Goal: Task Accomplishment & Management: Manage account settings

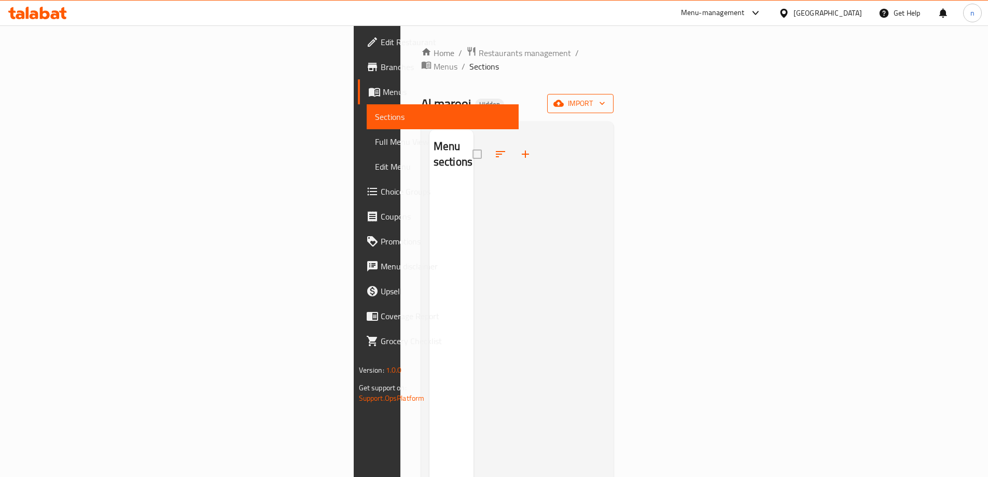
click at [606, 97] on span "import" at bounding box center [581, 103] width 50 height 13
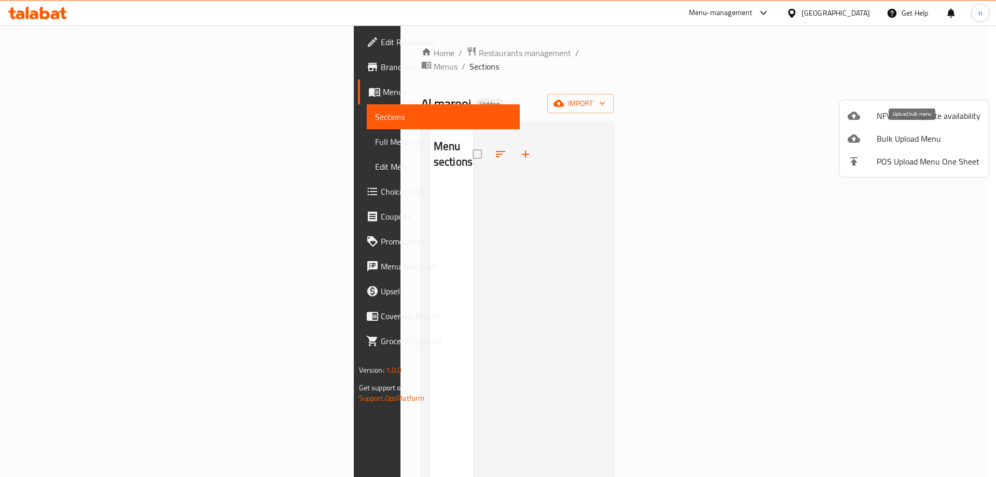
click at [904, 139] on span "Bulk Upload Menu" at bounding box center [929, 138] width 104 height 12
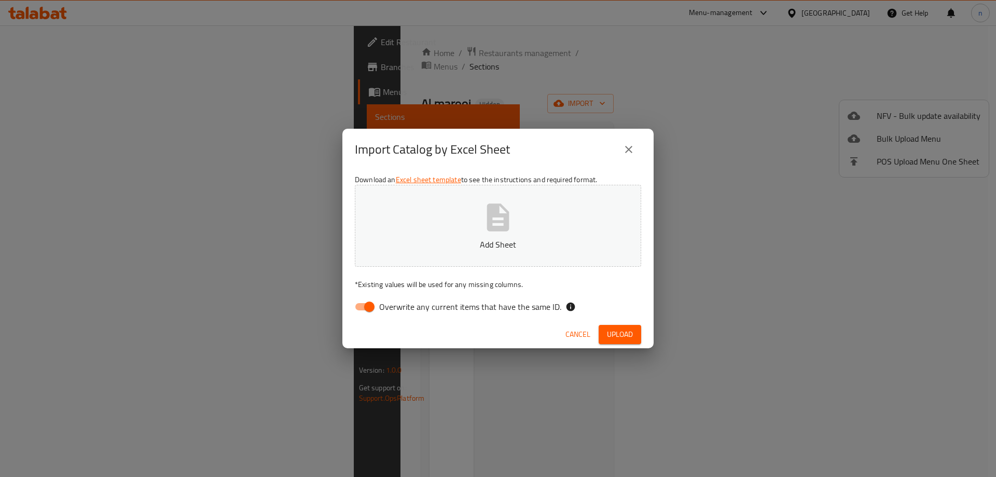
click at [496, 235] on button "Add Sheet" at bounding box center [498, 226] width 286 height 82
click at [561, 217] on button "Untitled spreadsheet.xlsx" at bounding box center [498, 226] width 286 height 82
click at [365, 309] on input "Overwrite any current items that have the same ID." at bounding box center [369, 307] width 59 height 20
checkbox input "false"
click at [439, 236] on button "Untitled spreadsheet.xlsx" at bounding box center [498, 226] width 286 height 82
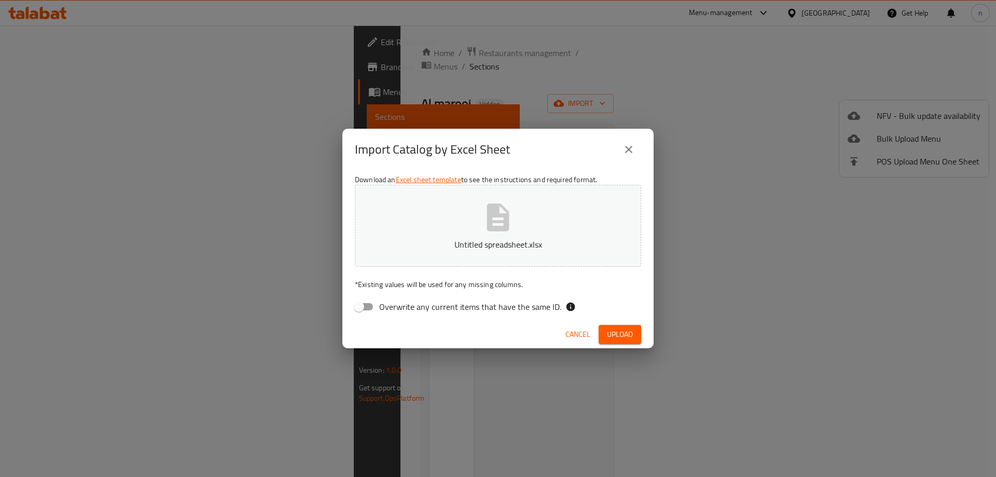
click at [623, 339] on span "Upload" at bounding box center [620, 334] width 26 height 13
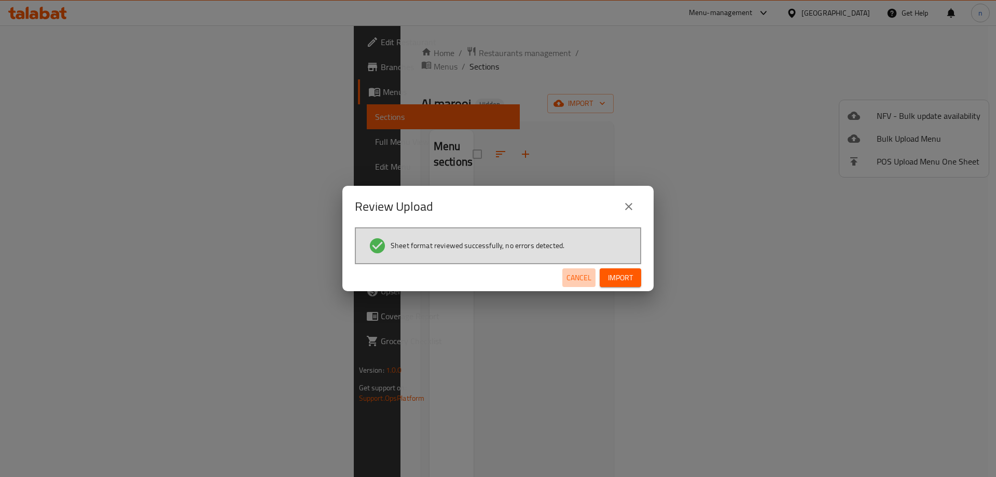
click at [589, 276] on span "Cancel" at bounding box center [579, 277] width 25 height 13
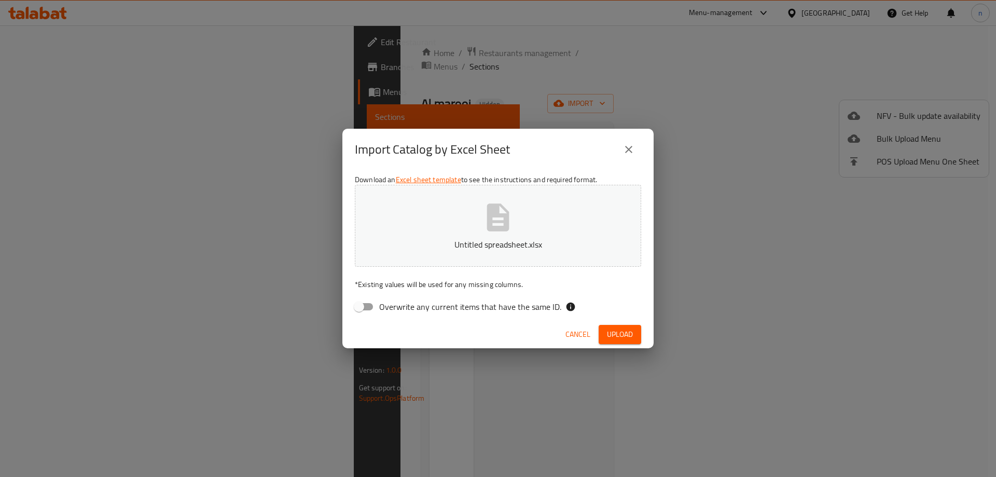
click at [573, 330] on span "Cancel" at bounding box center [578, 334] width 25 height 13
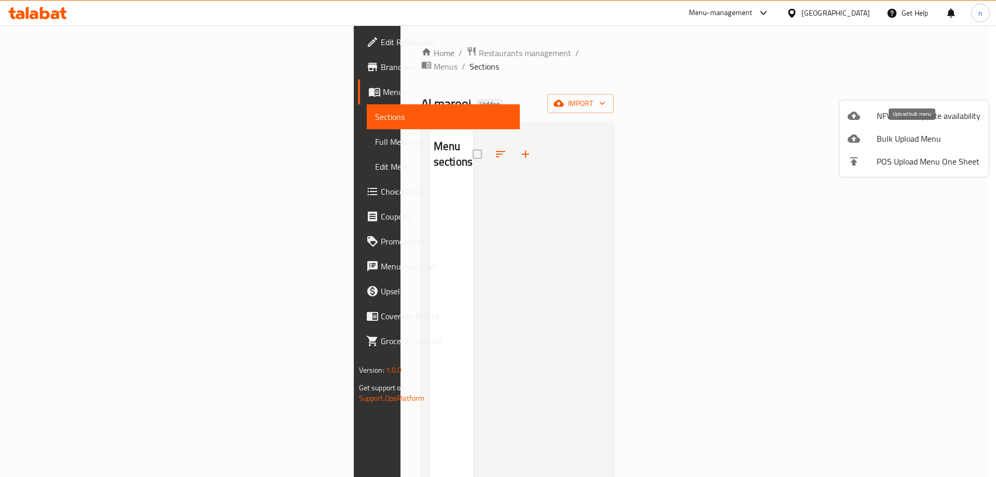
click at [915, 143] on span "Bulk Upload Menu" at bounding box center [929, 138] width 104 height 12
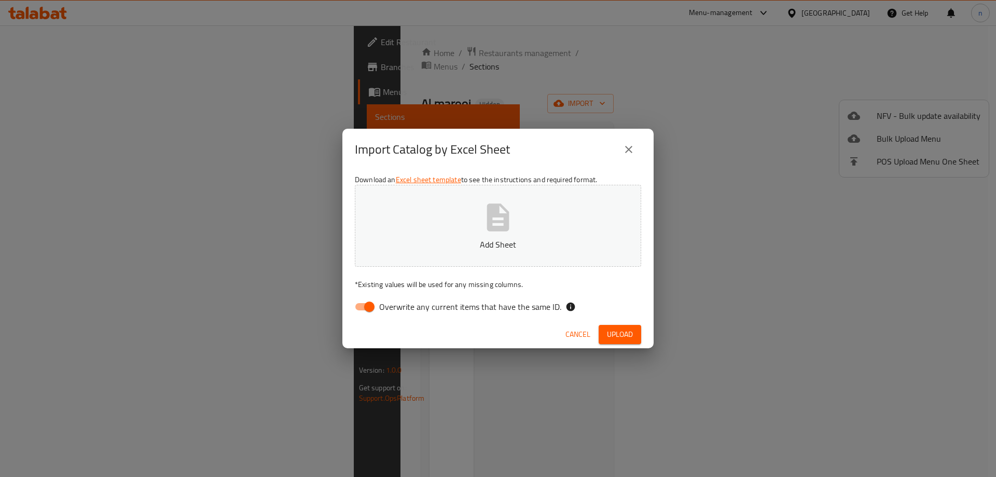
click at [483, 249] on p "Add Sheet" at bounding box center [498, 244] width 254 height 12
click at [367, 304] on input "Overwrite any current items that have the same ID." at bounding box center [369, 307] width 59 height 20
checkbox input "false"
click at [420, 219] on button "Add Sheet" at bounding box center [498, 226] width 286 height 82
click at [611, 331] on span "Upload" at bounding box center [620, 334] width 26 height 13
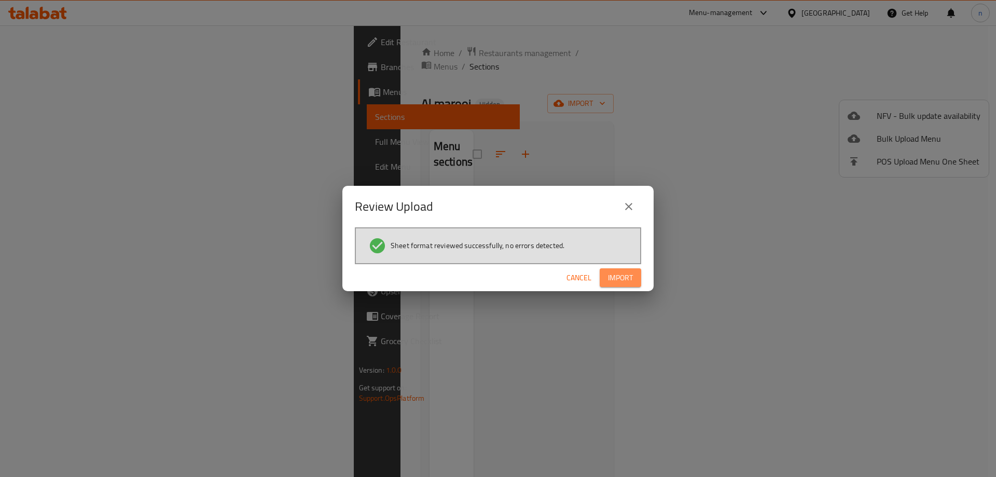
click at [633, 284] on button "Import" at bounding box center [621, 277] width 42 height 19
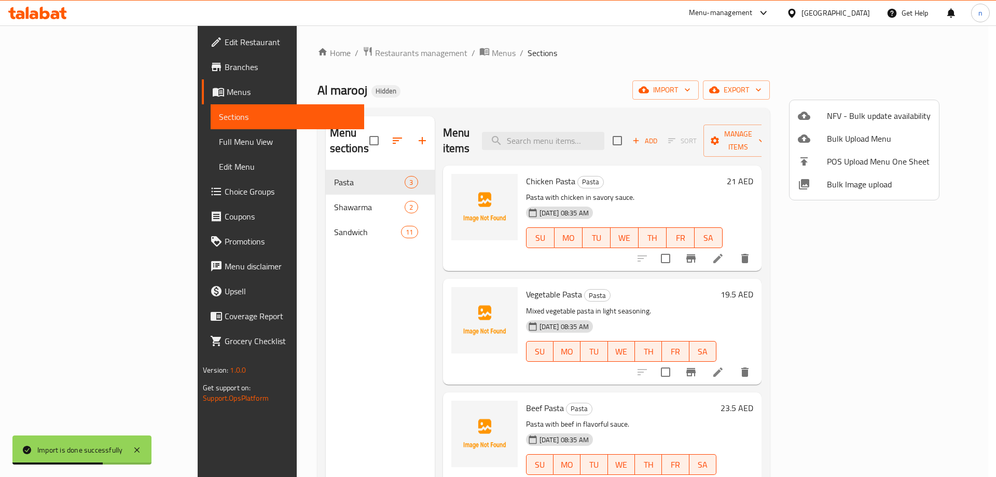
click at [59, 147] on div at bounding box center [498, 238] width 996 height 477
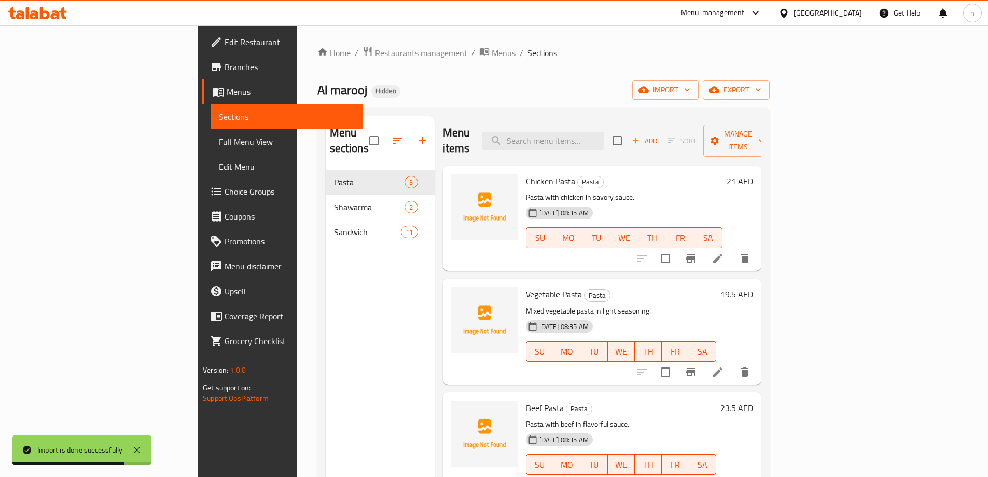
click at [219, 140] on span "Full Menu View" at bounding box center [286, 141] width 135 height 12
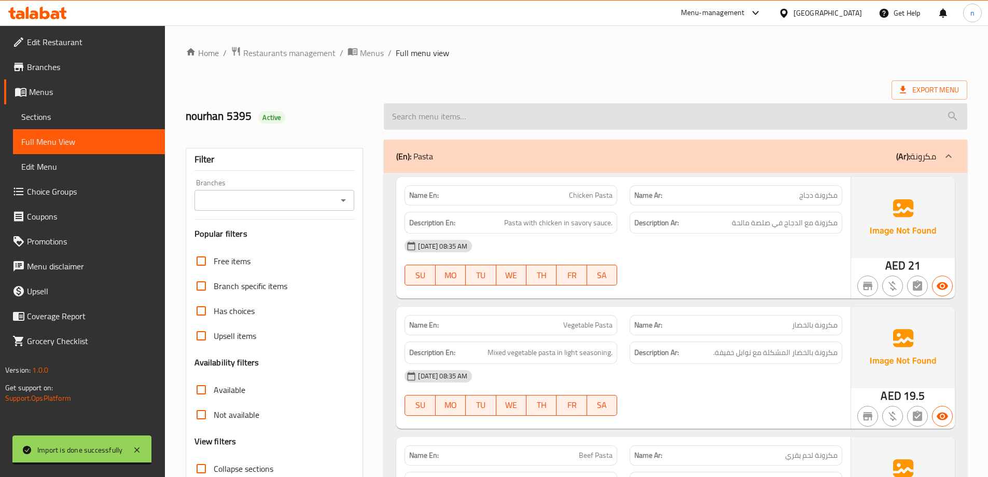
click at [572, 103] on input "search" at bounding box center [676, 116] width 584 height 26
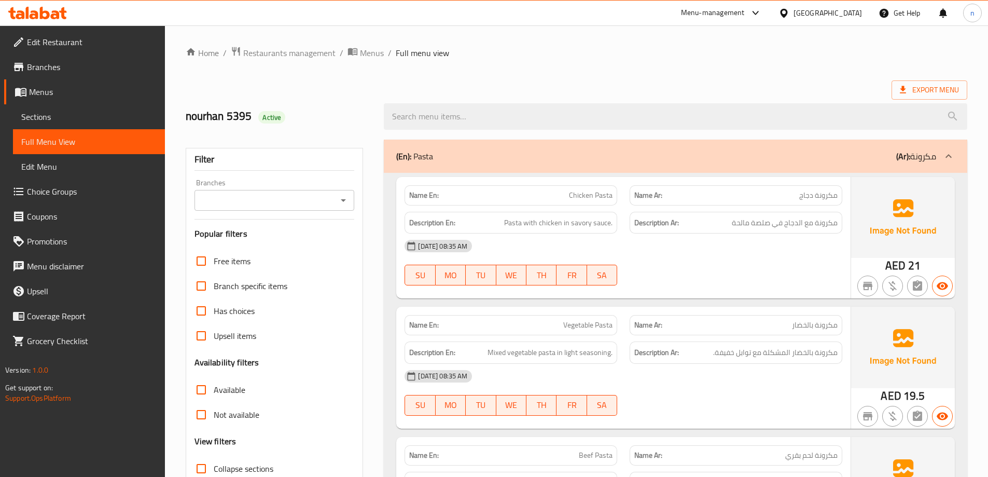
click at [558, 55] on ol "Home / Restaurants management / Menus / Full menu view" at bounding box center [577, 52] width 782 height 13
click at [771, 224] on span "مكرونة مع الدجاج في صلصة مالحة" at bounding box center [785, 222] width 106 height 13
click at [741, 227] on span "مكرونة مع الدجاج في صلصة مالحة" at bounding box center [785, 222] width 106 height 13
click at [730, 226] on h6 "Description Ar: مكرونة مع الدجاج في صلصة مالحة" at bounding box center [736, 222] width 203 height 13
click at [748, 224] on span "مكرونة مع الدجاج في صلصة مالحة" at bounding box center [785, 222] width 106 height 13
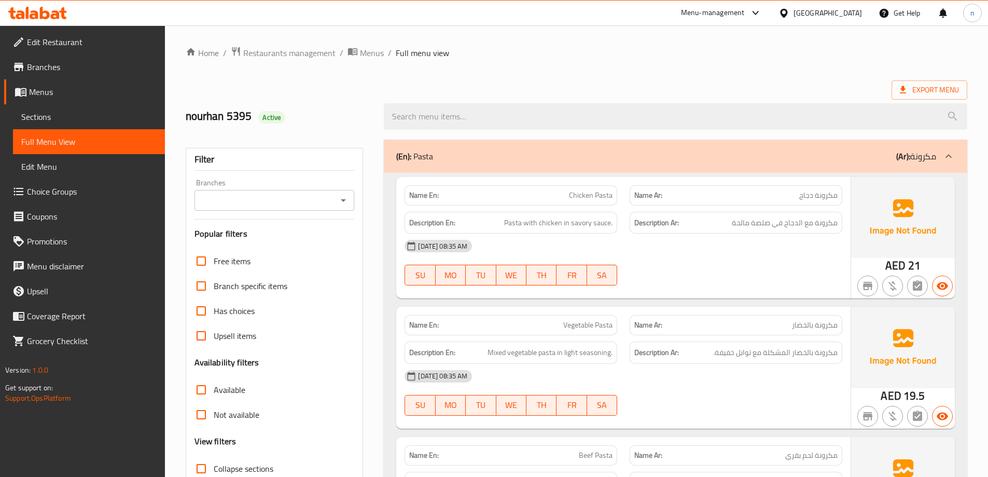
scroll to position [52, 0]
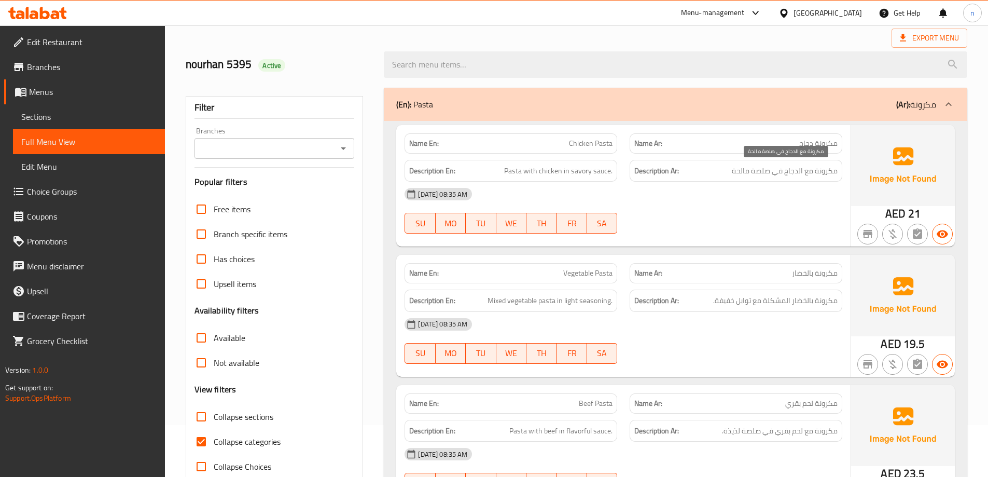
click at [763, 173] on span "مكرونة مع الدجاج في صلصة مالحة" at bounding box center [785, 170] width 106 height 13
click at [750, 211] on div "[DATE] 08:35 AM SU MO TU WE TH FR SA" at bounding box center [624, 211] width 450 height 58
click at [259, 441] on span "Collapse categories" at bounding box center [247, 441] width 67 height 12
click at [214, 441] on input "Collapse categories" at bounding box center [201, 441] width 25 height 25
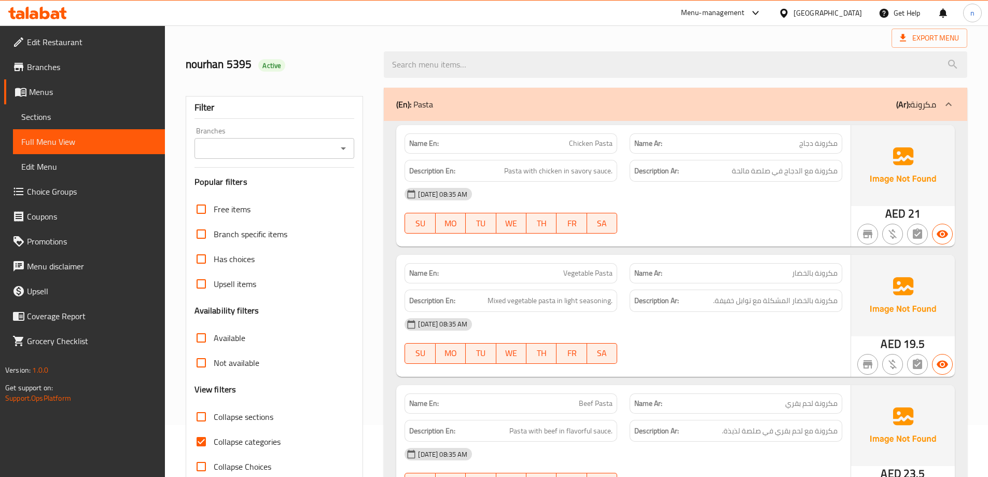
checkbox input "false"
click at [730, 200] on div "[DATE] 08:35 AM" at bounding box center [624, 194] width 450 height 25
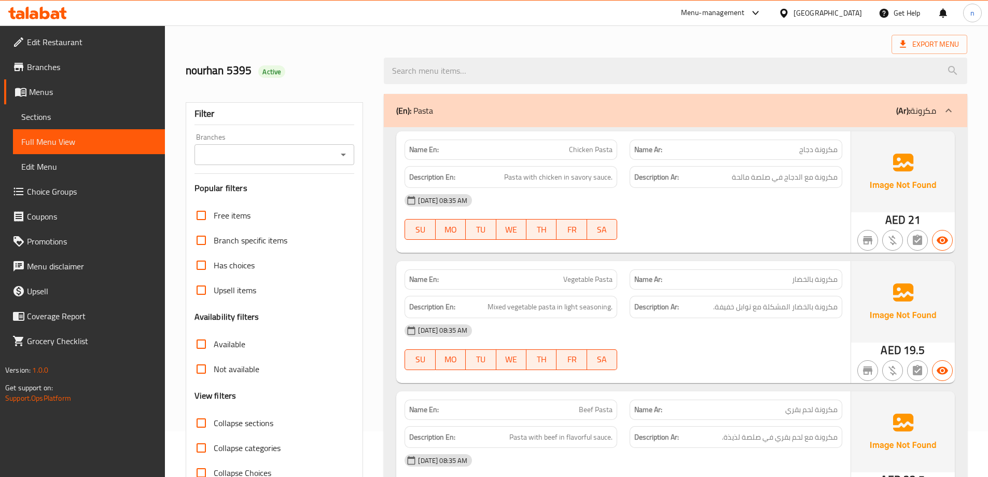
scroll to position [0, 0]
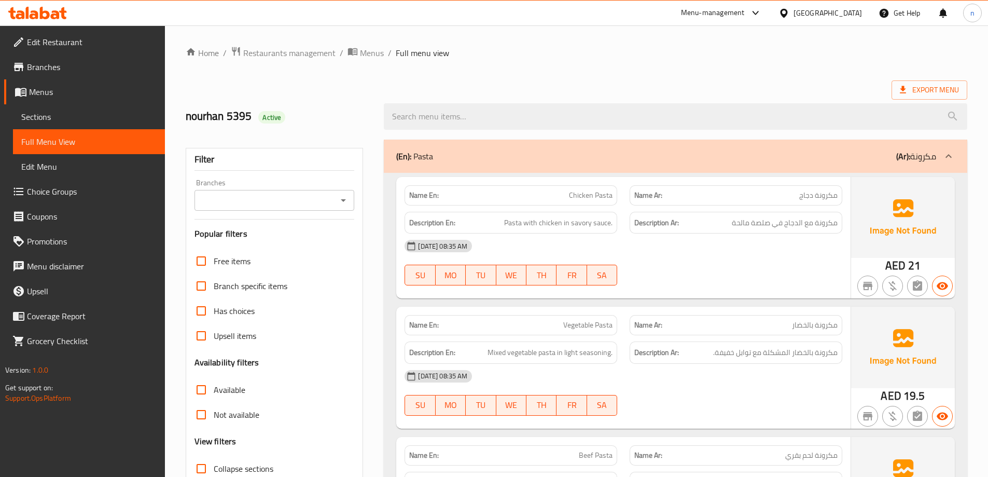
click at [799, 197] on p "Name Ar: مكرونة دجاج" at bounding box center [736, 195] width 203 height 11
click at [58, 85] on link "Menus" at bounding box center [84, 91] width 161 height 25
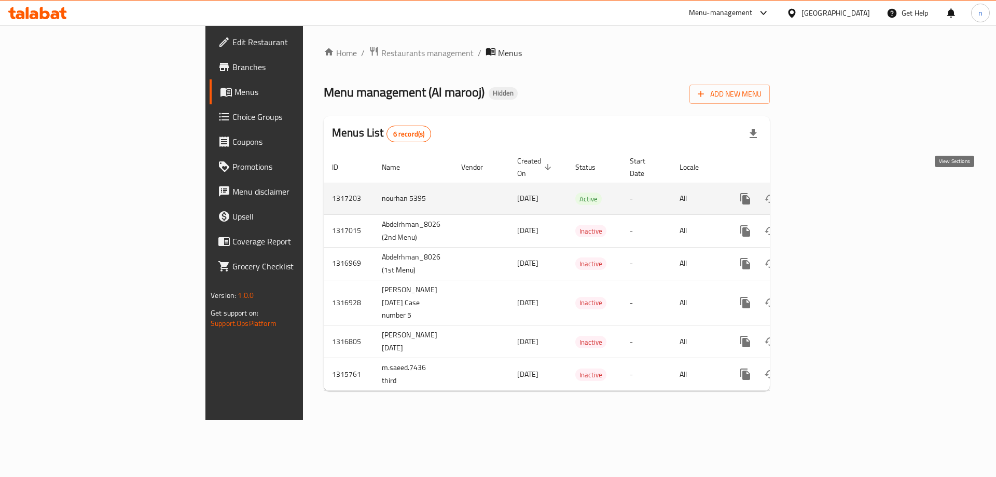
click at [827, 193] on icon "enhanced table" at bounding box center [820, 199] width 12 height 12
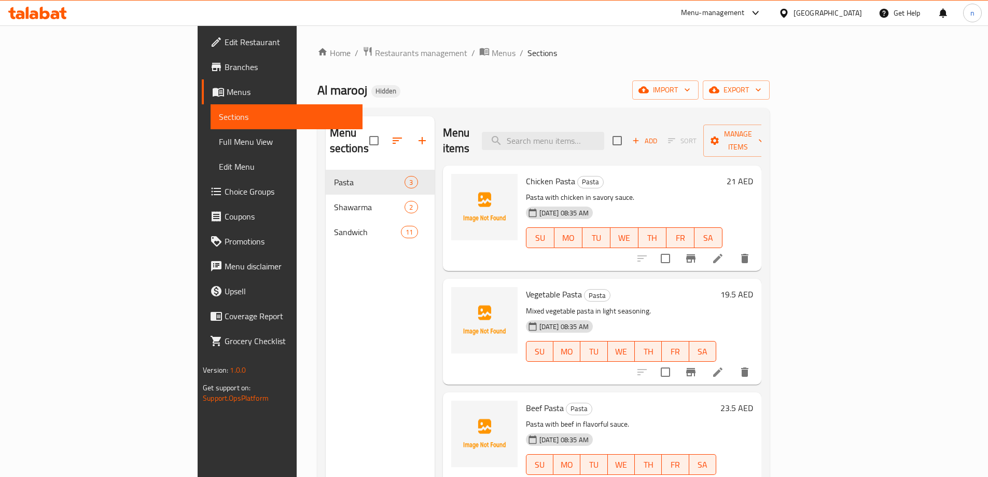
click at [733, 249] on li at bounding box center [718, 258] width 29 height 19
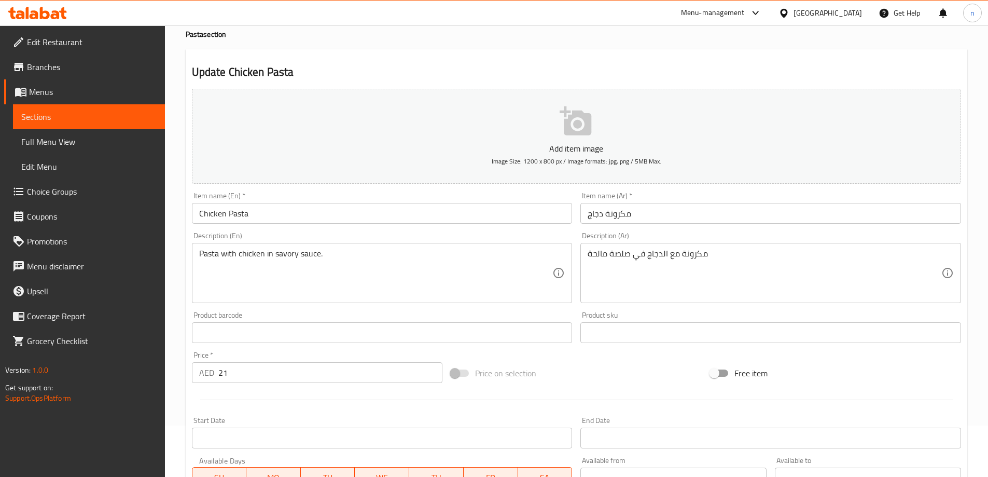
scroll to position [52, 0]
click at [611, 255] on textarea "مكرونة مع الدجاج في صلصة مالحة" at bounding box center [765, 272] width 354 height 49
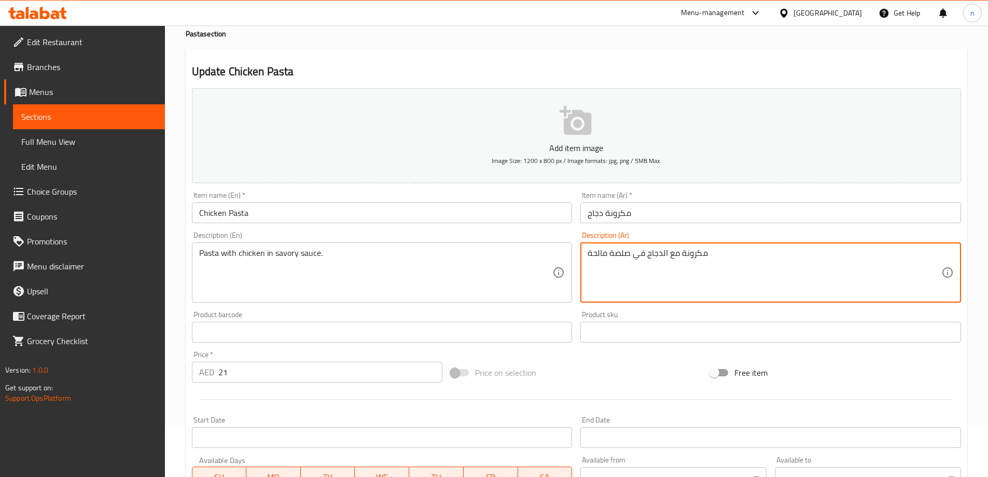
click at [616, 250] on textarea "مكرونة مع الدجاج في صلصة مالحة" at bounding box center [765, 272] width 354 height 49
click at [810, 258] on textarea "مكرونة مع الدجاج في صوص مالحة" at bounding box center [765, 272] width 354 height 49
type textarea "مكرونة مع الدجاج في صوص مالح"
click at [804, 118] on button "Add item image Image Size: 1200 x 800 px / Image formats: jpg, png / 5MB Max." at bounding box center [577, 135] width 770 height 95
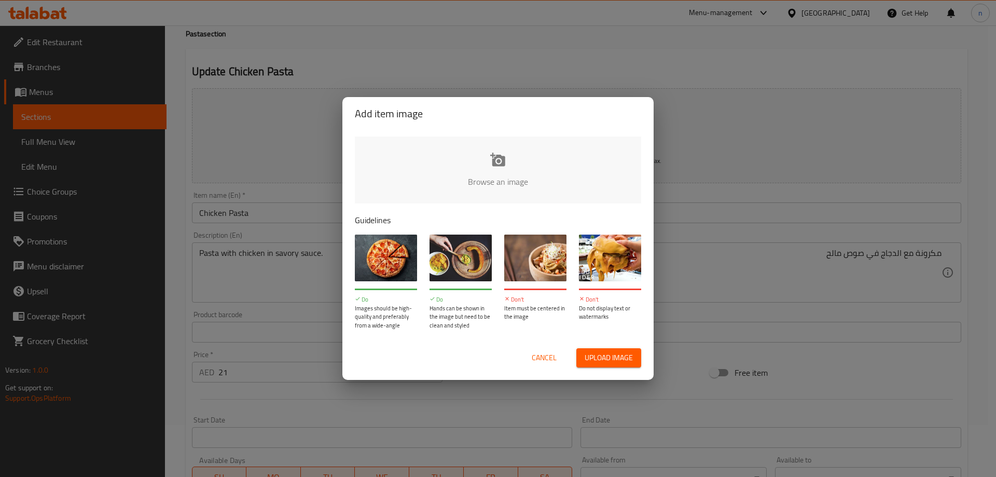
click at [552, 363] on span "Cancel" at bounding box center [544, 357] width 25 height 13
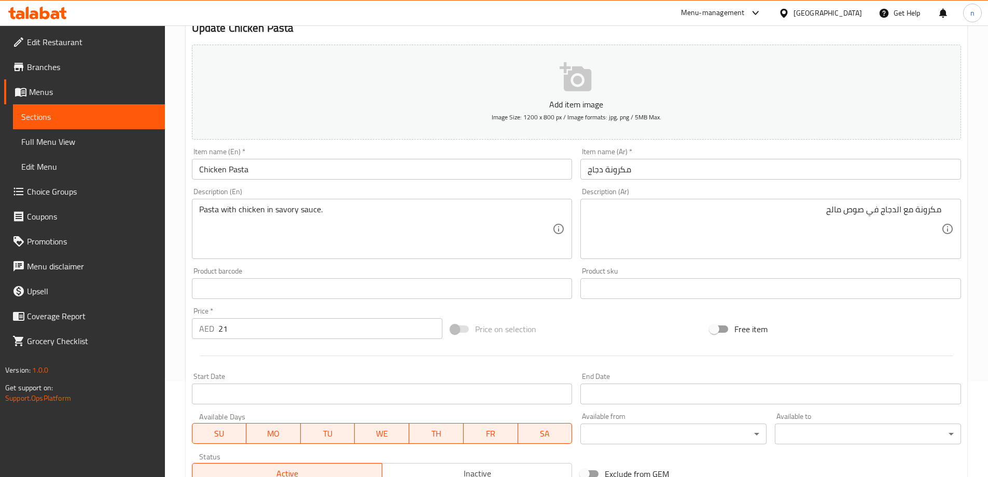
scroll to position [248, 0]
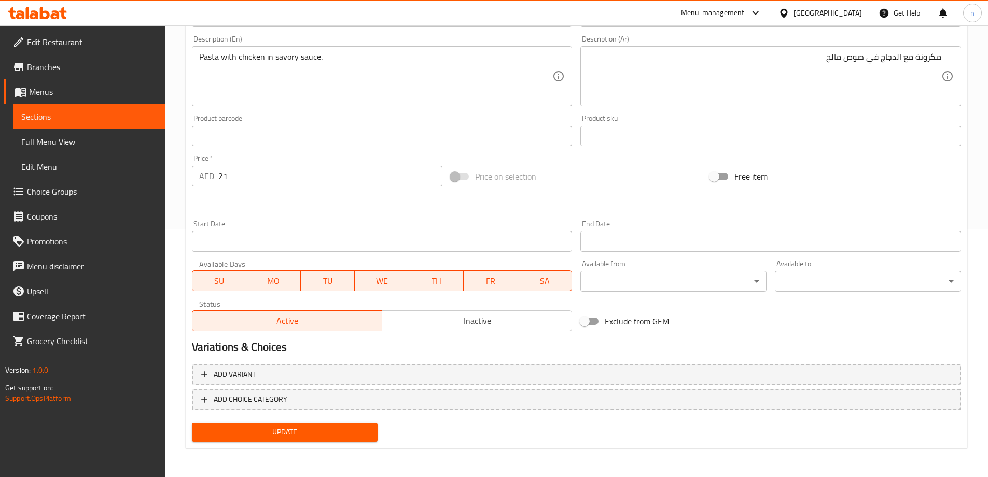
click at [280, 427] on span "Update" at bounding box center [285, 431] width 170 height 13
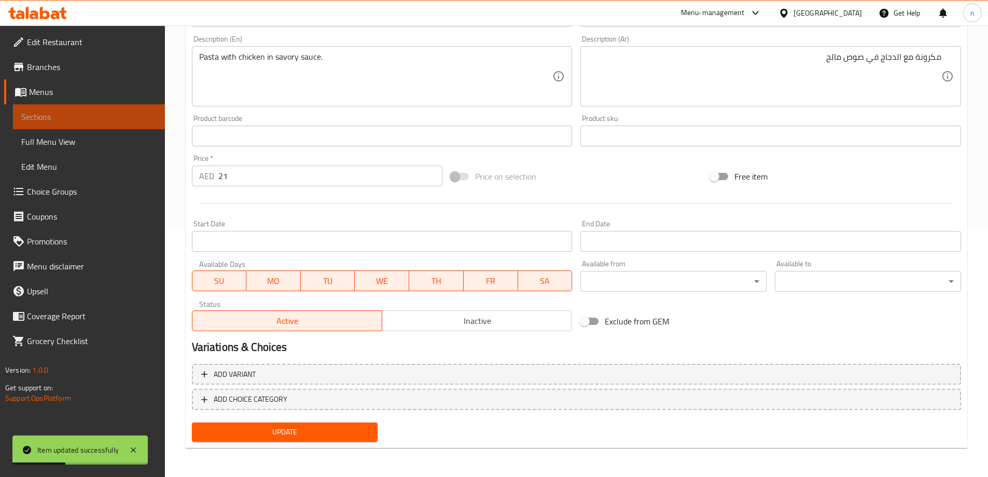
click at [57, 118] on span "Sections" at bounding box center [88, 117] width 135 height 12
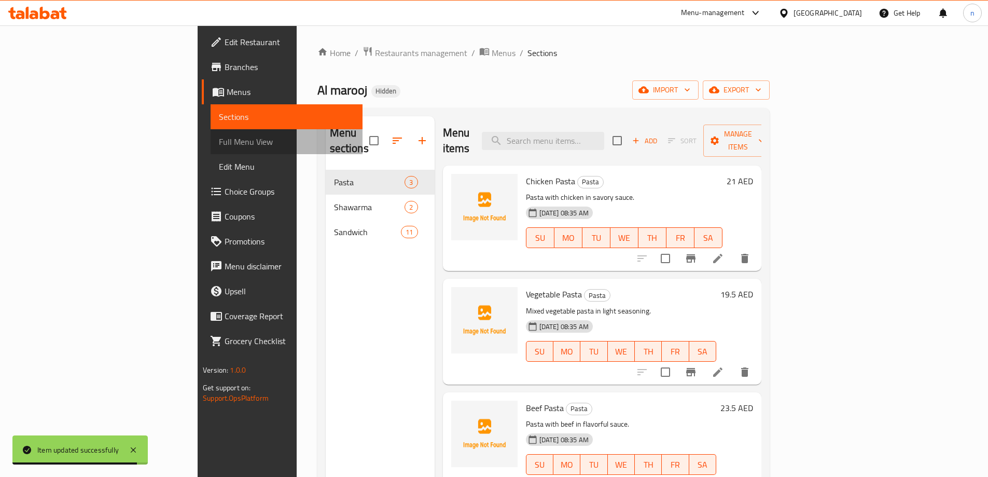
click at [211, 148] on link "Full Menu View" at bounding box center [287, 141] width 152 height 25
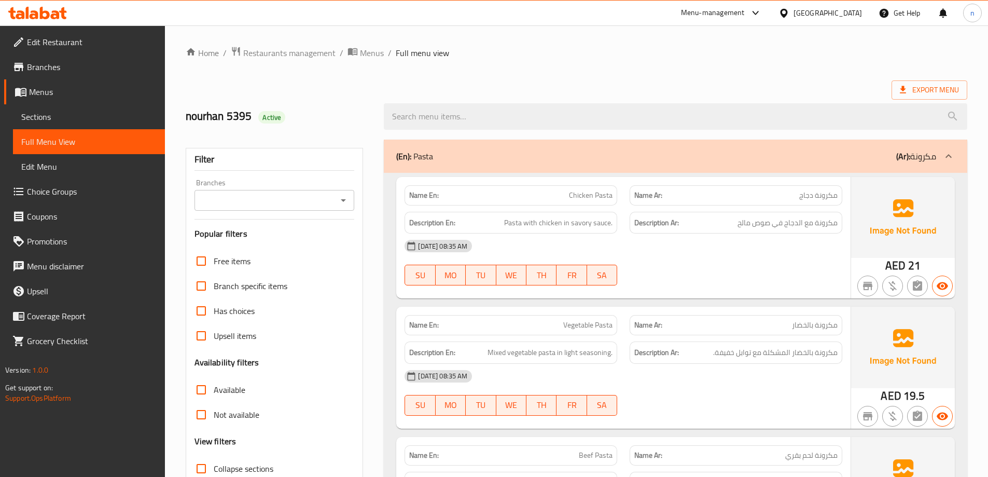
click at [804, 195] on span "مكرونة دجاج" at bounding box center [819, 195] width 38 height 11
click at [829, 226] on span "مكرونة مع الدجاج في صوص مالح" at bounding box center [788, 222] width 100 height 13
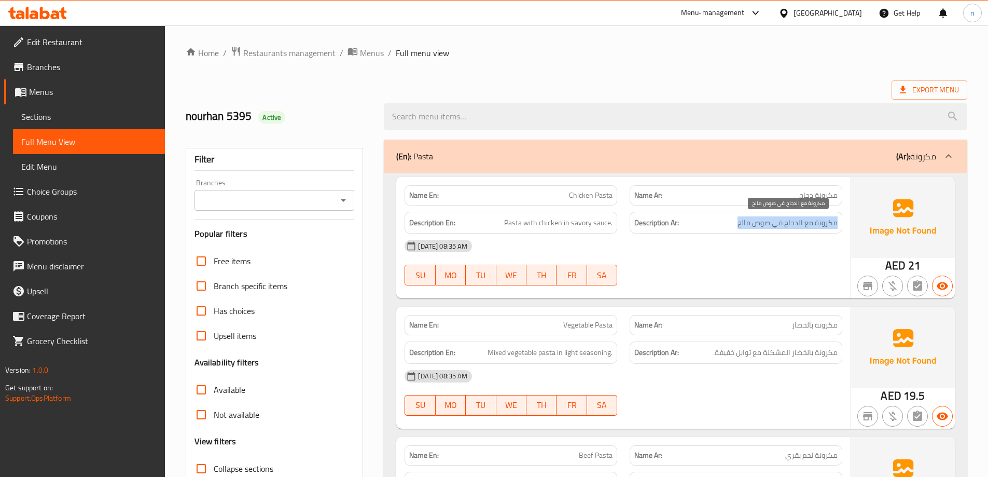
click at [829, 226] on span "مكرونة مع الدجاج في صوص مالح" at bounding box center [788, 222] width 100 height 13
click at [812, 252] on div "14-10-2025 08:35 AM" at bounding box center [624, 245] width 450 height 25
click at [498, 220] on h6 "Description En: Pasta with chicken in savory sauce." at bounding box center [510, 222] width 203 height 13
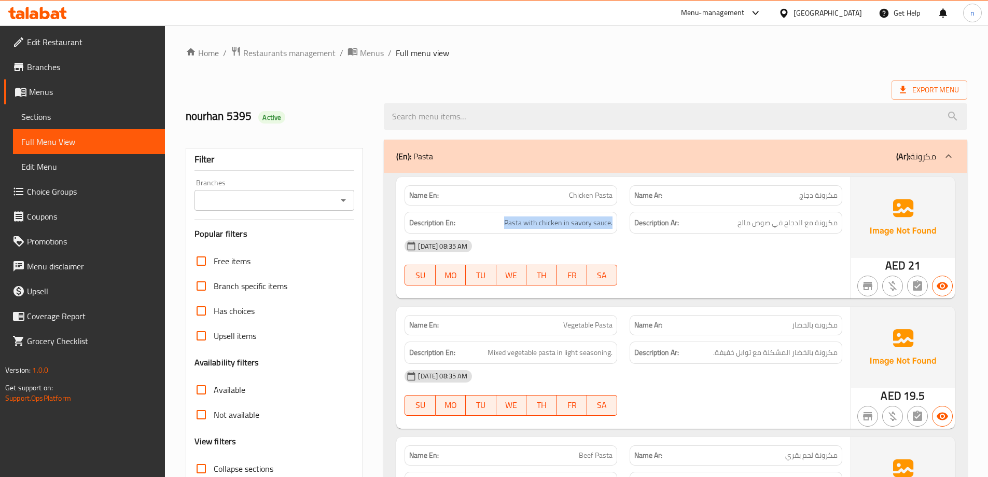
click at [498, 220] on h6 "Description En: Pasta with chicken in savory sauce." at bounding box center [510, 222] width 203 height 13
click at [750, 266] on div "14-10-2025 08:35 AM SU MO TU WE TH FR SA" at bounding box center [624, 262] width 450 height 58
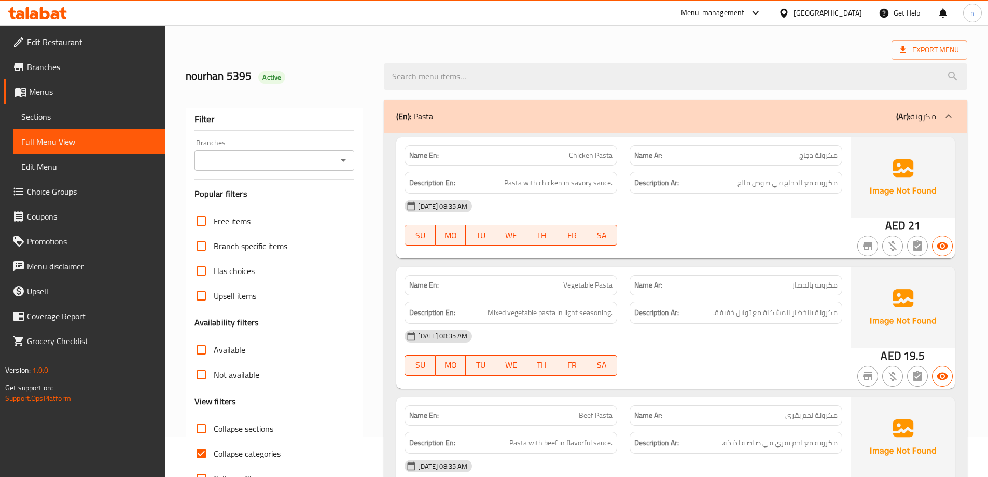
scroll to position [104, 0]
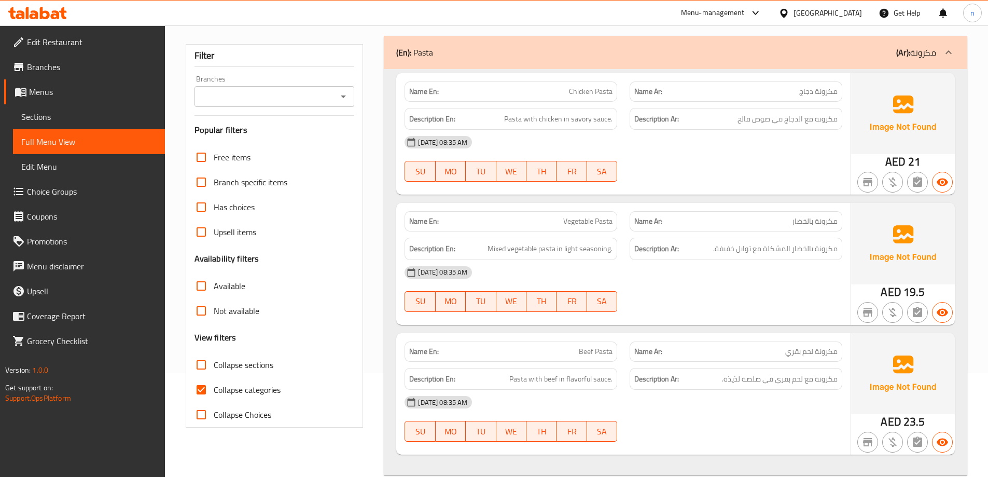
click at [537, 224] on p "Name En: Vegetable Pasta" at bounding box center [510, 221] width 203 height 11
click at [685, 195] on div "Name En: Chicken Pasta Name Ar: مكرونة دجاج Description En: Pasta with chicken …" at bounding box center [676, 272] width 584 height 406
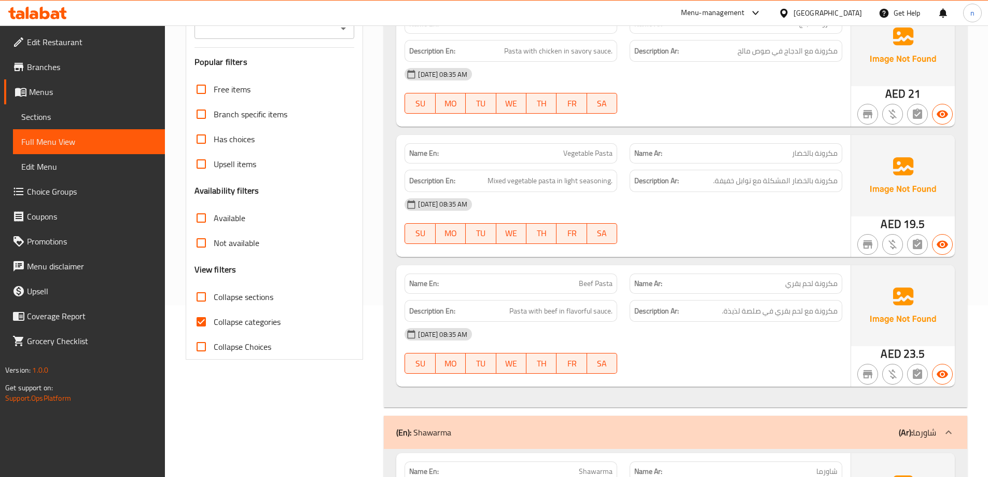
scroll to position [156, 0]
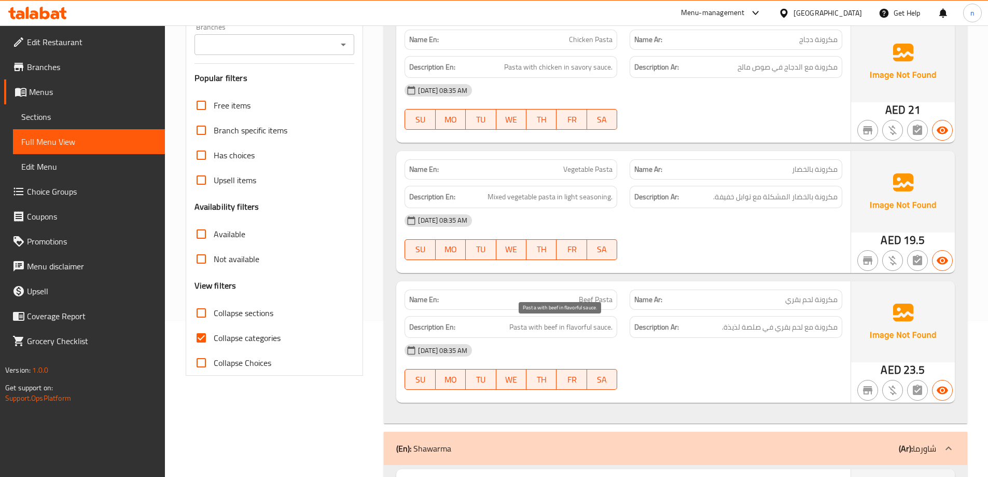
click at [576, 324] on span "Pasta with beef in flavorful sauce." at bounding box center [561, 327] width 103 height 13
click at [582, 326] on span "Pasta with beef in flavorful sauce." at bounding box center [561, 327] width 103 height 13
click at [711, 366] on div "14-10-2025 08:35 AM SU MO TU WE TH FR SA" at bounding box center [624, 367] width 450 height 58
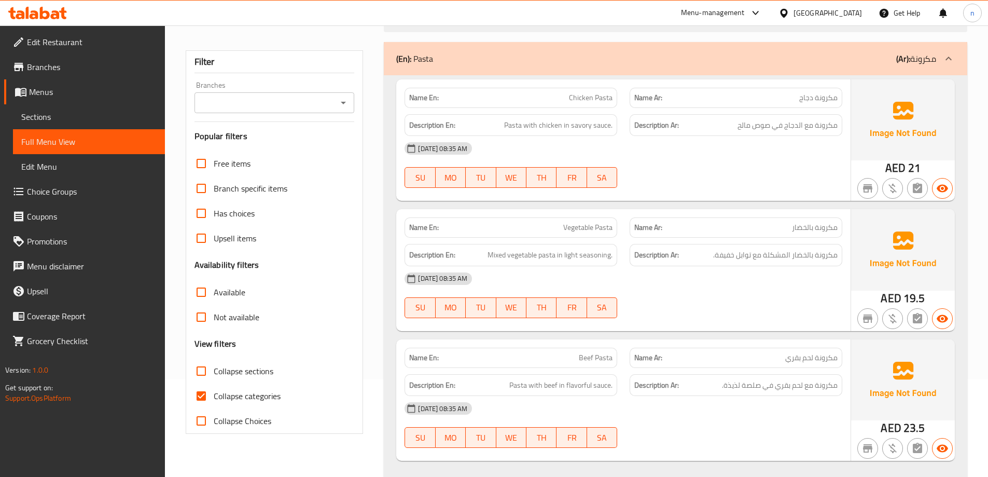
scroll to position [104, 0]
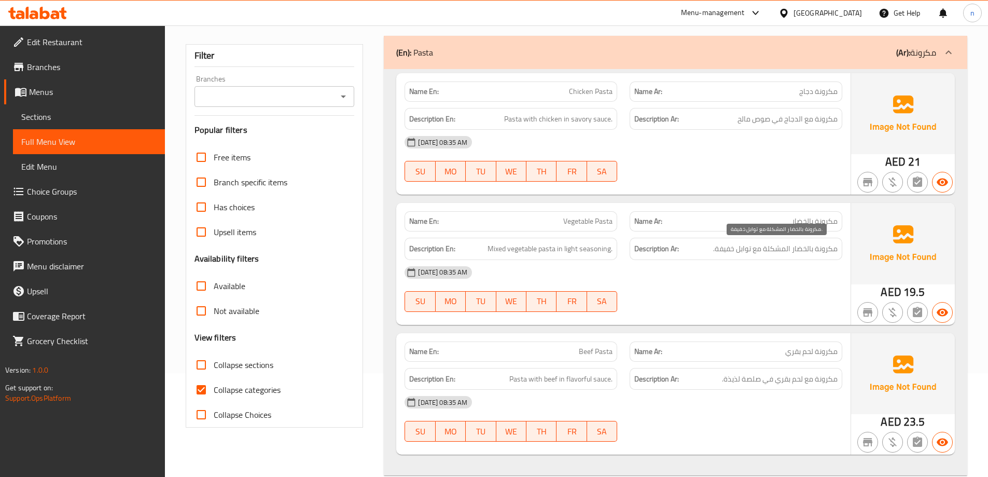
click at [818, 249] on span "مكرونة بالخضار المشكلة مع توابل خفيفة." at bounding box center [775, 248] width 125 height 13
click at [764, 274] on div "14-10-2025 08:35 AM" at bounding box center [624, 272] width 450 height 25
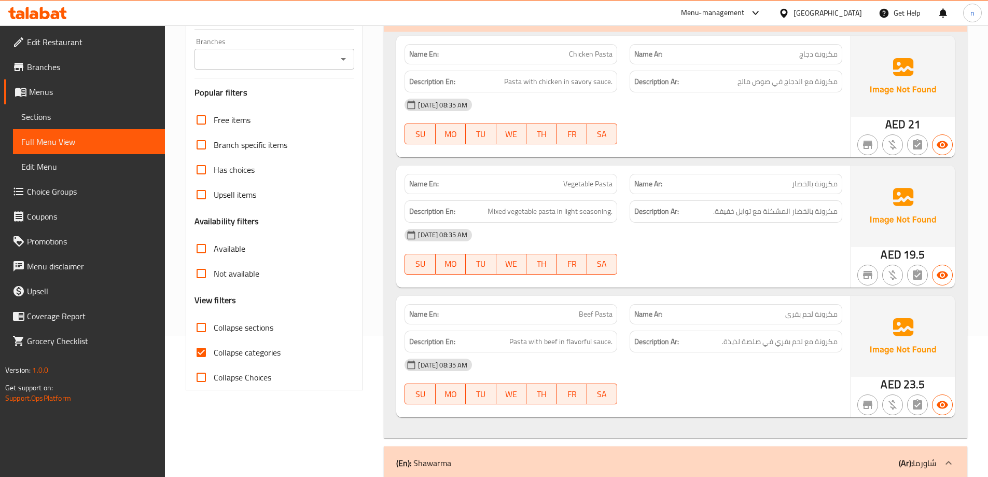
scroll to position [156, 0]
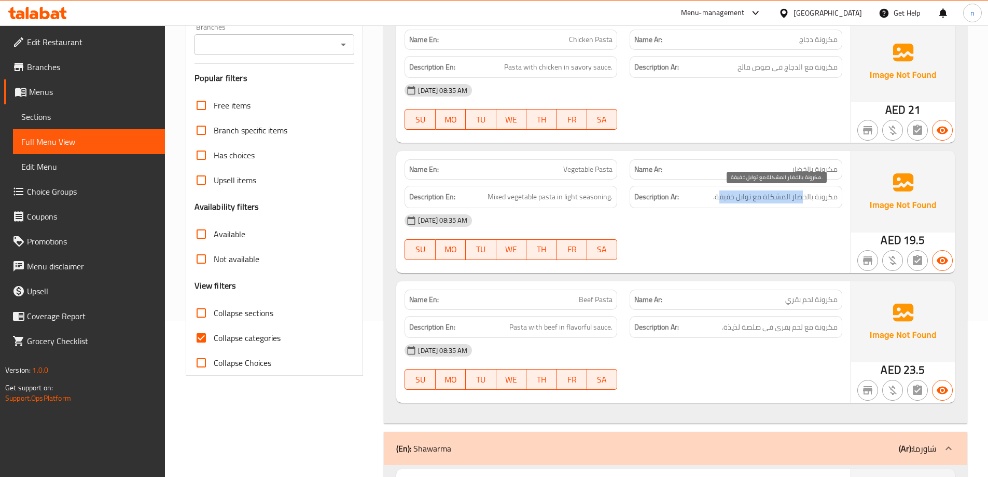
drag, startPoint x: 803, startPoint y: 197, endPoint x: 718, endPoint y: 197, distance: 85.1
click at [718, 197] on span "مكرونة بالخضار المشكلة مع توابل خفيفة." at bounding box center [775, 196] width 125 height 13
click at [696, 212] on div "14-10-2025 08:35 AM" at bounding box center [624, 220] width 450 height 25
click at [512, 199] on span "Mixed vegetable pasta in light seasoning." at bounding box center [550, 196] width 125 height 13
click at [488, 198] on span "Mixed vegetable pasta in light seasoning." at bounding box center [550, 196] width 125 height 13
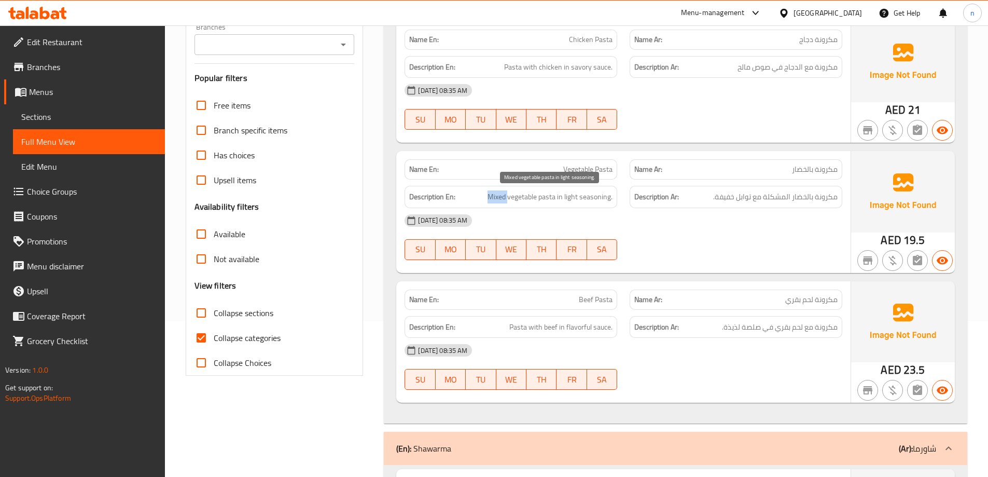
click at [488, 198] on span "Mixed vegetable pasta in light seasoning." at bounding box center [550, 196] width 125 height 13
click at [517, 197] on span "Mixed vegetable pasta in light seasoning." at bounding box center [550, 196] width 125 height 13
click at [568, 198] on span "Mixed vegetable pasta in light seasoning." at bounding box center [550, 196] width 125 height 13
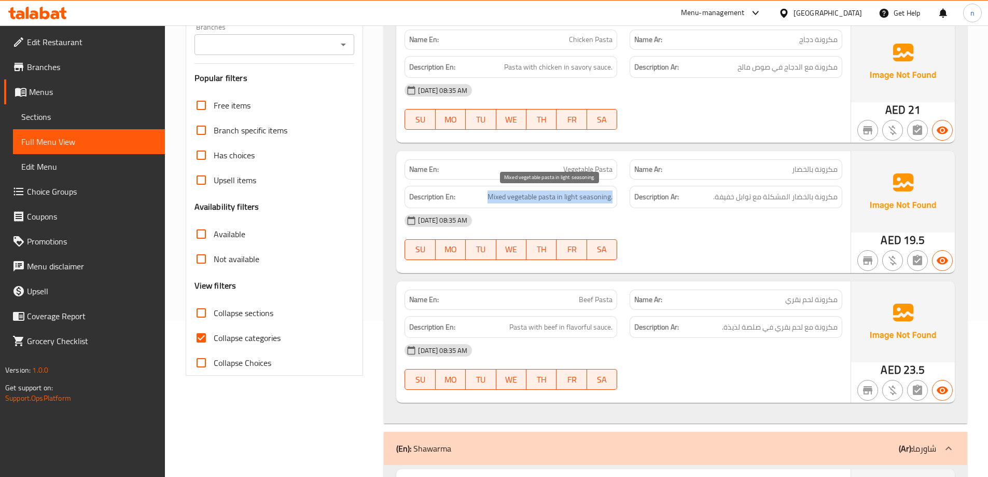
click at [568, 198] on span "Mixed vegetable pasta in light seasoning." at bounding box center [550, 196] width 125 height 13
click at [704, 215] on div "14-10-2025 08:35 AM" at bounding box center [624, 220] width 450 height 25
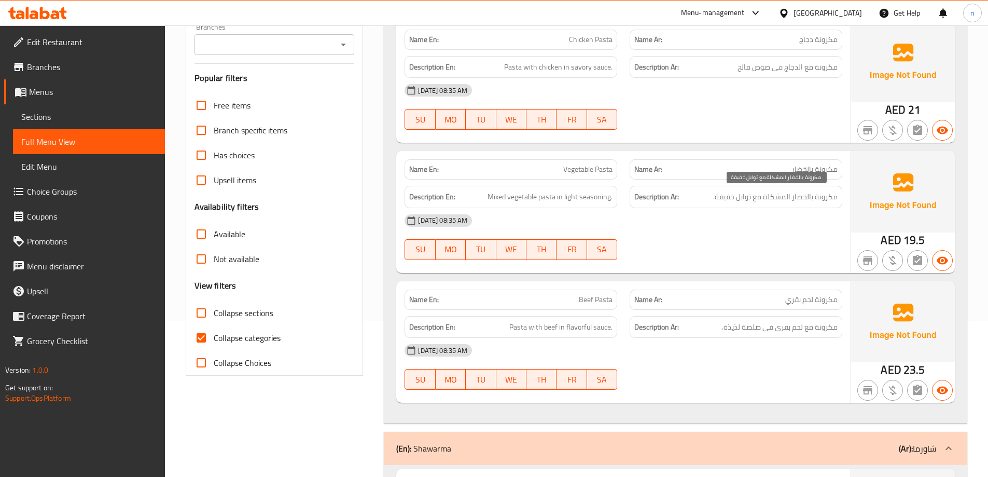
click at [801, 199] on span "مكرونة بالخضار المشكلة مع توابل خفيفة." at bounding box center [775, 196] width 125 height 13
click at [790, 234] on div "14-10-2025 08:35 AM SU MO TU WE TH FR SA" at bounding box center [624, 237] width 450 height 58
click at [828, 304] on span "مكرونة لحم بقري" at bounding box center [812, 299] width 52 height 11
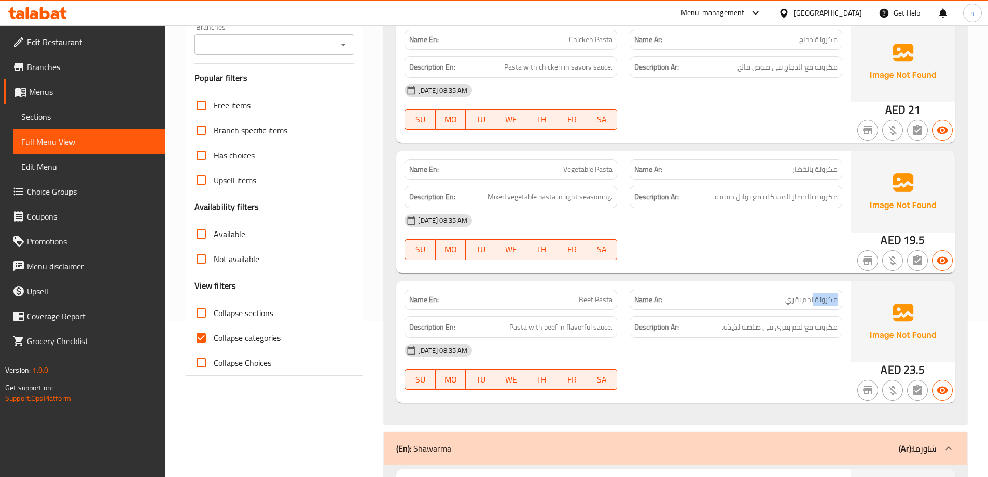
click at [828, 304] on span "مكرونة لحم بقري" at bounding box center [812, 299] width 52 height 11
click at [814, 270] on div "Name En: Vegetable Pasta Name Ar: مكرونة بالخضار Description En: Mixed vegetabl…" at bounding box center [623, 211] width 455 height 121
click at [573, 293] on div "Name En: Beef Pasta" at bounding box center [511, 300] width 213 height 20
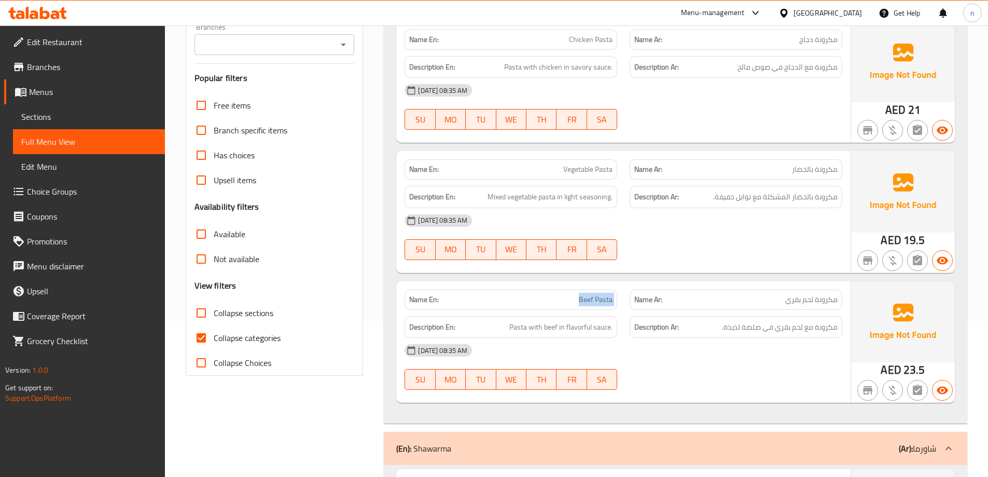
click at [573, 293] on div "Name En: Beef Pasta" at bounding box center [511, 300] width 213 height 20
click at [740, 267] on div "Name En: Vegetable Pasta Name Ar: مكرونة بالخضار Description En: Mixed vegetabl…" at bounding box center [623, 211] width 455 height 121
click at [826, 324] on span "مكرونة مع لحم بقري في صلصة لذيذة." at bounding box center [780, 327] width 116 height 13
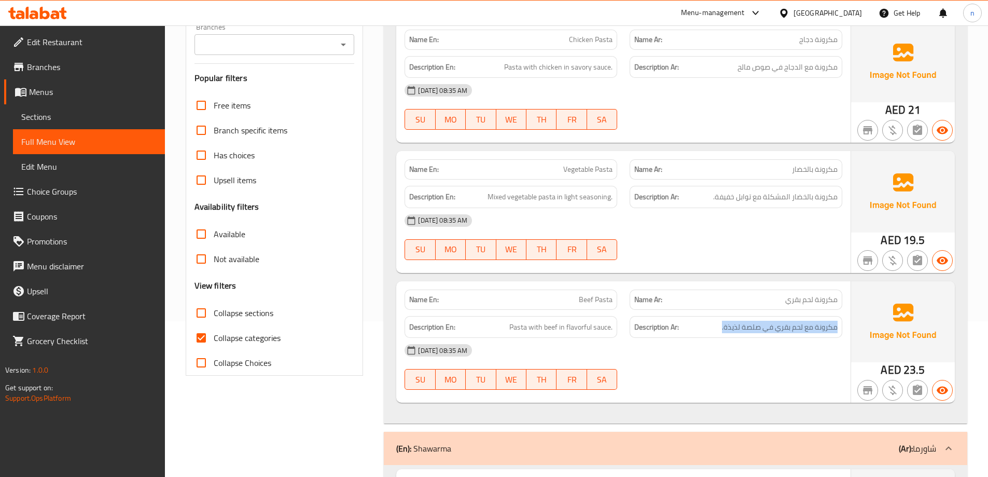
click at [759, 335] on div "Description Ar: مكرونة مع لحم بقري في صلصة لذيذة." at bounding box center [736, 327] width 213 height 22
drag, startPoint x: 510, startPoint y: 329, endPoint x: 541, endPoint y: 332, distance: 30.7
click at [541, 332] on span "Pasta with beef in flavorful sauce." at bounding box center [561, 327] width 103 height 13
click at [553, 334] on div "Description En: Pasta with beef in flavorful sauce." at bounding box center [511, 327] width 213 height 22
click at [568, 332] on span "Pasta with beef in flavorful sauce." at bounding box center [561, 327] width 103 height 13
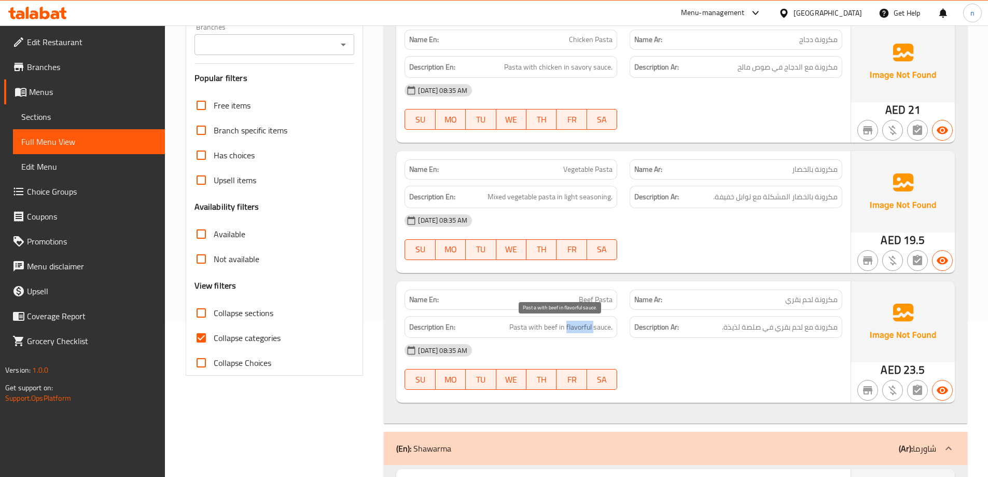
click at [568, 332] on span "Pasta with beef in flavorful sauce." at bounding box center [561, 327] width 103 height 13
click at [610, 342] on div "14-10-2025 08:35 AM" at bounding box center [624, 350] width 450 height 25
click at [741, 332] on span "مكرونة مع لحم بقري في صلصة لذيذة." at bounding box center [780, 327] width 116 height 13
click at [741, 333] on span "مكرونة مع لحم بقري في صلصة لذيذة." at bounding box center [780, 327] width 116 height 13
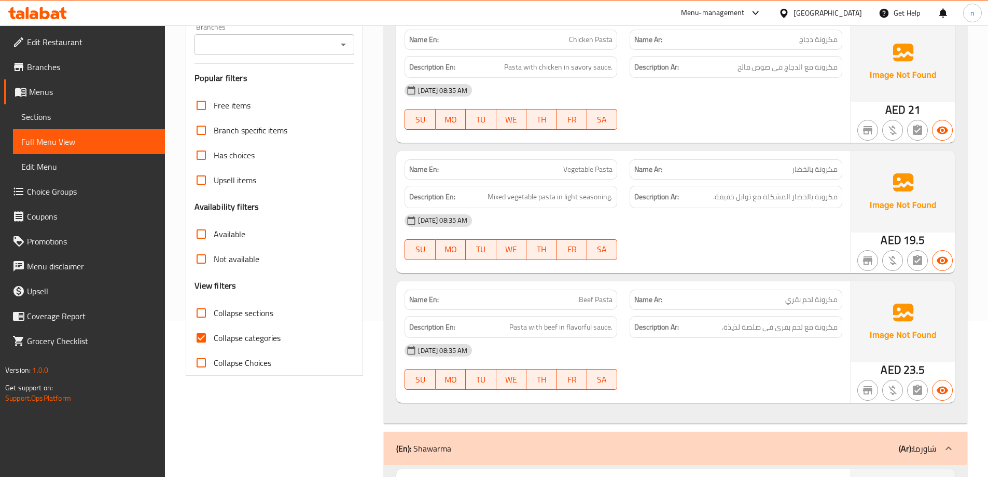
click at [733, 351] on div "14-10-2025 08:35 AM" at bounding box center [624, 350] width 450 height 25
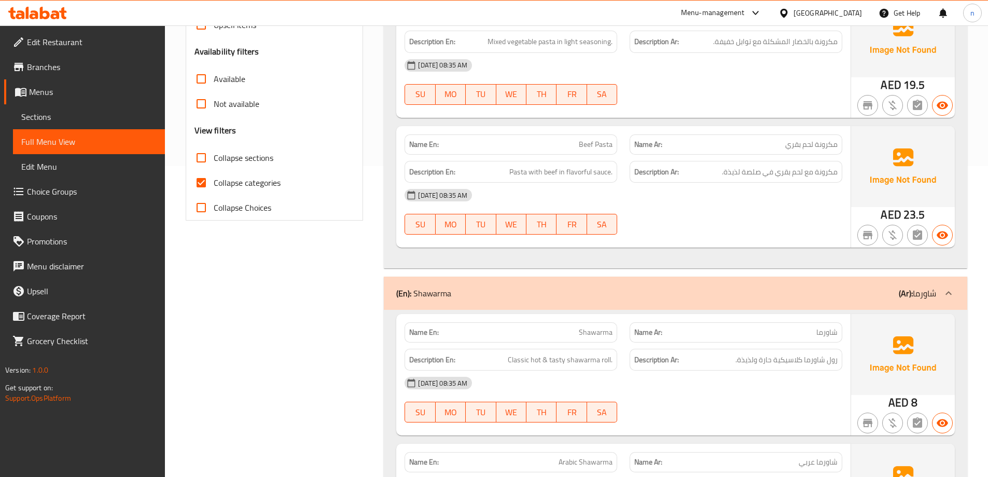
scroll to position [311, 0]
drag, startPoint x: 835, startPoint y: 365, endPoint x: 745, endPoint y: 368, distance: 89.8
click at [750, 367] on div "Description Ar: رول شاورما كلاسيكية حارة ولذيذة." at bounding box center [736, 359] width 213 height 22
click at [739, 370] on div "Name En: Shawarma Name Ar: شاورما Description En: Classic hot & tasty shawarma …" at bounding box center [623, 373] width 455 height 121
click at [529, 369] on div "Description En: Classic hot & tasty shawarma roll." at bounding box center [511, 359] width 213 height 22
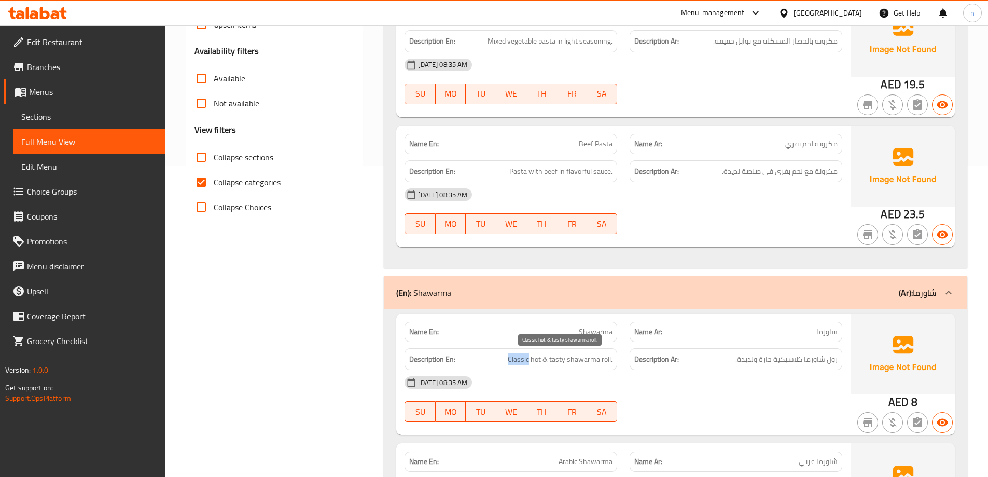
drag, startPoint x: 506, startPoint y: 361, endPoint x: 550, endPoint y: 357, distance: 44.3
click at [533, 357] on h6 "Description En: Classic hot & tasty shawarma roll." at bounding box center [510, 359] width 203 height 13
click at [554, 358] on span "Classic hot & tasty shawarma roll." at bounding box center [560, 359] width 105 height 13
click at [542, 362] on span "Classic hot & tasty shawarma roll." at bounding box center [560, 359] width 105 height 13
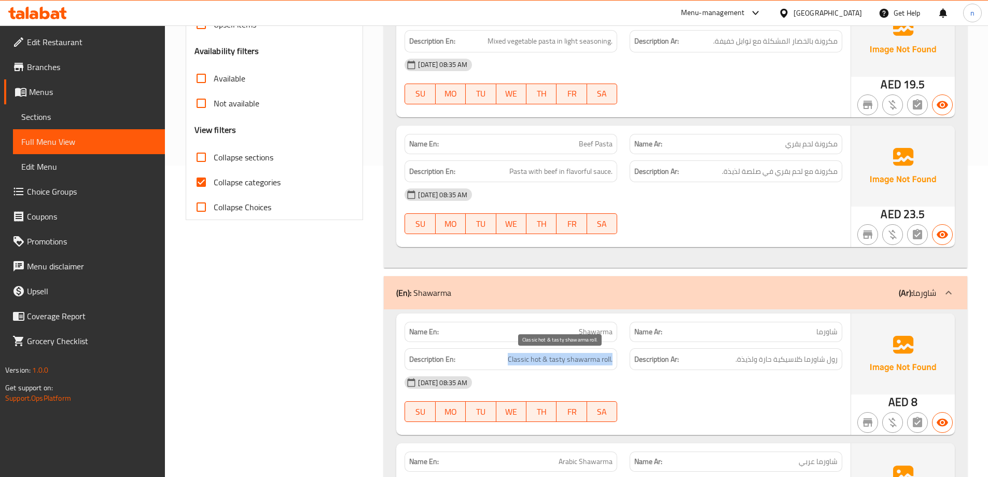
click at [542, 362] on span "Classic hot & tasty shawarma roll." at bounding box center [560, 359] width 105 height 13
click at [799, 374] on div "14-10-2025 08:35 AM" at bounding box center [624, 382] width 450 height 25
click at [539, 362] on span "Classic hot & tasty shawarma roll." at bounding box center [560, 359] width 105 height 13
click at [553, 361] on span "Classic hot & tasty shawarma roll." at bounding box center [560, 359] width 105 height 13
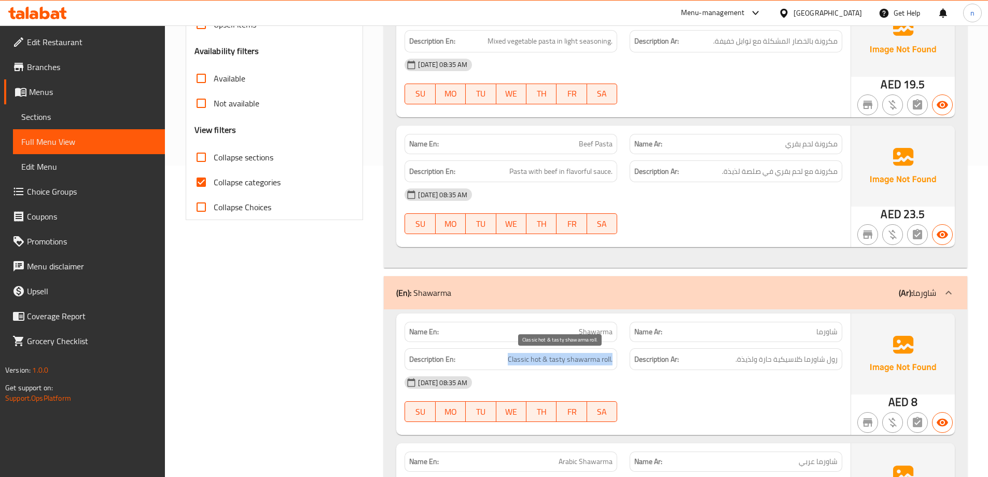
click at [553, 361] on span "Classic hot & tasty shawarma roll." at bounding box center [560, 359] width 105 height 13
click at [704, 368] on div "Description Ar: رول شاورما كلاسيكية حارة ولذيذة." at bounding box center [736, 359] width 213 height 22
click at [820, 359] on span "رول شاورما كلاسيكية حارة ولذيذة." at bounding box center [787, 359] width 102 height 13
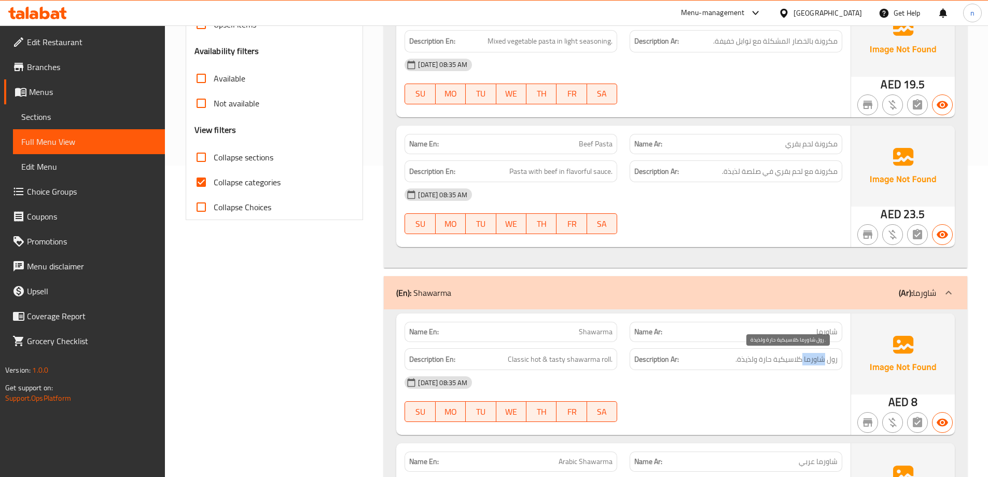
click at [820, 359] on span "رول شاورما كلاسيكية حارة ولذيذة." at bounding box center [787, 359] width 102 height 13
click at [792, 379] on div "14-10-2025 08:35 AM" at bounding box center [624, 382] width 450 height 25
click at [509, 358] on h6 "Description En: Classic hot & tasty shawarma roll." at bounding box center [510, 359] width 203 height 13
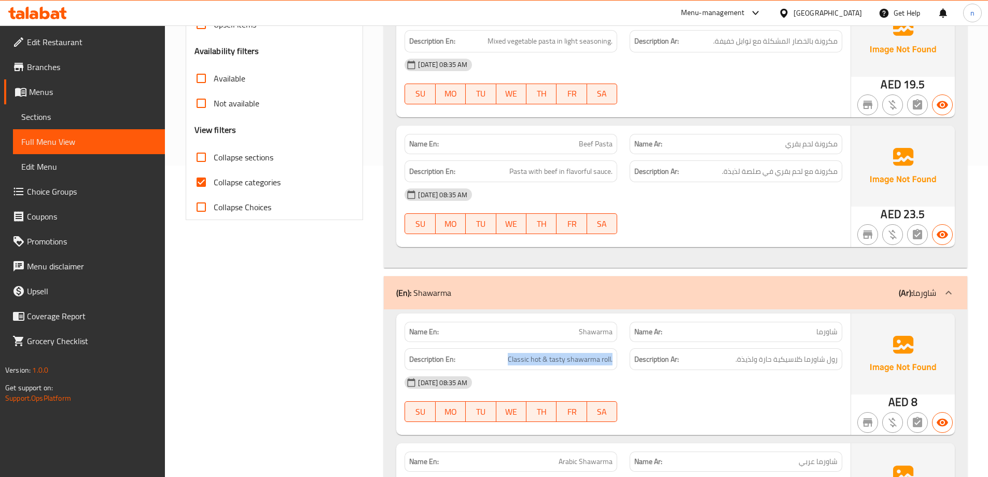
click at [509, 358] on h6 "Description En: Classic hot & tasty shawarma roll." at bounding box center [510, 359] width 203 height 13
click at [463, 352] on div "Description En: Classic hot & tasty shawarma roll." at bounding box center [511, 359] width 213 height 22
drag, startPoint x: 533, startPoint y: 359, endPoint x: 516, endPoint y: 358, distance: 16.7
click at [516, 358] on span "Classic hot & tasty shawarma roll." at bounding box center [560, 359] width 105 height 13
click at [551, 359] on span "Classic hot & tasty shawarma roll." at bounding box center [560, 359] width 105 height 13
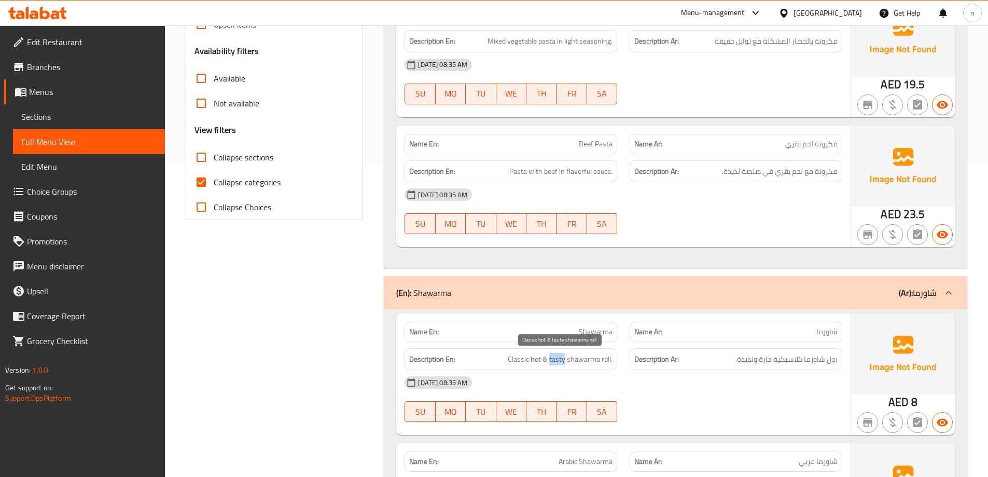
drag, startPoint x: 551, startPoint y: 362, endPoint x: 565, endPoint y: 360, distance: 14.2
click at [565, 360] on span "Classic hot & tasty shawarma roll." at bounding box center [560, 359] width 105 height 13
click at [667, 382] on div "14-10-2025 08:35 AM" at bounding box center [624, 382] width 450 height 25
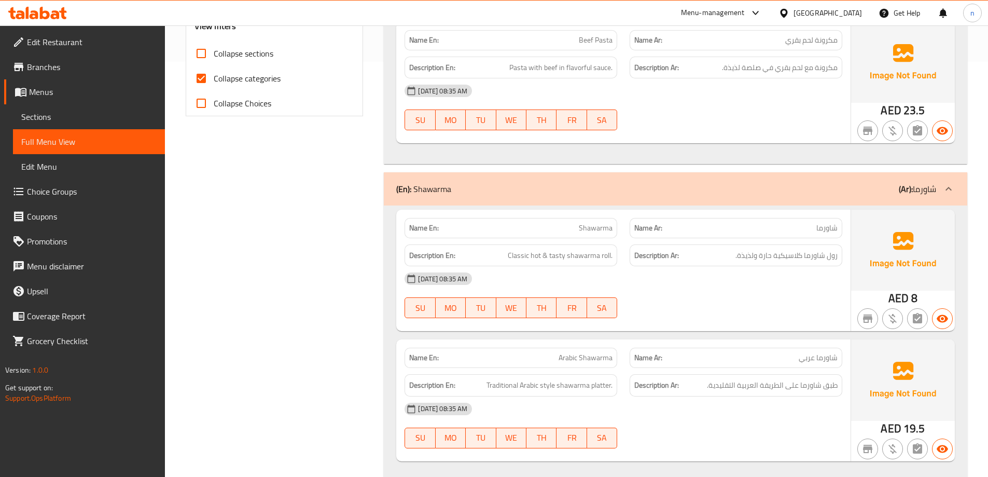
scroll to position [467, 0]
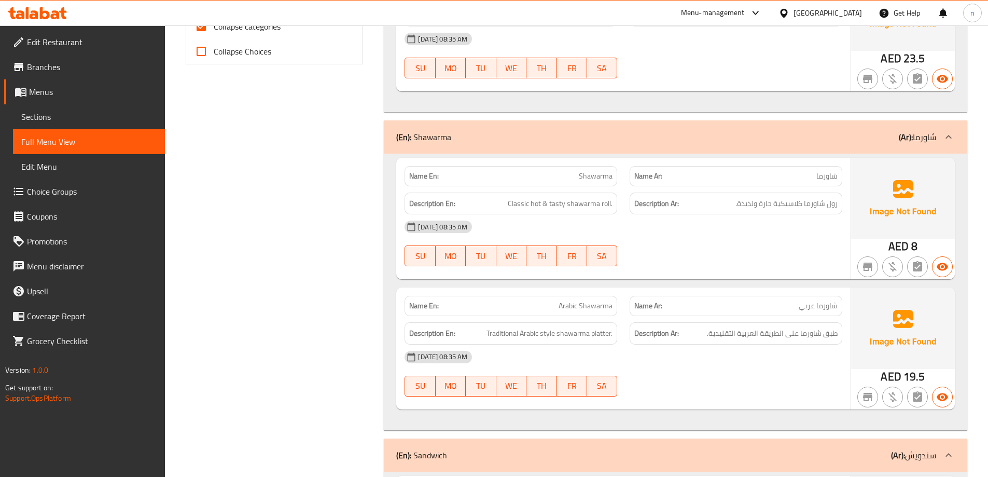
click at [756, 328] on span "طبق شاورما على الطريقة العربية التقليدية." at bounding box center [772, 333] width 131 height 13
click at [762, 354] on div "14-10-2025 08:35 AM" at bounding box center [624, 357] width 450 height 25
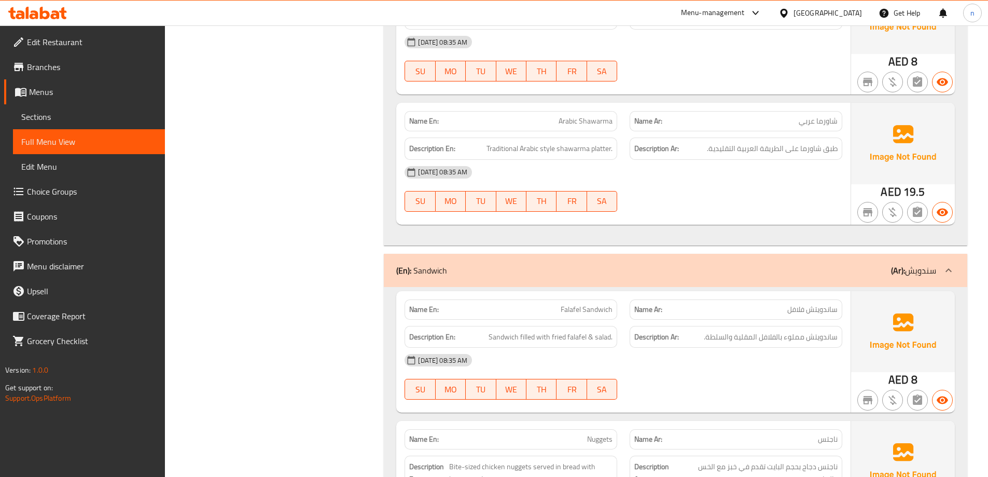
scroll to position [675, 0]
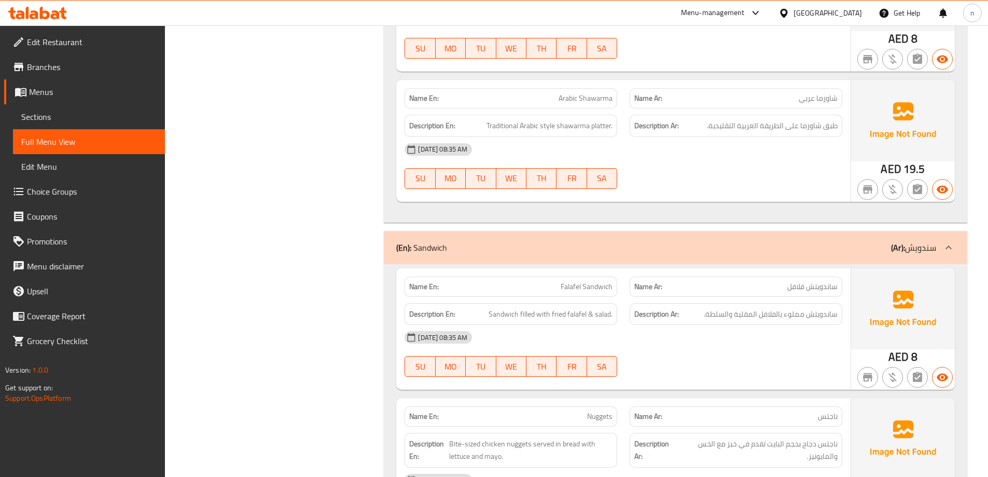
click at [772, 289] on p "Name Ar: ساندويتش فلافل" at bounding box center [736, 286] width 203 height 11
click at [778, 319] on span "ساندويتش مملوء بالفلافل المقلية والسلطة." at bounding box center [771, 314] width 134 height 13
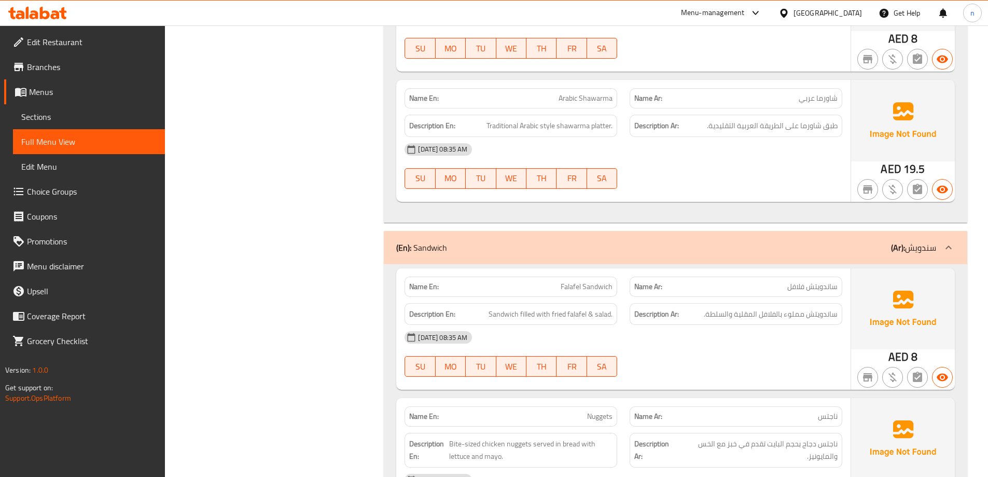
click at [761, 343] on div "14-10-2025 08:35 AM" at bounding box center [624, 337] width 450 height 25
click at [506, 312] on span "Sandwich filled with fried falafel & salad." at bounding box center [551, 314] width 124 height 13
click at [539, 318] on span "Sandwich filled with fried falafel & salad." at bounding box center [551, 314] width 124 height 13
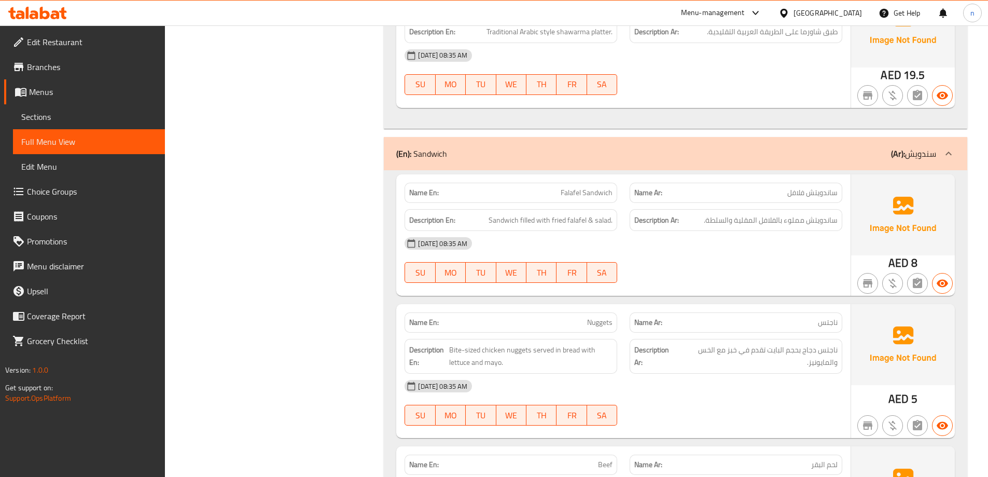
scroll to position [778, 0]
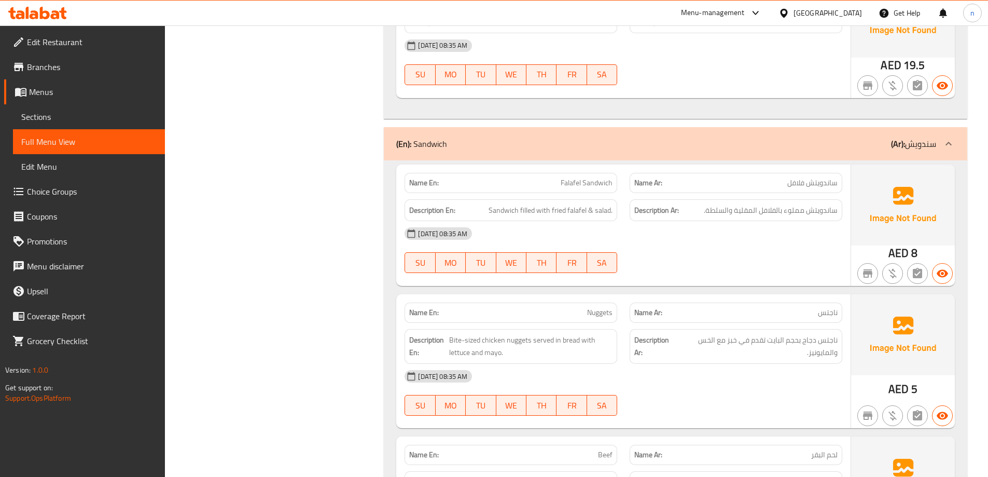
click at [811, 315] on p "Name Ar: ناجتس" at bounding box center [736, 312] width 203 height 11
drag, startPoint x: 834, startPoint y: 345, endPoint x: 742, endPoint y: 342, distance: 91.9
click at [742, 342] on span "ناجتس دجاج بحجم البايت تقدم في خبز مع الخس والمايونيز." at bounding box center [758, 346] width 160 height 25
click at [732, 364] on div "14-10-2025 08:35 AM" at bounding box center [624, 376] width 450 height 25
click at [763, 341] on span "ناجتس دجاج بحجم البايت تقدم في خبز مع الخس والمايونيز." at bounding box center [758, 346] width 160 height 25
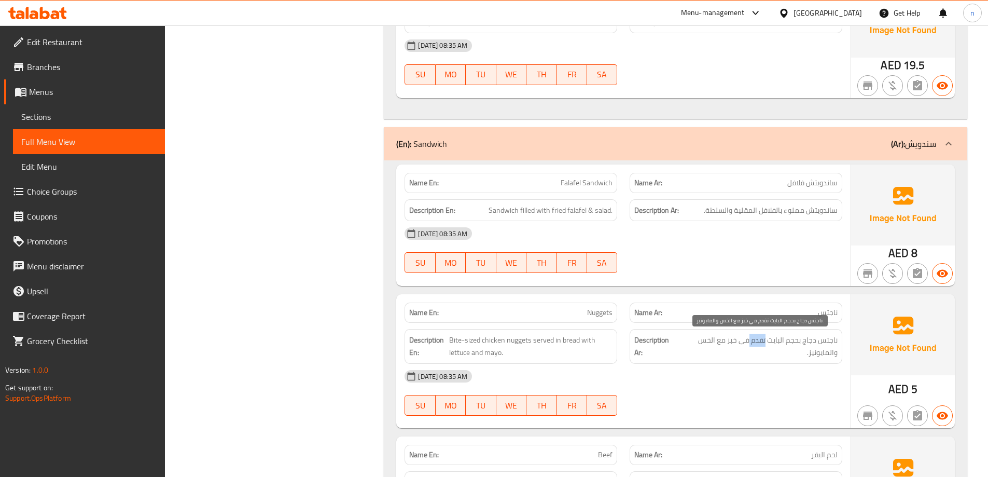
click at [763, 341] on span "ناجتس دجاج بحجم البايت تقدم في خبز مع الخس والمايونيز." at bounding box center [758, 346] width 160 height 25
click at [759, 364] on div "14-10-2025 08:35 AM" at bounding box center [624, 376] width 450 height 25
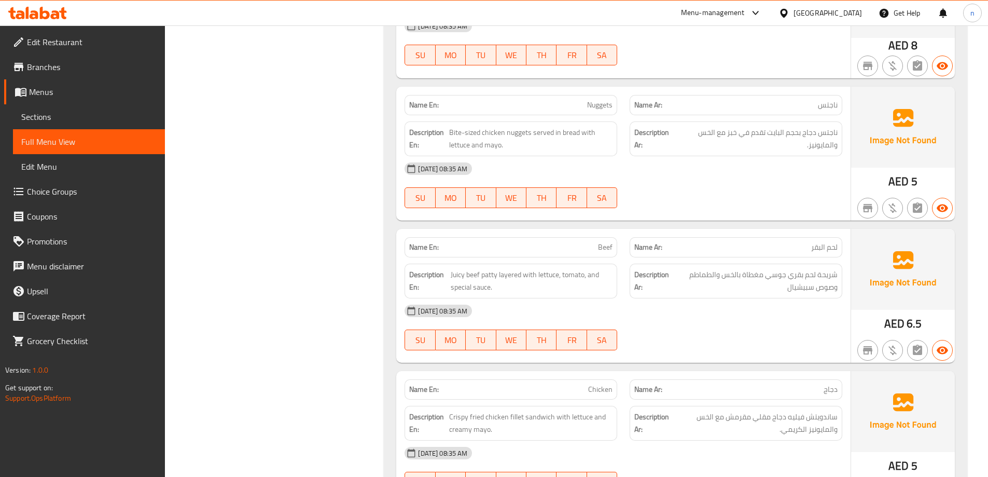
scroll to position [1090, 0]
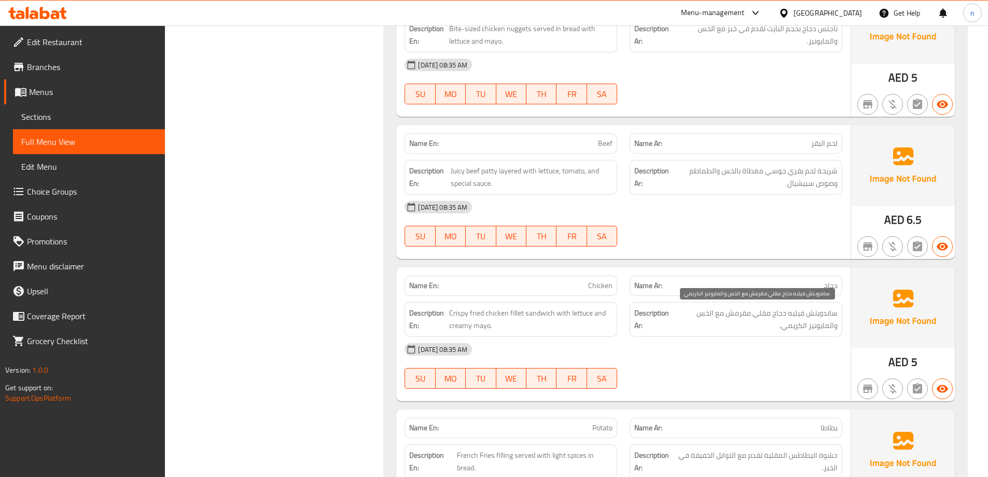
click at [776, 315] on span "ساندويتش فيليه دجاج مقلي مقرمش مع الخس والمايونيز الكريمي." at bounding box center [756, 319] width 164 height 25
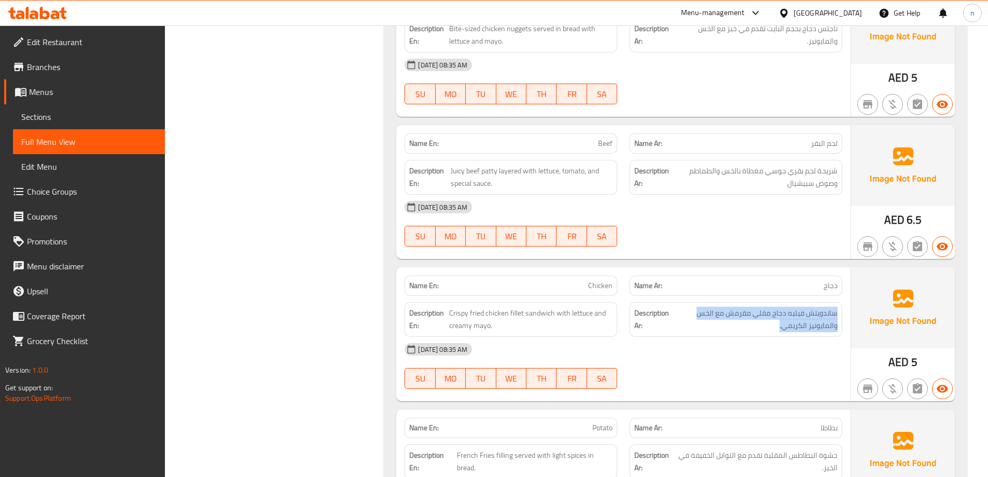
click at [780, 334] on div "Description Ar: ساندويتش فيليه دجاج مقلي مقرمش مع الخس والمايونيز الكريمي." at bounding box center [736, 319] width 213 height 35
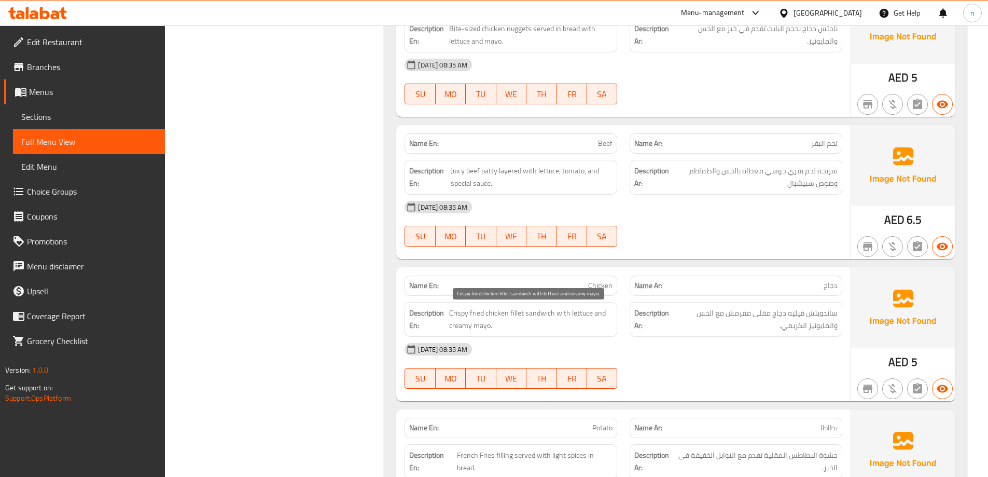
click at [491, 317] on span "Crispy fried chicken fillet sandwich with lettuce and creamy mayo." at bounding box center [530, 319] width 163 height 25
click at [627, 358] on div "14-10-2025 08:35 AM" at bounding box center [624, 349] width 450 height 25
drag, startPoint x: 461, startPoint y: 317, endPoint x: 614, endPoint y: 319, distance: 152.6
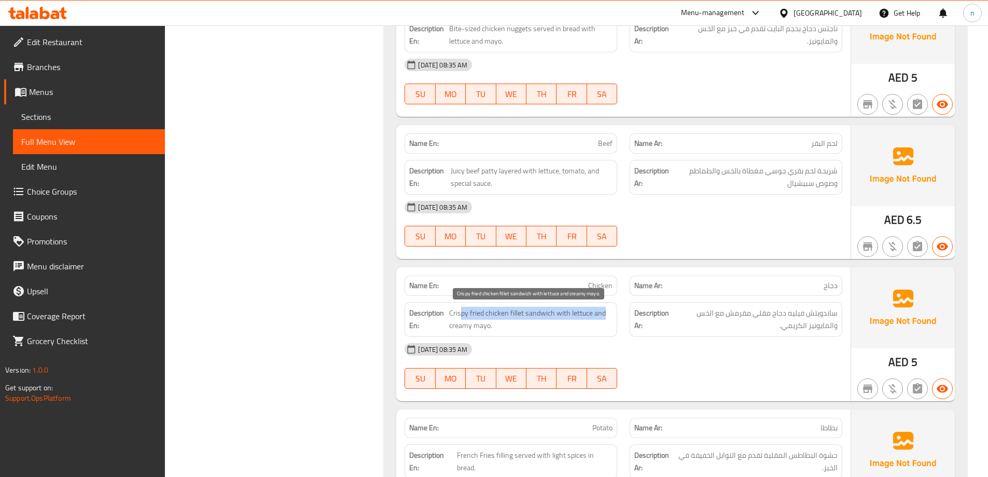
click at [614, 319] on div "Description En: Crispy fried chicken fillet sandwich with lettuce and creamy ma…" at bounding box center [511, 319] width 213 height 35
click at [621, 345] on div "14-10-2025 08:35 AM" at bounding box center [624, 349] width 450 height 25
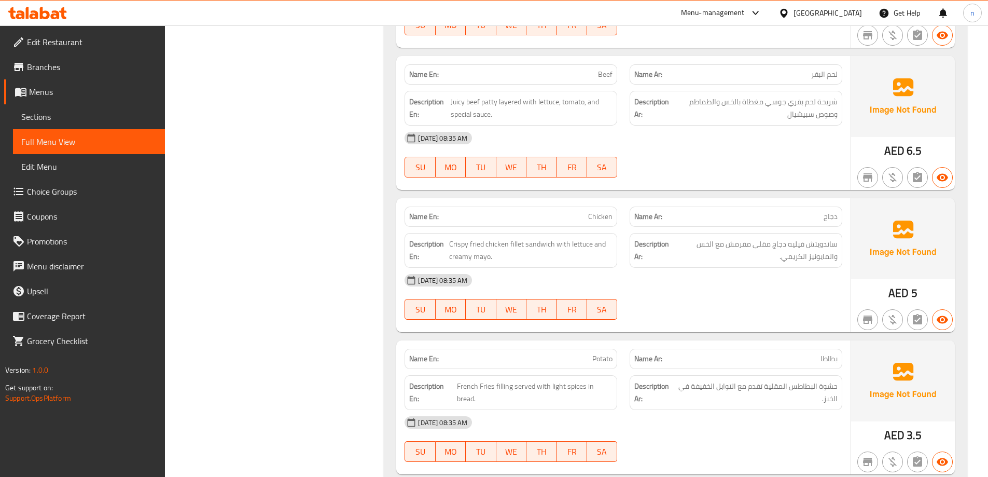
scroll to position [1245, 0]
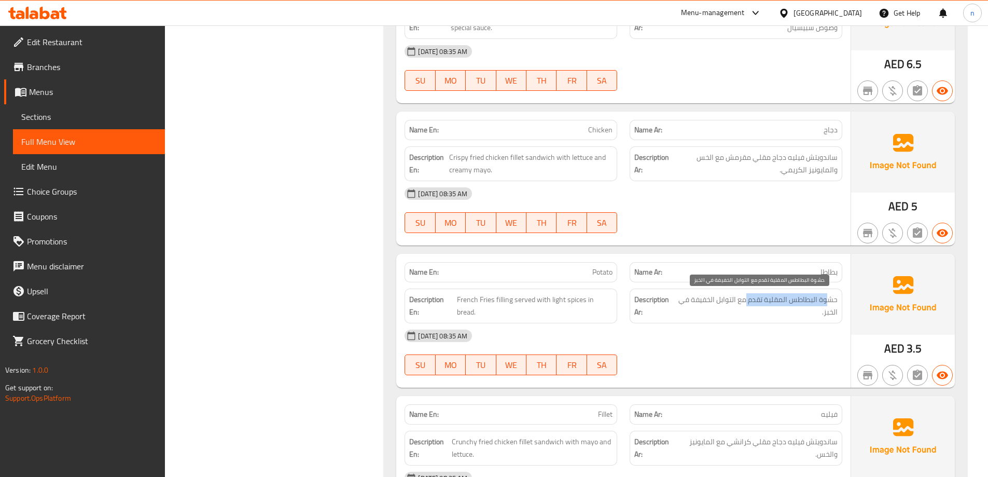
drag, startPoint x: 830, startPoint y: 297, endPoint x: 748, endPoint y: 297, distance: 82.0
click at [748, 297] on span "حشوة البطاطس المقلية تقدم مع التوابل الخفيفة في الخبز." at bounding box center [757, 305] width 161 height 25
click at [745, 311] on span "حشوة البطاطس المقلية تقدم مع التوابل الخفيفة في الخبز." at bounding box center [757, 305] width 161 height 25
click at [785, 298] on span "حشوة البطاطس المقلية تقدم مع التوابل الخفيفة في الخبز." at bounding box center [757, 305] width 161 height 25
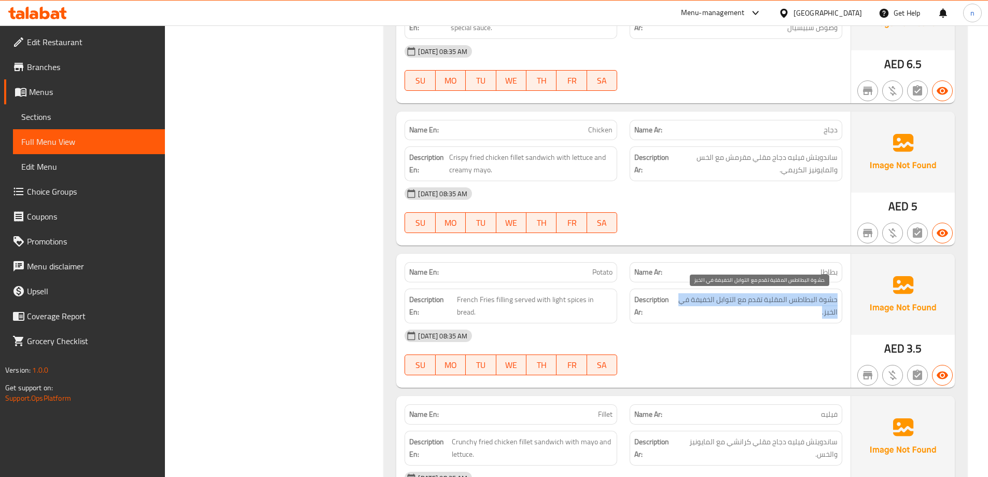
click at [785, 298] on span "حشوة البطاطس المقلية تقدم مع التوابل الخفيفة في الخبز." at bounding box center [757, 305] width 161 height 25
click at [789, 323] on div "14-10-2025 08:35 AM" at bounding box center [624, 335] width 450 height 25
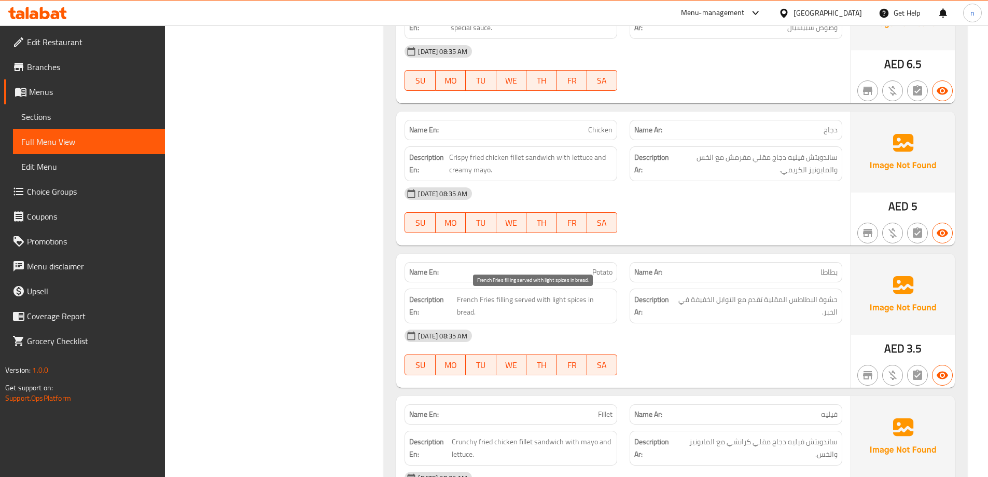
click at [468, 304] on span "French Fries filling served with light spices in bread." at bounding box center [535, 305] width 156 height 25
click at [538, 320] on div "Description En: French Fries filling served with light spices in bread." at bounding box center [511, 306] width 213 height 35
click at [501, 297] on span "French Fries filling served with light spices in bread." at bounding box center [535, 305] width 156 height 25
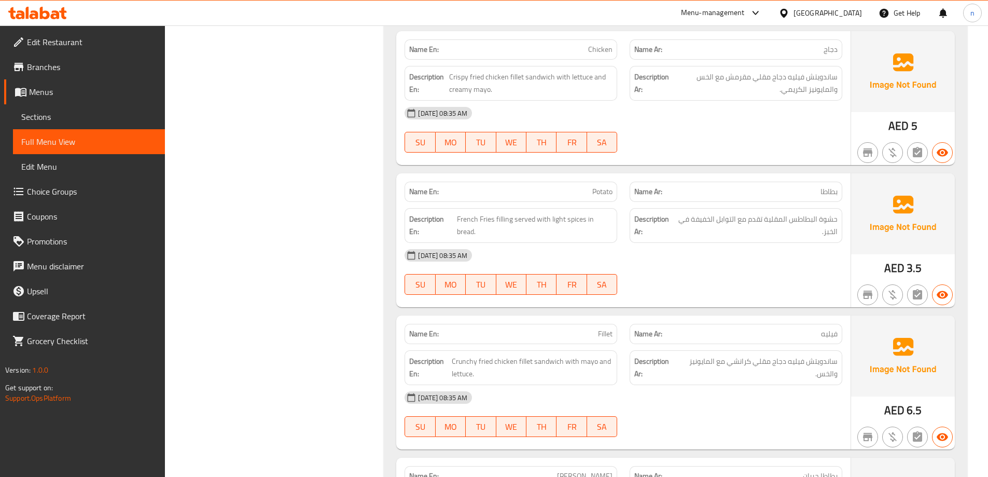
scroll to position [1349, 0]
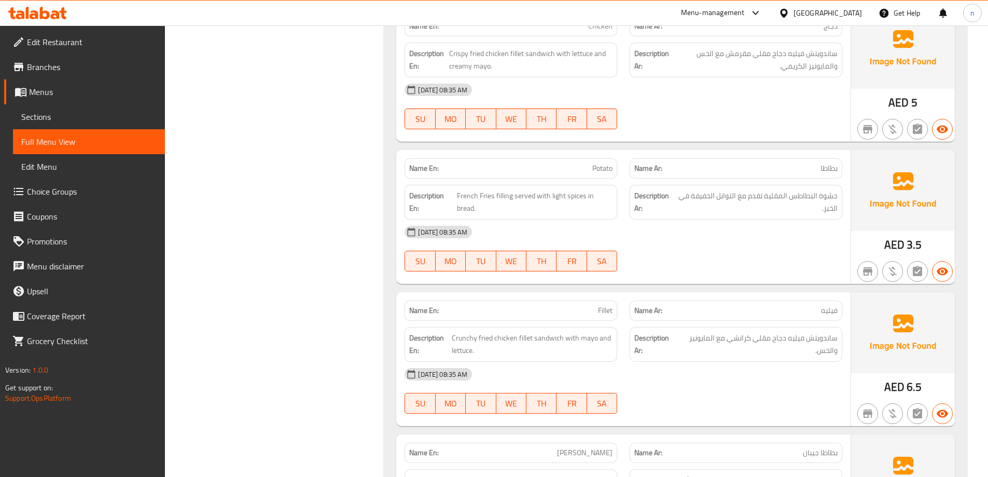
click at [540, 311] on p "Name En: Fillet" at bounding box center [510, 310] width 203 height 11
click at [807, 339] on span "ساندويتش فيليه دجاج مقلي كرانشي مع المايونيز والخس." at bounding box center [758, 344] width 160 height 25
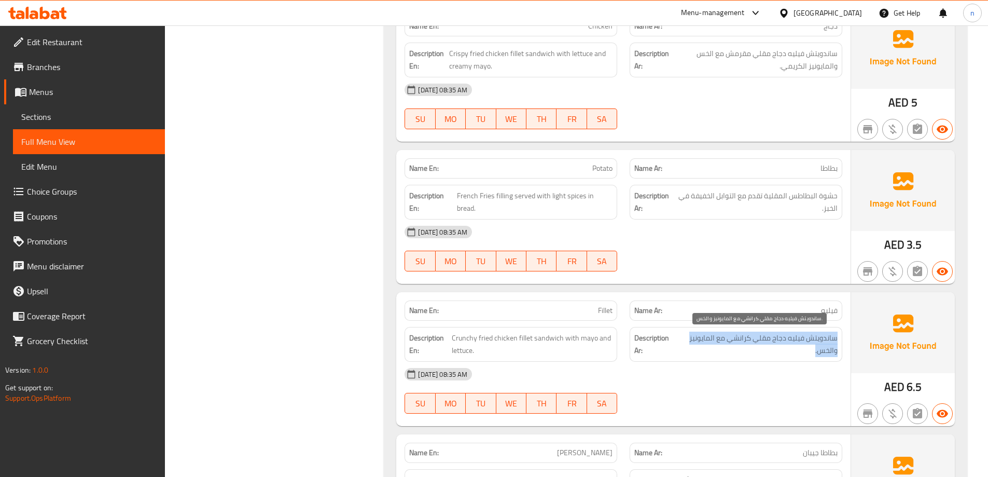
click at [807, 339] on span "ساندويتش فيليه دجاج مقلي كرانشي مع المايونيز والخس." at bounding box center [758, 344] width 160 height 25
click at [803, 358] on div "Description Ar: ساندويتش فيليه دجاج مقلي كرانشي مع المايونيز والخس." at bounding box center [736, 344] width 213 height 35
click at [773, 339] on span "ساندويتش فيليه دجاج مقلي كرانشي مع المايونيز والخس." at bounding box center [758, 344] width 160 height 25
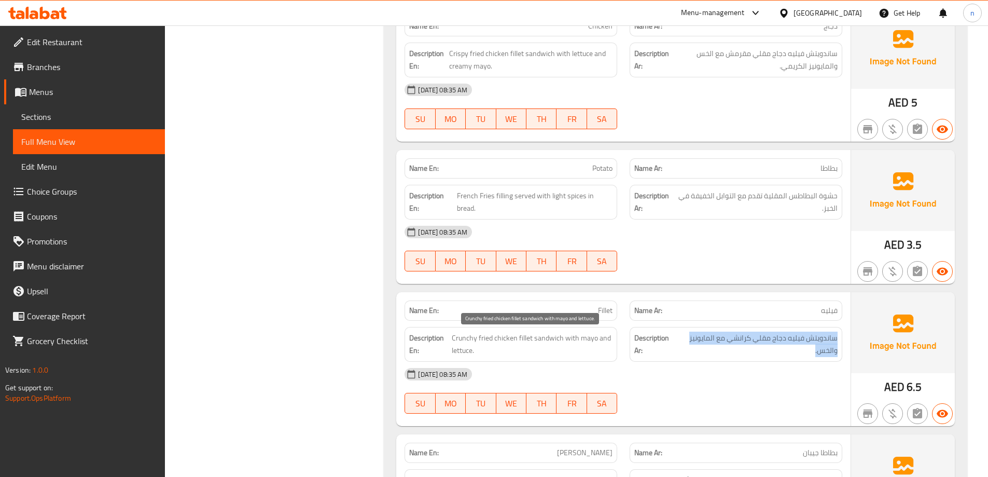
click at [483, 344] on span "Crunchy fried chicken fillet sandwich with mayo and lettuce." at bounding box center [532, 344] width 161 height 25
click at [457, 341] on span "Crunchy fried chicken fillet sandwich with mayo and lettuce." at bounding box center [532, 344] width 161 height 25
click at [575, 344] on span "Crunchy fried chicken fillet sandwich with mayo and lettuce." at bounding box center [532, 344] width 161 height 25
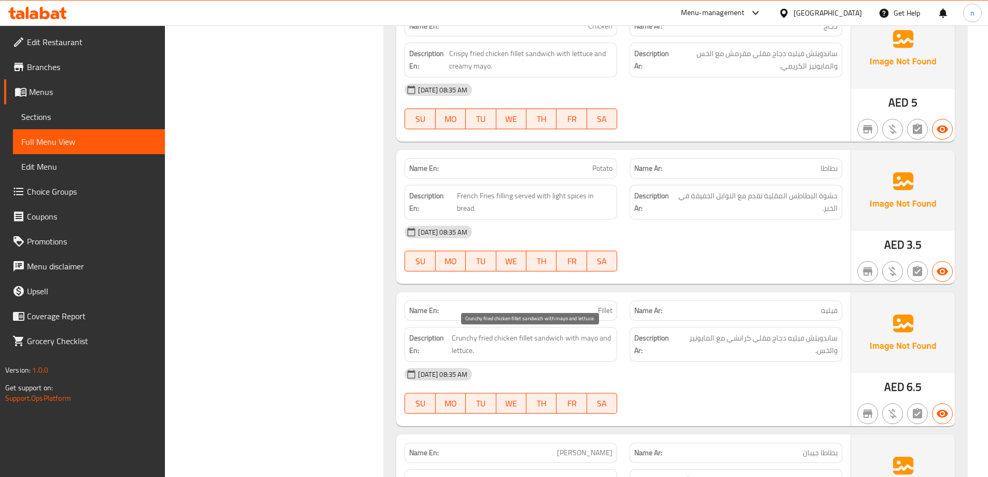
click at [578, 353] on span "Crunchy fried chicken fillet sandwich with mayo and lettuce." at bounding box center [532, 344] width 161 height 25
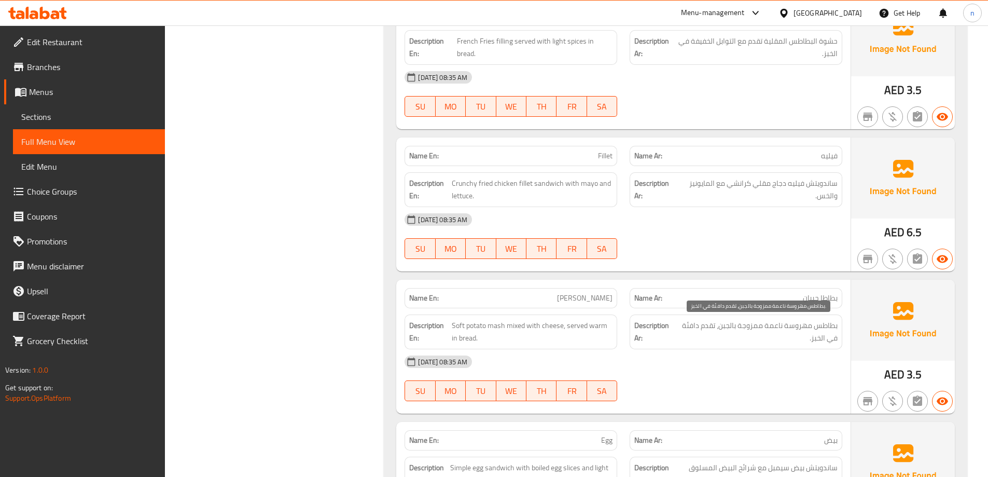
scroll to position [1505, 0]
click at [563, 295] on p "Name En: Jeban Potato" at bounding box center [510, 297] width 203 height 11
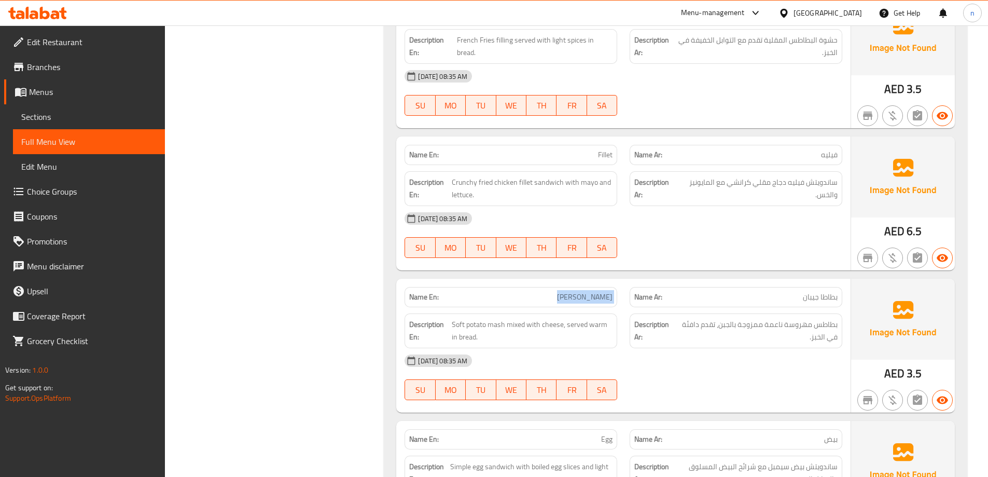
click at [563, 295] on p "Name En: Jeban Potato" at bounding box center [510, 297] width 203 height 11
click at [794, 323] on span "بطاطس مهروسة ناعمة ممزوجة بالجبن، تقدم دافئة في الخبز." at bounding box center [757, 330] width 162 height 25
click at [765, 327] on span "بطاطس مهروسة ناعمة ممزوجة بالجبن، تقدم دافئة في الخبز." at bounding box center [757, 330] width 162 height 25
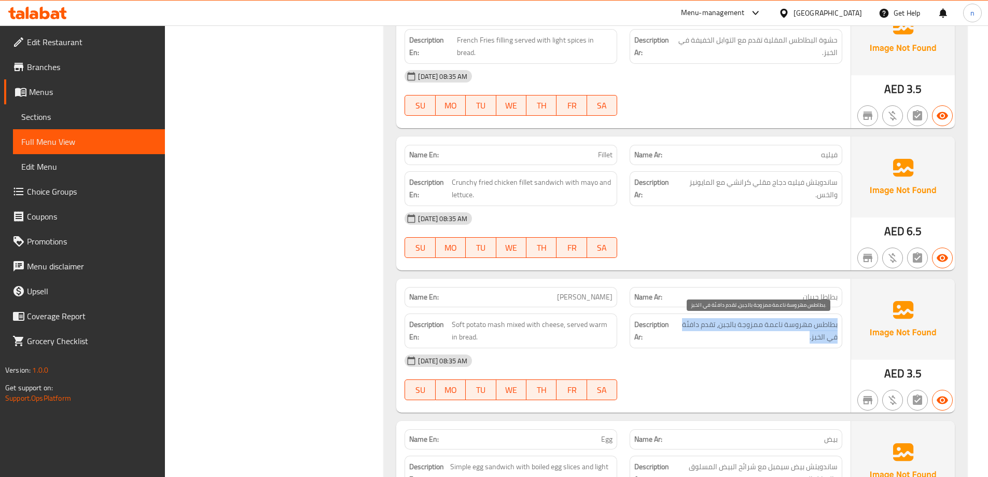
click at [765, 327] on span "بطاطس مهروسة ناعمة ممزوجة بالجبن، تقدم دافئة في الخبز." at bounding box center [757, 330] width 162 height 25
click at [764, 347] on div "Description Ar: بطاطس مهروسة ناعمة ممزوجة بالجبن، تقدم دافئة في الخبز." at bounding box center [736, 330] width 213 height 35
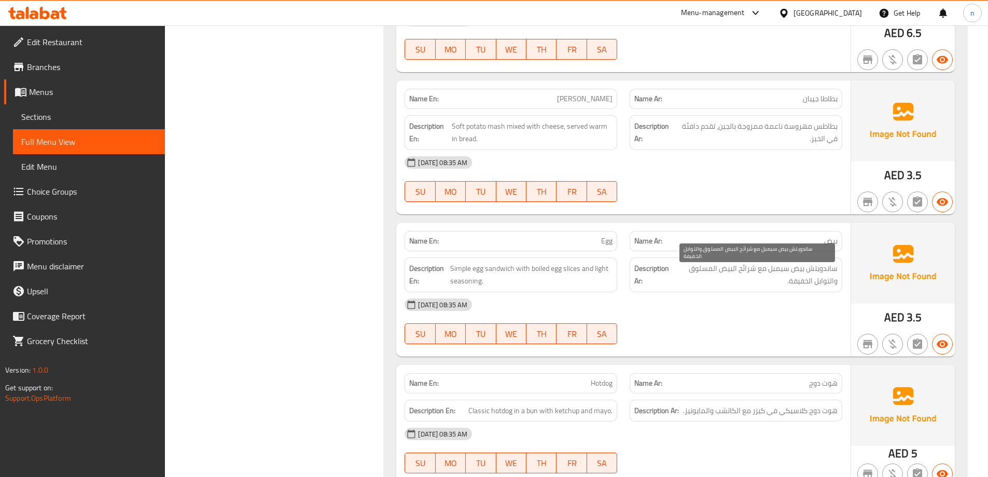
scroll to position [1712, 0]
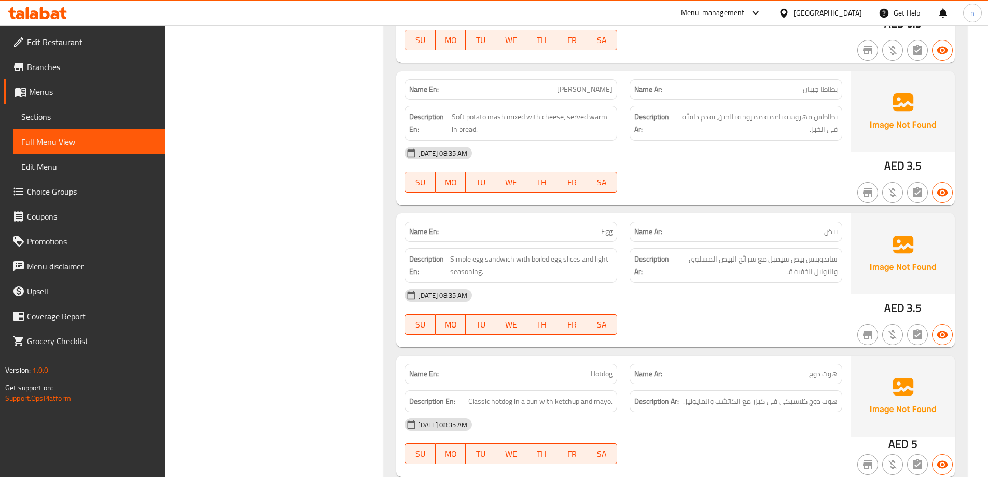
click at [540, 230] on p "Name En: Egg" at bounding box center [510, 231] width 203 height 11
drag, startPoint x: 823, startPoint y: 259, endPoint x: 770, endPoint y: 265, distance: 53.7
click at [770, 265] on span "ساندويتش بيض سيمبل مع شرائح البيض المسلوق والتوابل الخفيفة." at bounding box center [756, 265] width 164 height 25
click at [763, 272] on span "ساندويتش بيض سيمبل مع شرائح البيض المسلوق والتوابل الخفيفة." at bounding box center [756, 265] width 164 height 25
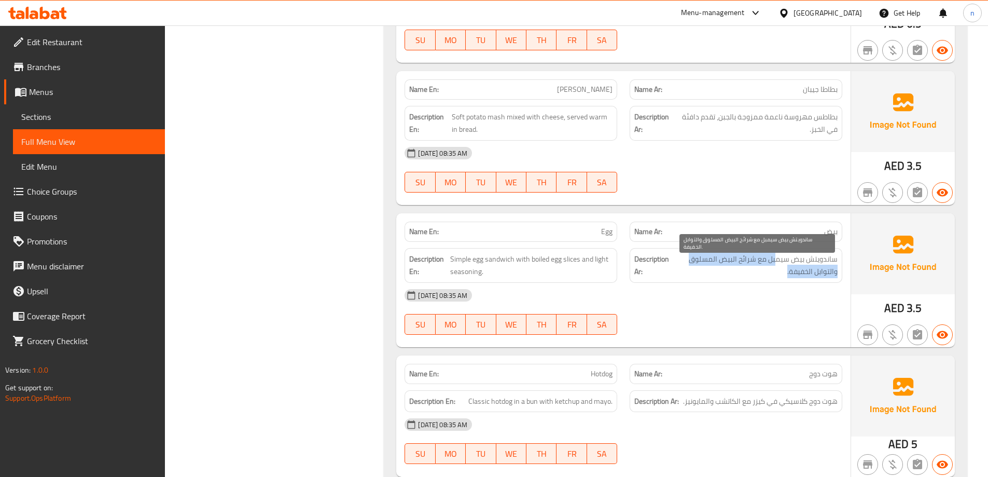
drag, startPoint x: 776, startPoint y: 260, endPoint x: 696, endPoint y: 267, distance: 80.7
click at [696, 267] on span "ساندويتش بيض سيمبل مع شرائح البيض المسلوق والتوابل الخفيفة." at bounding box center [756, 265] width 164 height 25
click at [701, 274] on span "ساندويتش بيض سيمبل مع شرائح البيض المسلوق والتوابل الخفيفة." at bounding box center [756, 265] width 164 height 25
click at [791, 274] on span "ساندويتش بيض سيمبل مع شرائح البيض المسلوق والتوابل الخفيفة." at bounding box center [756, 265] width 164 height 25
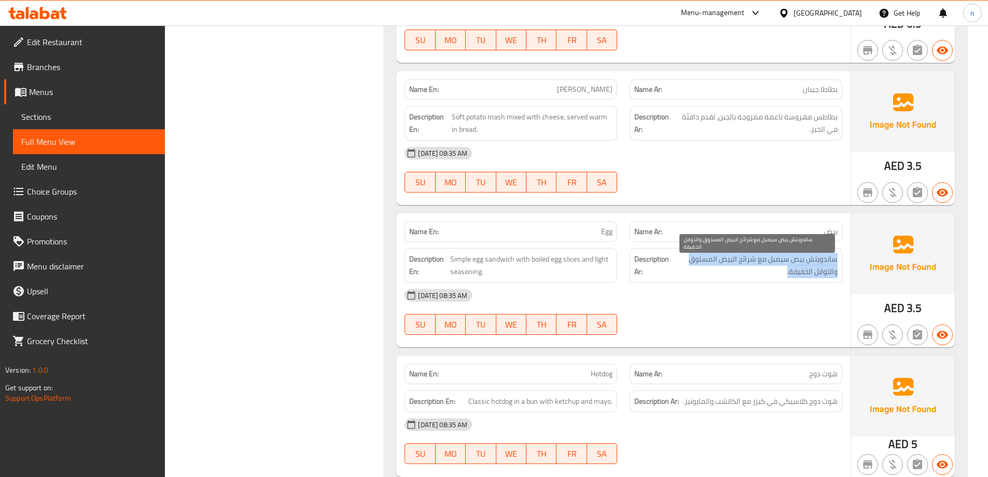
click at [791, 274] on span "ساندويتش بيض سيمبل مع شرائح البيض المسلوق والتوابل الخفيفة." at bounding box center [756, 265] width 164 height 25
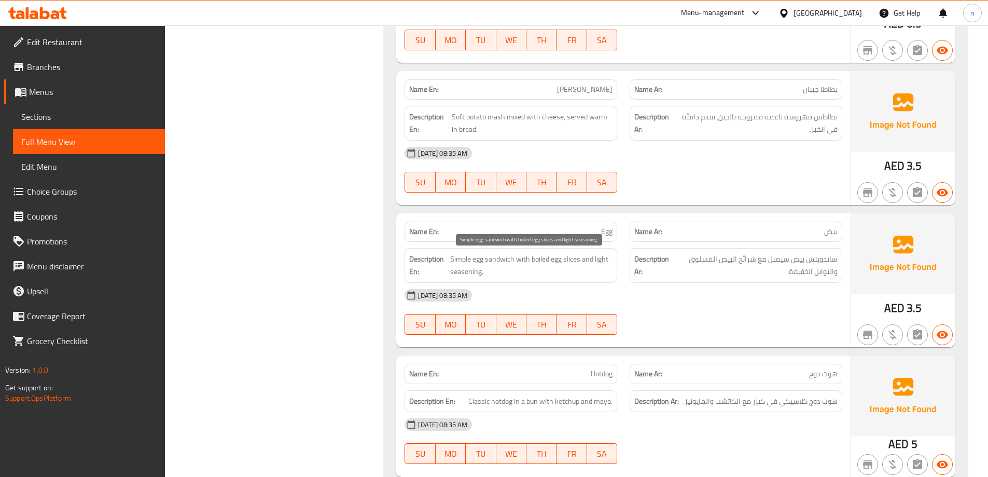
click at [597, 262] on span "Simple egg sandwich with boiled egg slices and light seasoning." at bounding box center [531, 265] width 162 height 25
click at [471, 274] on span "Simple egg sandwich with boiled egg slices and light seasoning." at bounding box center [531, 265] width 162 height 25
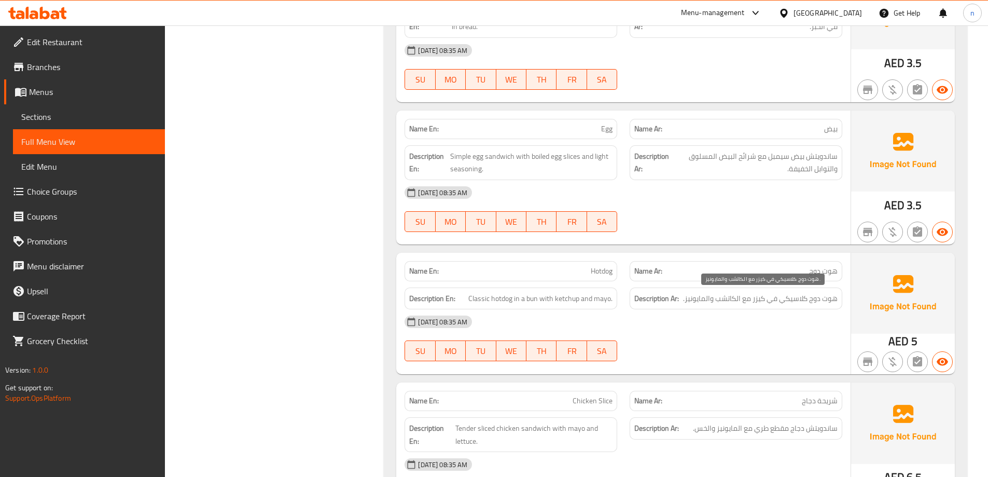
scroll to position [1816, 0]
drag, startPoint x: 831, startPoint y: 295, endPoint x: 794, endPoint y: 296, distance: 36.9
click at [794, 296] on span "هوت دوج كلاسيكي في كيزر مع الكاتشب والمايونيز." at bounding box center [760, 297] width 155 height 13
click at [792, 302] on span "هوت دوج كلاسيكي في كيزر مع الكاتشب والمايونيز." at bounding box center [760, 297] width 155 height 13
click at [488, 301] on span "Classic hotdog in a bun with ketchup and mayo." at bounding box center [541, 297] width 144 height 13
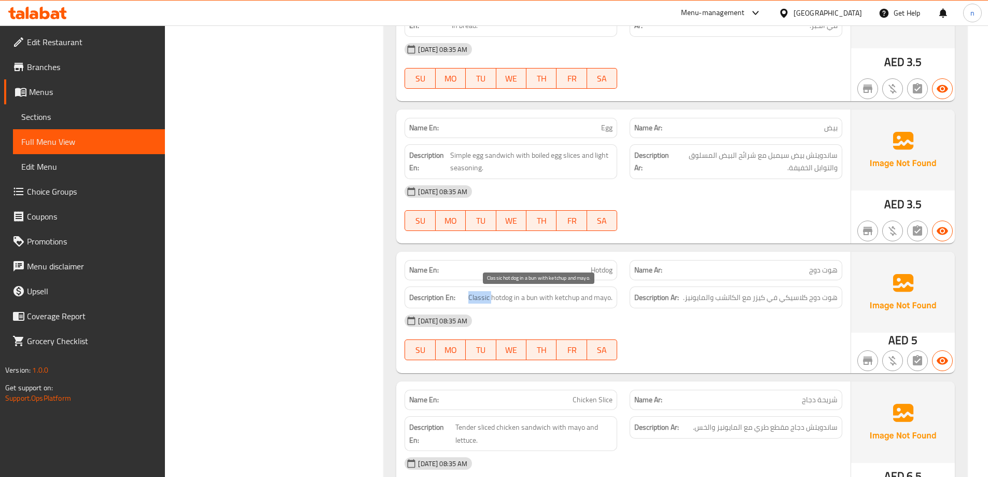
click at [488, 301] on span "Classic hotdog in a bun with ketchup and mayo." at bounding box center [541, 297] width 144 height 13
click at [501, 297] on span "Classic hotdog in a bun with ketchup and mayo." at bounding box center [541, 297] width 144 height 13
drag, startPoint x: 512, startPoint y: 300, endPoint x: 470, endPoint y: 296, distance: 42.3
click at [470, 296] on span "Classic hotdog in a bun with ketchup and mayo." at bounding box center [541, 297] width 144 height 13
copy span "Classic hotdog"
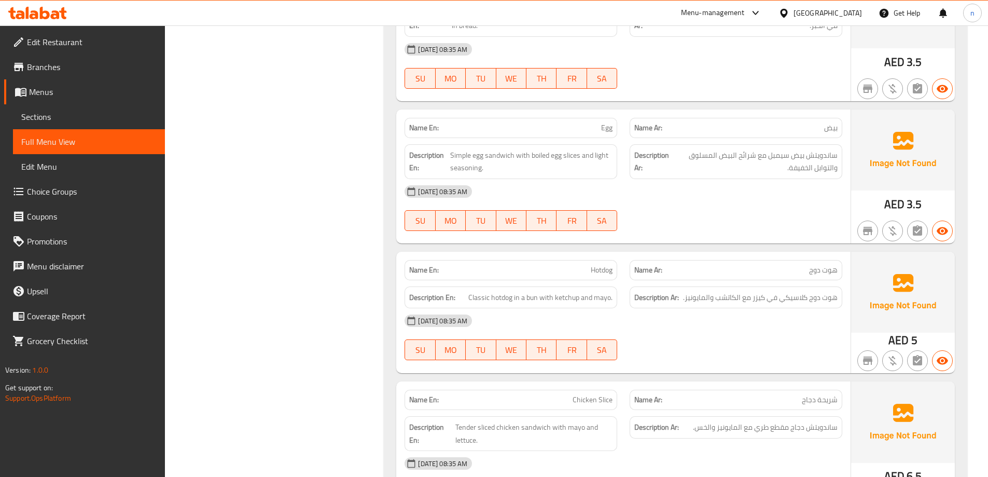
click at [739, 150] on span "ساندويتش بيض سيمبل مع شرائح البيض المسلوق والتوابل الخفيفة." at bounding box center [756, 161] width 164 height 25
click at [760, 170] on span "ساندويتش بيض سيمبل مع شرائح البيض المسلوق والتوابل الخفيفة." at bounding box center [756, 161] width 164 height 25
click at [721, 198] on div "14-10-2025 08:35 AM" at bounding box center [624, 191] width 450 height 25
drag, startPoint x: 474, startPoint y: 298, endPoint x: 539, endPoint y: 307, distance: 64.9
click at [539, 307] on div "Description En: Classic hotdog in a bun with ketchup and mayo." at bounding box center [511, 297] width 213 height 22
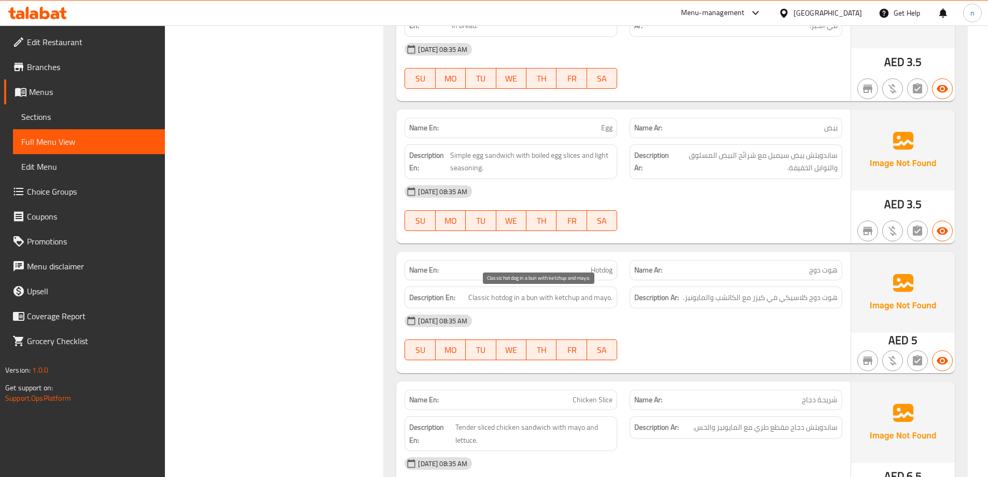
click at [558, 298] on span "Classic hotdog in a bun with ketchup and mayo." at bounding box center [541, 297] width 144 height 13
click at [468, 300] on h6 "Description En: Classic hotdog in a bun with ketchup and mayo." at bounding box center [510, 297] width 203 height 13
click at [484, 297] on span "Classic hotdog in a bun with ketchup and mayo." at bounding box center [541, 297] width 144 height 13
click at [596, 299] on span "Classic hotdog in a bun with ketchup and mayo." at bounding box center [541, 297] width 144 height 13
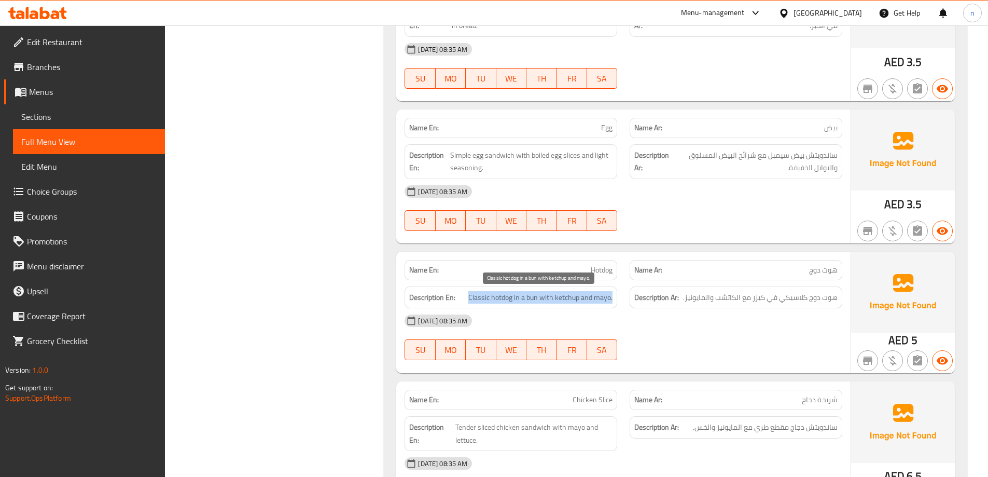
click at [596, 299] on span "Classic hotdog in a bun with ketchup and mayo." at bounding box center [541, 297] width 144 height 13
click at [588, 318] on div "14-10-2025 08:35 AM" at bounding box center [624, 320] width 450 height 25
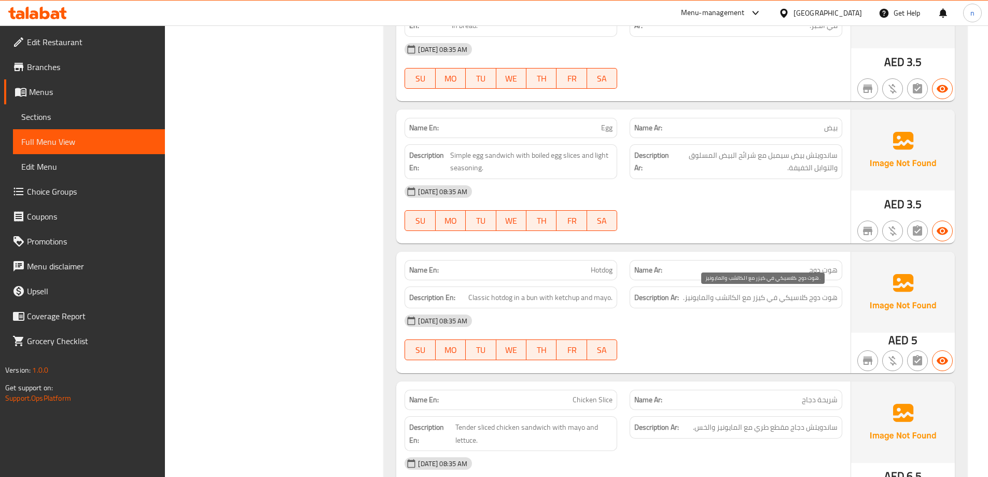
click at [788, 297] on span "هوت دوج كلاسيكي في كيزر مع الكاتشب والمايونيز." at bounding box center [760, 297] width 155 height 13
drag, startPoint x: 822, startPoint y: 297, endPoint x: 685, endPoint y: 294, distance: 137.0
click at [685, 294] on span "هوت دوج كلاسيكي في كيزر مع الكاتشب والمايونيز." at bounding box center [760, 297] width 155 height 13
click at [750, 298] on span "هوت دوج كلاسيكي في كيزر مع الكاتشب والمايونيز." at bounding box center [760, 297] width 155 height 13
click at [523, 313] on div "14-10-2025 08:35 AM" at bounding box center [624, 320] width 450 height 25
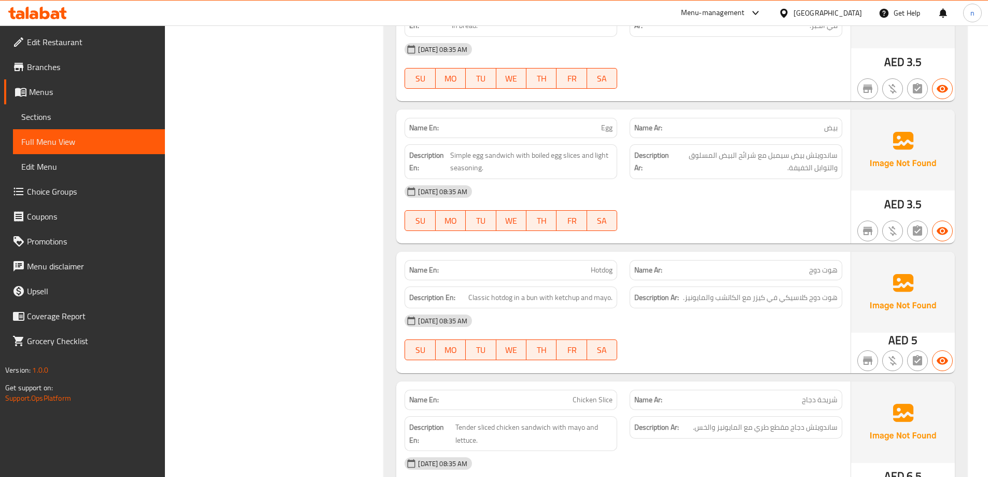
click at [730, 300] on span "هوت دوج كلاسيكي في كيزر مع الكاتشب والمايونيز." at bounding box center [760, 297] width 155 height 13
click at [804, 269] on p "Name Ar: هوت دوج" at bounding box center [736, 270] width 203 height 11
click at [822, 324] on div "14-10-2025 08:35 AM" at bounding box center [624, 320] width 450 height 25
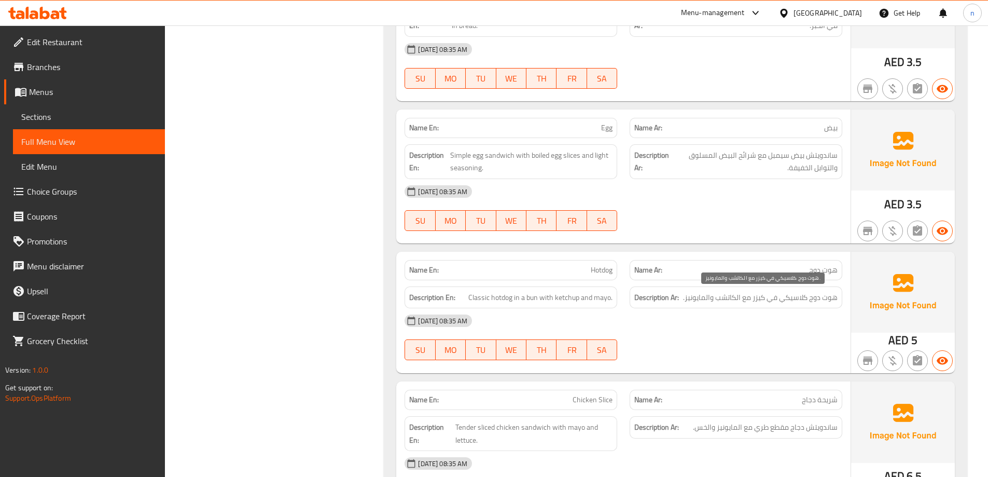
click at [796, 295] on span "هوت دوج كلاسيكي في كيزر مع الكاتشب والمايونيز." at bounding box center [760, 297] width 155 height 13
click at [803, 326] on div "14-10-2025 08:35 AM" at bounding box center [624, 320] width 450 height 25
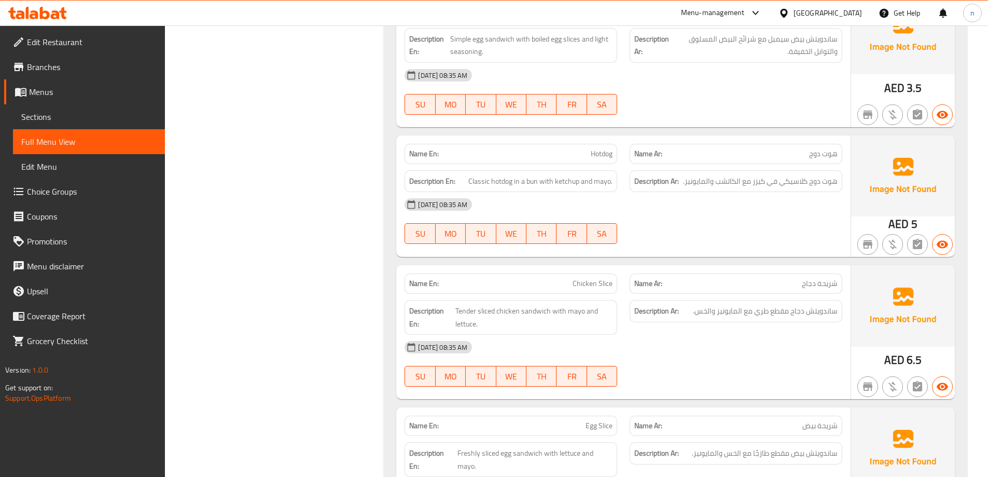
scroll to position [2024, 0]
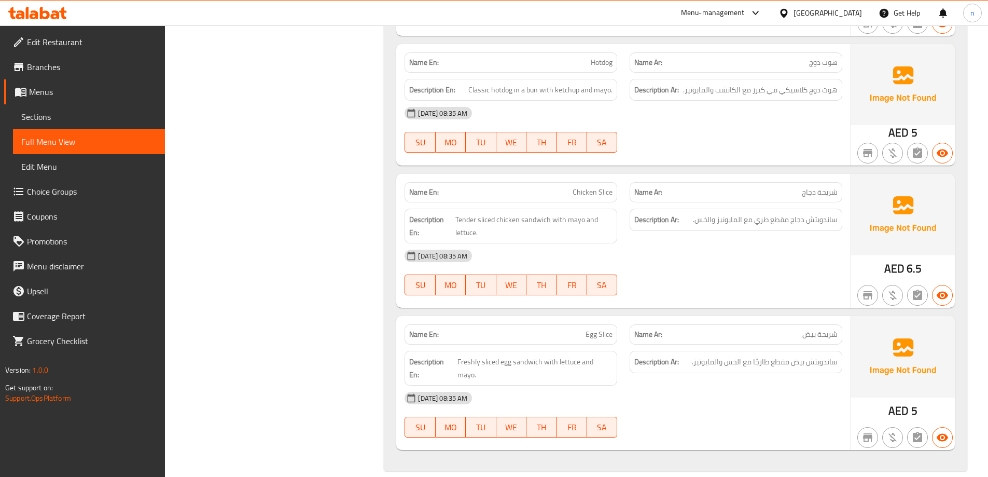
click at [821, 191] on span "شريحة دجاج" at bounding box center [820, 192] width 36 height 11
click at [815, 267] on div "14-10-2025 08:35 AM" at bounding box center [624, 255] width 450 height 25
click at [560, 191] on p "Name En: Chicken Slice" at bounding box center [510, 192] width 203 height 11
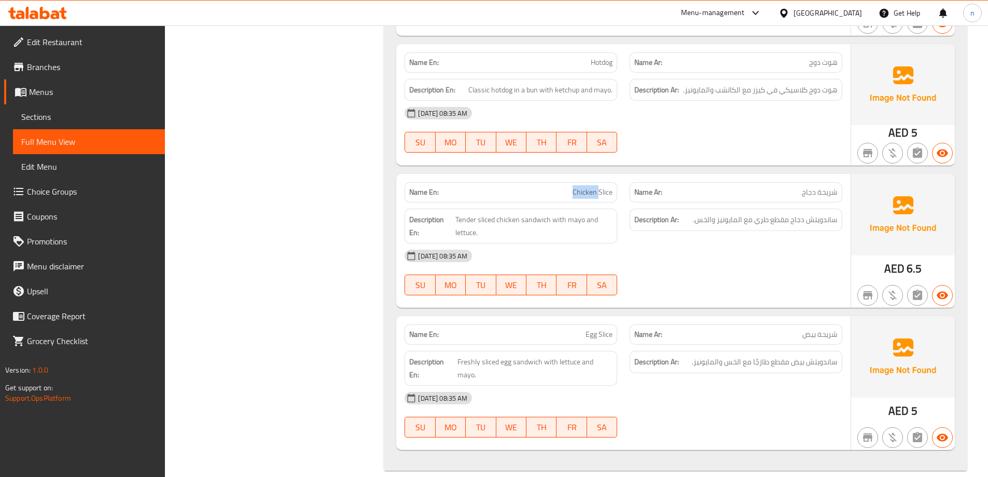
click at [560, 191] on p "Name En: Chicken Slice" at bounding box center [510, 192] width 203 height 11
click at [725, 233] on div "Description Ar: ساندويتش دجاج مقطع طري مع المايونيز والخس." at bounding box center [736, 225] width 225 height 47
drag, startPoint x: 809, startPoint y: 225, endPoint x: 777, endPoint y: 225, distance: 31.7
click at [777, 225] on span "ساندويتش دجاج مقطع طري مع المايونيز والخس." at bounding box center [765, 219] width 145 height 13
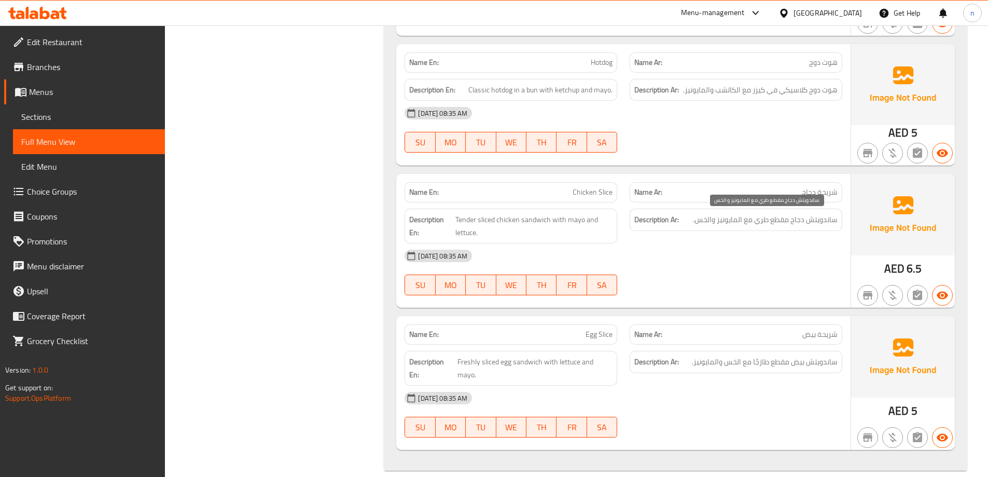
click at [767, 227] on div "Description Ar: ساندويتش دجاج مقطع طري مع المايونيز والخس." at bounding box center [736, 220] width 213 height 22
click at [770, 217] on span "ساندويتش دجاج مقطع طري مع المايونيز والخس." at bounding box center [765, 219] width 145 height 13
click at [768, 219] on span "ساندويتش دجاج مقطع طري مع المايونيز والخس." at bounding box center [765, 219] width 145 height 13
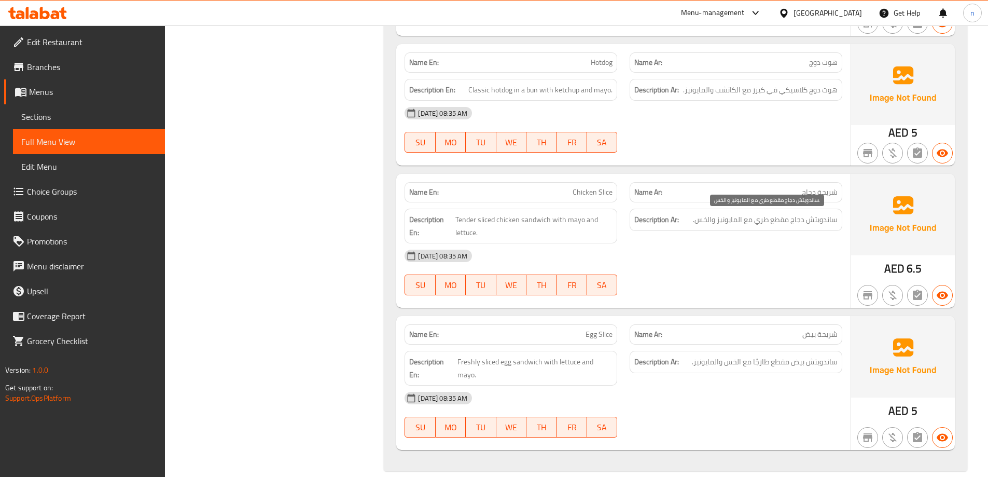
click at [765, 259] on div "14-10-2025 08:35 AM" at bounding box center [624, 255] width 450 height 25
drag, startPoint x: 759, startPoint y: 216, endPoint x: 703, endPoint y: 221, distance: 55.8
click at [706, 221] on span "ساندويتش دجاج مقطع طري مع المايونيز والخس." at bounding box center [765, 219] width 145 height 13
click at [702, 222] on span "ساندويتش دجاج مقطع طري مع المايونيز والخس." at bounding box center [765, 219] width 145 height 13
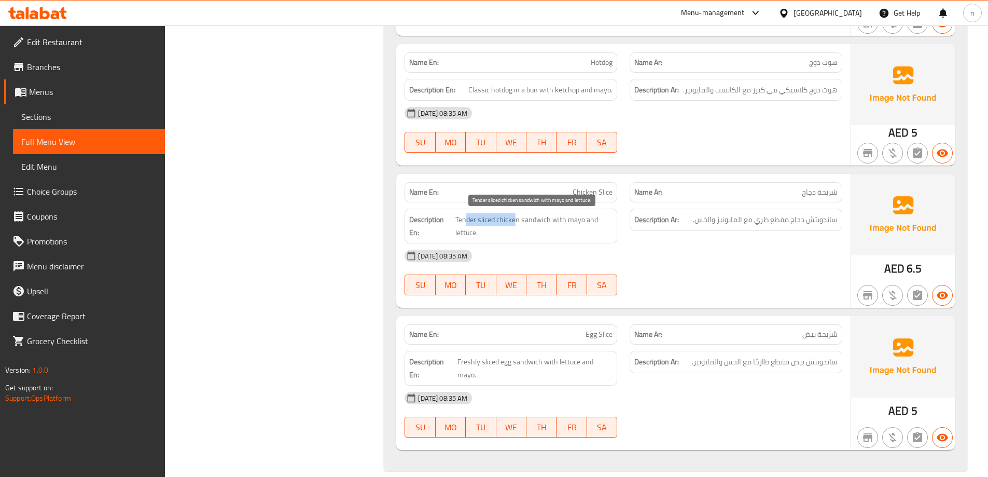
drag, startPoint x: 466, startPoint y: 222, endPoint x: 517, endPoint y: 220, distance: 50.9
click at [516, 220] on span "Tender sliced chicken sandwich with mayo and lettuce." at bounding box center [535, 225] width 158 height 25
click at [523, 231] on span "Tender sliced chicken sandwich with mayo and lettuce." at bounding box center [535, 225] width 158 height 25
click at [541, 223] on span "Tender sliced chicken sandwich with mayo and lettuce." at bounding box center [535, 225] width 158 height 25
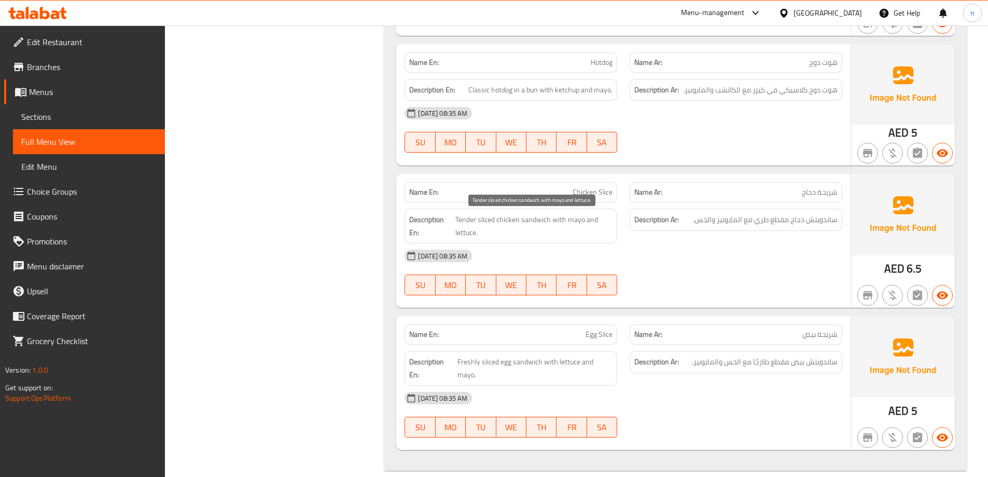
click at [567, 215] on span "Tender sliced chicken sandwich with mayo and lettuce." at bounding box center [535, 225] width 158 height 25
drag, startPoint x: 596, startPoint y: 219, endPoint x: 484, endPoint y: 223, distance: 112.1
click at [516, 223] on span "Tender sliced chicken sandwich with mayo and lettuce." at bounding box center [535, 225] width 158 height 25
click at [468, 224] on span "Tender sliced chicken sandwich with mayo and lettuce." at bounding box center [535, 225] width 158 height 25
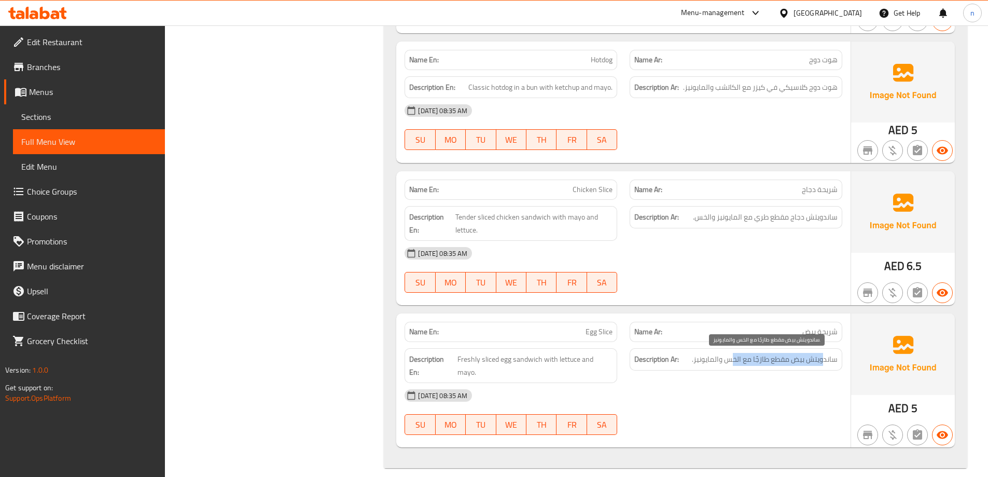
drag, startPoint x: 823, startPoint y: 363, endPoint x: 711, endPoint y: 370, distance: 112.3
click at [721, 363] on span "ساندويتش بيض مقطع طازجًا مع الخس والمايونيز." at bounding box center [765, 359] width 146 height 13
click at [716, 383] on div "14-10-2025 08:35 AM" at bounding box center [624, 395] width 450 height 25
click at [729, 365] on span "ساندويتش بيض مقطع طازجًا مع الخس والمايونيز." at bounding box center [765, 359] width 146 height 13
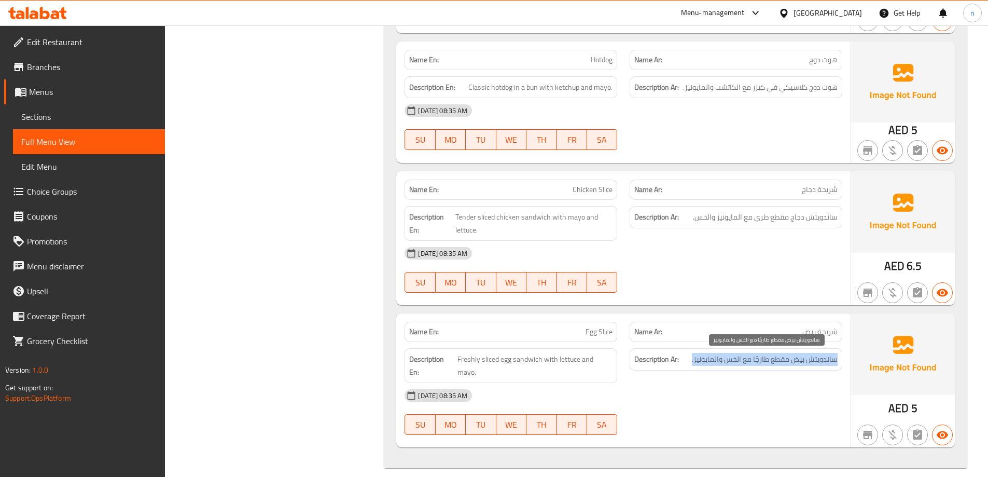
click at [729, 365] on span "ساندويتش بيض مقطع طازجًا مع الخس والمايونيز." at bounding box center [765, 359] width 146 height 13
click at [746, 395] on div "14-10-2025 08:35 AM SU MO TU WE TH FR SA" at bounding box center [624, 412] width 450 height 58
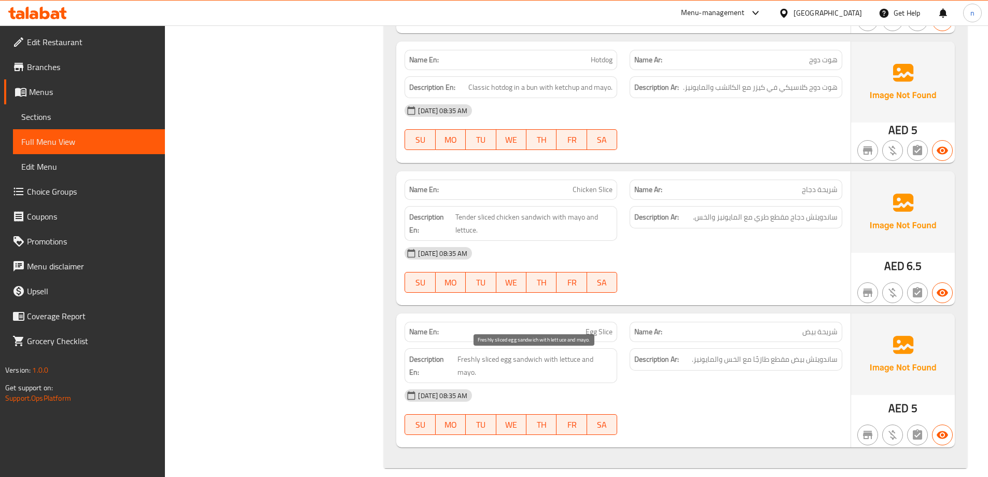
click at [470, 360] on span "Freshly sliced egg sandwich with lettuce and mayo." at bounding box center [535, 365] width 155 height 25
click at [702, 401] on div "14-10-2025 08:35 AM SU MO TU WE TH FR SA" at bounding box center [624, 412] width 450 height 58
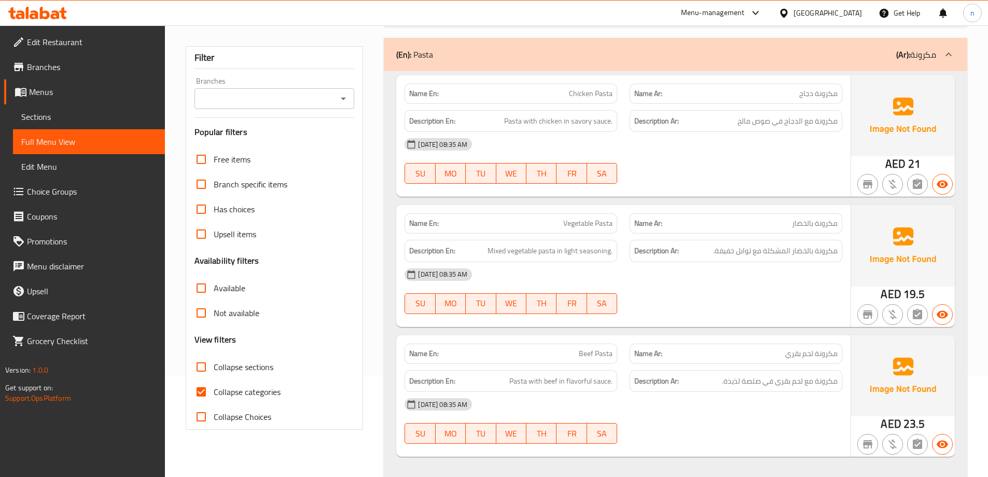
scroll to position [208, 0]
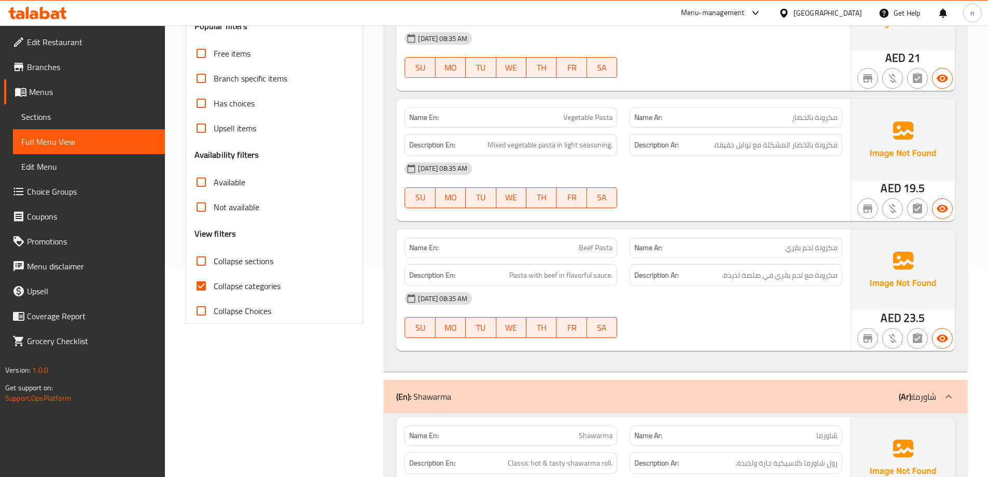
click at [267, 285] on span "Collapse categories" at bounding box center [247, 286] width 67 height 12
click at [214, 285] on input "Collapse categories" at bounding box center [201, 285] width 25 height 25
checkbox input "false"
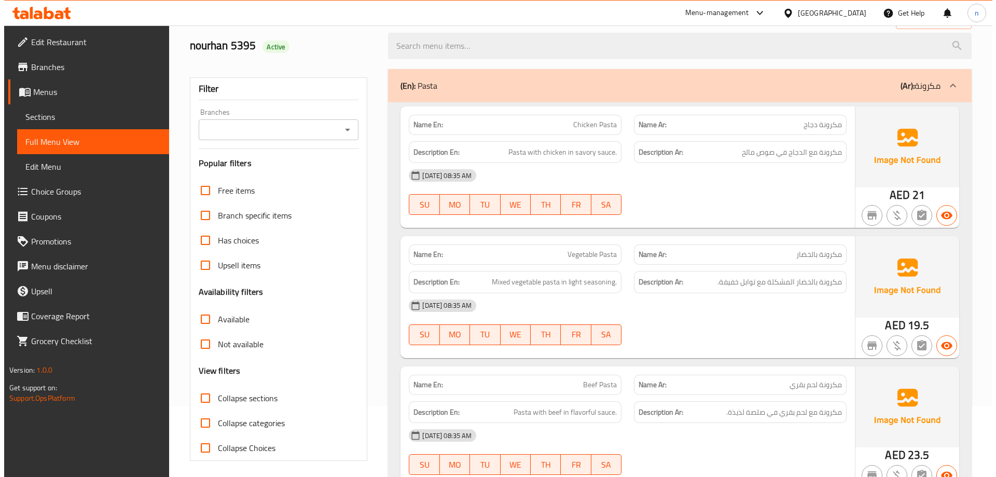
scroll to position [0, 0]
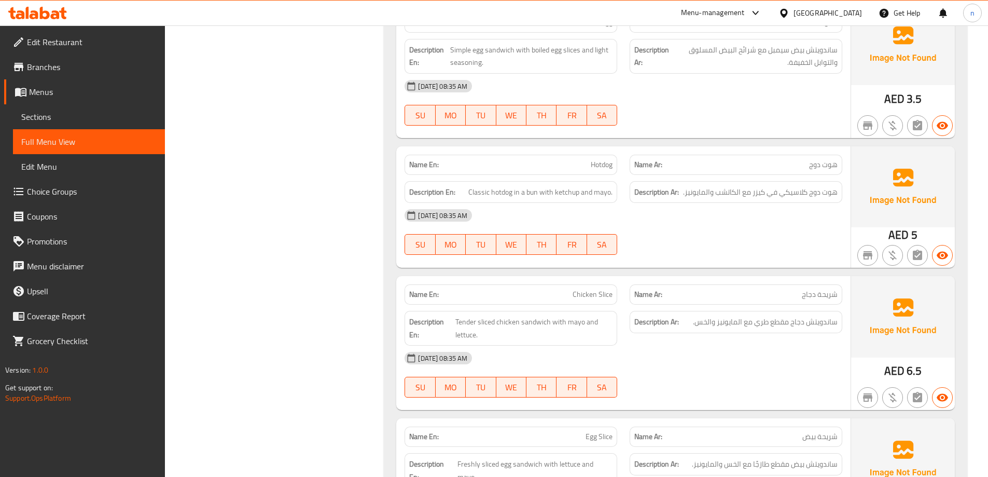
scroll to position [1819, 0]
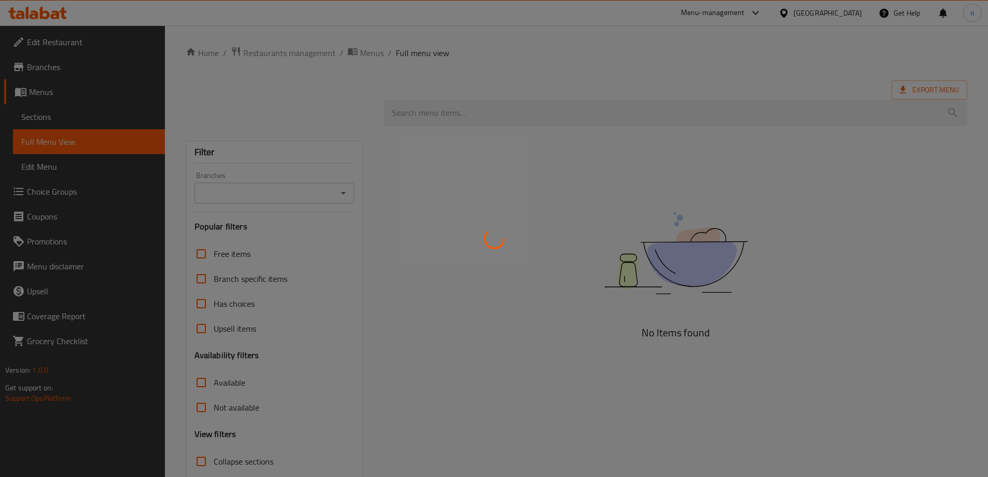
click at [74, 119] on div at bounding box center [494, 238] width 988 height 477
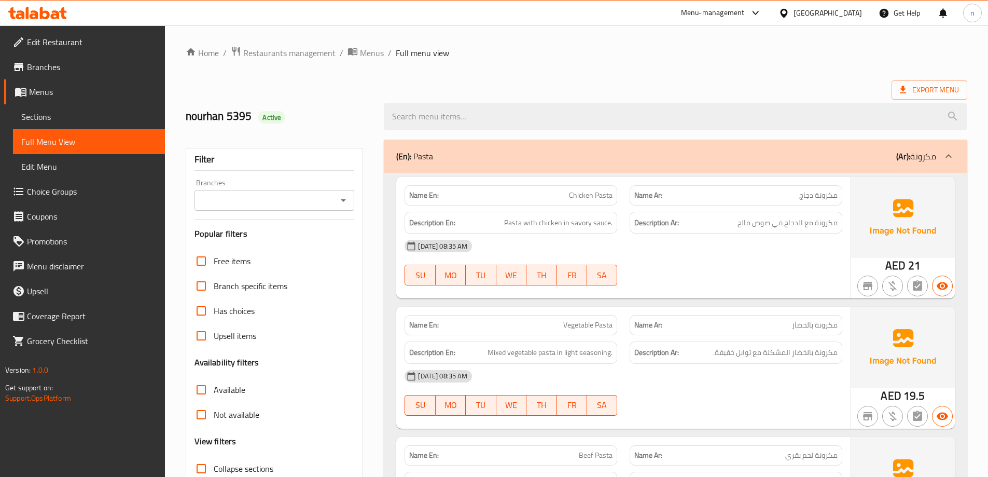
click at [65, 118] on span "Sections" at bounding box center [88, 117] width 135 height 12
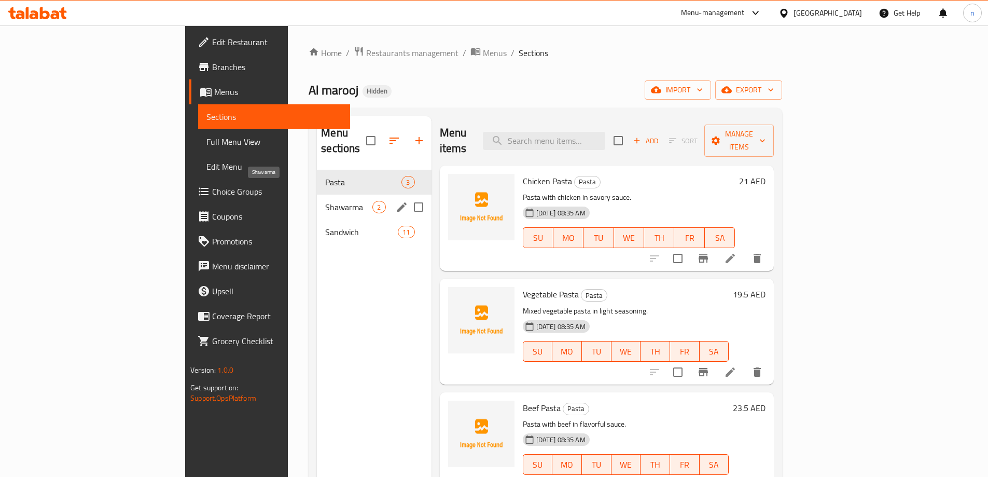
click at [325, 201] on span "Shawarma" at bounding box center [348, 207] width 47 height 12
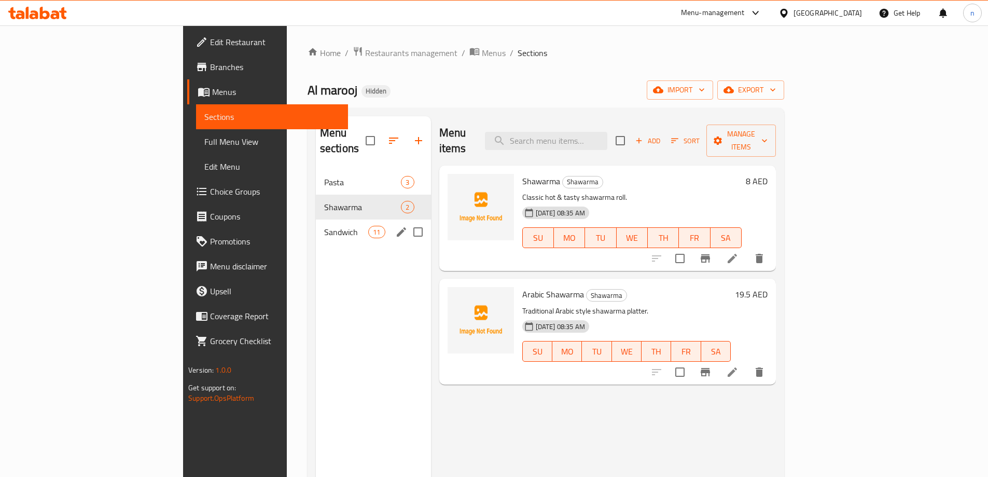
click at [316, 219] on div "Sandwich 11" at bounding box center [373, 231] width 115 height 25
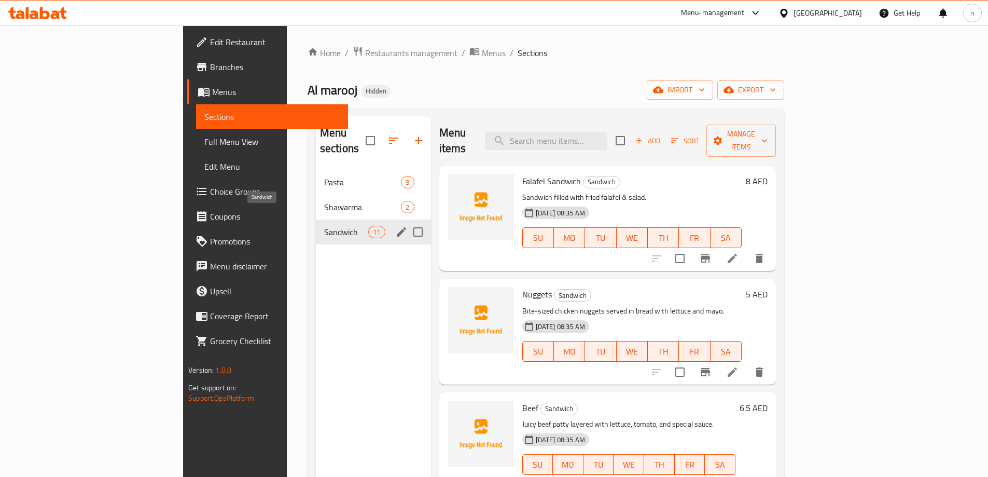
click at [324, 226] on span "Sandwich" at bounding box center [346, 232] width 44 height 12
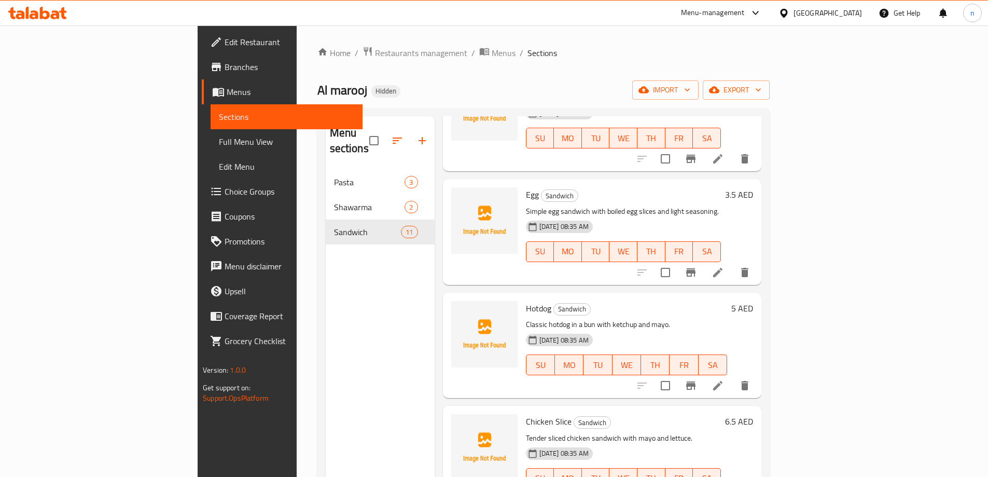
scroll to position [796, 0]
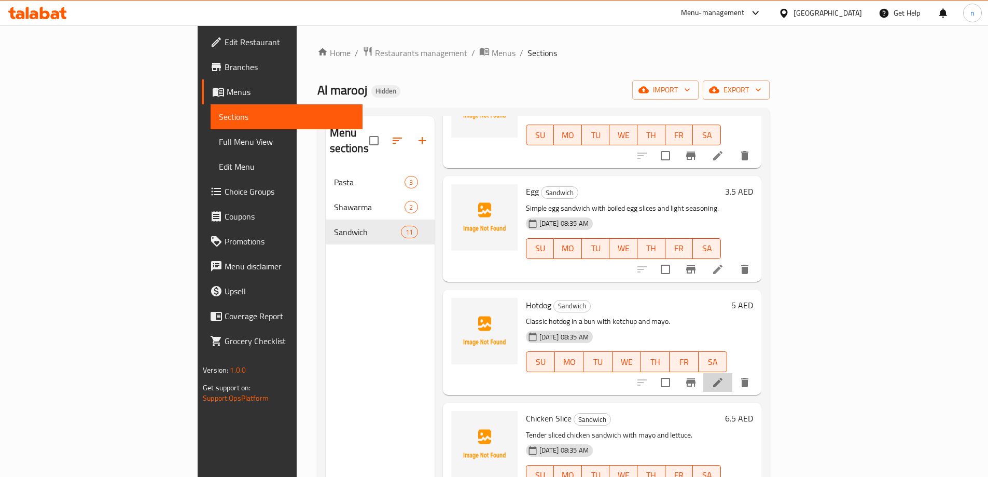
click at [733, 373] on li at bounding box center [718, 382] width 29 height 19
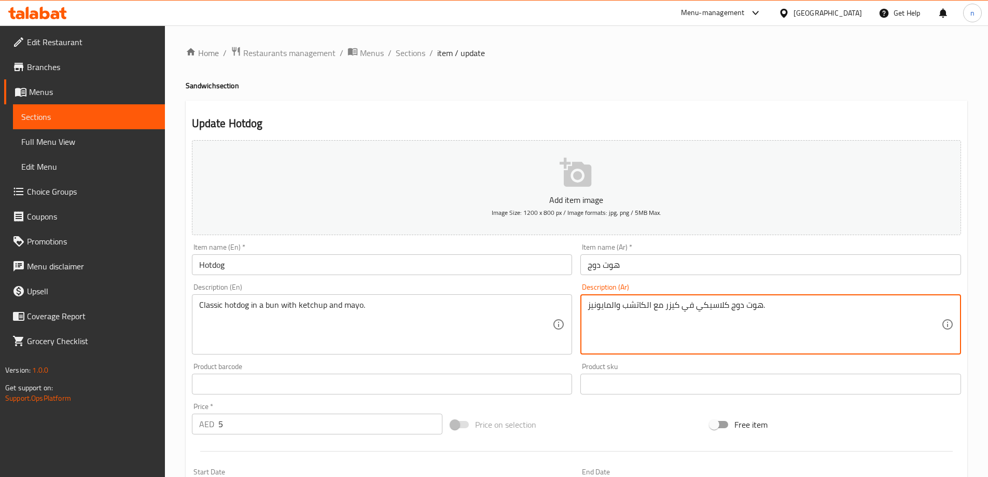
click at [721, 309] on textarea "هوت دوج كلاسيكي في كيزر مع الكاتشب والمايونيز." at bounding box center [765, 324] width 354 height 49
drag, startPoint x: 698, startPoint y: 306, endPoint x: 693, endPoint y: 308, distance: 5.8
click at [698, 306] on textarea "هوت دوج كلاسيكي في كيزر مع الكاتشب والمايونيز." at bounding box center [765, 324] width 354 height 49
click at [693, 308] on textarea "هوت دوج كلاسيكي في كيزر مع الكاتشب والمايونيز." at bounding box center [765, 324] width 354 height 49
click at [753, 331] on textarea "هوت دوج كلاسيك في كيزر مع الكاتشب والمايونيز." at bounding box center [765, 324] width 354 height 49
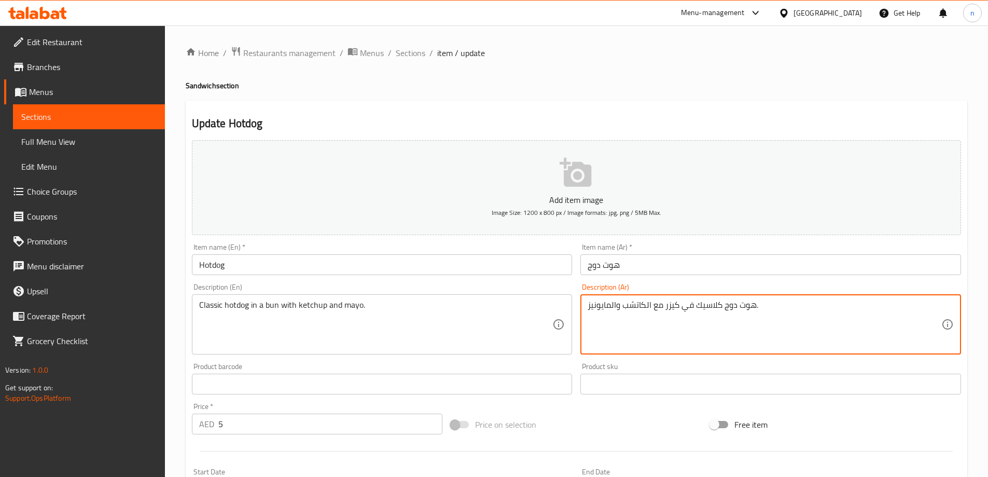
scroll to position [248, 0]
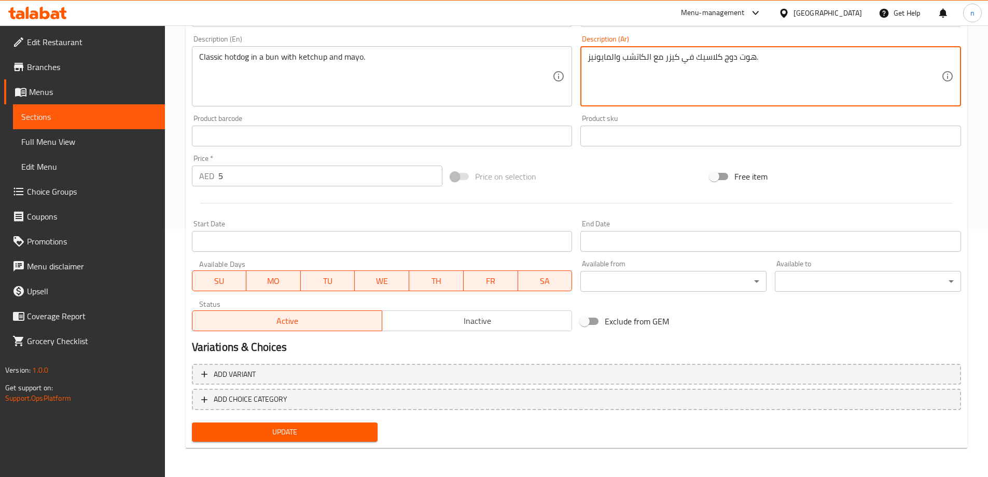
type textarea "هوت دوج كلاسيك في كيزر مع الكاتشب والمايونيز."
click at [297, 431] on span "Update" at bounding box center [285, 431] width 170 height 13
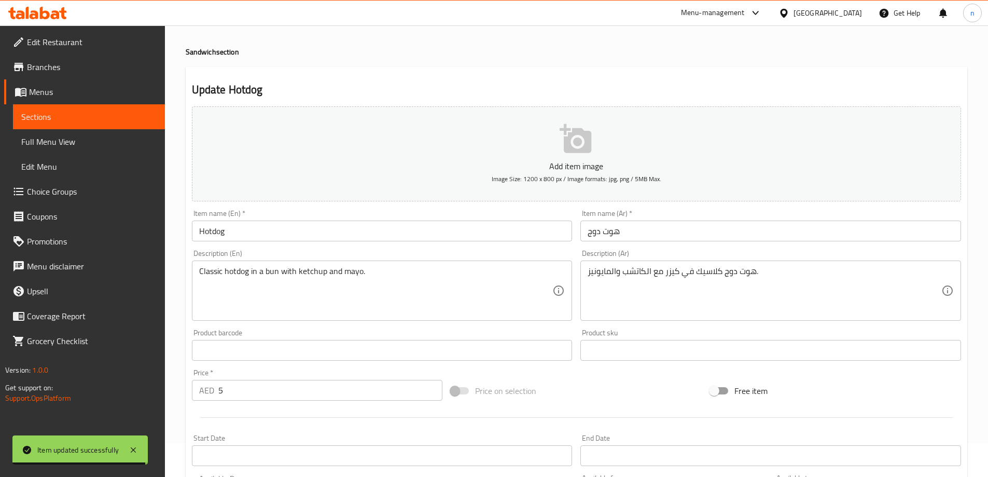
scroll to position [0, 0]
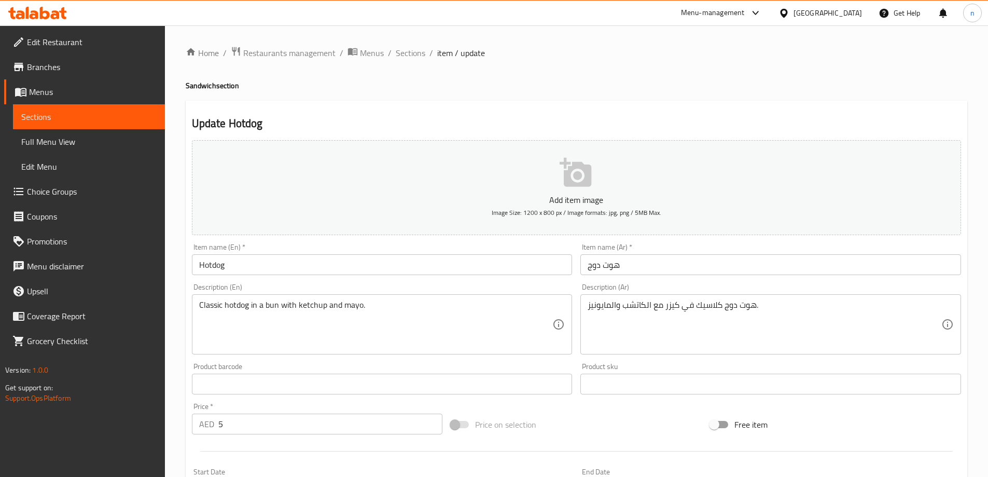
click at [86, 95] on span "Menus" at bounding box center [93, 92] width 128 height 12
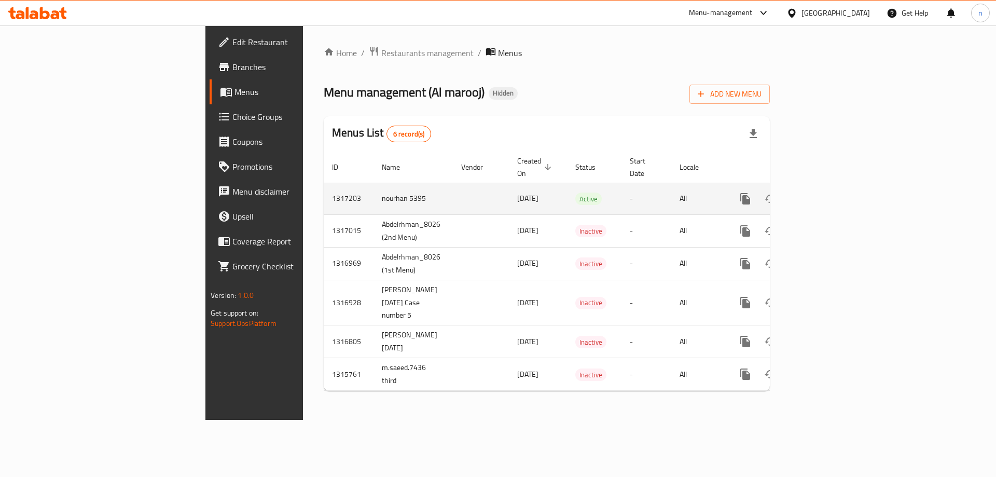
click at [827, 193] on icon "enhanced table" at bounding box center [820, 199] width 12 height 12
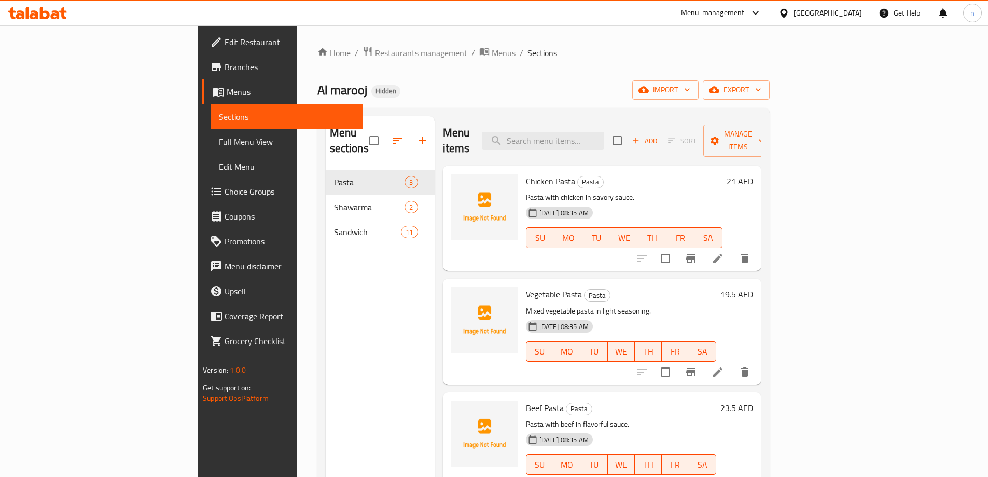
click at [219, 143] on span "Full Menu View" at bounding box center [286, 141] width 135 height 12
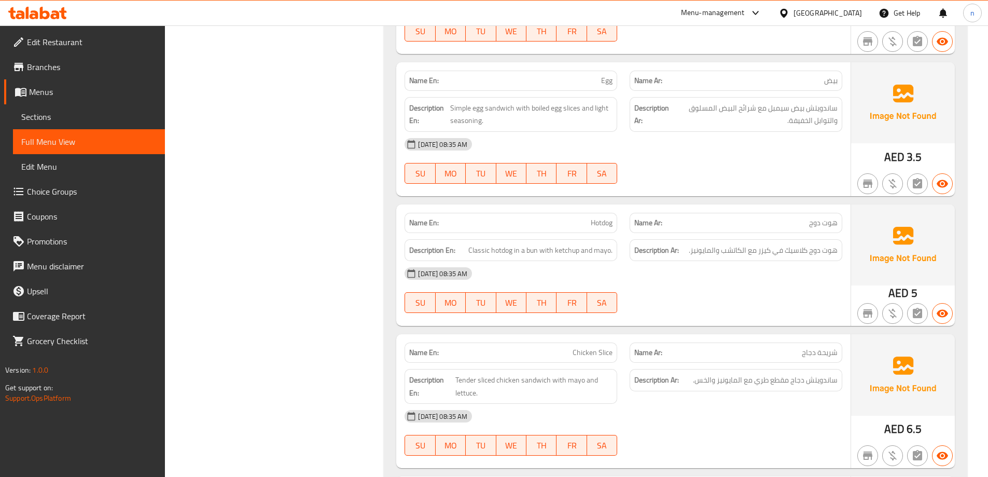
scroll to position [1868, 0]
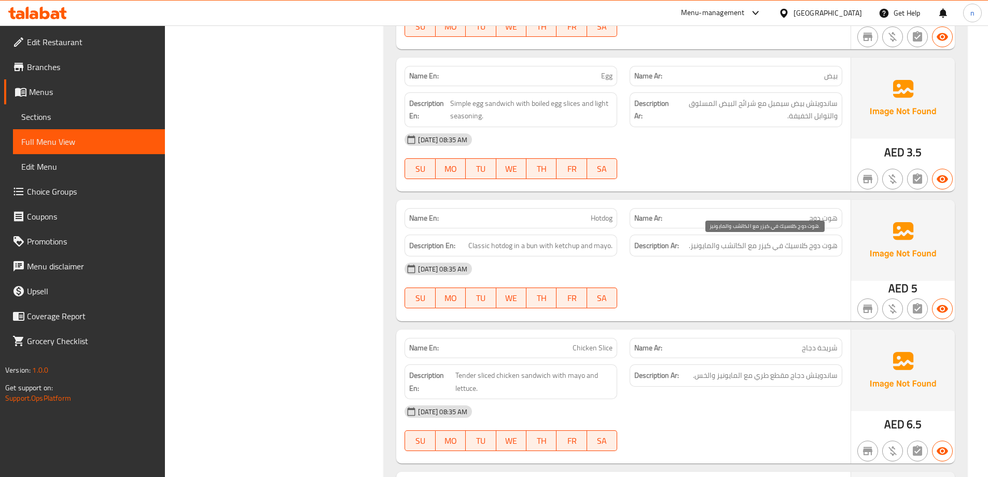
click at [764, 245] on span "هوت دوج كلاسيك في كيزر مع الكاتشب والمايونيز." at bounding box center [763, 245] width 149 height 13
click at [811, 278] on div "[DATE] 08:35 AM" at bounding box center [624, 268] width 450 height 25
click at [35, 115] on span "Sections" at bounding box center [88, 117] width 135 height 12
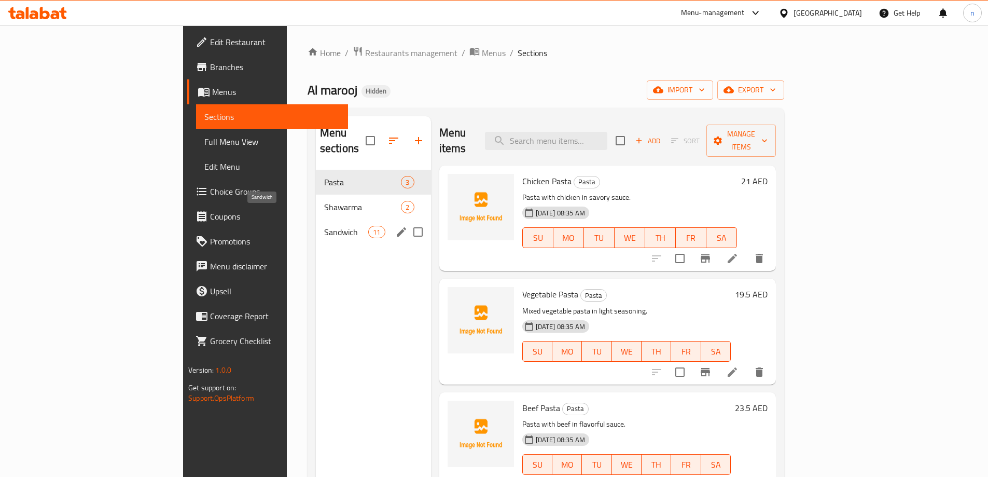
click at [324, 226] on span "Sandwich" at bounding box center [346, 232] width 44 height 12
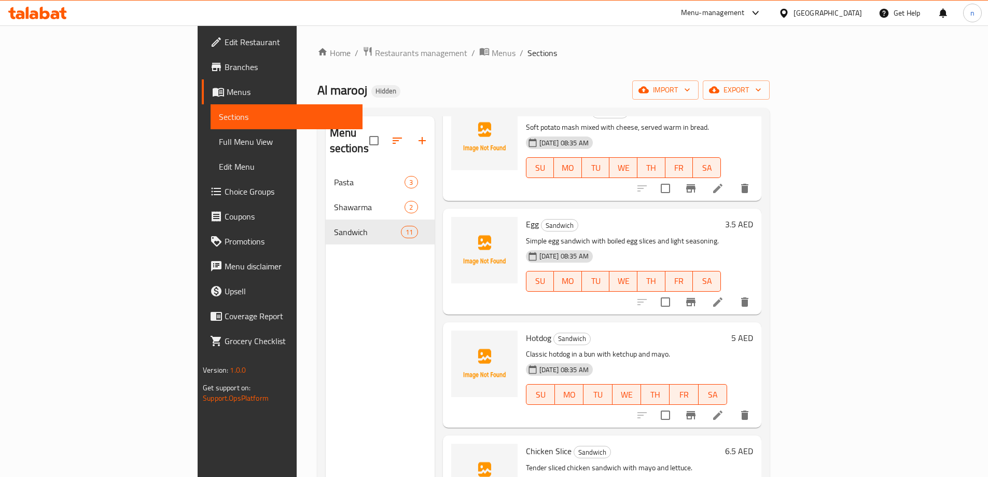
scroll to position [796, 0]
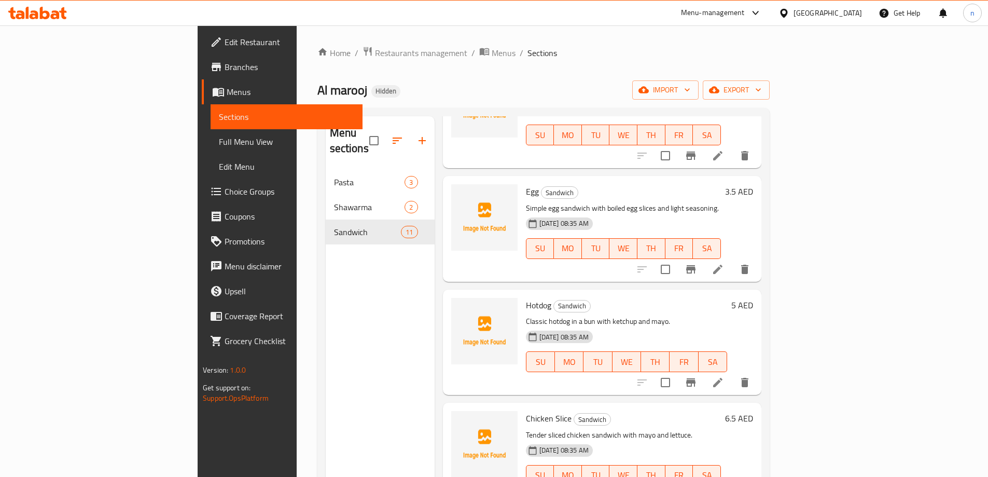
click at [724, 376] on icon at bounding box center [718, 382] width 12 height 12
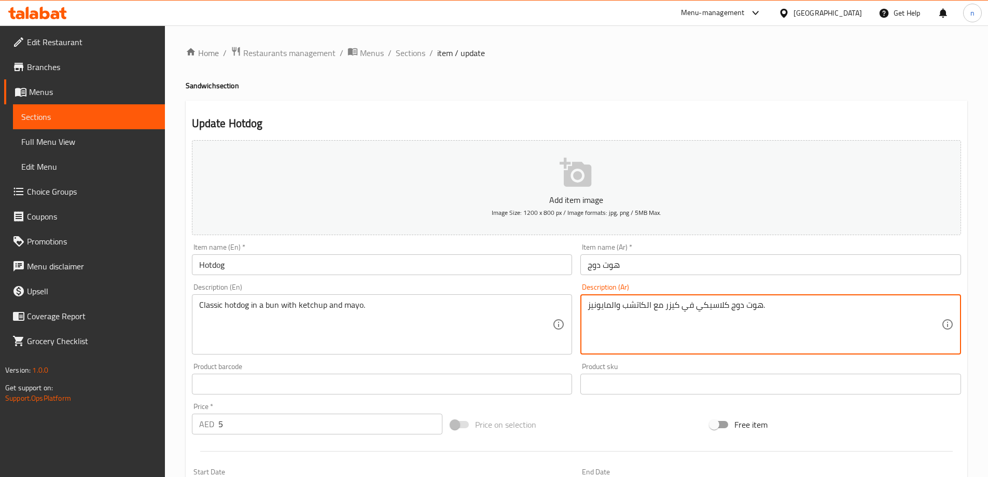
scroll to position [248, 0]
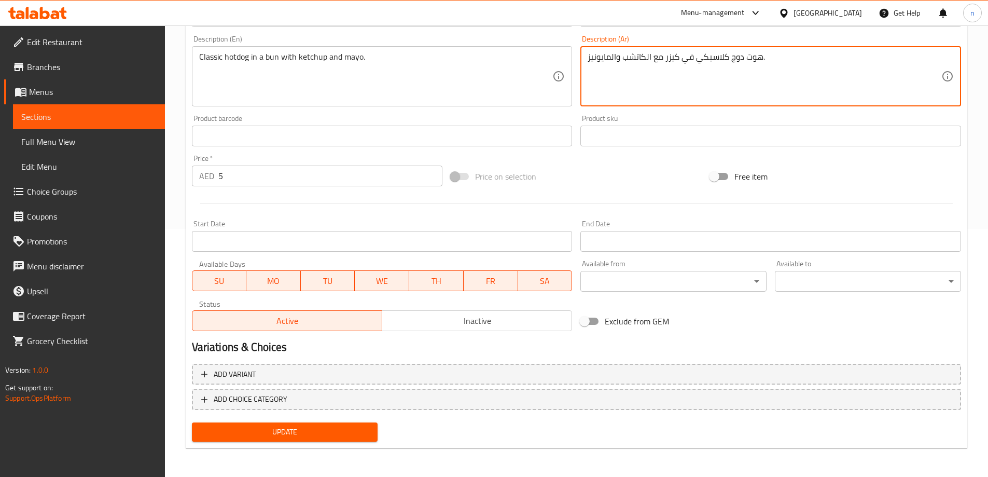
type textarea "هوت دوج كلاسيكي في كيزر مع الكاتشب والمايونيز."
click at [274, 436] on span "Update" at bounding box center [285, 431] width 170 height 13
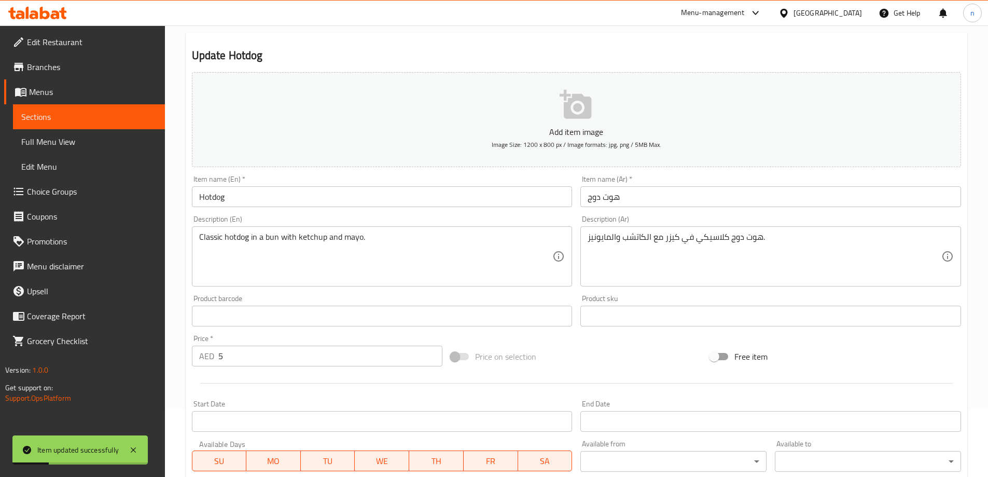
scroll to position [0, 0]
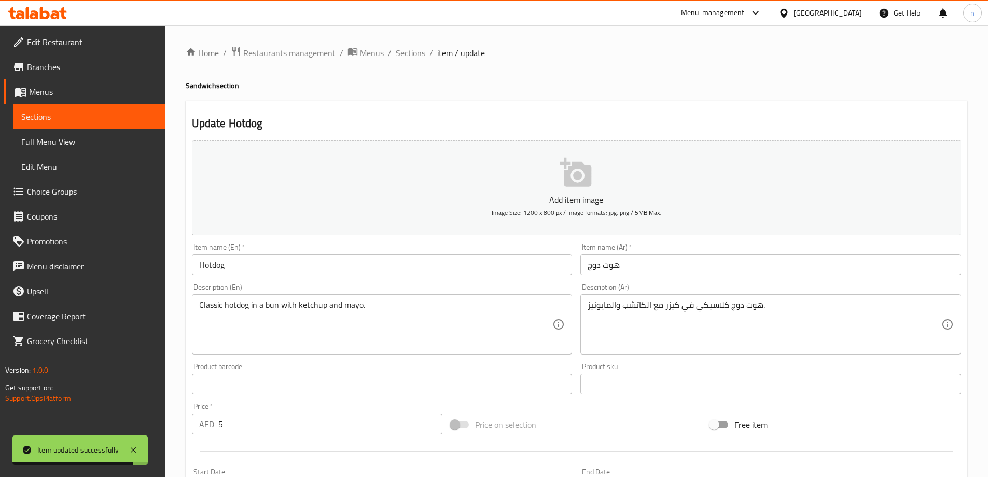
click at [74, 113] on span "Sections" at bounding box center [88, 117] width 135 height 12
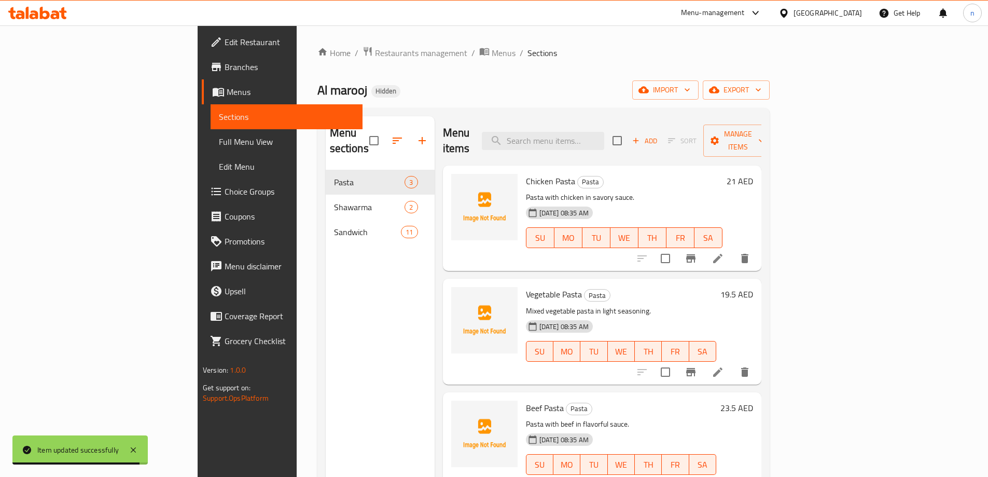
click at [227, 94] on span "Menus" at bounding box center [291, 92] width 128 height 12
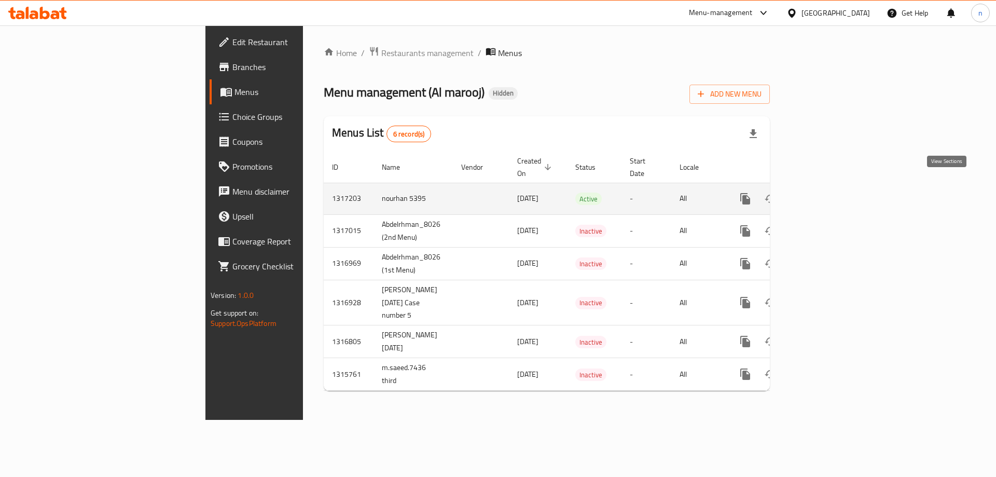
click at [833, 186] on link "enhanced table" at bounding box center [820, 198] width 25 height 25
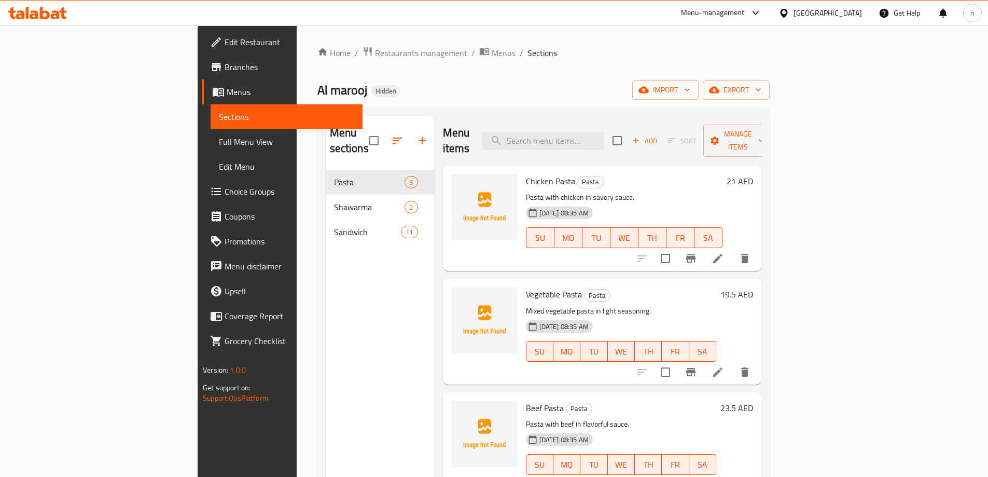
click at [219, 142] on span "Full Menu View" at bounding box center [286, 141] width 135 height 12
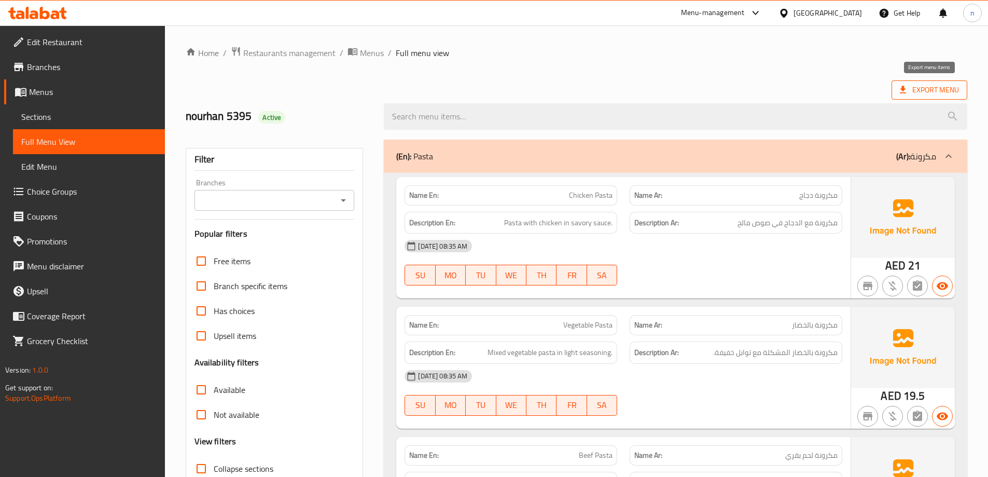
click at [912, 93] on span "Export Menu" at bounding box center [929, 90] width 59 height 13
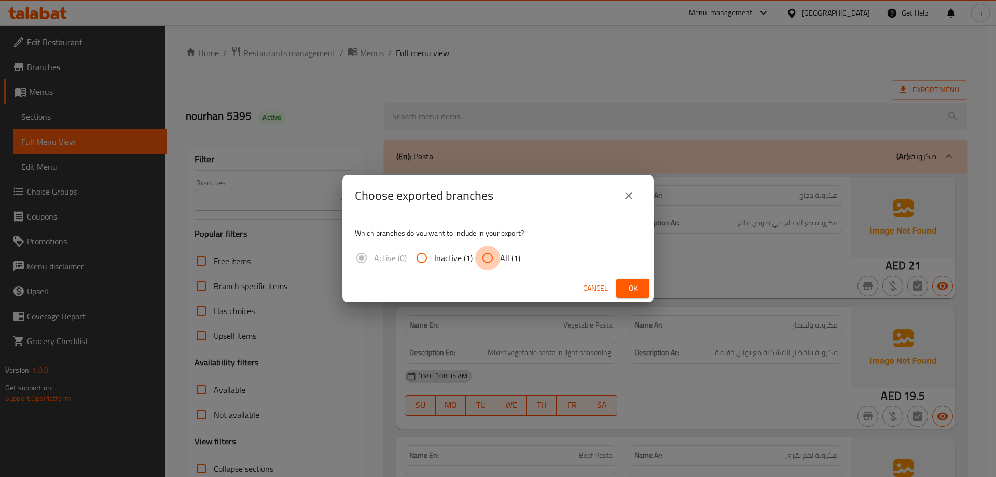
click at [498, 261] on input "All (1)" at bounding box center [487, 257] width 25 height 25
radio input "true"
click at [631, 290] on span "Ok" at bounding box center [633, 288] width 17 height 13
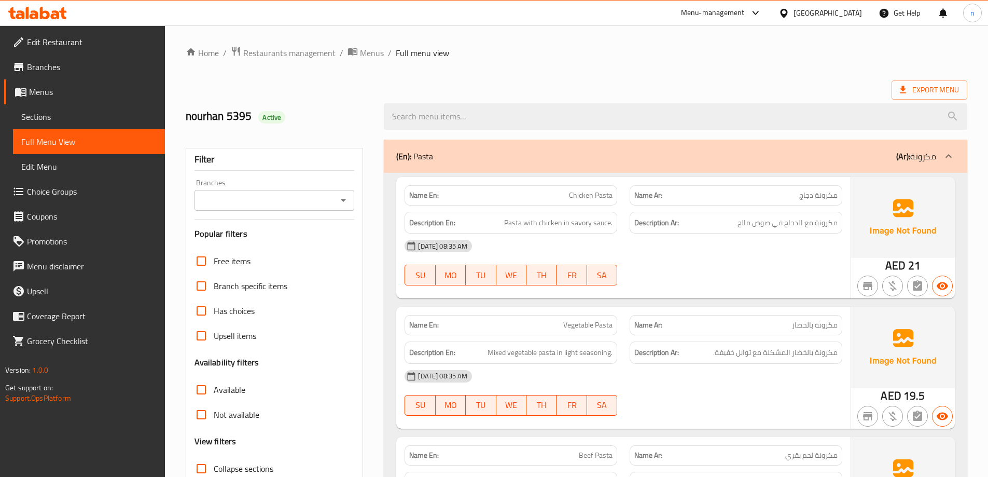
click at [328, 95] on div "nourhan 5395 Active" at bounding box center [279, 116] width 199 height 46
click at [44, 93] on span "Menus" at bounding box center [93, 92] width 128 height 12
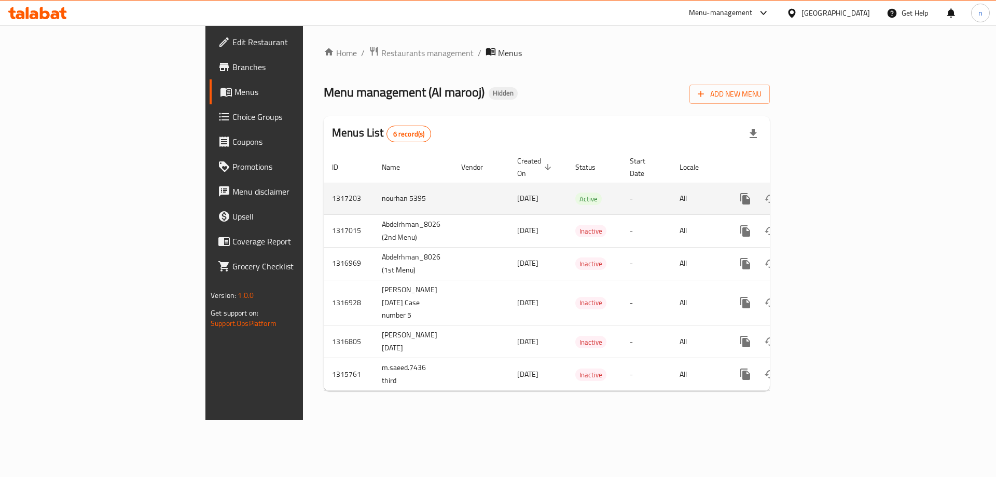
click at [374, 184] on td "nourhan 5395" at bounding box center [413, 199] width 79 height 32
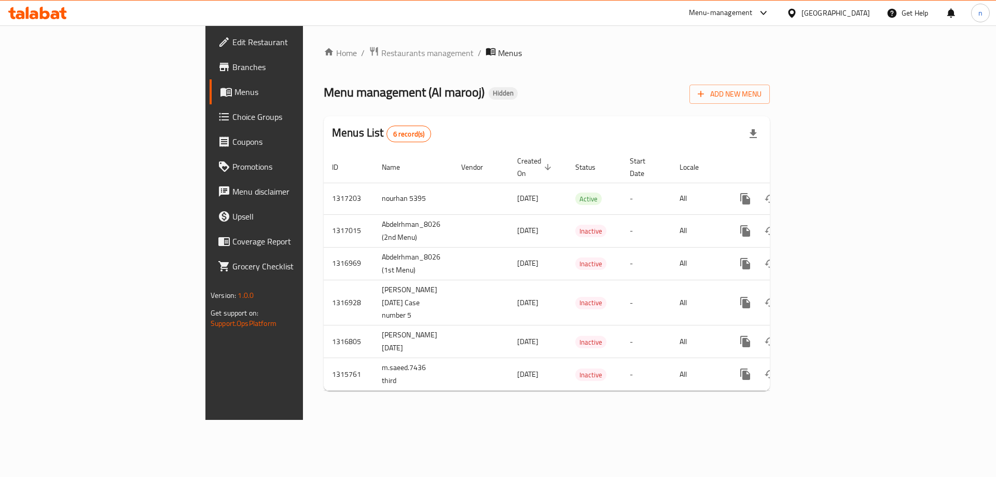
click at [539, 106] on div "Home / Restaurants management / Menus Menu management ( Al marooj ) Hidden Add …" at bounding box center [547, 222] width 446 height 353
click at [232, 72] on span "Branches" at bounding box center [297, 67] width 131 height 12
click at [210, 75] on link "Branches" at bounding box center [291, 66] width 162 height 25
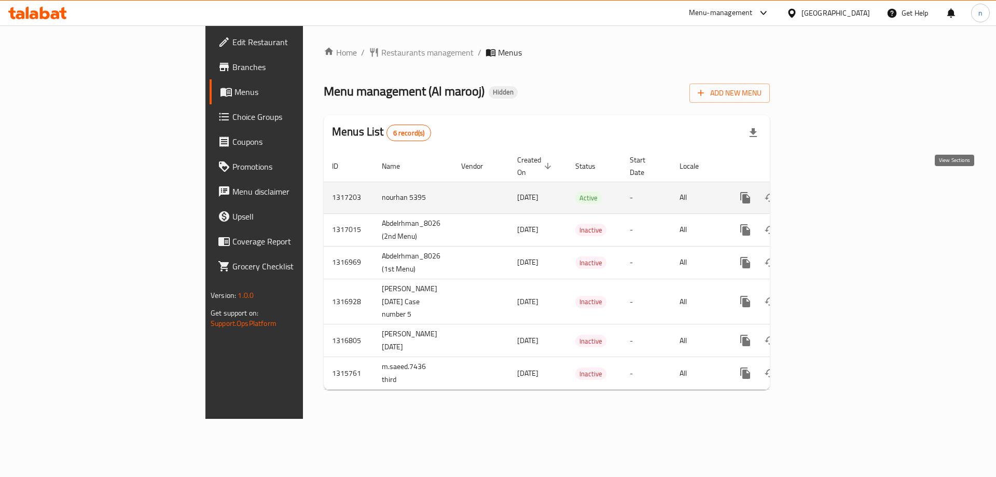
click at [827, 191] on icon "enhanced table" at bounding box center [820, 197] width 12 height 12
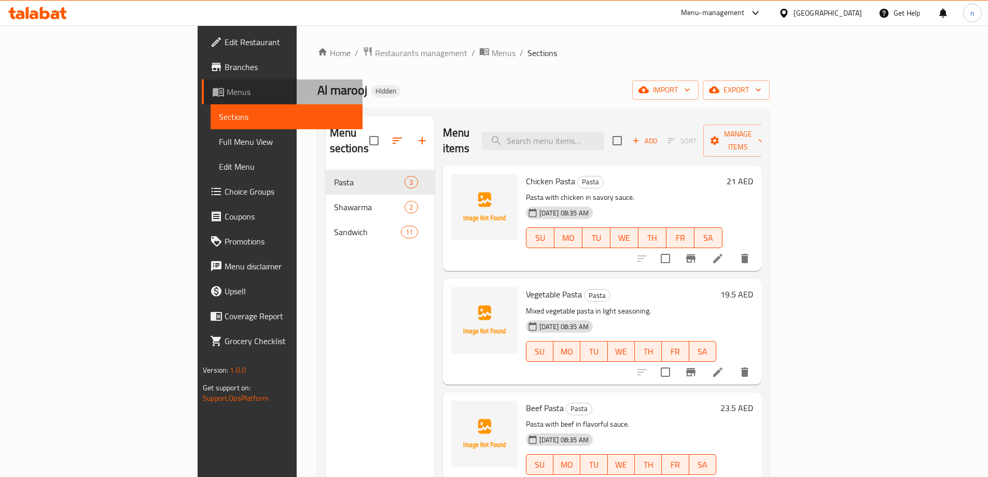
click at [227, 93] on span "Menus" at bounding box center [291, 92] width 128 height 12
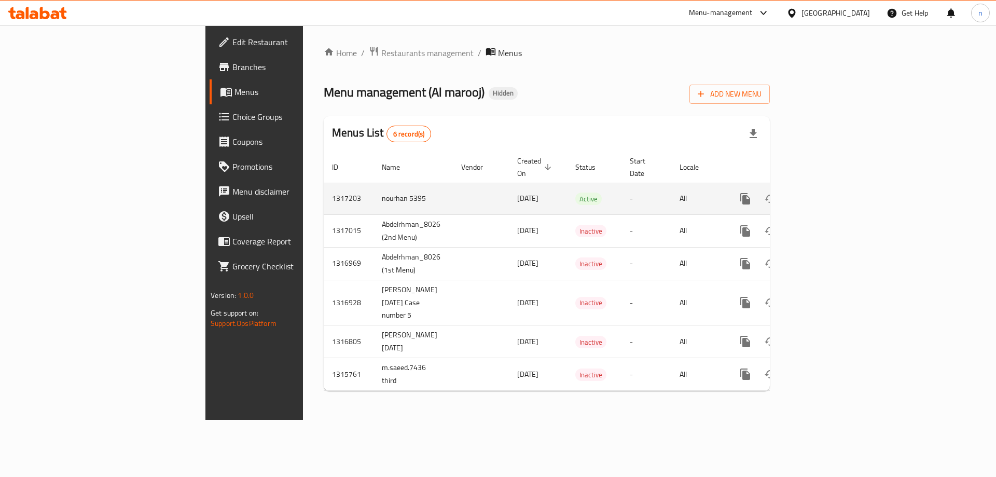
click at [374, 190] on td "nourhan 5395" at bounding box center [413, 199] width 79 height 32
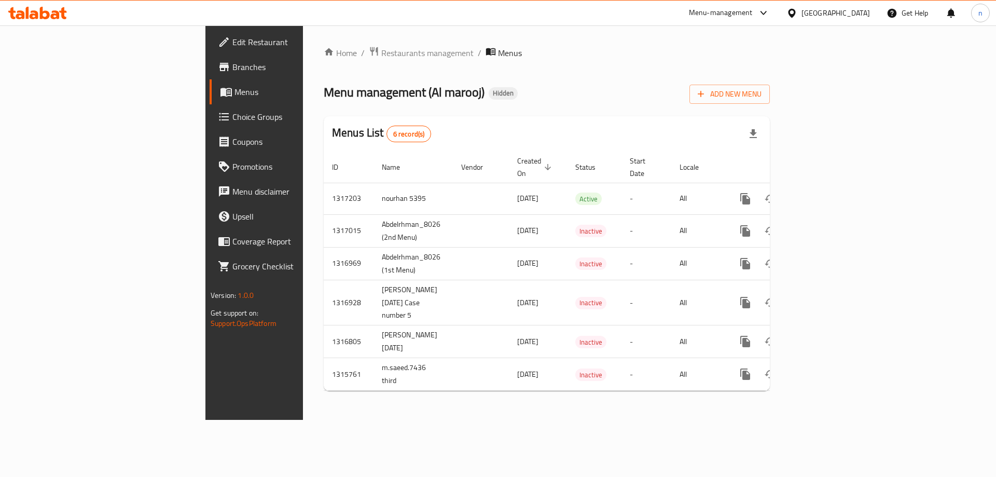
click at [633, 92] on div "Menu management ( Al marooj ) Hidden Add New Menu" at bounding box center [547, 91] width 446 height 23
click at [762, 96] on span "Add New Menu" at bounding box center [730, 94] width 64 height 13
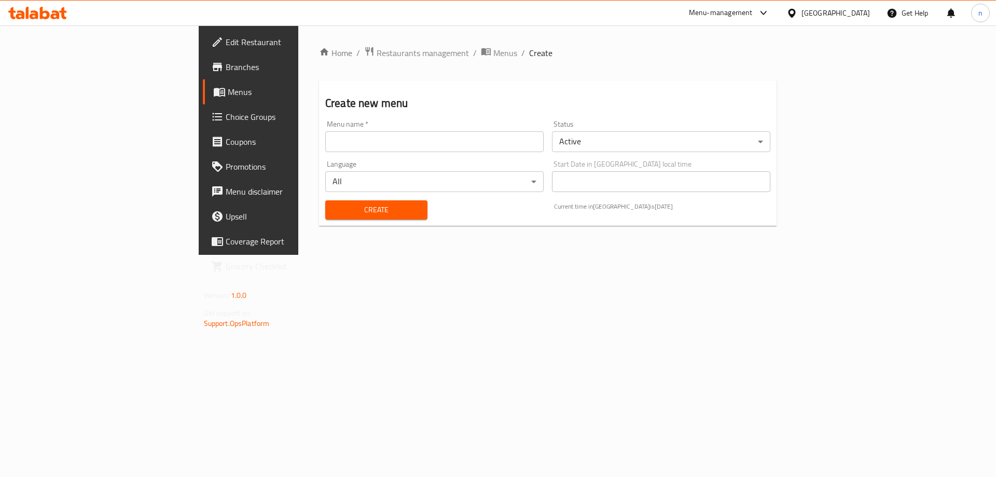
click at [325, 126] on div "Menu name   * Menu name *" at bounding box center [434, 136] width 218 height 32
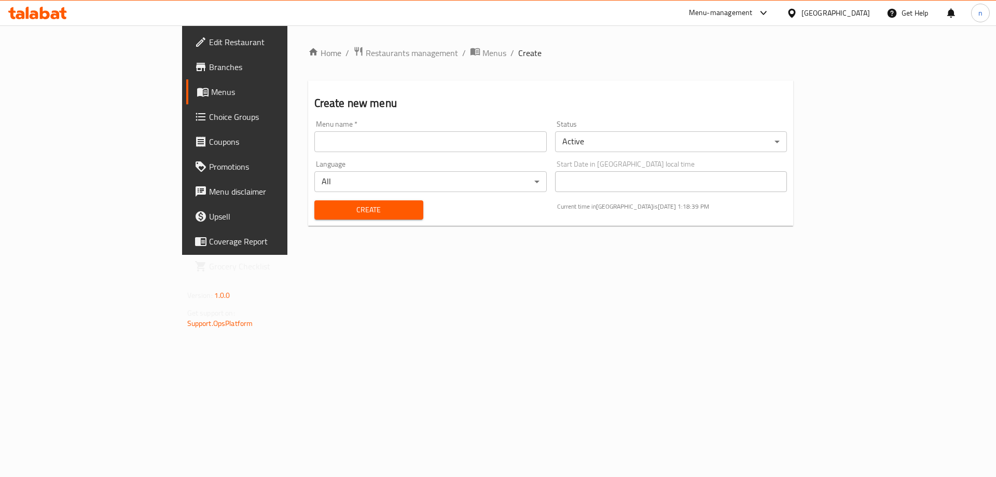
click at [314, 134] on input "text" at bounding box center [430, 141] width 232 height 21
click at [314, 142] on input "nourhan 5395" at bounding box center [430, 141] width 232 height 21
type input "nourhan second menu 5395"
click at [314, 200] on button "Create" at bounding box center [368, 209] width 109 height 19
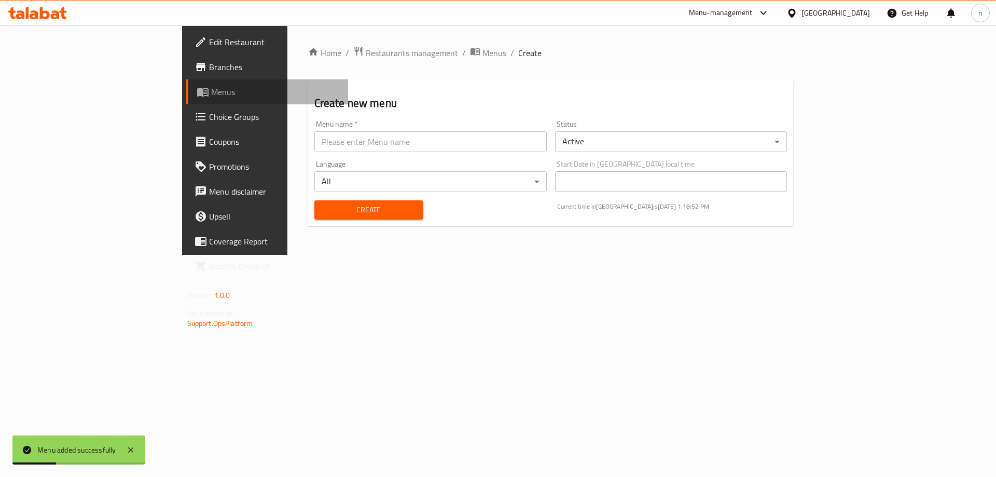
click at [211, 91] on span "Menus" at bounding box center [275, 92] width 129 height 12
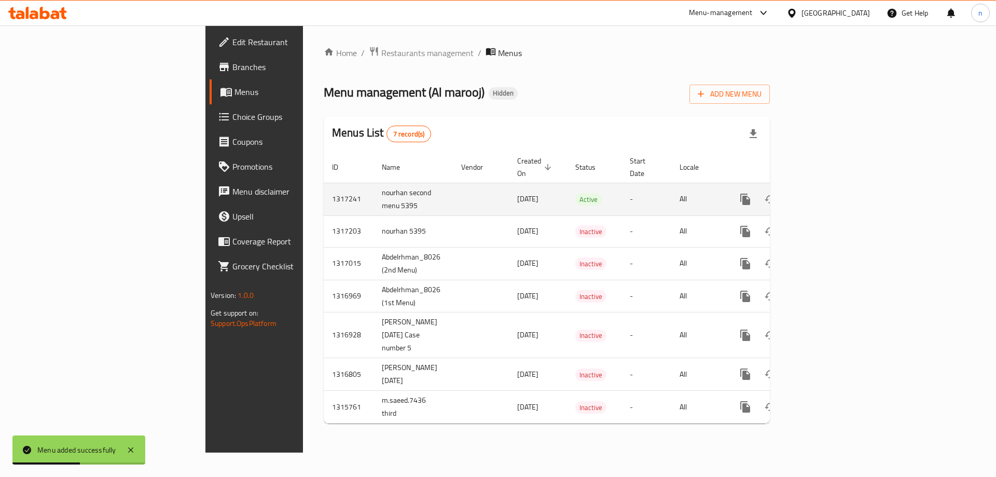
click at [827, 193] on icon "enhanced table" at bounding box center [820, 199] width 12 height 12
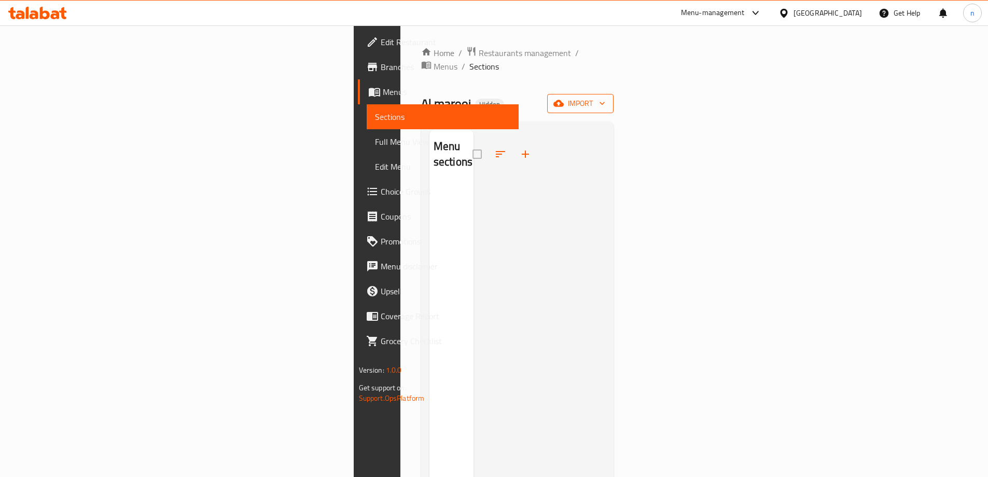
click at [606, 97] on span "import" at bounding box center [581, 103] width 50 height 13
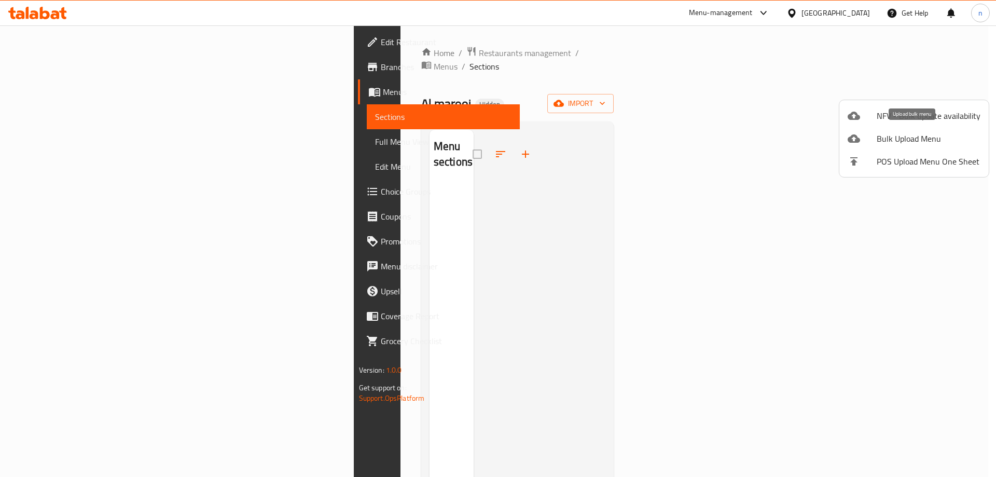
click at [898, 141] on span "Bulk Upload Menu" at bounding box center [929, 138] width 104 height 12
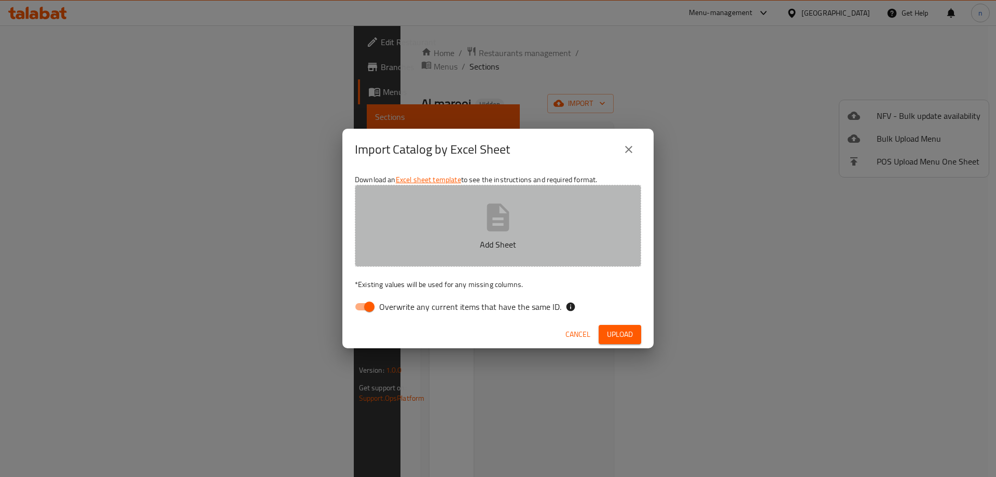
click at [513, 217] on icon "button" at bounding box center [498, 217] width 33 height 33
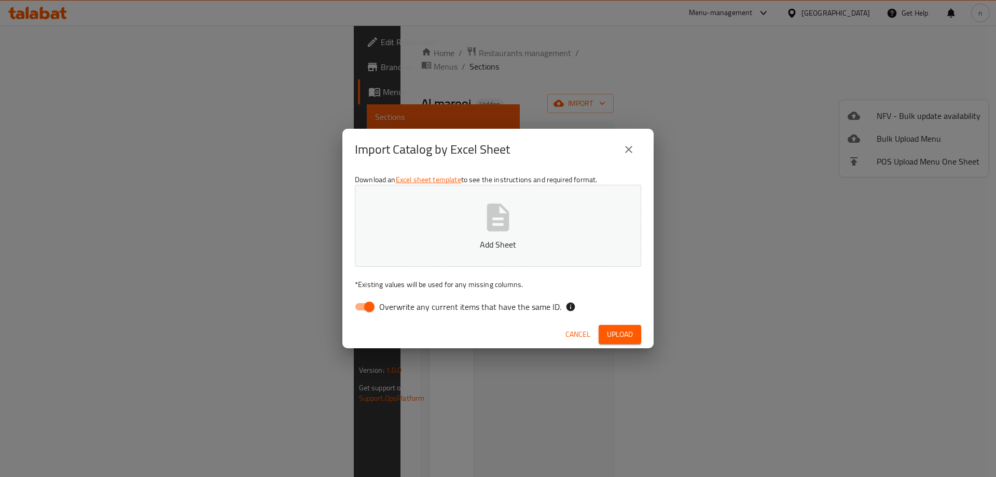
click at [362, 304] on input "Overwrite any current items that have the same ID." at bounding box center [369, 307] width 59 height 20
checkbox input "false"
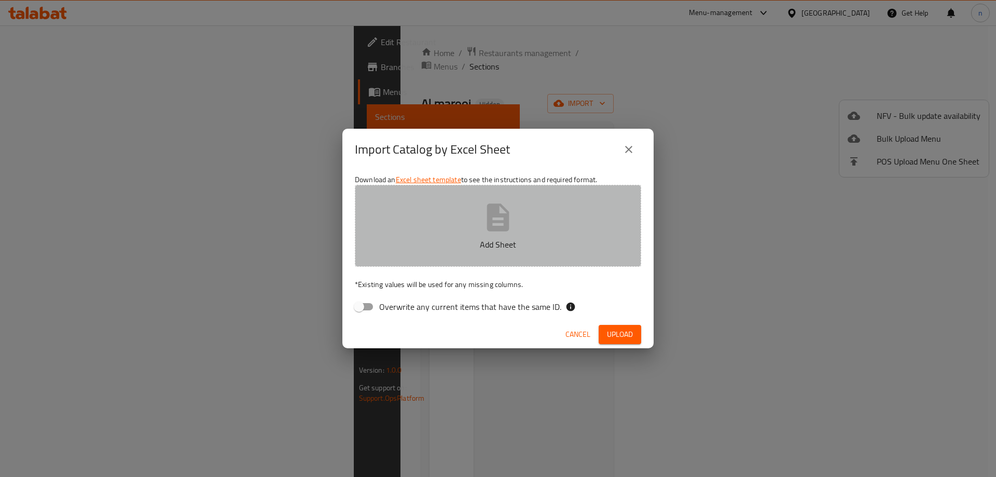
click at [452, 234] on button "Add Sheet" at bounding box center [498, 226] width 286 height 82
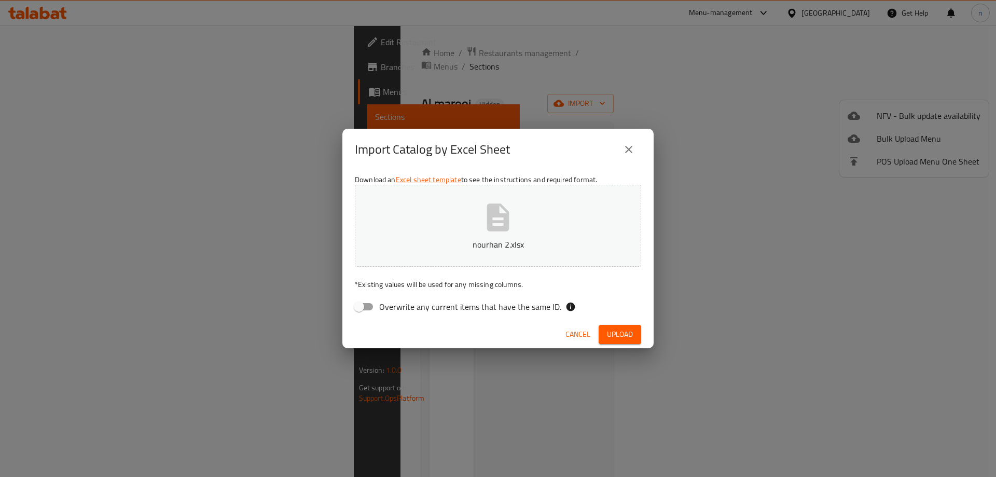
click at [628, 344] on div "Cancel Upload" at bounding box center [497, 335] width 311 height 28
click at [625, 340] on span "Upload" at bounding box center [620, 334] width 26 height 13
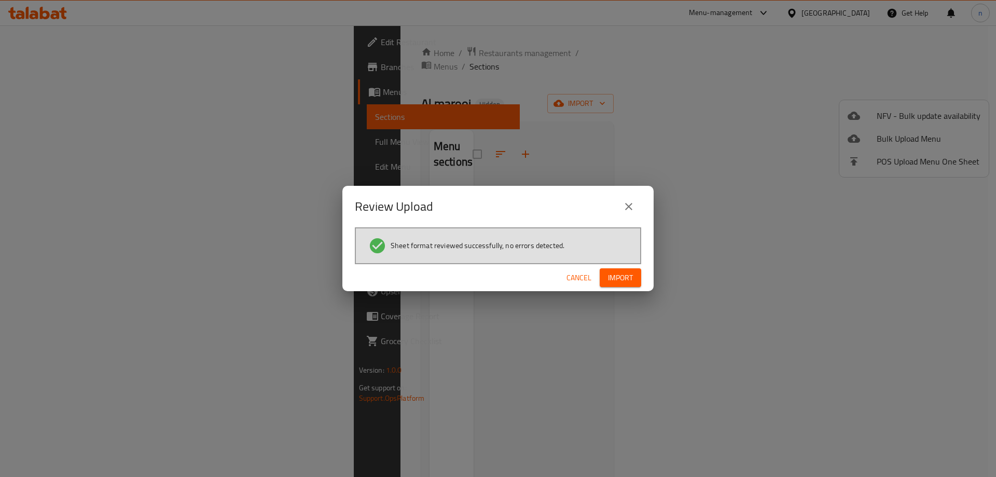
click at [635, 275] on button "Import" at bounding box center [621, 277] width 42 height 19
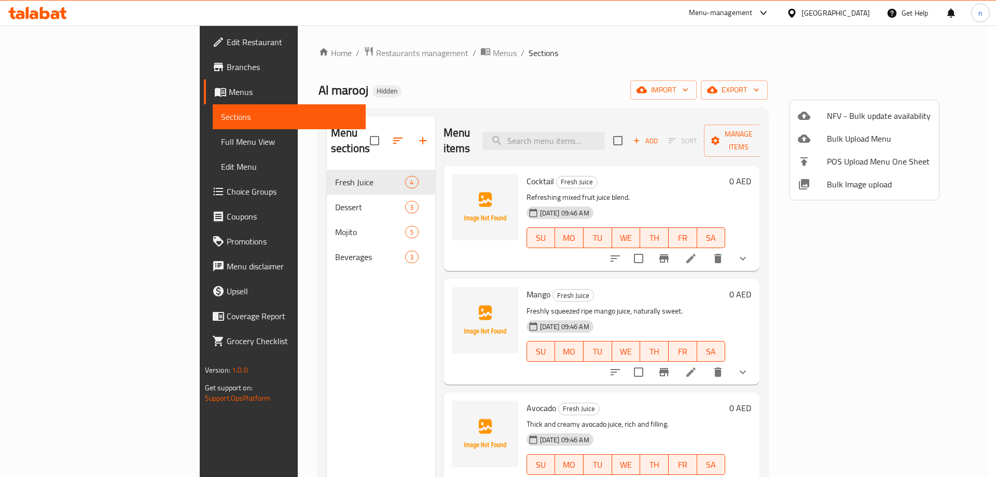
click at [45, 150] on div at bounding box center [498, 238] width 996 height 477
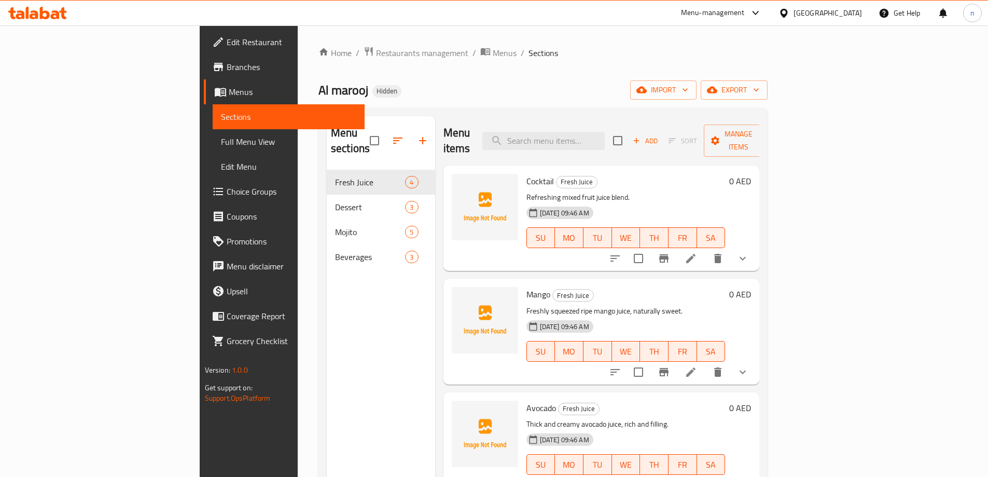
click at [221, 142] on span "Full Menu View" at bounding box center [288, 141] width 135 height 12
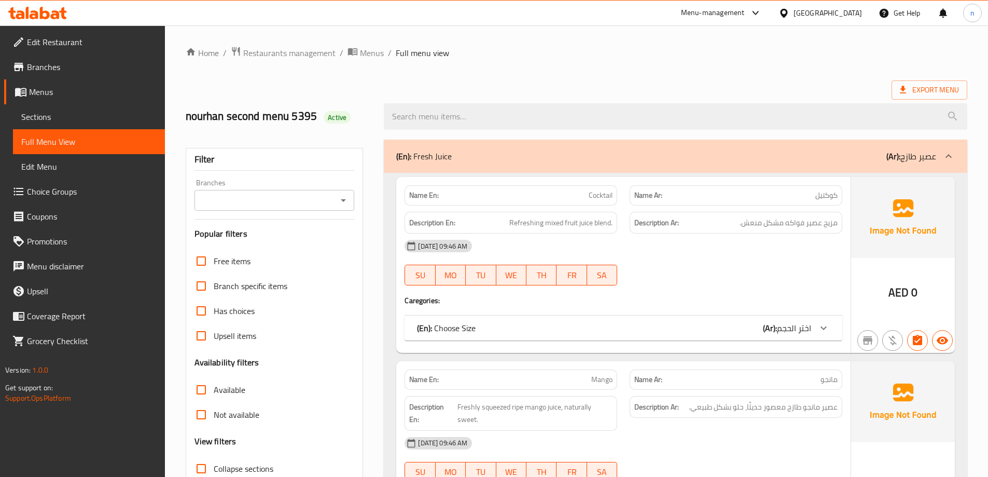
click at [751, 251] on div "14-10-2025 09:46 AM" at bounding box center [624, 245] width 450 height 25
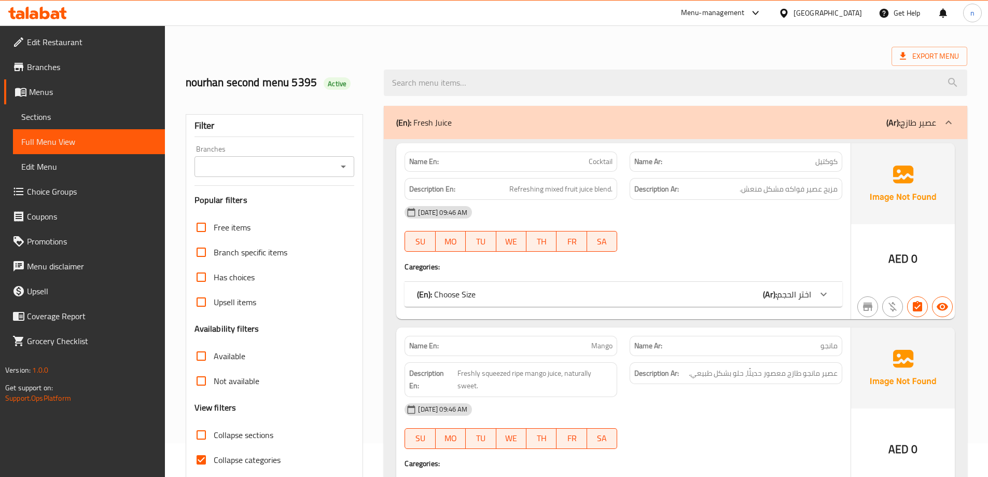
scroll to position [52, 0]
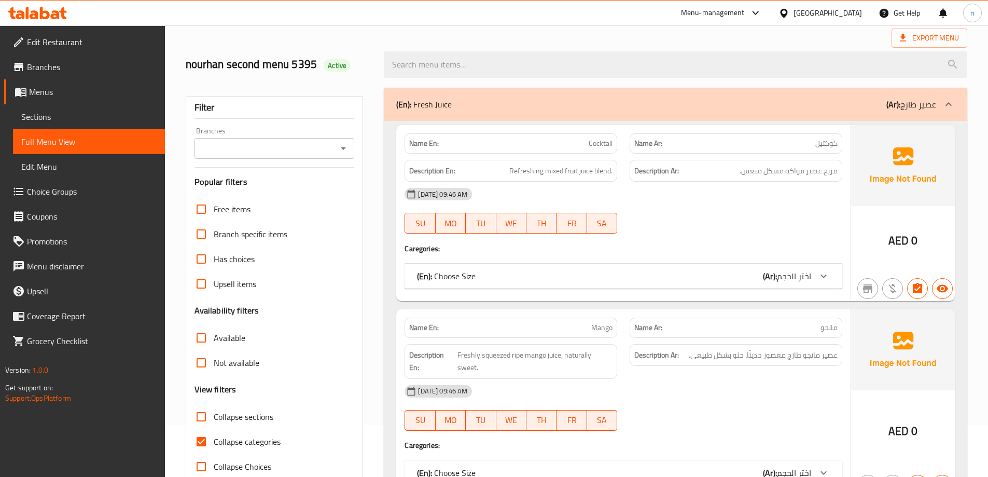
click at [217, 442] on span "Collapse categories" at bounding box center [247, 441] width 67 height 12
click at [214, 442] on input "Collapse categories" at bounding box center [201, 441] width 25 height 25
checkbox input "false"
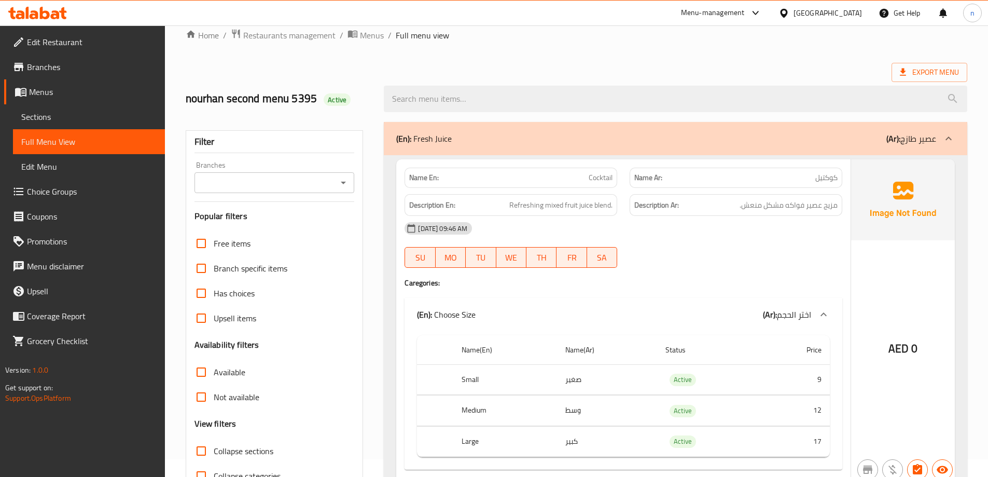
scroll to position [0, 0]
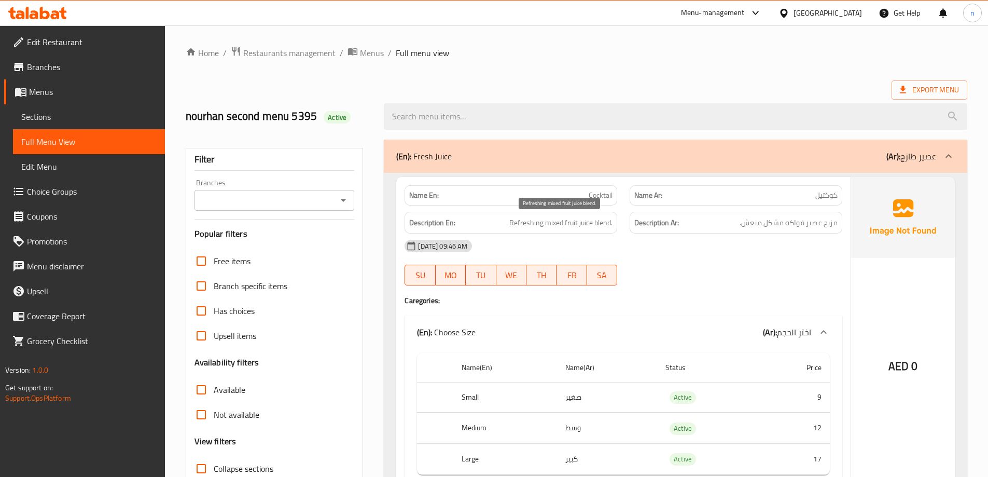
click at [598, 222] on span "Refreshing mixed fruit juice blend." at bounding box center [561, 222] width 103 height 13
click at [834, 223] on span "مزيج عصير فواكه مشكل منعش." at bounding box center [789, 222] width 98 height 13
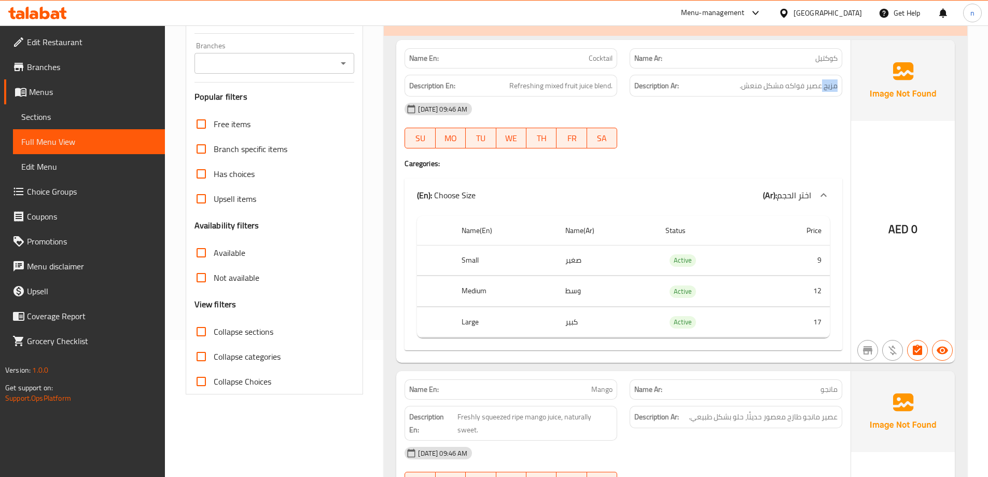
scroll to position [156, 0]
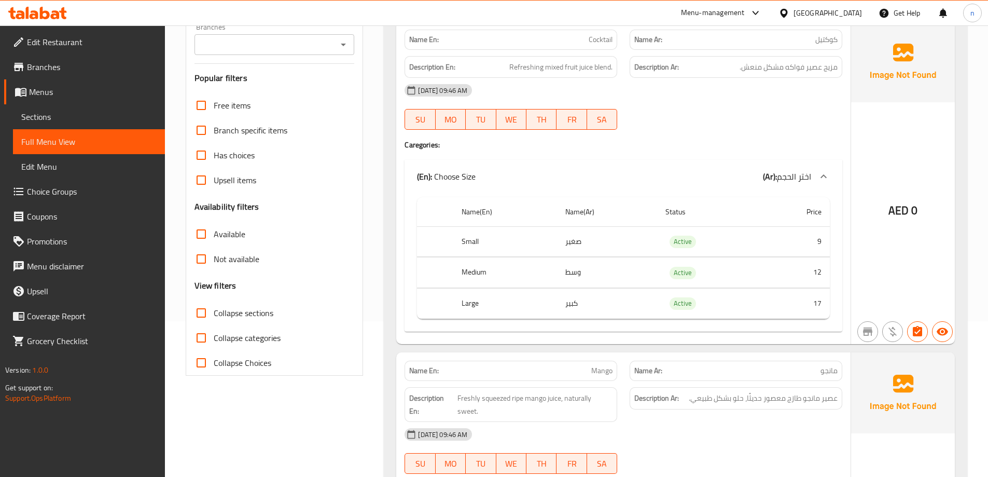
click at [799, 105] on div "14-10-2025 09:46 AM SU MO TU WE TH FR SA" at bounding box center [624, 107] width 450 height 58
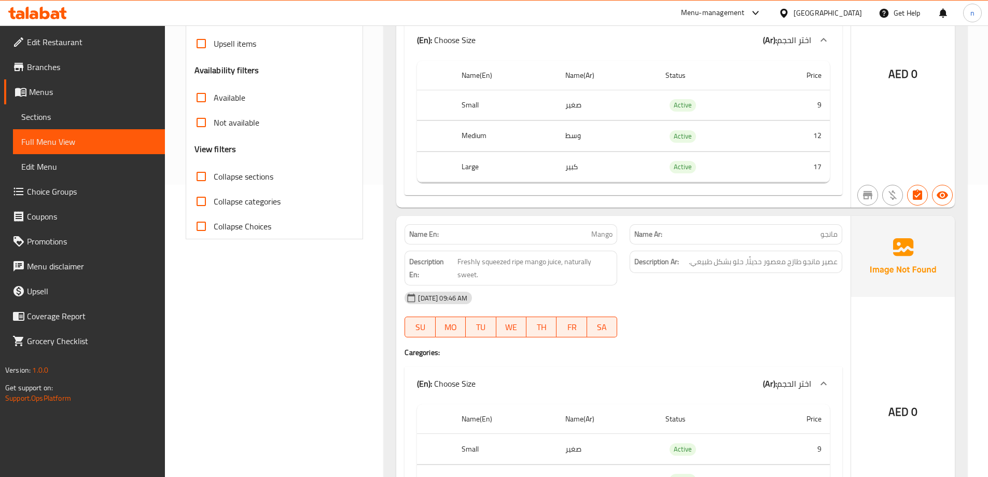
scroll to position [259, 0]
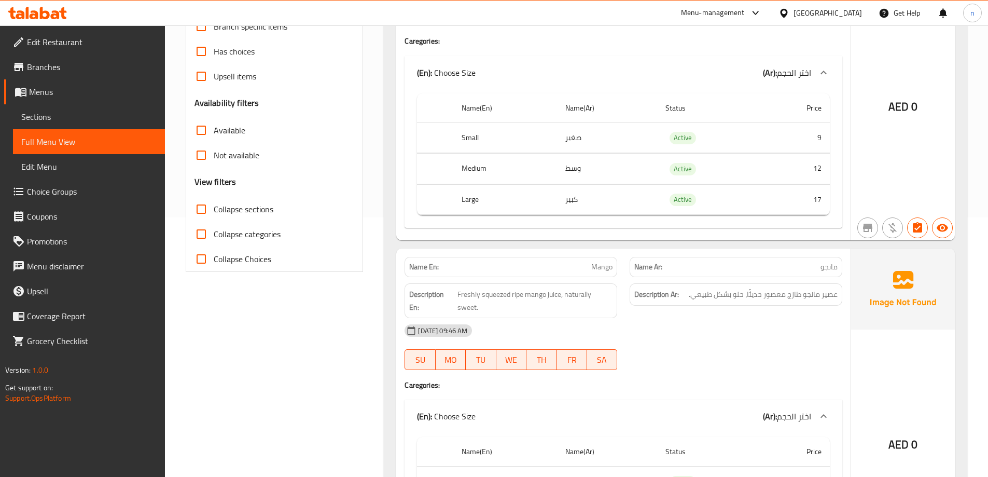
click at [816, 143] on td "9" at bounding box center [796, 137] width 70 height 31
click at [810, 154] on td "12" at bounding box center [796, 169] width 70 height 31
click at [807, 135] on td "9" at bounding box center [796, 137] width 70 height 31
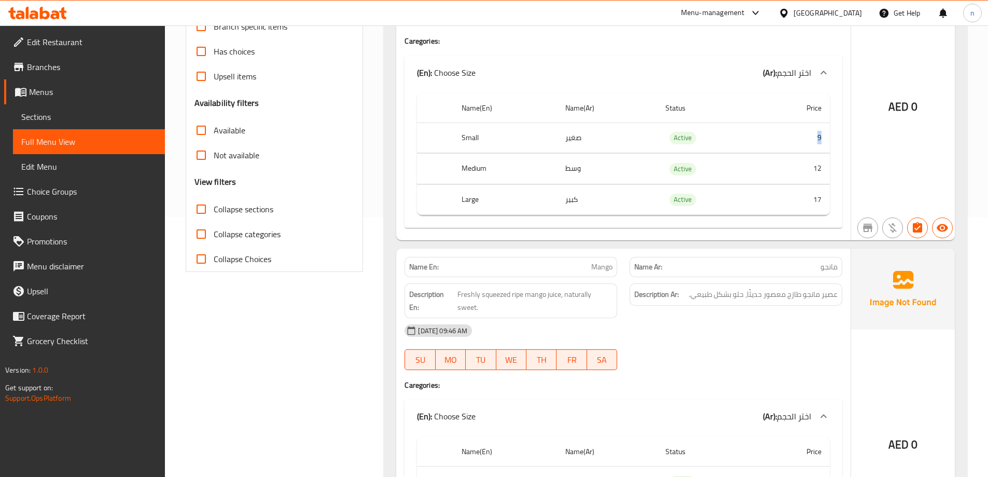
click at [807, 135] on td "9" at bounding box center [796, 137] width 70 height 31
click at [821, 177] on td "12" at bounding box center [796, 169] width 70 height 31
click at [816, 199] on td "17" at bounding box center [796, 199] width 70 height 31
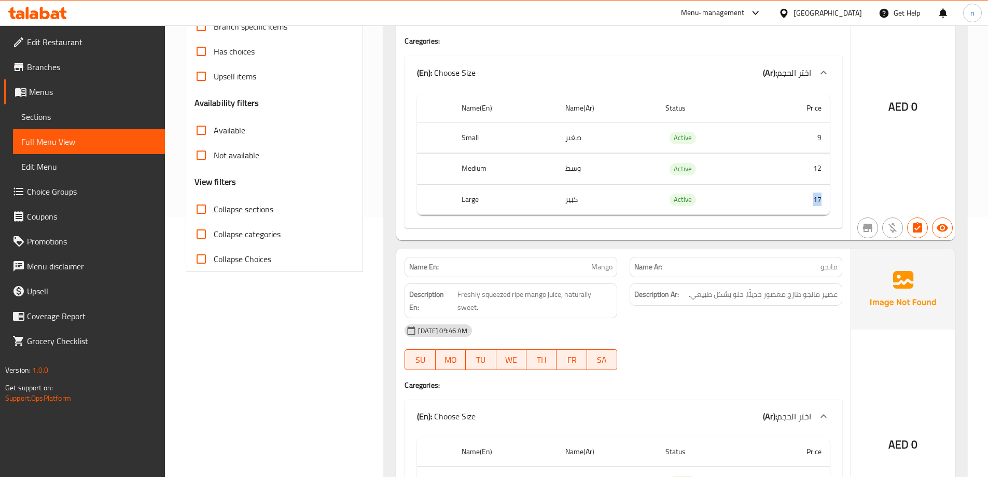
click at [816, 199] on td "17" at bounding box center [796, 199] width 70 height 31
click at [746, 207] on td "Active" at bounding box center [708, 199] width 103 height 31
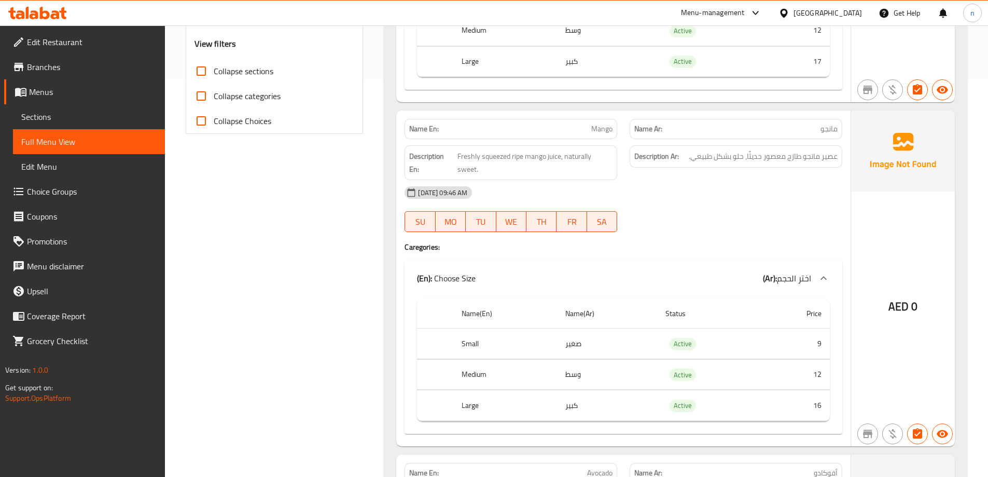
scroll to position [415, 0]
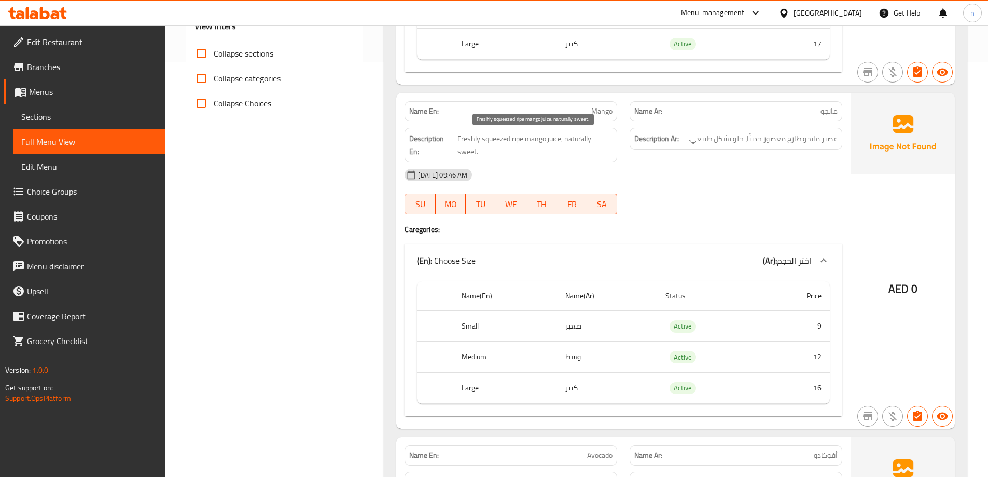
click at [517, 138] on span "Freshly squeezed ripe mango juice, naturally sweet." at bounding box center [535, 144] width 155 height 25
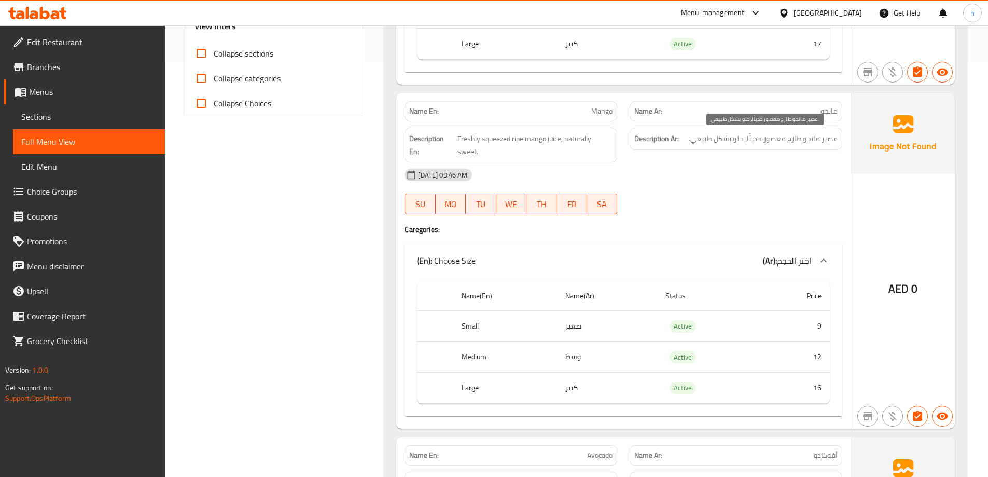
click at [776, 140] on span "عصير مانجو طازج معصور حديثًا، حلو بشكل طبيعي." at bounding box center [763, 138] width 149 height 13
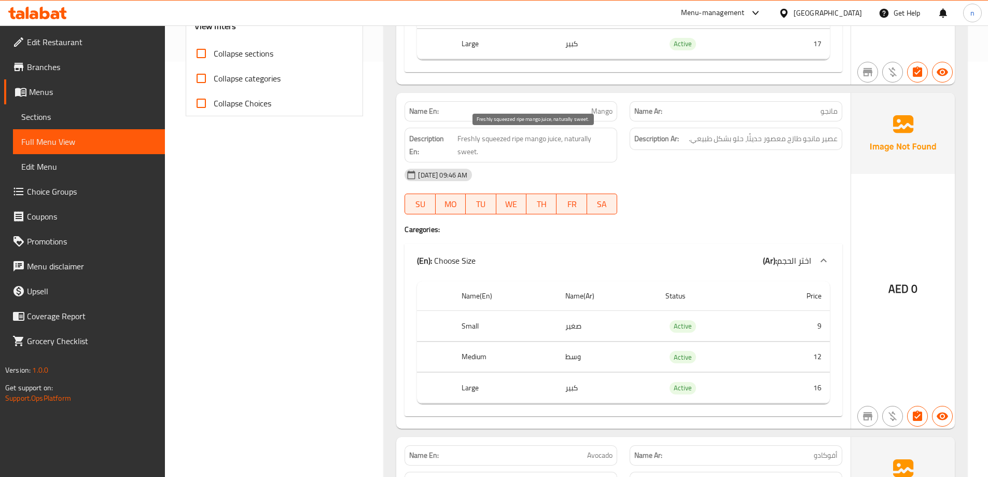
click at [461, 140] on span "Freshly squeezed ripe mango juice, naturally sweet." at bounding box center [535, 144] width 155 height 25
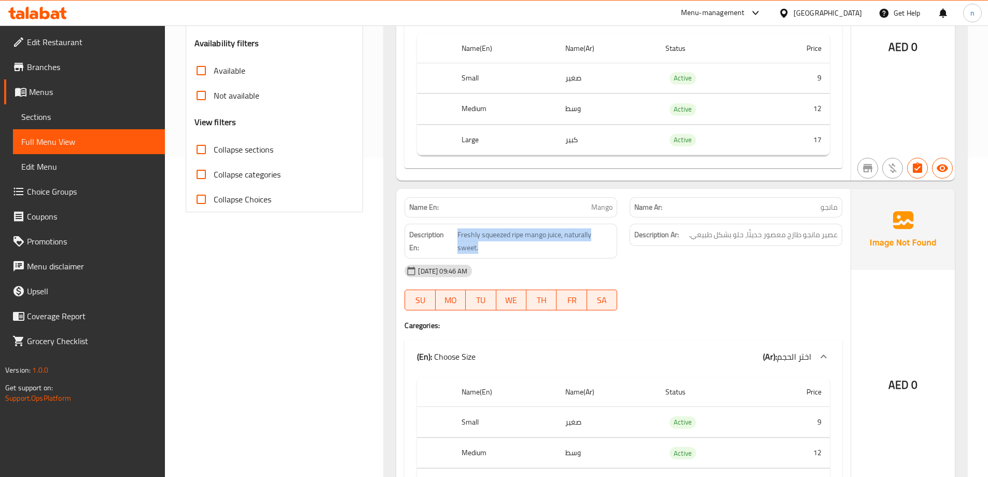
scroll to position [311, 0]
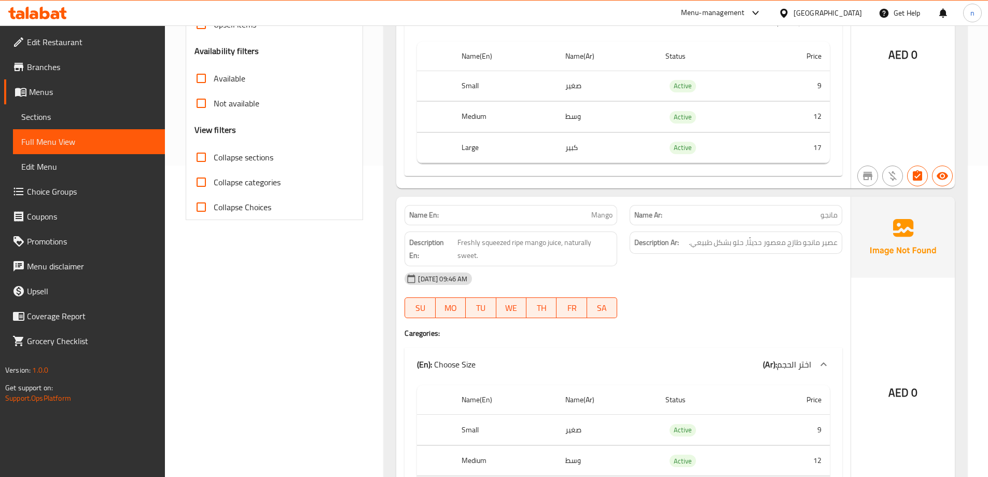
click at [585, 206] on div "Name En: Mango" at bounding box center [511, 215] width 213 height 20
copy span "Mango"
click at [668, 280] on div "[DATE] 09:46 AM" at bounding box center [624, 278] width 450 height 25
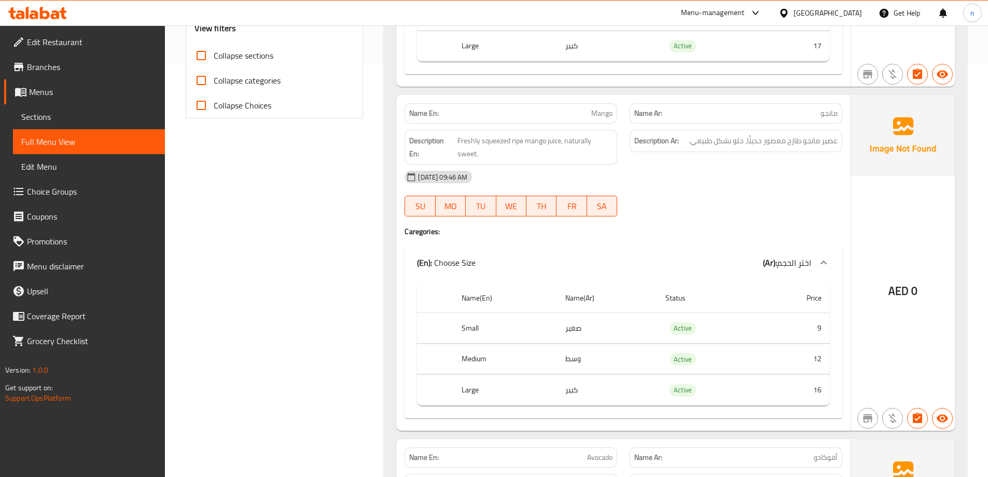
scroll to position [415, 0]
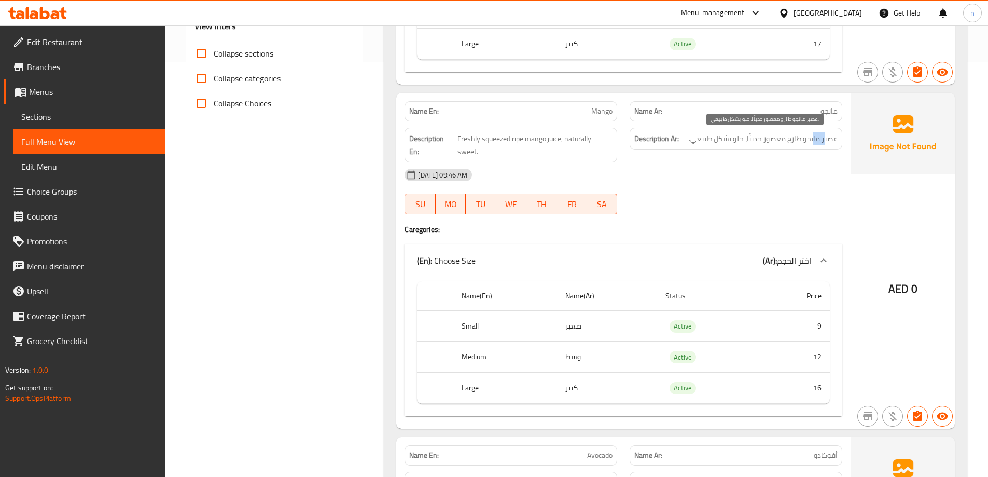
drag, startPoint x: 825, startPoint y: 141, endPoint x: 792, endPoint y: 143, distance: 32.8
click at [813, 142] on span "عصير مانجو طازج معصور حديثًا، حلو بشكل طبيعي." at bounding box center [763, 138] width 149 height 13
click at [773, 143] on span "عصير مانجو طازج معصور حديثًا، حلو بشكل طبيعي." at bounding box center [763, 138] width 149 height 13
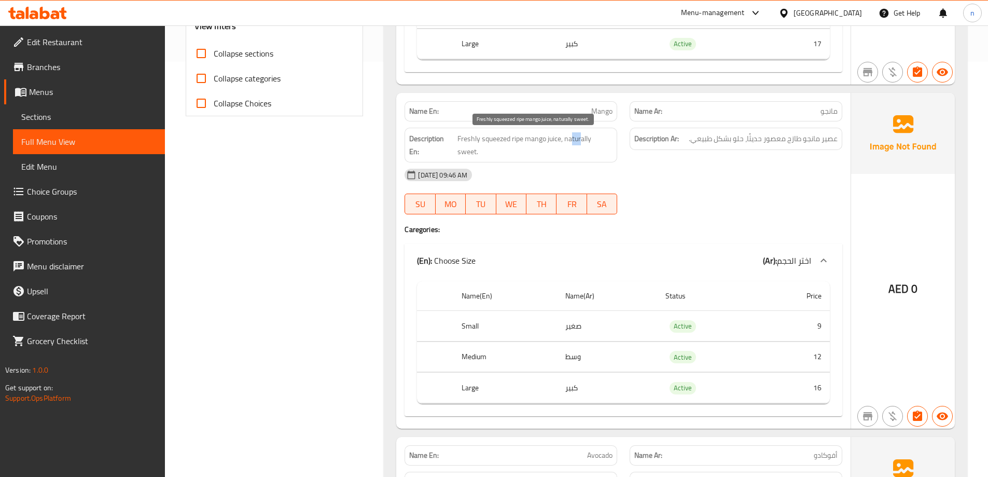
drag, startPoint x: 571, startPoint y: 138, endPoint x: 591, endPoint y: 138, distance: 19.7
click at [589, 138] on span "Freshly squeezed ripe mango juice, naturally sweet." at bounding box center [535, 144] width 155 height 25
click at [525, 138] on span "Freshly squeezed ripe mango juice, naturally sweet." at bounding box center [535, 144] width 155 height 25
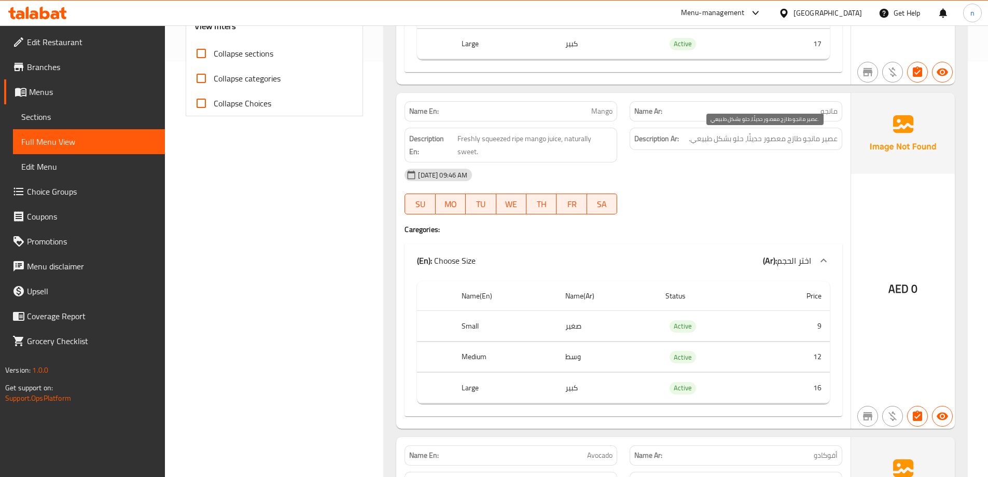
click at [731, 139] on span "عصير مانجو طازج معصور حديثًا، حلو بشكل طبيعي." at bounding box center [763, 138] width 149 height 13
click at [727, 178] on div "[DATE] 09:46 AM" at bounding box center [624, 174] width 450 height 25
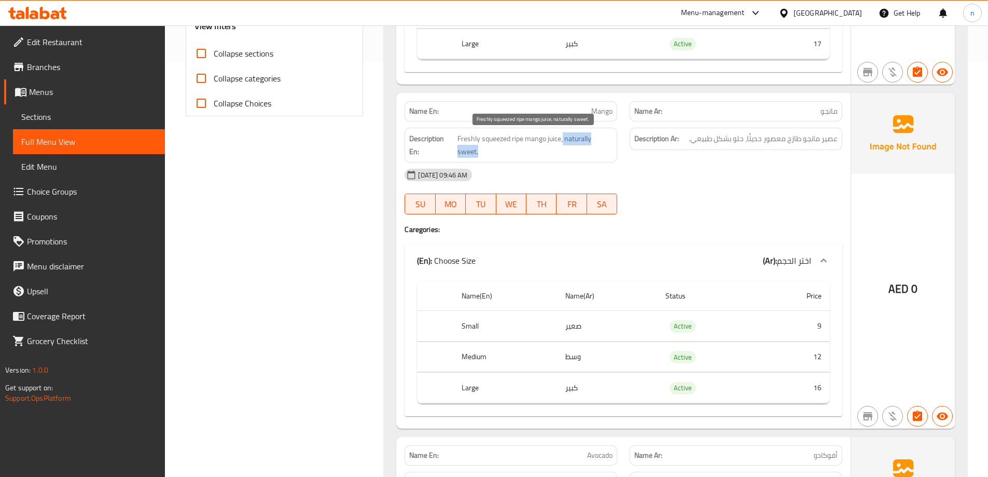
drag, startPoint x: 564, startPoint y: 135, endPoint x: 597, endPoint y: 150, distance: 36.5
click at [597, 150] on span "Freshly squeezed ripe mango juice, naturally sweet." at bounding box center [535, 144] width 155 height 25
copy span "naturally sweet."
click at [711, 183] on div "[DATE] 09:46 AM" at bounding box center [624, 174] width 450 height 25
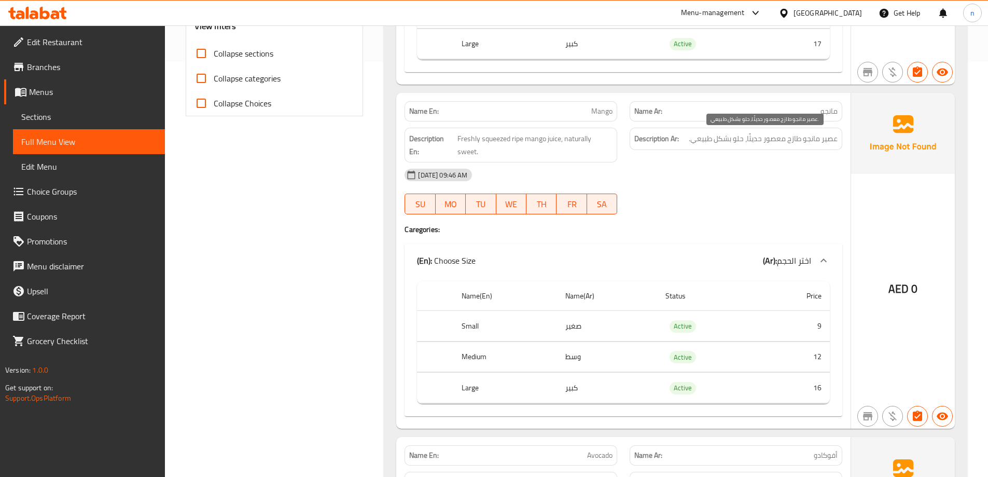
click at [706, 140] on span "عصير مانجو طازج معصور حديثًا، حلو بشكل طبيعي." at bounding box center [763, 138] width 149 height 13
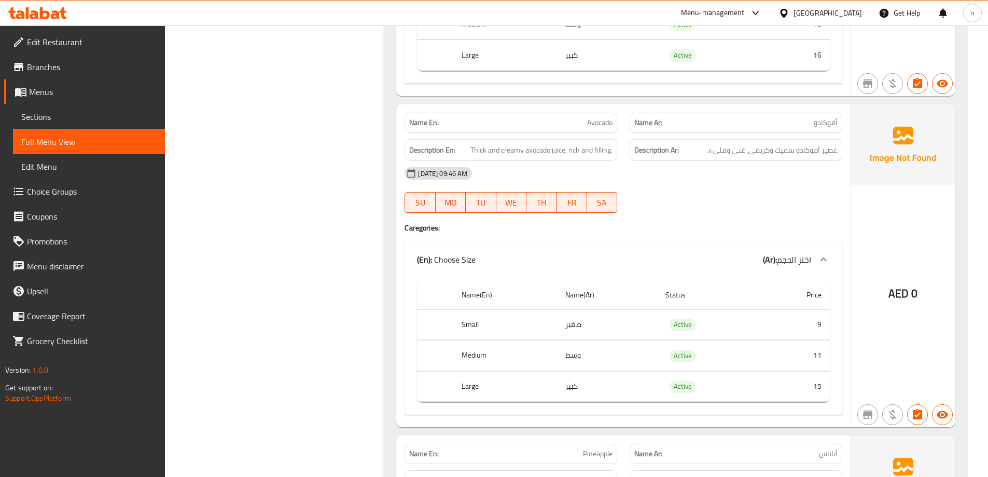
scroll to position [778, 0]
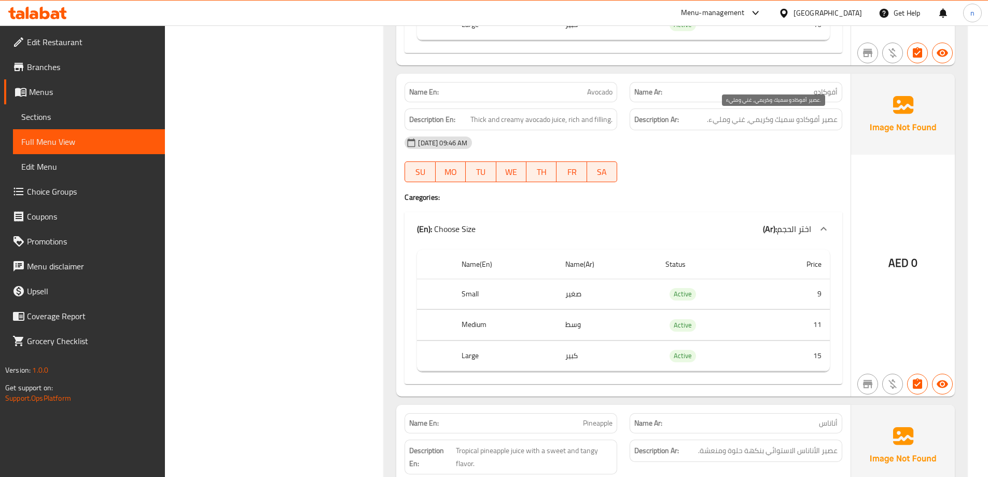
click at [805, 117] on span "عصير أفوكادو سميك وكريمي، غني ومليء." at bounding box center [772, 119] width 131 height 13
click at [807, 169] on div "[DATE] 09:46 AM SU MO TU WE TH FR SA" at bounding box center [624, 159] width 450 height 58
drag, startPoint x: 765, startPoint y: 122, endPoint x: 710, endPoint y: 118, distance: 55.2
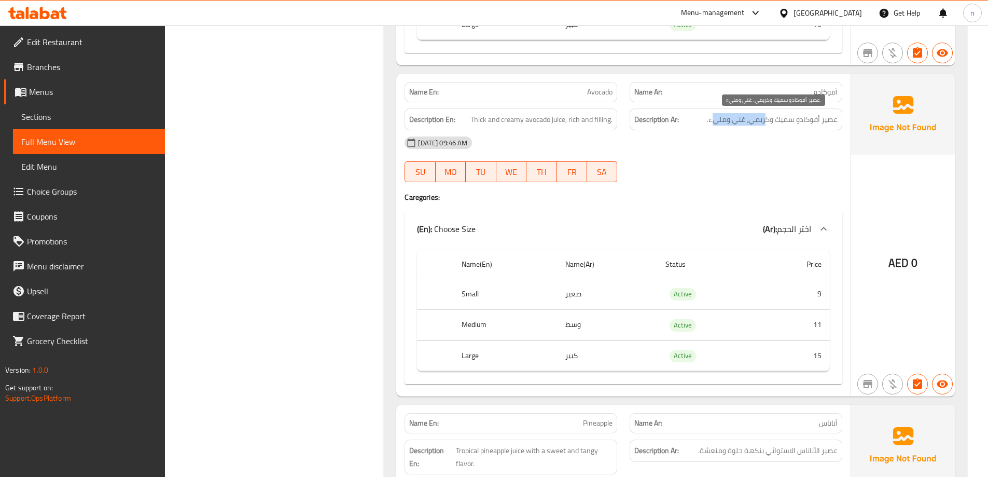
click at [711, 118] on span "عصير أفوكادو سميك وكريمي، غني ومليء." at bounding box center [772, 119] width 131 height 13
click at [710, 138] on div "[DATE] 09:46 AM" at bounding box center [624, 142] width 450 height 25
click at [823, 122] on span "عصير أفوكادو سميك وكريمي، غني ومليء." at bounding box center [772, 119] width 131 height 13
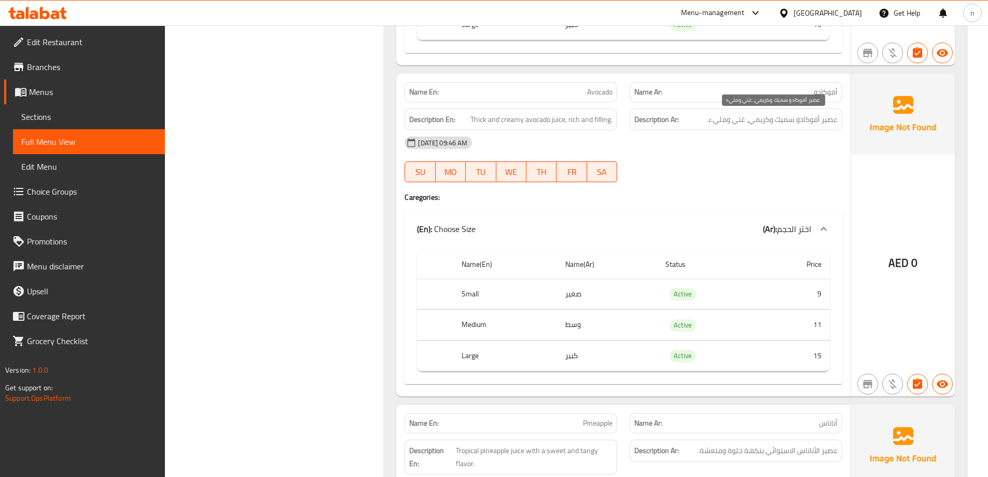
click at [775, 132] on div "[DATE] 09:46 AM" at bounding box center [624, 142] width 450 height 25
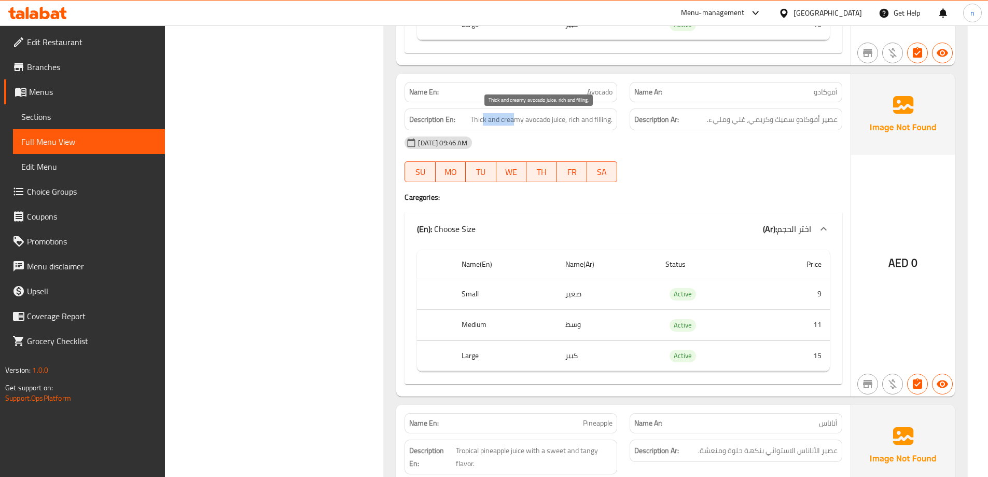
drag, startPoint x: 492, startPoint y: 119, endPoint x: 552, endPoint y: 121, distance: 59.7
click at [534, 121] on span "Thick and creamy avocado juice, rich and filling." at bounding box center [542, 119] width 142 height 13
click at [567, 123] on span "Thick and creamy avocado juice, rich and filling." at bounding box center [542, 119] width 142 height 13
click at [675, 151] on div "[DATE] 09:46 AM" at bounding box center [624, 142] width 450 height 25
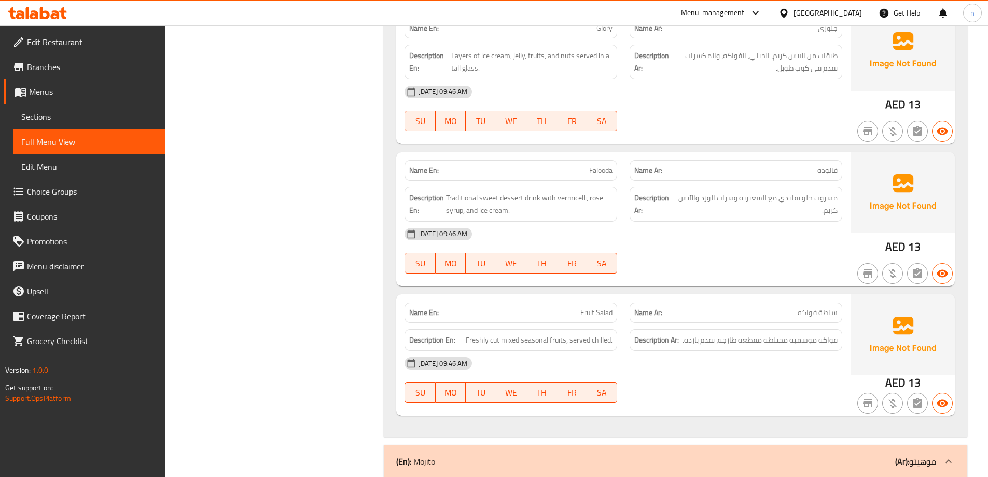
scroll to position [1557, 0]
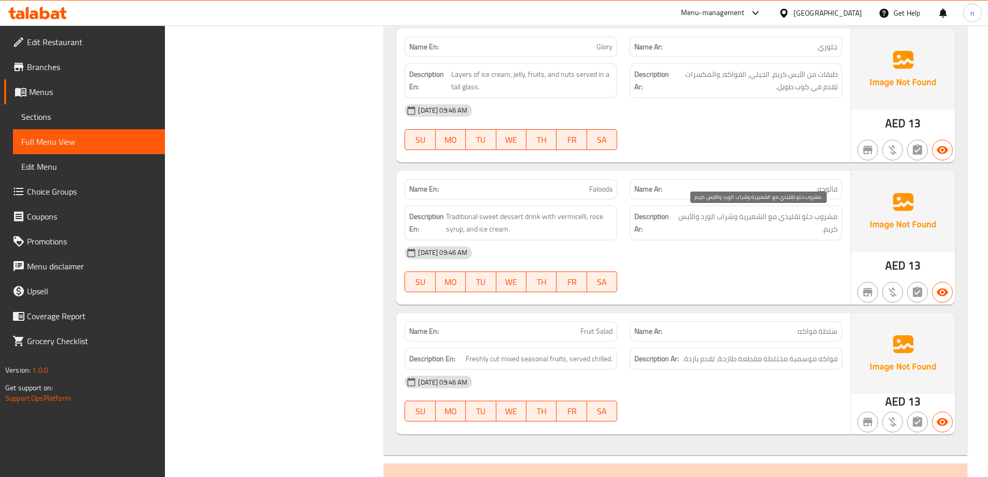
click at [812, 216] on span "مشروب حلو تقليدي مع الشعيرية وشراب الورد والآيس كريم." at bounding box center [757, 222] width 161 height 25
click at [550, 187] on p "Name En: Falooda" at bounding box center [510, 189] width 203 height 11
copy span "Falooda"
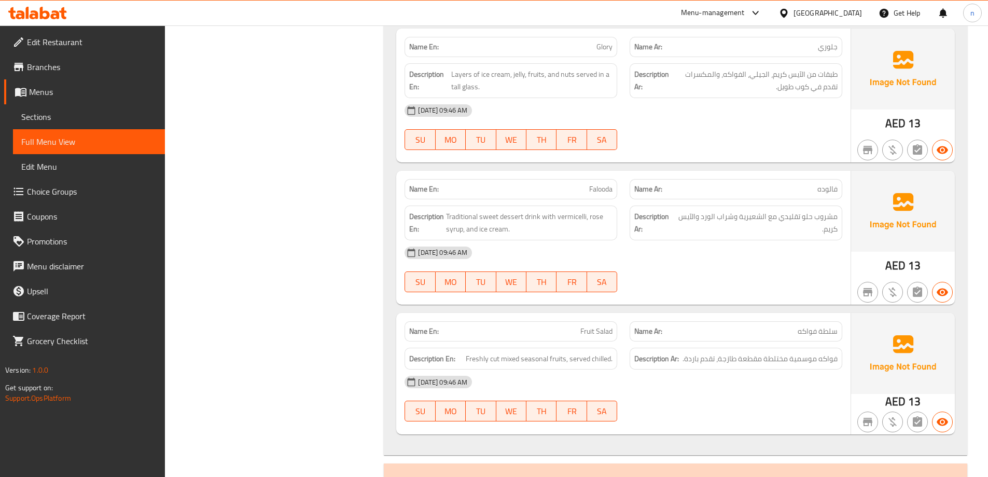
click at [719, 254] on div "[DATE] 09:46 AM" at bounding box center [624, 252] width 450 height 25
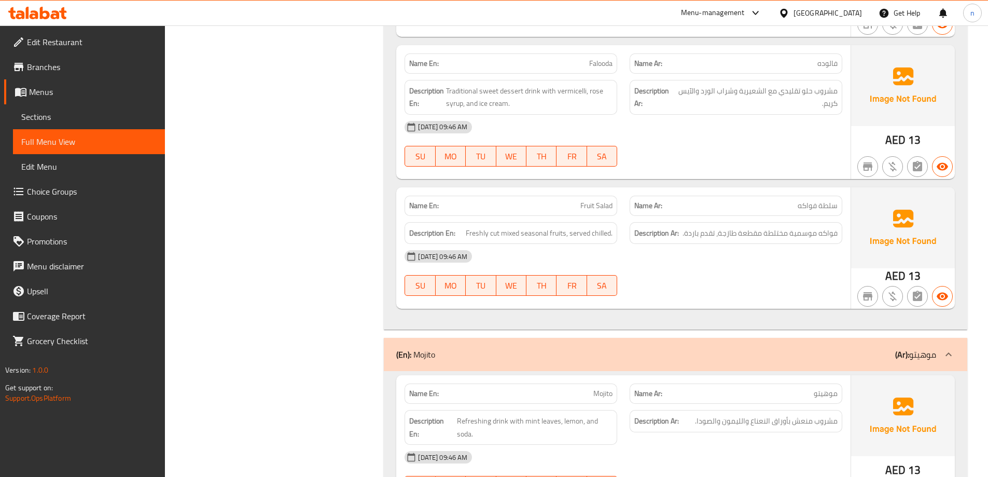
scroll to position [1712, 0]
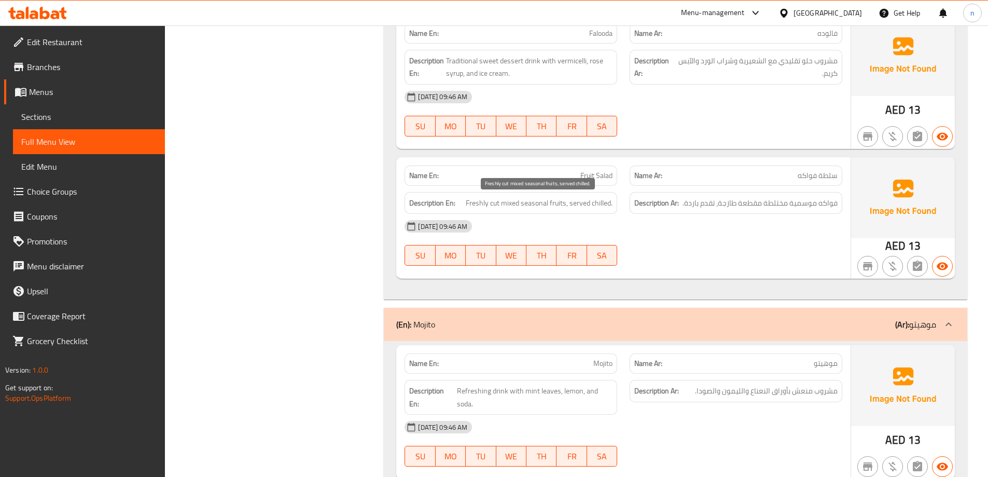
click at [486, 203] on span "Freshly cut mixed seasonal fruits, served chilled." at bounding box center [539, 203] width 147 height 13
click at [571, 219] on div "[DATE] 09:46 AM" at bounding box center [624, 226] width 450 height 25
drag, startPoint x: 468, startPoint y: 203, endPoint x: 522, endPoint y: 204, distance: 54.0
click at [522, 204] on span "Freshly cut mixed seasonal fruits, served chilled." at bounding box center [539, 203] width 147 height 13
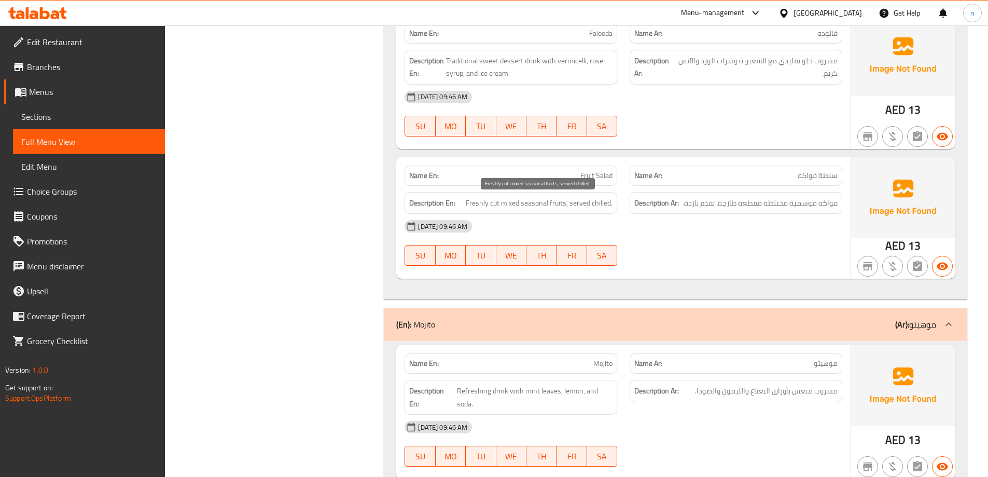
click at [528, 214] on div "[DATE] 09:46 AM" at bounding box center [624, 226] width 450 height 25
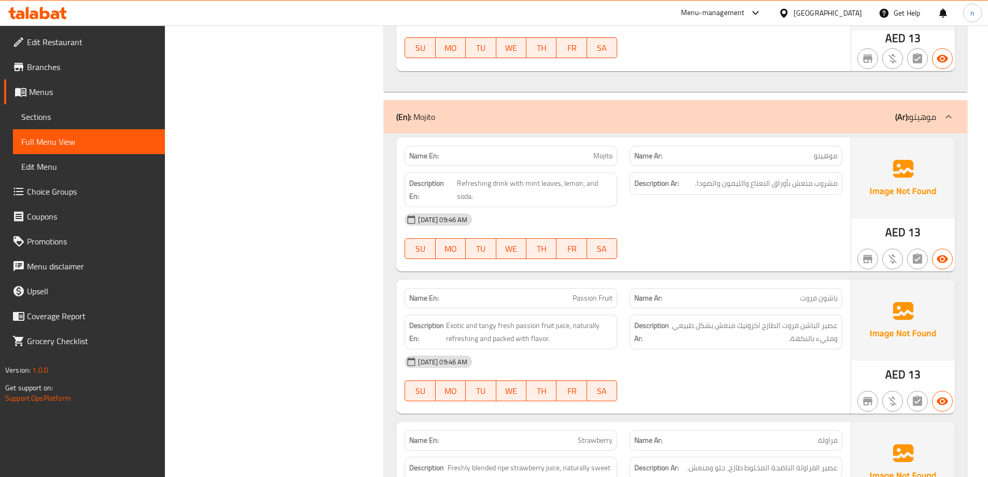
scroll to position [1868, 0]
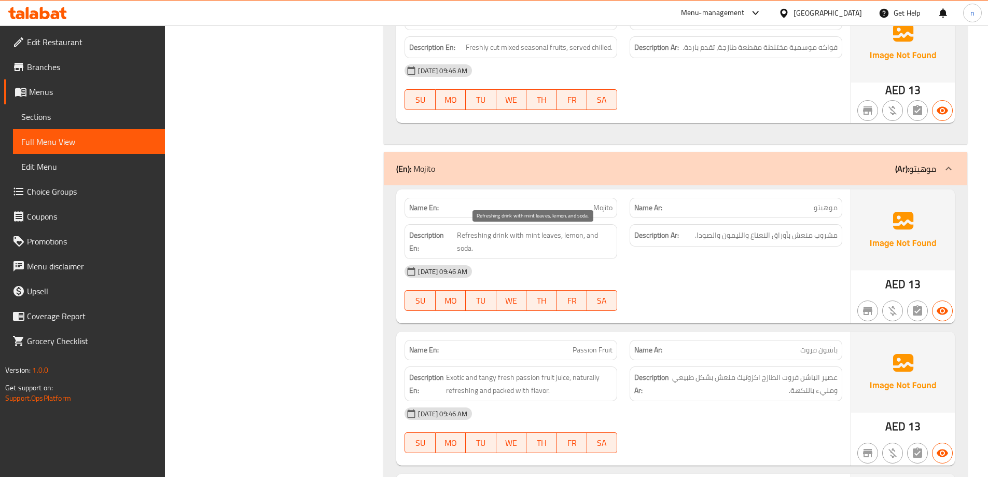
click at [552, 238] on span "Refreshing drink with mint leaves, lemon, and soda." at bounding box center [535, 241] width 156 height 25
click at [815, 247] on div "Description Ar: مشروب منعش بأوراق النعناع والليمون والصودا." at bounding box center [736, 241] width 225 height 47
drag, startPoint x: 807, startPoint y: 335, endPoint x: 780, endPoint y: 312, distance: 35.0
click at [780, 312] on div at bounding box center [736, 311] width 225 height 12
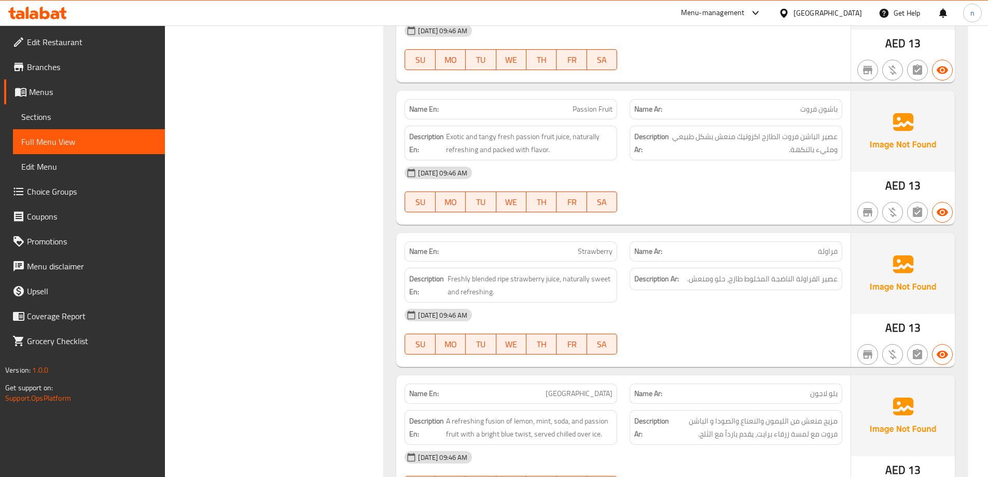
scroll to position [2127, 0]
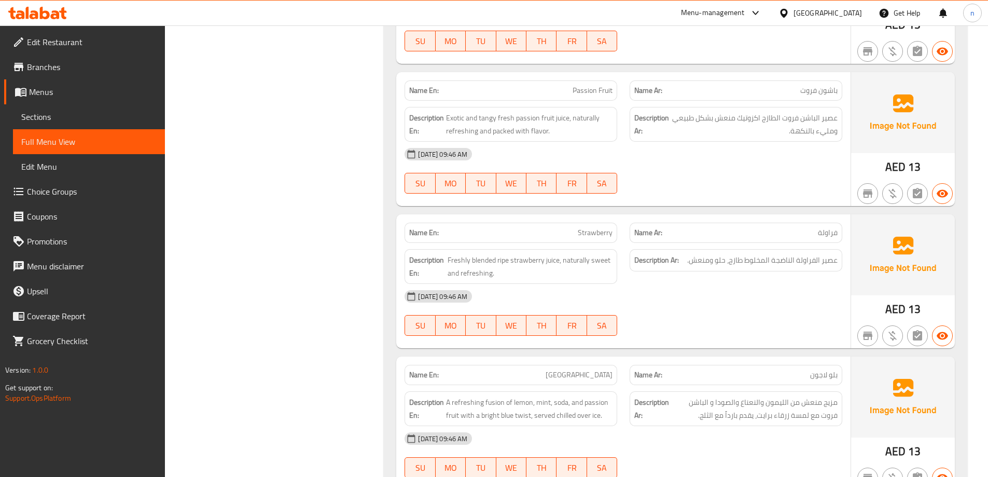
click at [819, 92] on span "باشون فروت" at bounding box center [819, 90] width 37 height 11
copy span "باشون فروت"
click at [768, 177] on div "[DATE] 09:46 AM SU MO TU WE TH FR SA" at bounding box center [624, 171] width 450 height 58
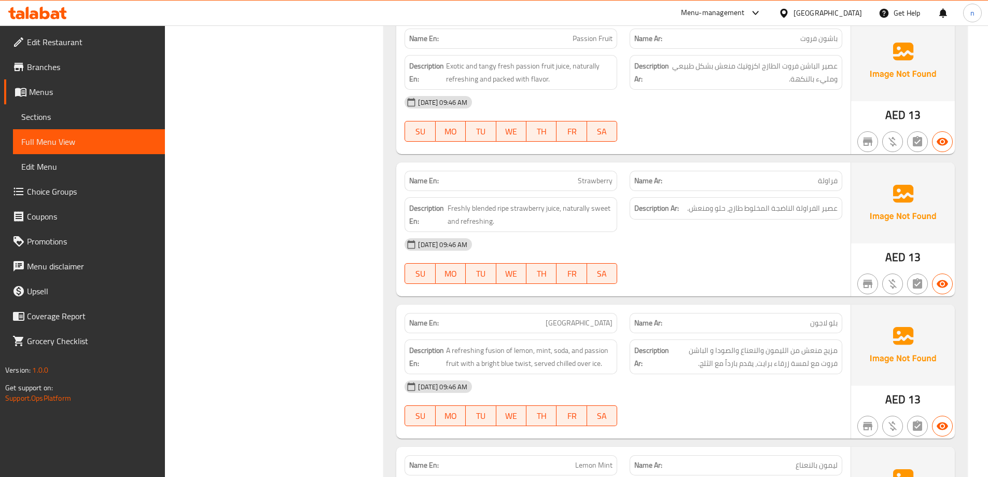
scroll to position [2231, 0]
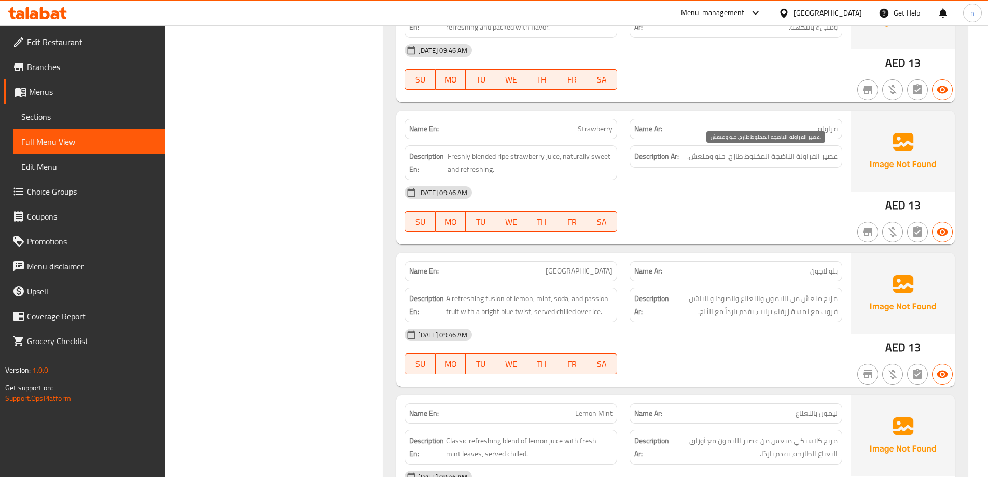
click at [716, 157] on span "عصير الفراولة الناضجة المخلوط طازج، حلو ومنعش." at bounding box center [763, 156] width 150 height 13
click at [712, 215] on div "[DATE] 09:46 AM SU MO TU WE TH FR SA" at bounding box center [624, 209] width 450 height 58
click at [550, 129] on p "Name En: Strawberry" at bounding box center [510, 128] width 203 height 11
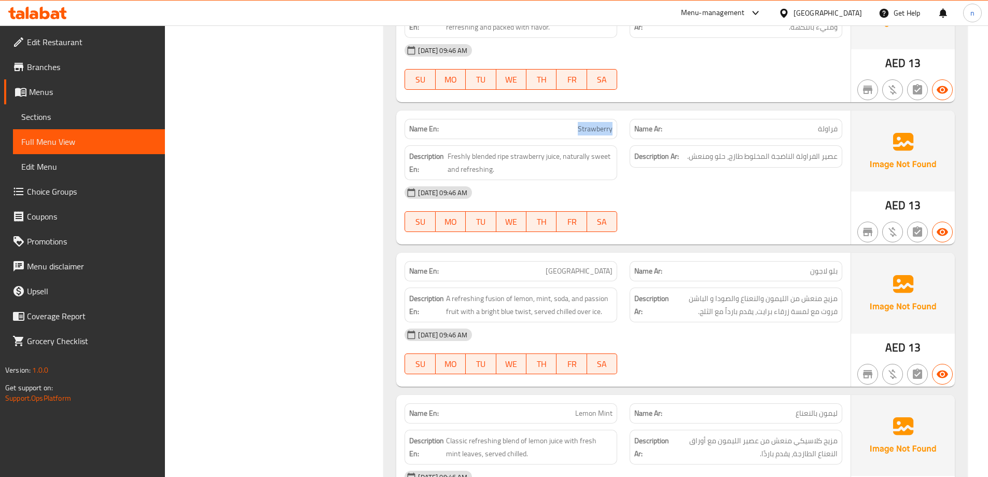
click at [550, 129] on p "Name En: Strawberry" at bounding box center [510, 128] width 203 height 11
copy span "Strawberry"
click at [736, 196] on div "[DATE] 09:46 AM" at bounding box center [624, 192] width 450 height 25
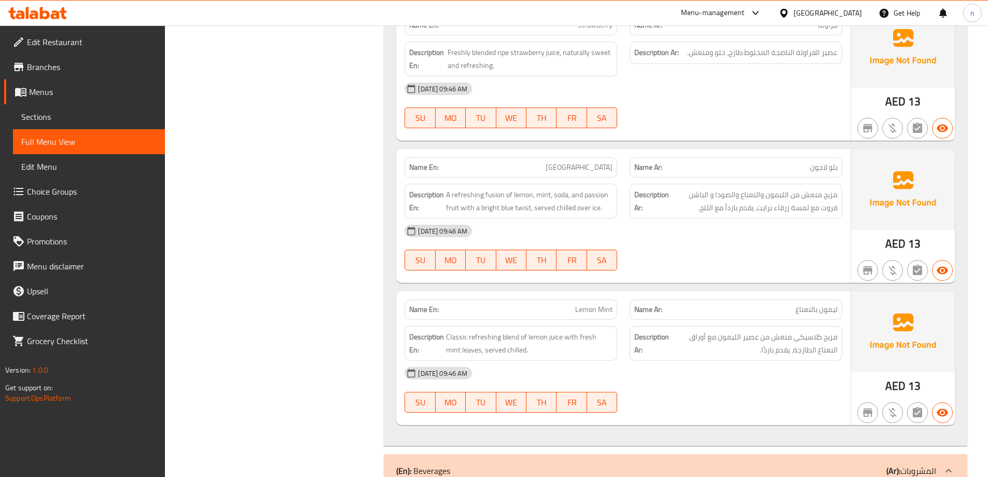
scroll to position [2387, 0]
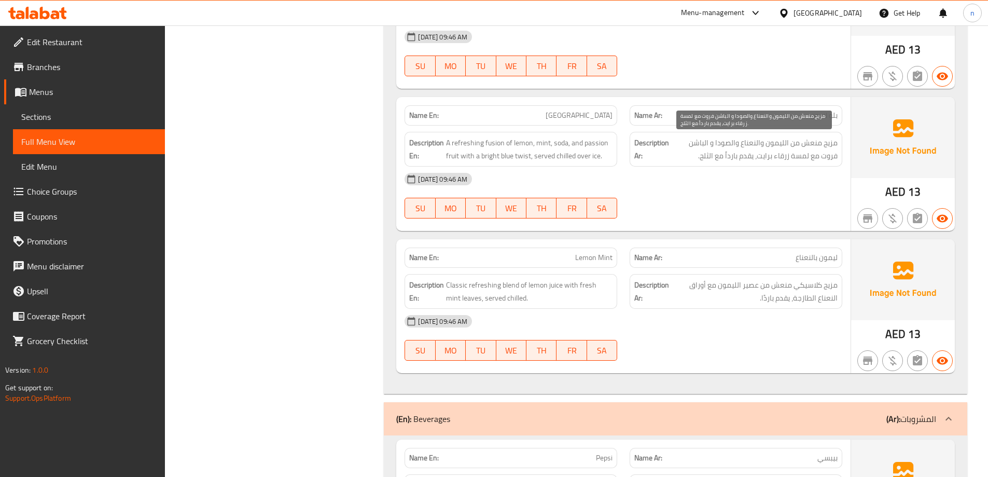
click at [825, 147] on span "مزيج منعش من الليمون والنعناع والصودا و الباشن فروت مع لمسة زرقاء برايت، يقدم ب…" at bounding box center [754, 148] width 167 height 25
click at [808, 183] on div "[DATE] 09:46 AM" at bounding box center [624, 179] width 450 height 25
click at [504, 117] on p "Name En: Blue Lagoon" at bounding box center [510, 115] width 203 height 11
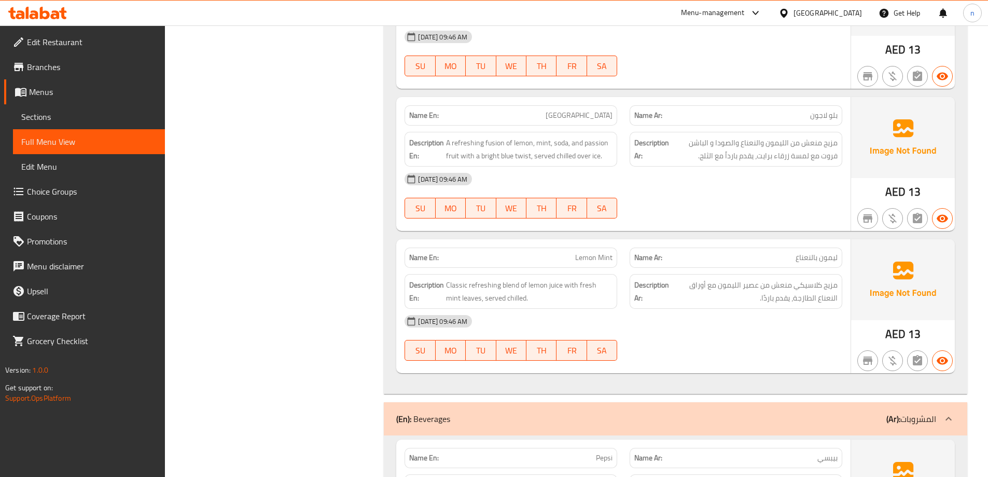
click at [504, 117] on p "Name En: Blue Lagoon" at bounding box center [510, 115] width 203 height 11
click at [552, 113] on p "Name En: Blue Lagoon" at bounding box center [510, 115] width 203 height 11
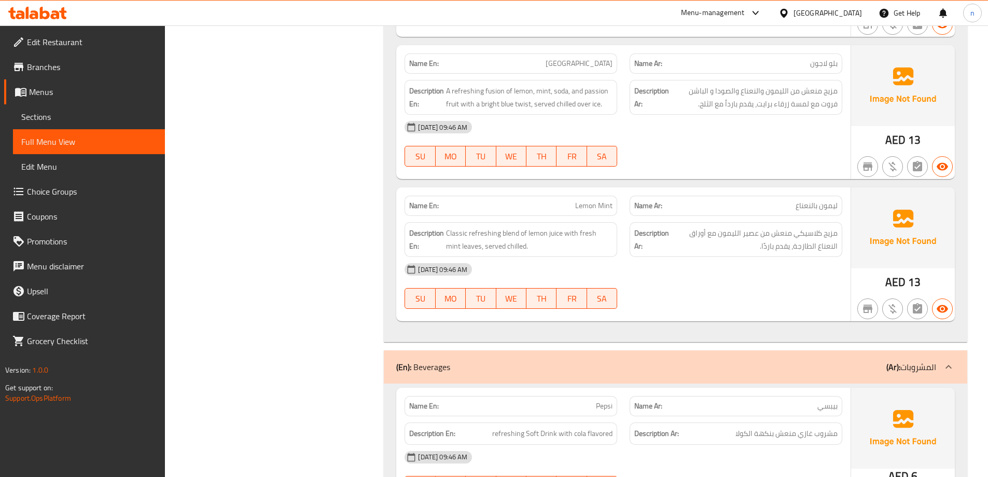
click at [727, 302] on div "[DATE] 09:46 AM SU MO TU WE TH FR SA" at bounding box center [624, 286] width 450 height 58
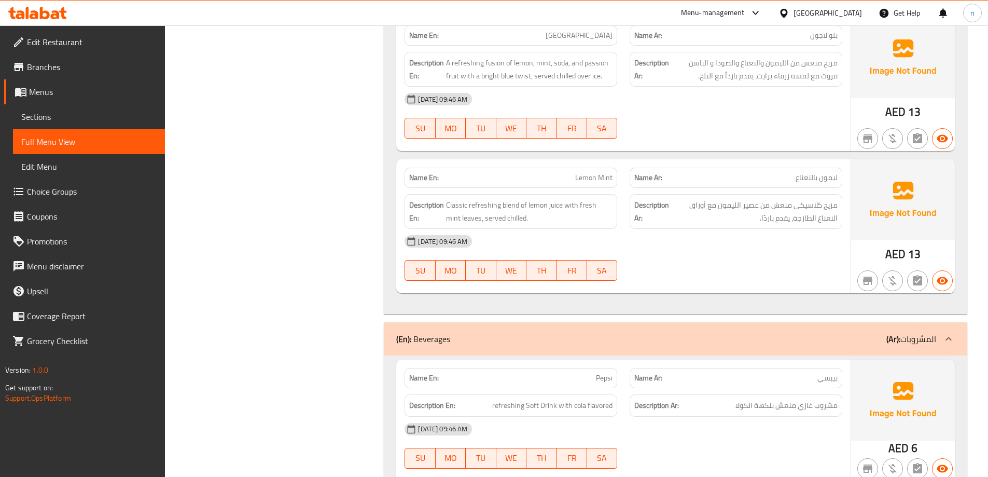
scroll to position [2491, 0]
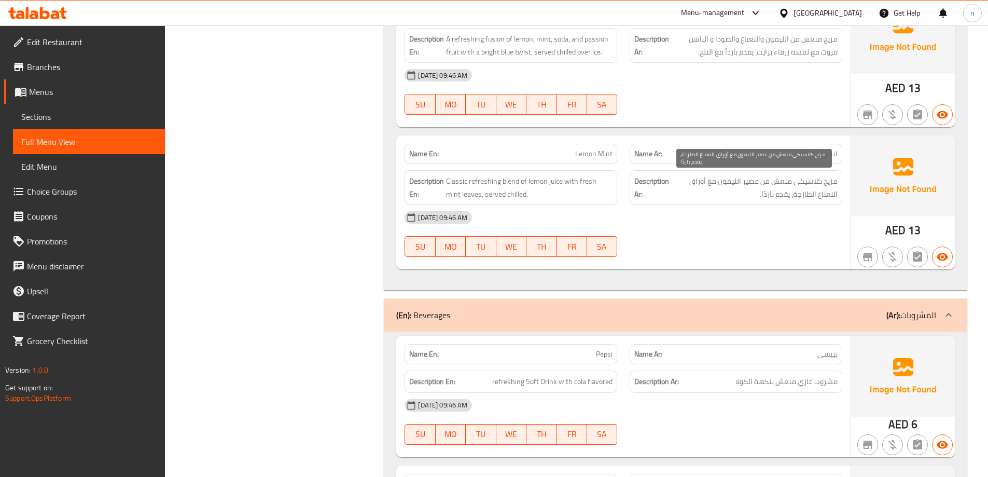
click at [825, 185] on span "مزيج كلاسيكي منعش من عصير الليمون مع أوراق النعناع الطازجة، يقدم باردًا." at bounding box center [754, 187] width 167 height 25
click at [825, 218] on div "[DATE] 09:46 AM" at bounding box center [624, 217] width 450 height 25
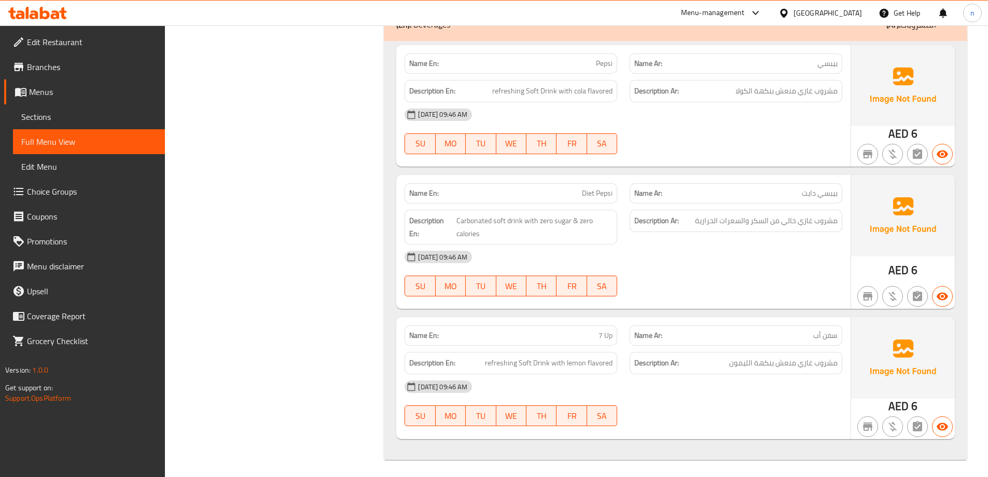
scroll to position [2785, 0]
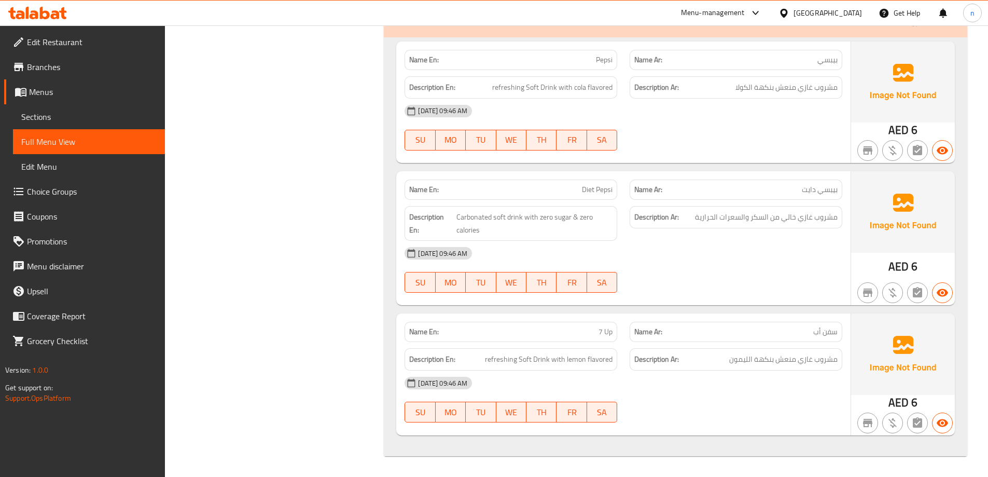
click at [818, 191] on span "بيبسي دايت" at bounding box center [820, 189] width 36 height 11
copy span "بيبسي دايت"
click at [874, 407] on div "AED 6" at bounding box center [903, 373] width 104 height 121
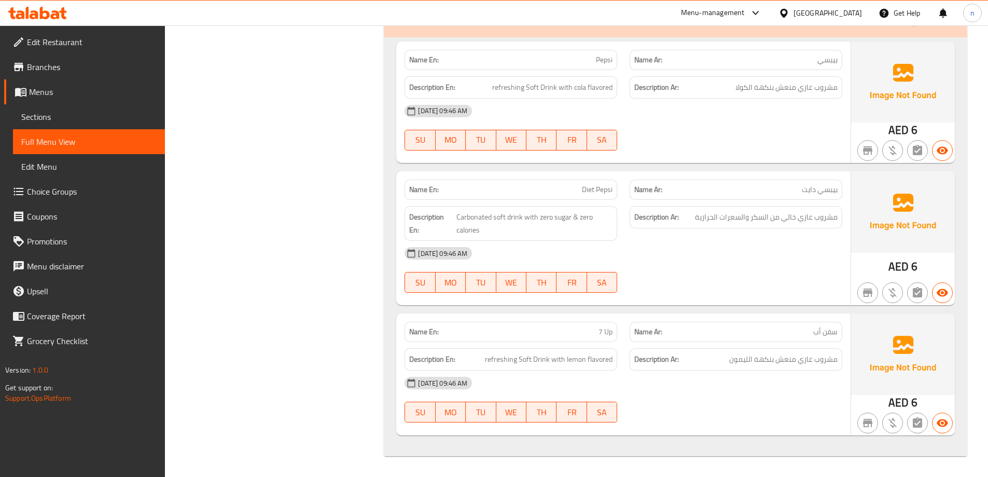
click at [776, 400] on div "[DATE] 09:46 AM SU MO TU WE TH FR SA" at bounding box center [624, 399] width 450 height 58
click at [772, 381] on div "[DATE] 09:46 AM" at bounding box center [624, 382] width 450 height 25
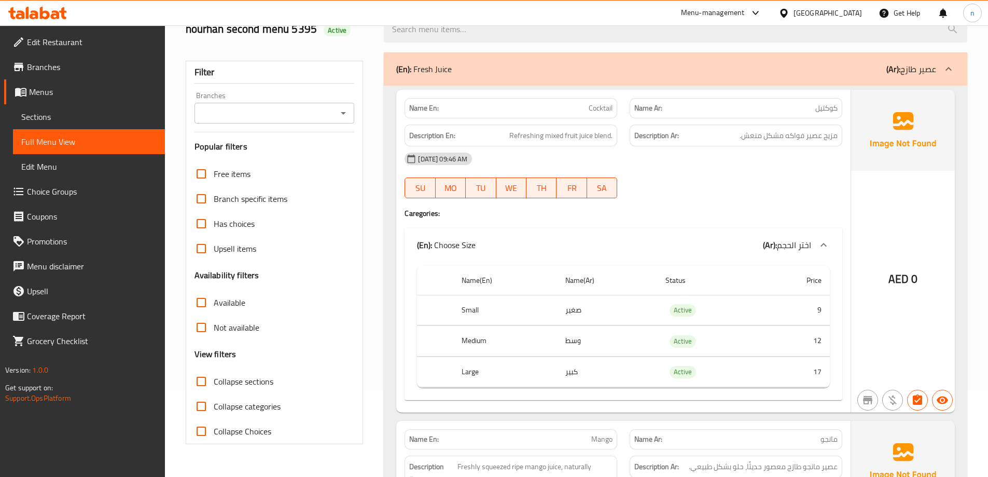
scroll to position [0, 0]
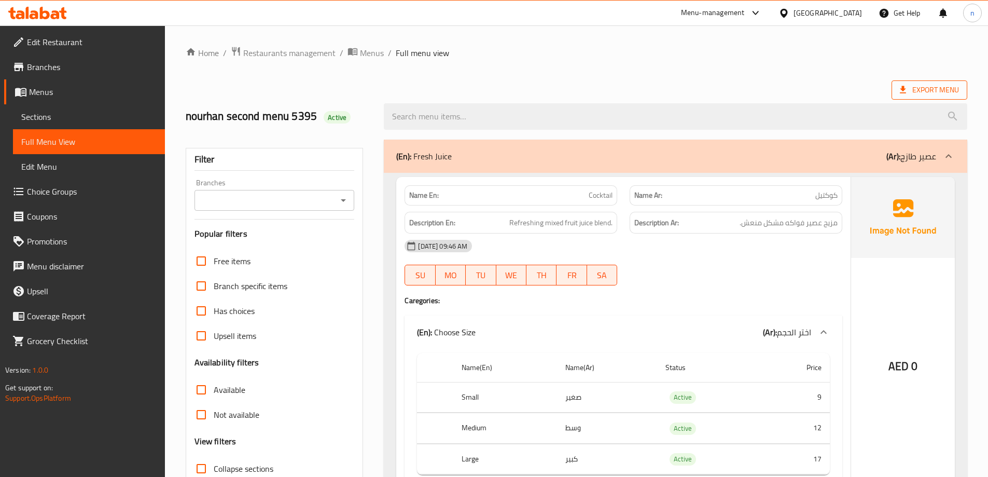
click at [901, 88] on icon at bounding box center [903, 90] width 10 height 10
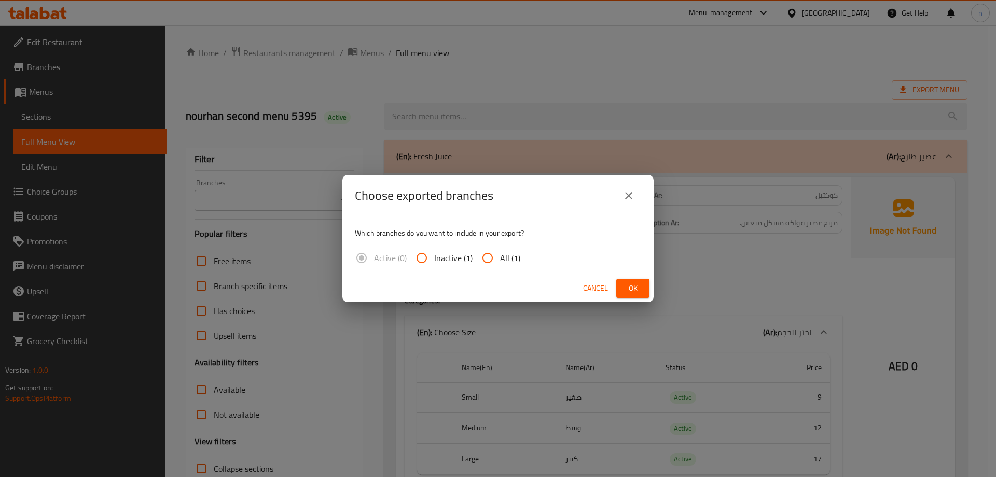
click at [503, 258] on span "All (1)" at bounding box center [510, 258] width 20 height 12
click at [500, 258] on input "All (1)" at bounding box center [487, 257] width 25 height 25
radio input "true"
click at [633, 287] on span "Ok" at bounding box center [633, 288] width 17 height 13
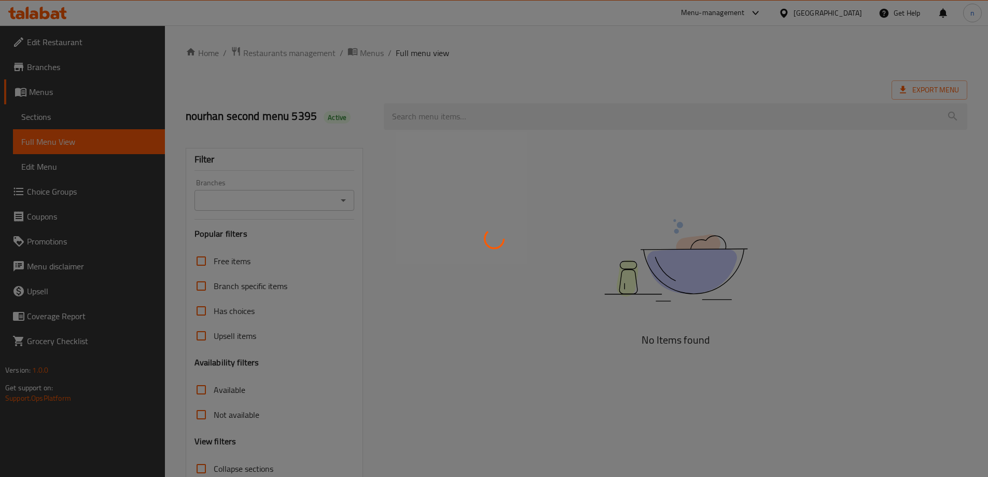
click at [28, 102] on div at bounding box center [494, 238] width 988 height 477
click at [35, 124] on div at bounding box center [494, 238] width 988 height 477
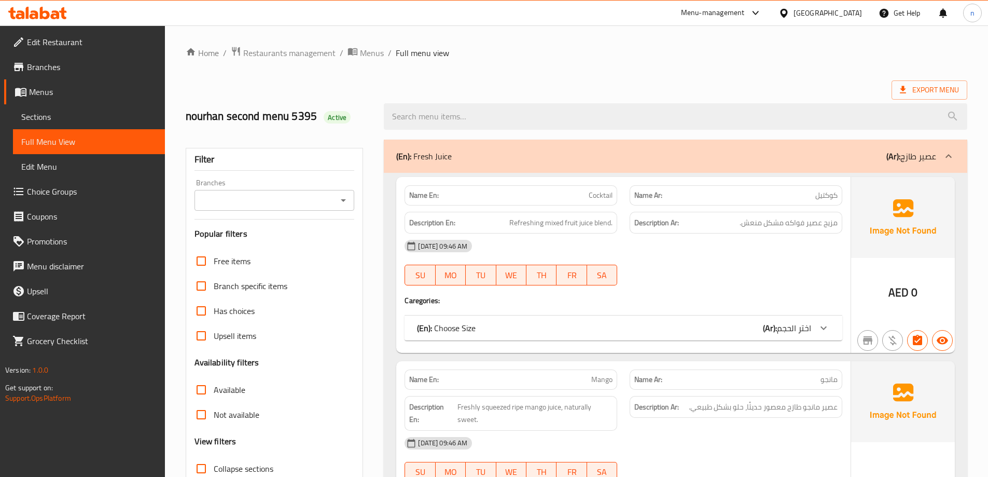
click at [78, 114] on span "Sections" at bounding box center [88, 117] width 135 height 12
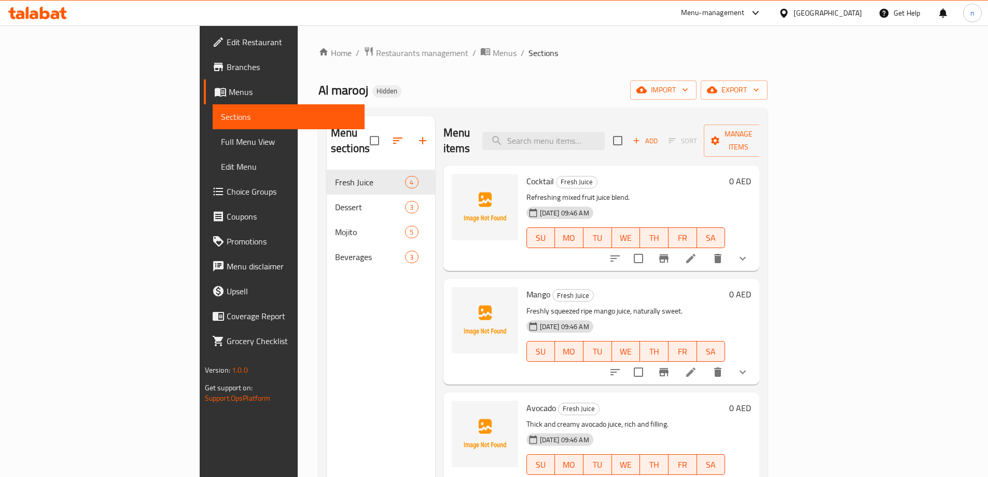
click at [696, 254] on icon at bounding box center [690, 258] width 9 height 9
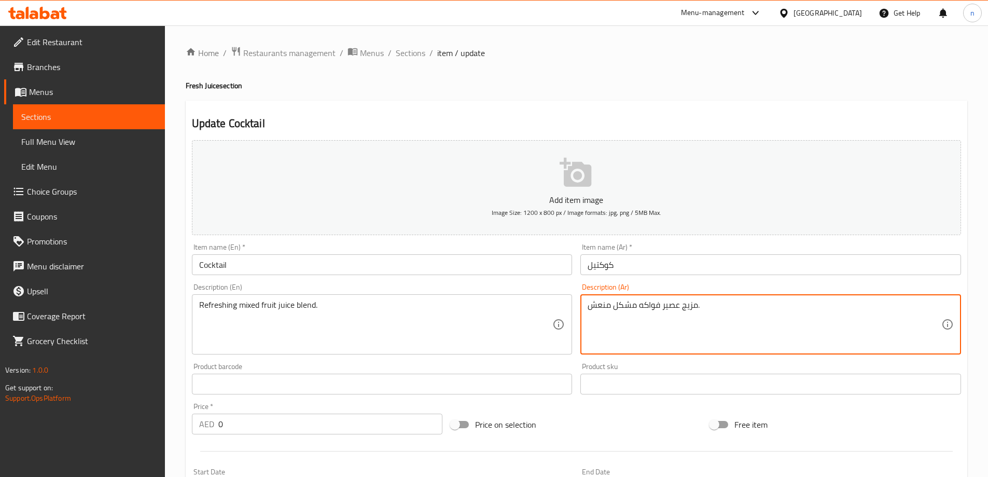
click at [692, 309] on textarea "مزيج عصير فواكه مشكل منعش." at bounding box center [765, 324] width 354 height 49
click at [743, 318] on textarea "مزيج عصير فواكه مشكل منعش." at bounding box center [765, 324] width 354 height 49
click at [710, 307] on textarea "مزيج عصير فواكه مشكل منعش." at bounding box center [765, 324] width 354 height 49
click at [926, 306] on textarea "مزيج عصير فواكه مشكل منعش." at bounding box center [765, 324] width 354 height 49
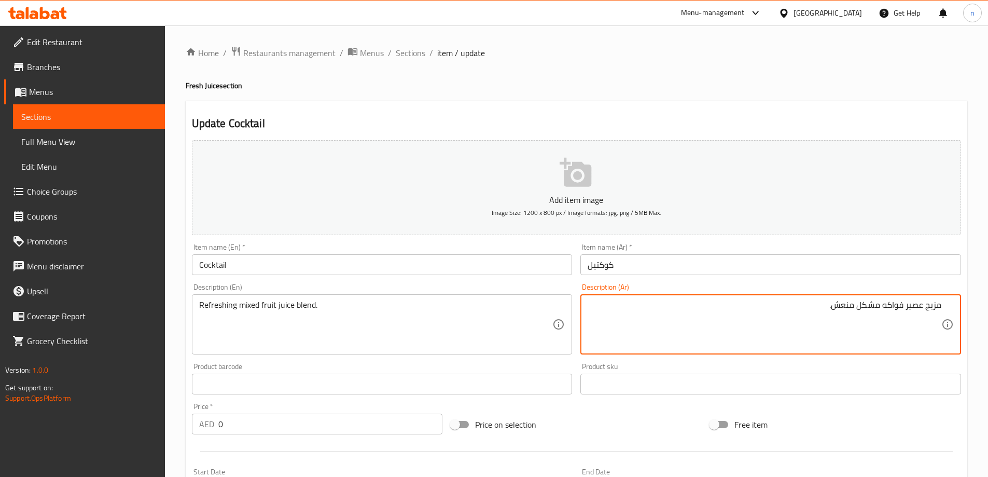
click at [938, 306] on textarea "مزيج عصير فواكه مشكل منعش." at bounding box center [765, 324] width 354 height 49
click at [922, 307] on textarea "عصير فواكه مشكل منعش." at bounding box center [765, 324] width 354 height 49
type textarea "عصير مخلوط فواكه مشكل منعش."
click at [814, 367] on div "Product sku Product sku" at bounding box center [771, 379] width 381 height 32
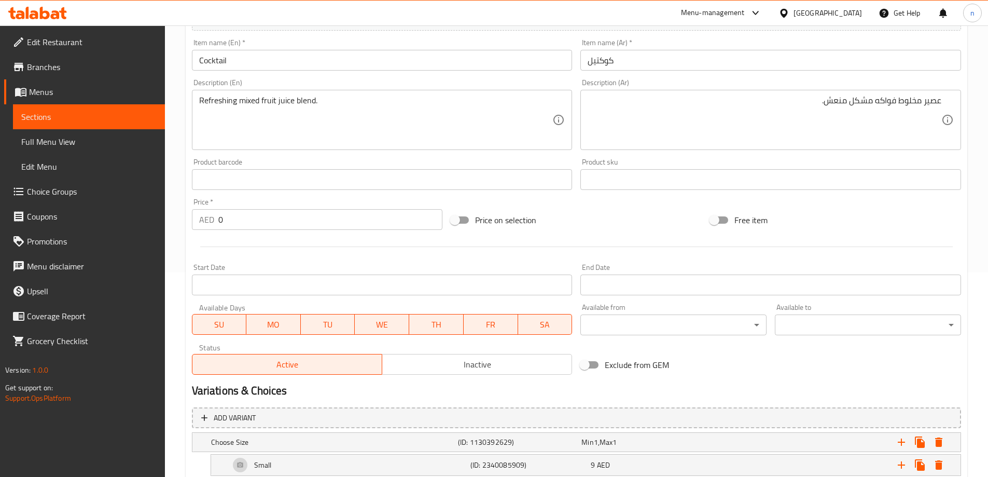
scroll to position [311, 0]
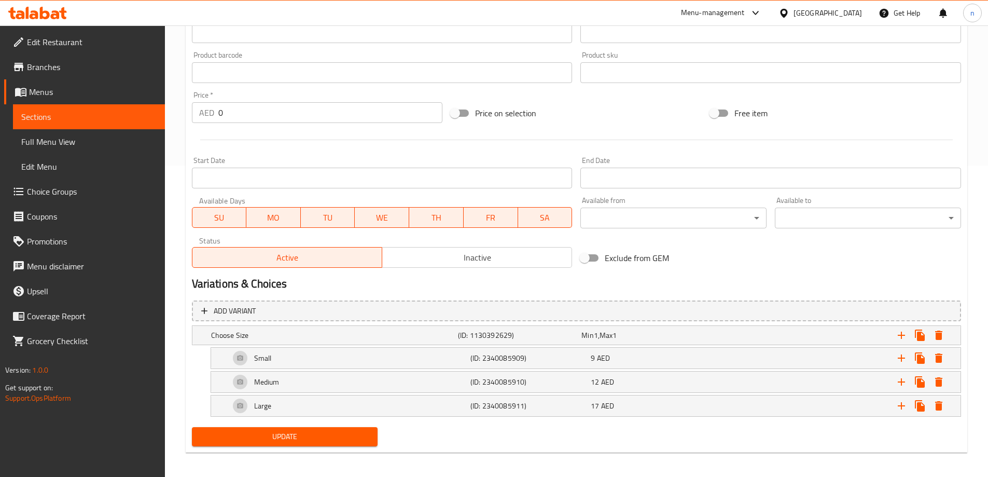
click at [254, 430] on span "Update" at bounding box center [285, 436] width 170 height 13
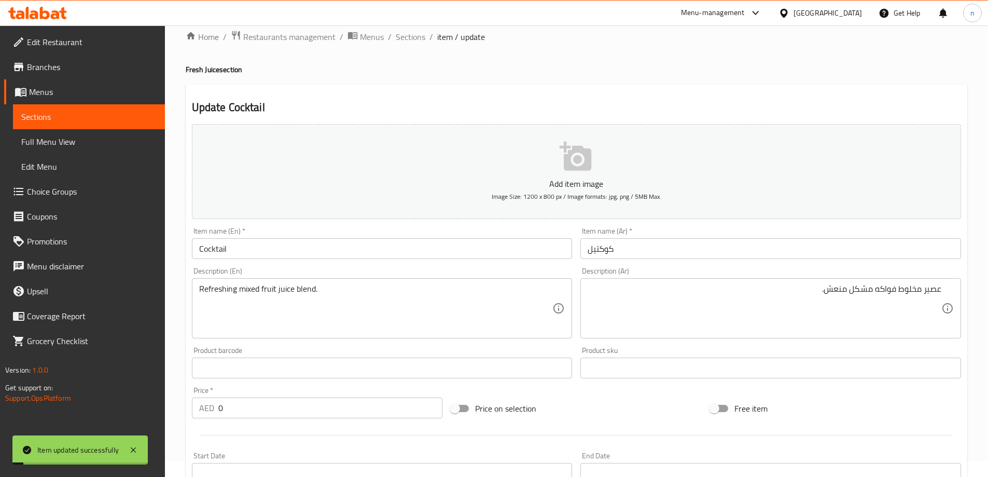
scroll to position [0, 0]
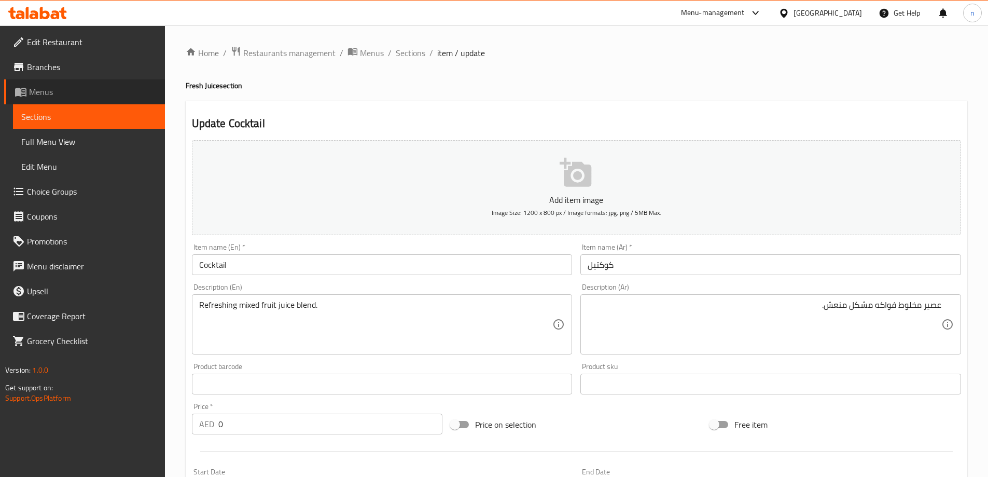
click at [82, 99] on link "Menus" at bounding box center [84, 91] width 161 height 25
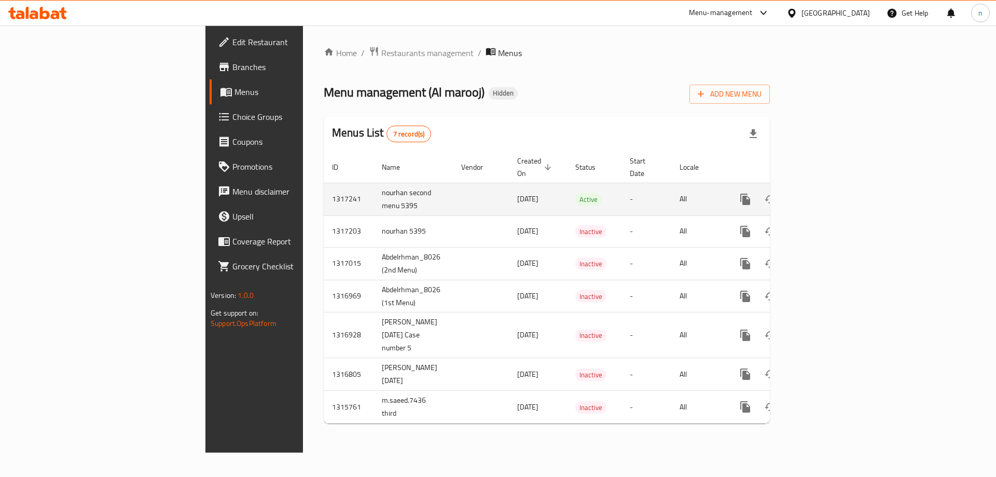
click at [827, 193] on icon "enhanced table" at bounding box center [820, 199] width 12 height 12
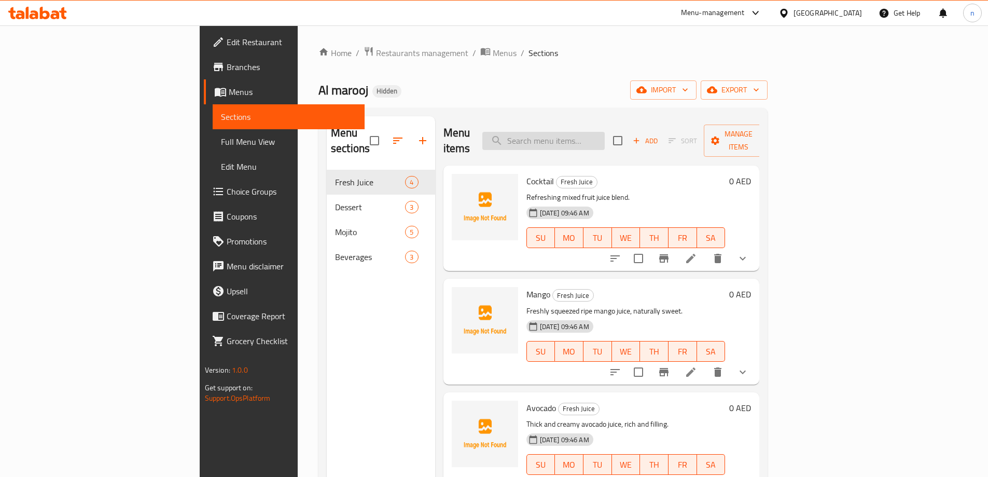
click at [595, 140] on input "search" at bounding box center [544, 141] width 122 height 18
paste input "Mango"
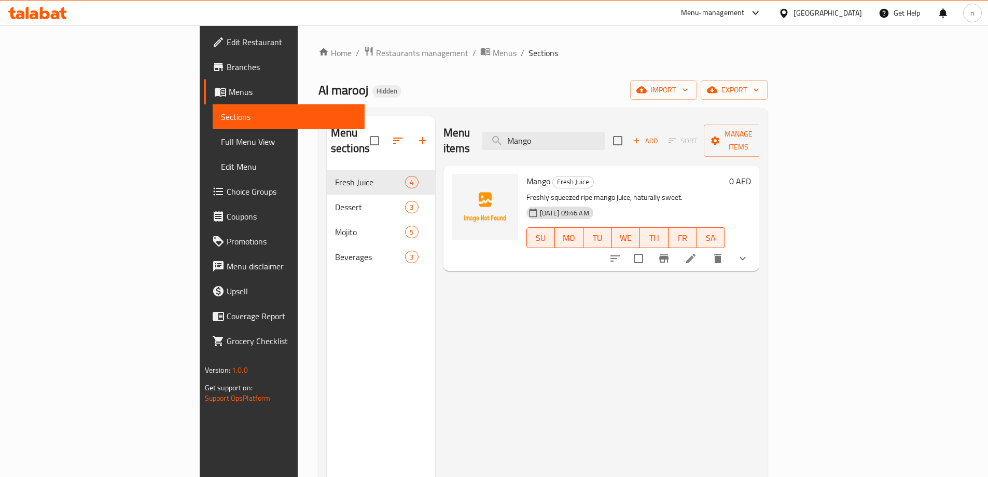
type input "Mango"
click at [706, 249] on li at bounding box center [691, 258] width 29 height 19
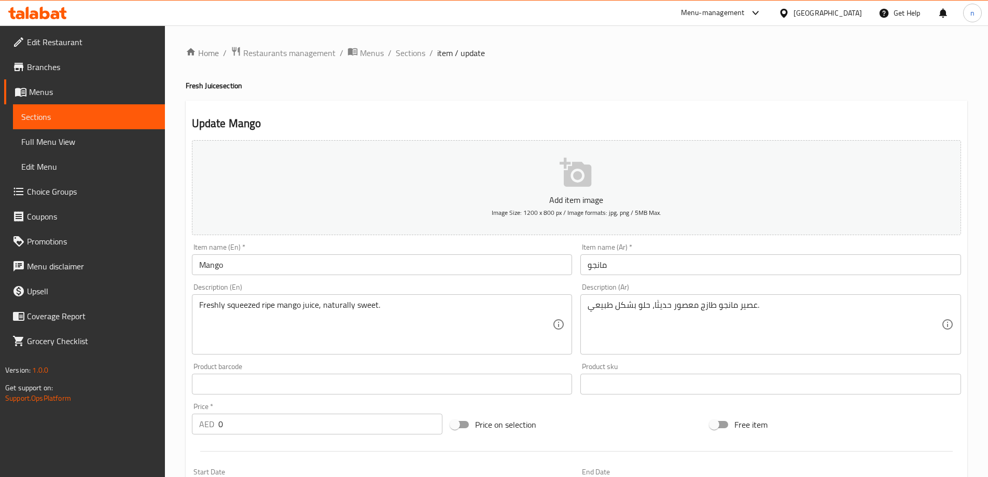
scroll to position [52, 0]
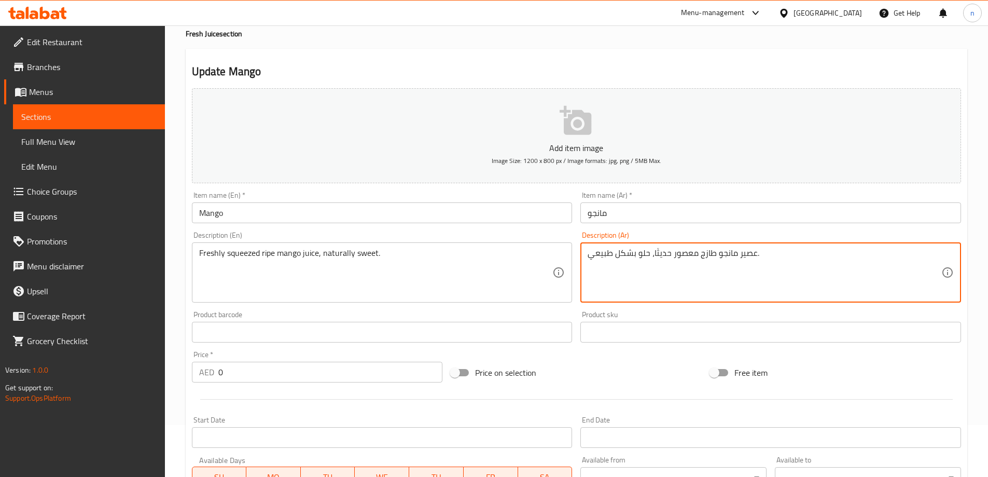
click at [643, 253] on textarea "عصير مانجو طازج معصور حديثًا، حلو بشكل طبيعي." at bounding box center [765, 272] width 354 height 49
click at [759, 284] on textarea "عصير مانجو طازج معصور حديثًا، حلو بشكل طبيعي." at bounding box center [765, 272] width 354 height 49
click at [839, 254] on textarea "عصير مانجو طازج معصور حديثًا، حلو بشكل طبيعي." at bounding box center [765, 272] width 354 height 49
click at [901, 256] on textarea "عصير مانجو طازج معصور حديثًا، حلو بشكل طبيعي." at bounding box center [765, 272] width 354 height 49
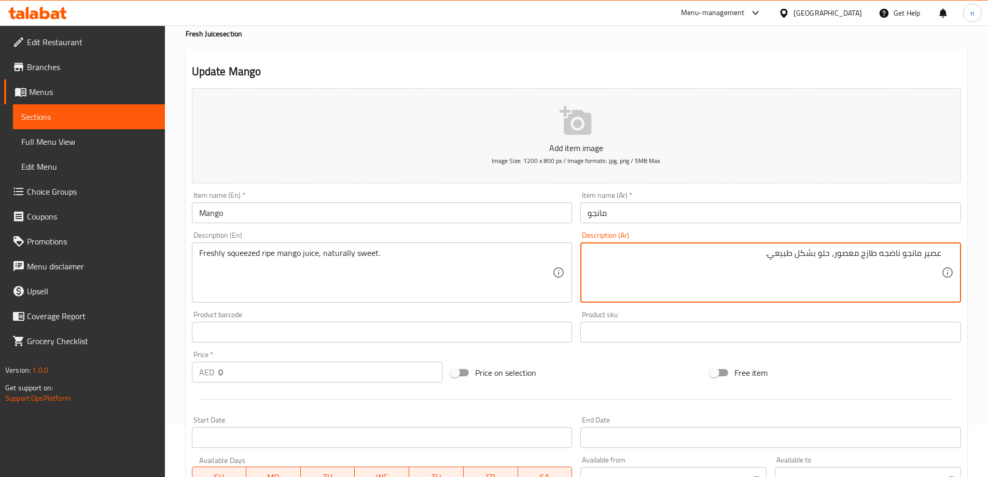
click at [881, 254] on textarea "عصير مانجو ناضجه طازج معصور، حلو بشكل طبيعي." at bounding box center [765, 272] width 354 height 49
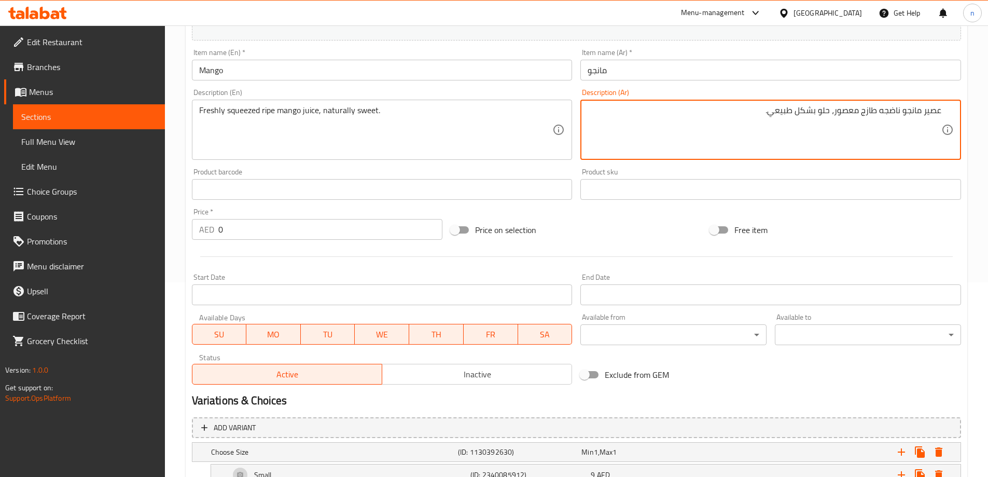
scroll to position [316, 0]
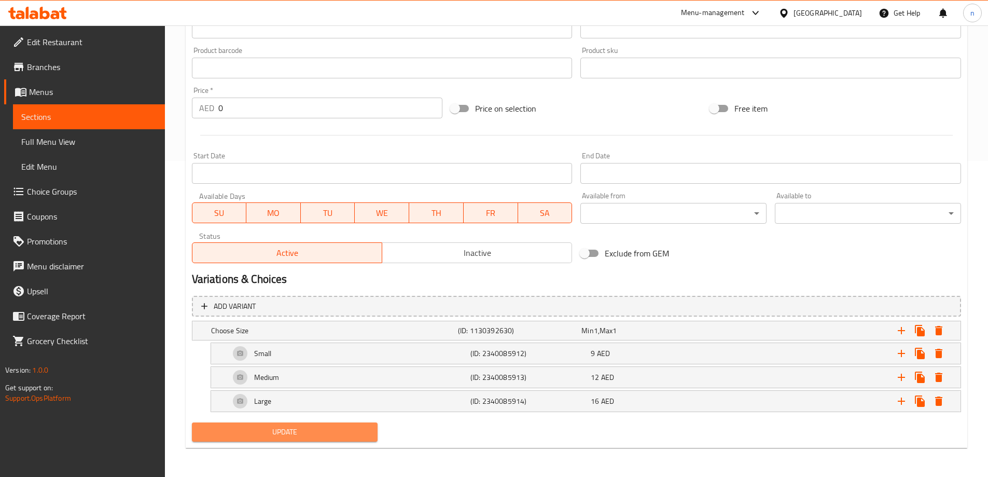
click at [278, 430] on span "Update" at bounding box center [285, 431] width 170 height 13
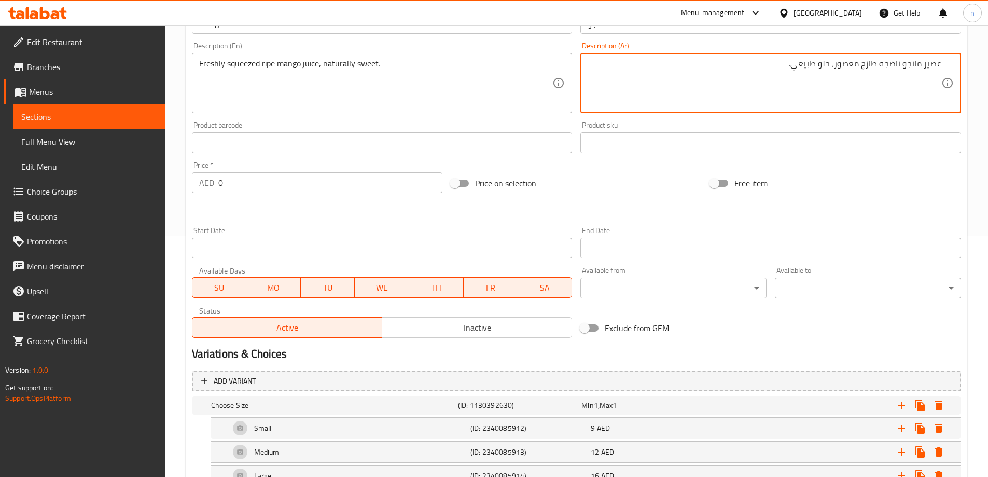
scroll to position [108, 0]
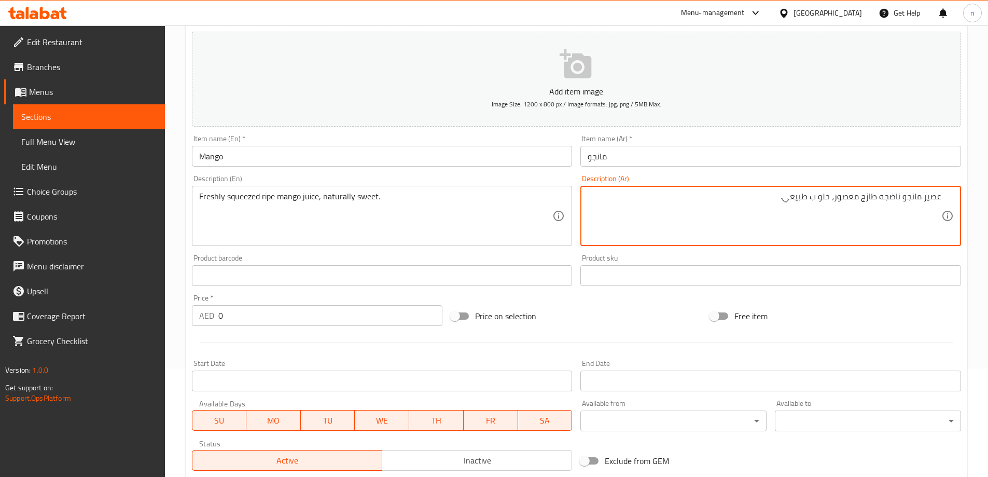
type textarea "عصير مانجو ناضجه طازج معصور، حلو ب طبيعي."
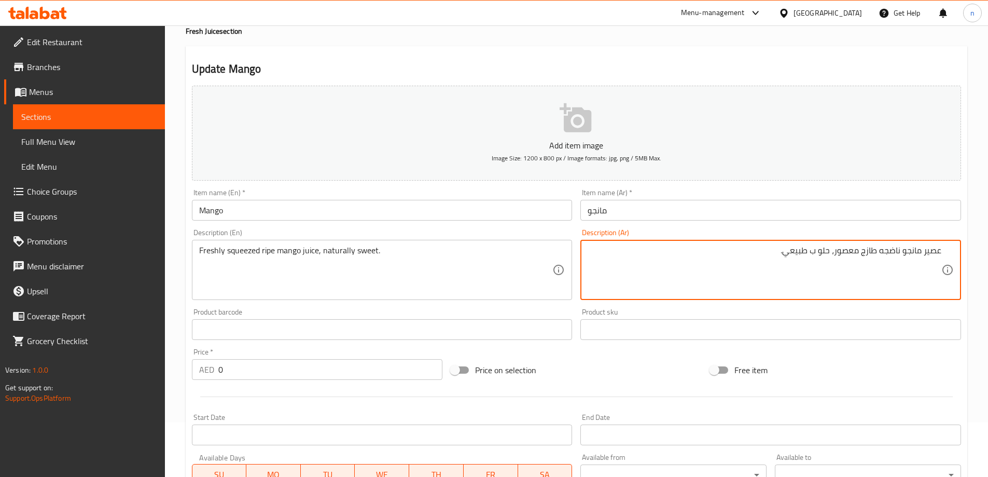
scroll to position [0, 0]
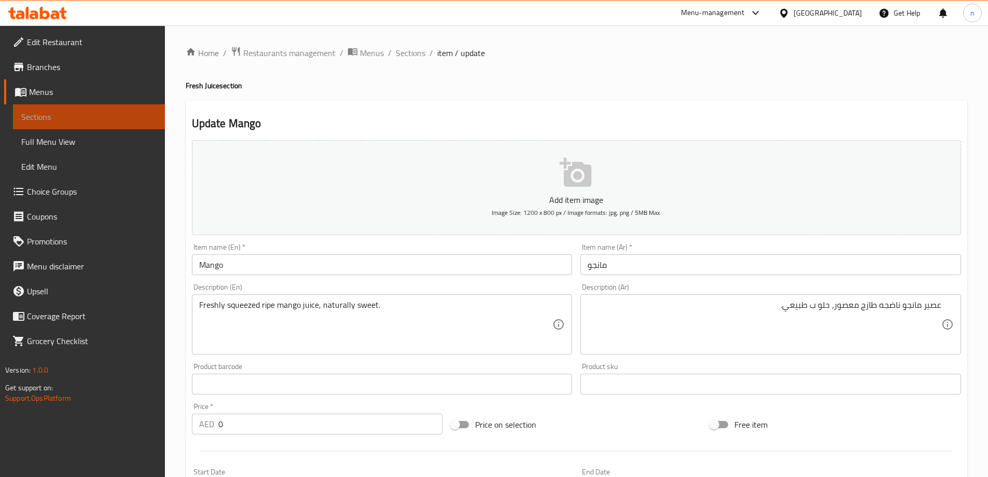
click at [75, 116] on span "Sections" at bounding box center [88, 117] width 135 height 12
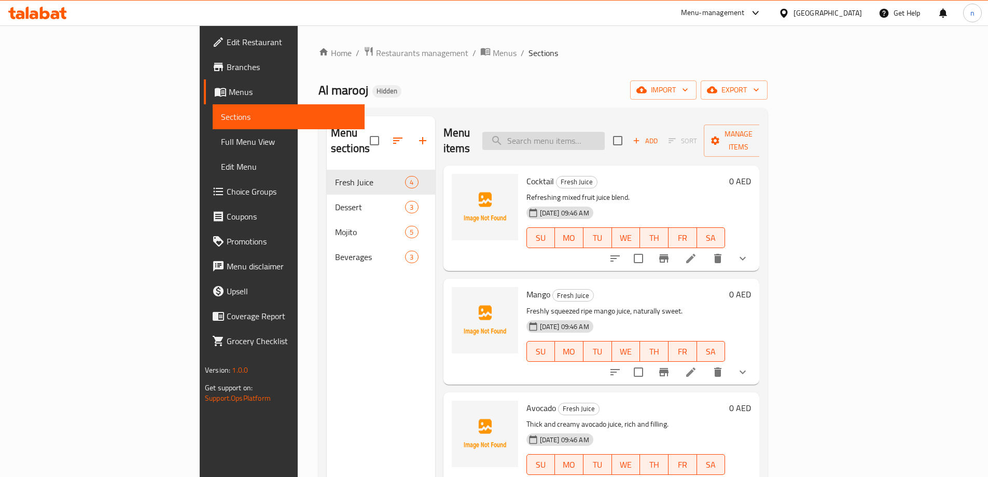
click at [585, 136] on input "search" at bounding box center [544, 141] width 122 height 18
paste input "Falooda"
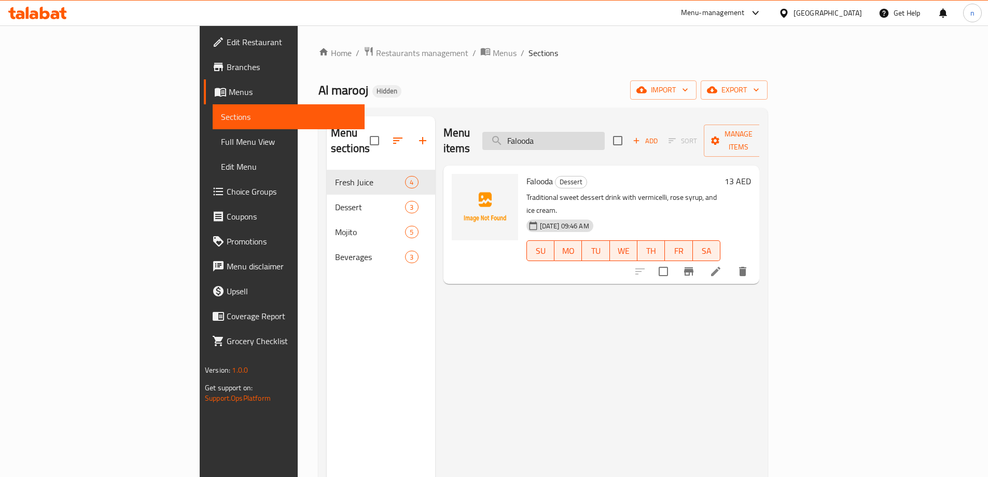
type input "Falooda"
click at [721, 267] on icon at bounding box center [715, 271] width 9 height 9
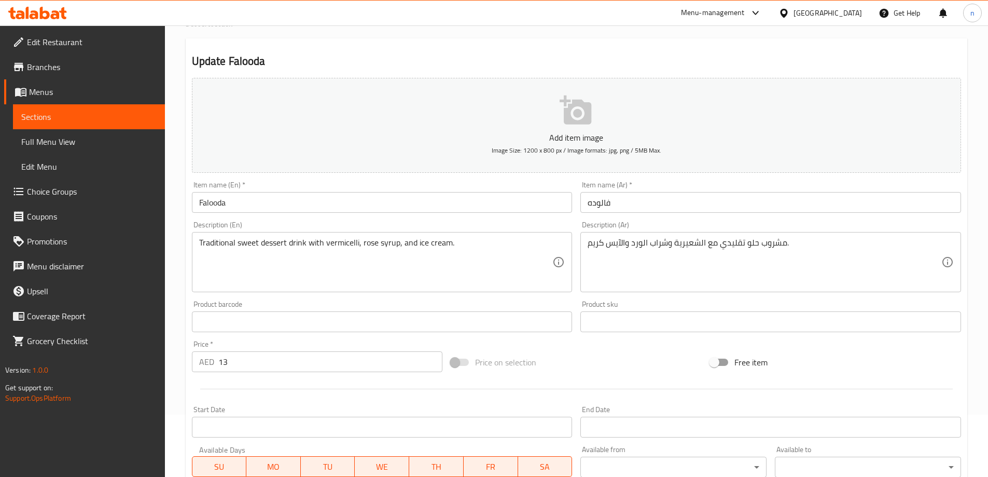
scroll to position [156, 0]
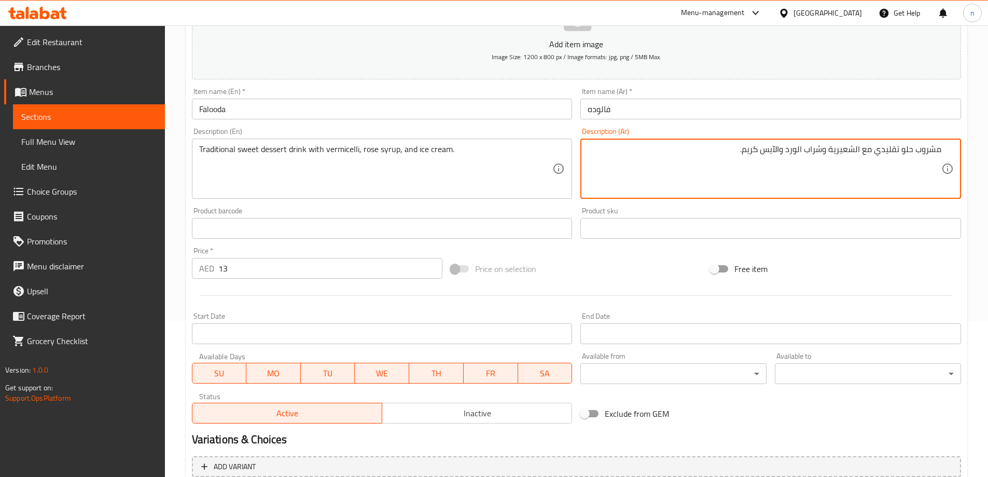
click at [903, 151] on textarea "مشروب حلو تقليدي مع الشعيرية وشراب الورد والآيس كريم." at bounding box center [765, 168] width 354 height 49
click at [767, 151] on textarea "مشروب حلوى حلو تقليدي مع الشعيرية وشراب الورد والآيس كريم." at bounding box center [765, 168] width 354 height 49
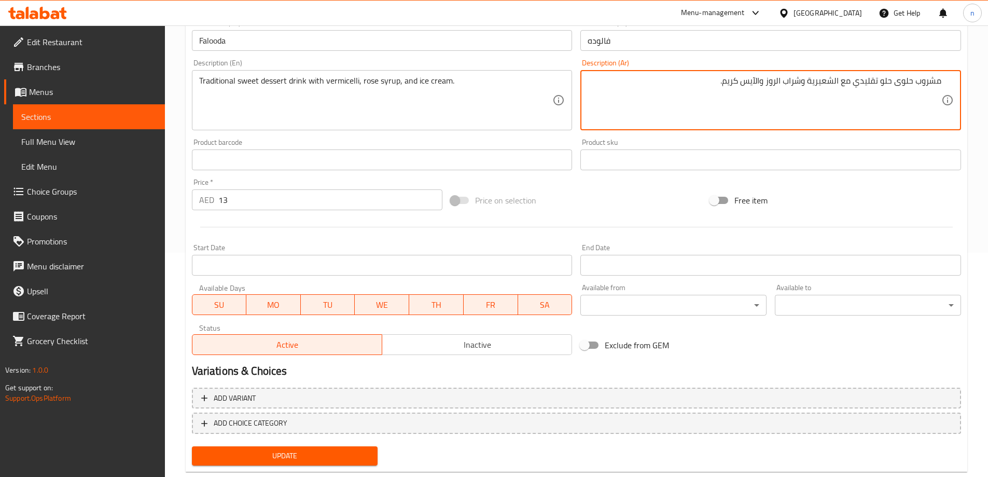
scroll to position [248, 0]
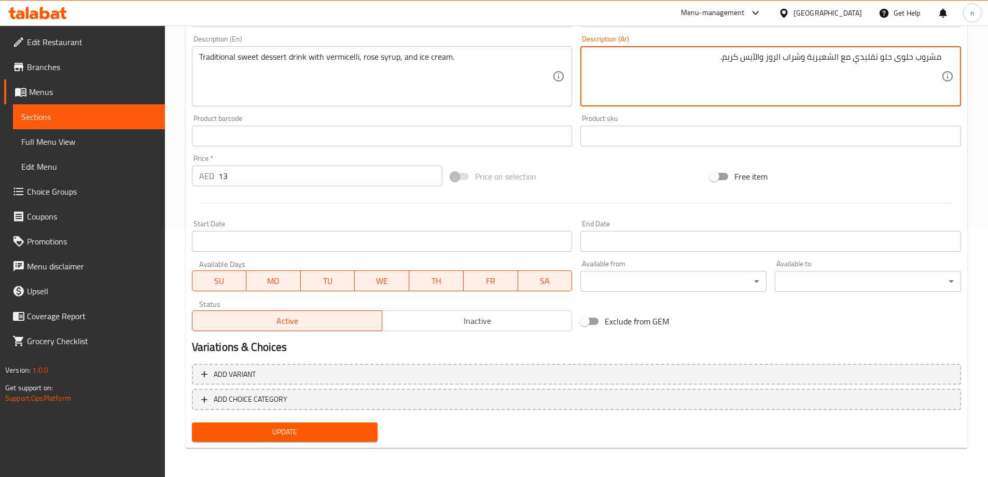
type textarea "مشروب حلوى حلو تقليدي مع الشعيرية وشراب الروز والآيس كريم."
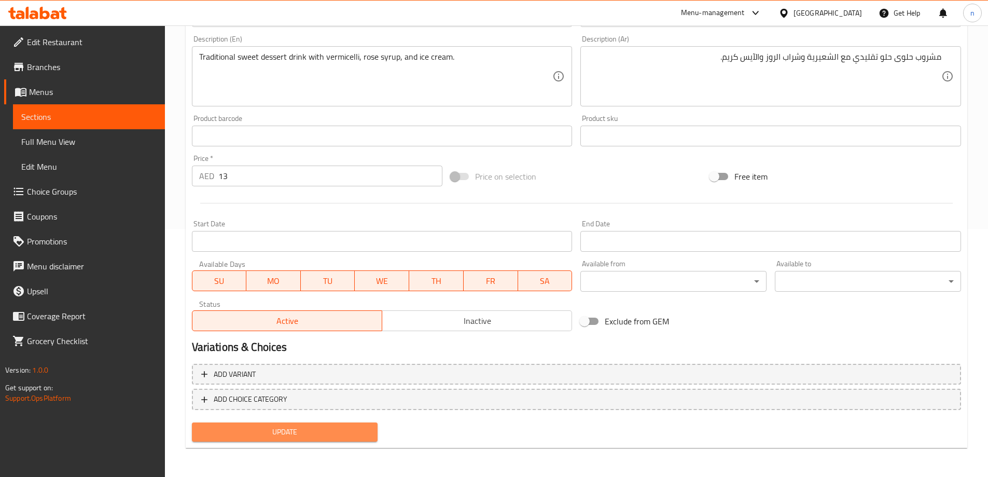
click at [263, 423] on button "Update" at bounding box center [285, 431] width 186 height 19
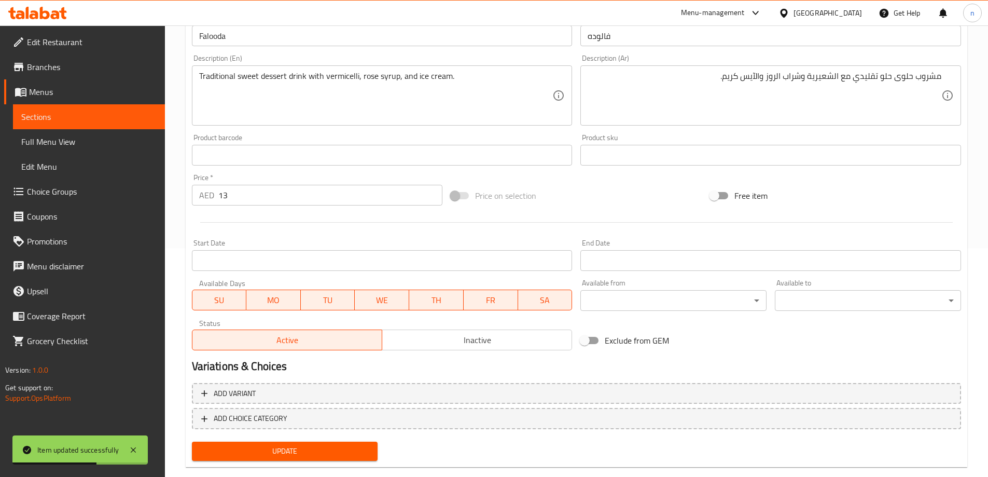
scroll to position [0, 0]
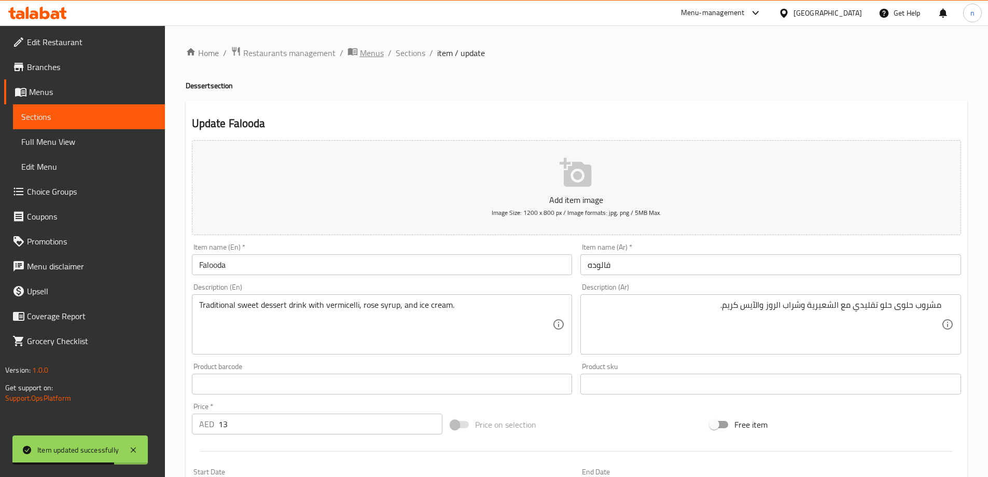
click at [361, 47] on span "Menus" at bounding box center [372, 53] width 24 height 12
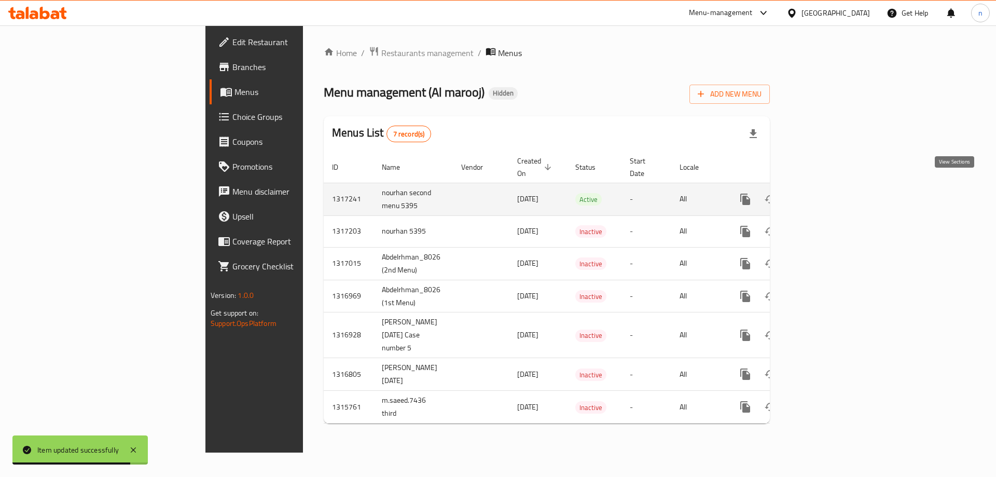
click at [833, 191] on link "enhanced table" at bounding box center [820, 199] width 25 height 25
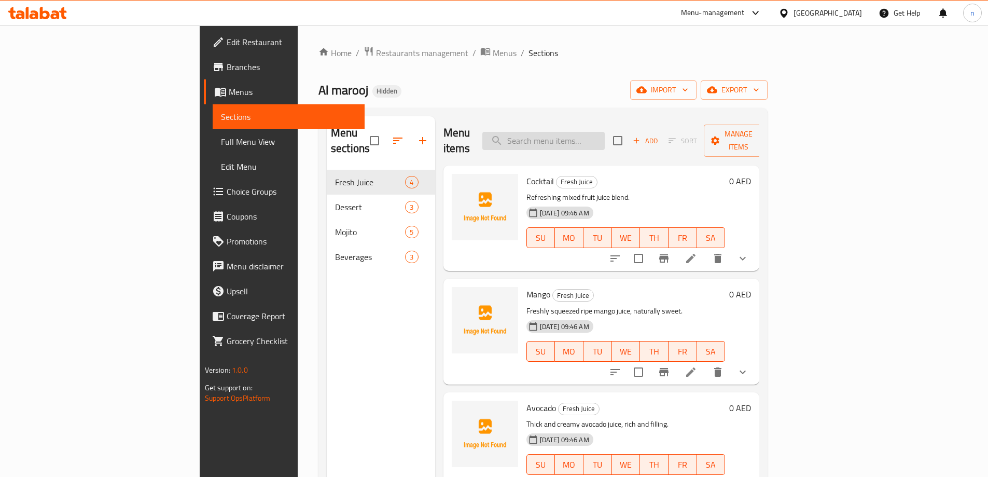
click at [605, 132] on input "search" at bounding box center [544, 141] width 122 height 18
paste input "باشون فروت"
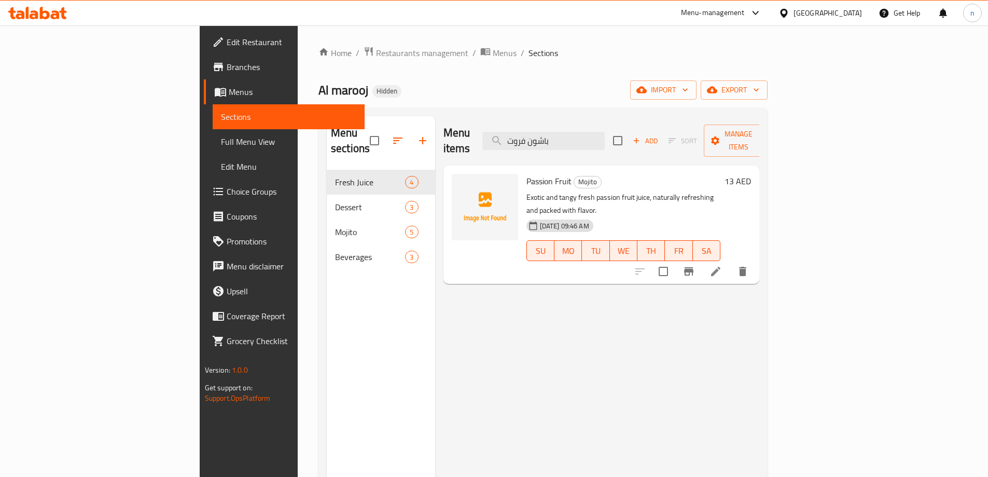
type input "باشون فروت"
click at [722, 265] on icon at bounding box center [716, 271] width 12 height 12
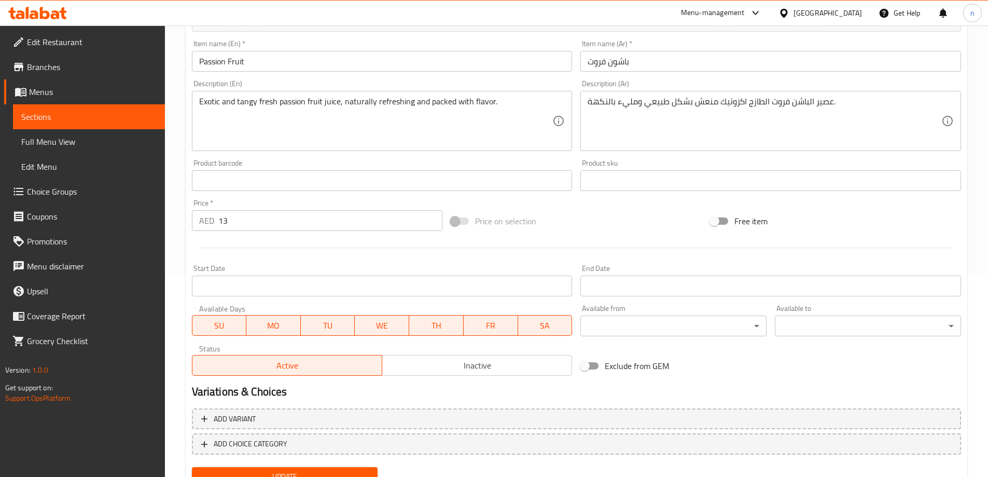
scroll to position [248, 0]
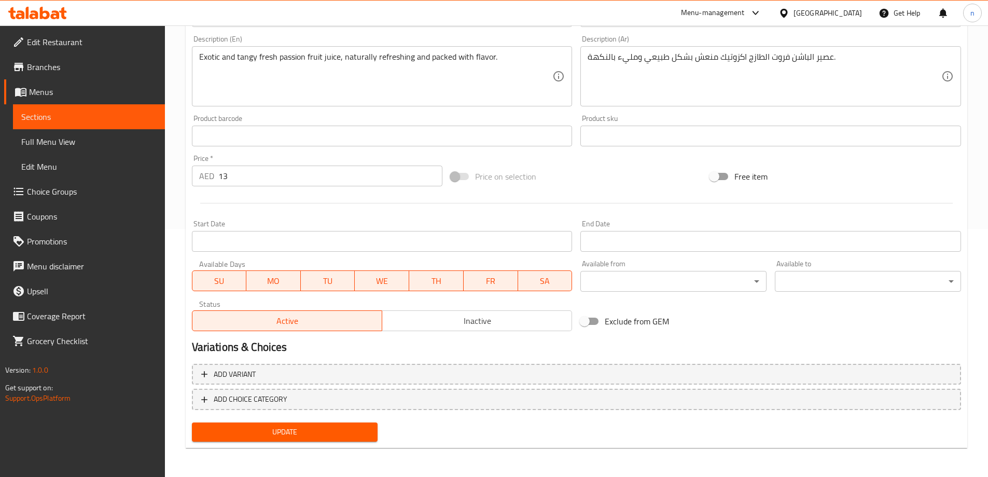
click at [861, 50] on div "عصير الباشن فروت الطازج اكزوتيك منعش بشكل طبيعي ومليء بالنكهة. Description (Ar)" at bounding box center [771, 76] width 381 height 60
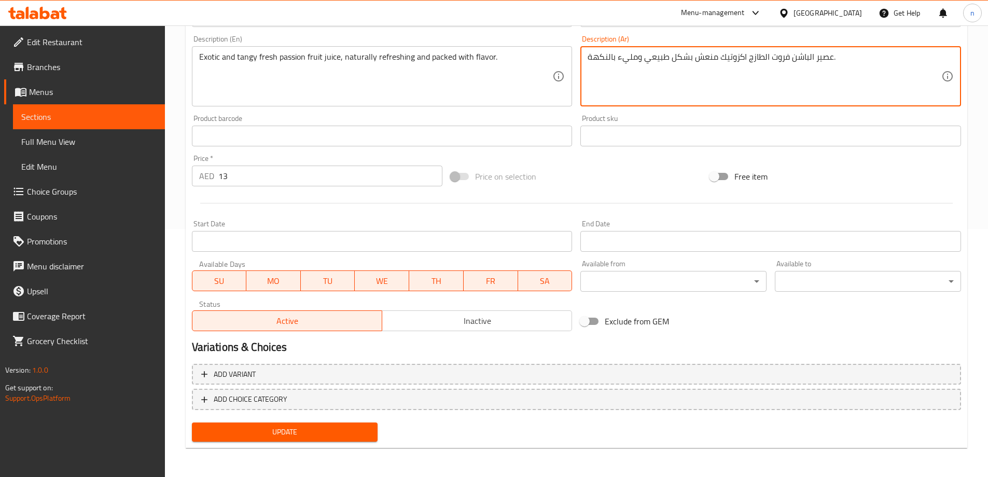
click at [861, 52] on textarea "عصير الباشن فروت الطازج اكزوتيك منعش بشكل طبيعي ومليء بالنكهة." at bounding box center [765, 76] width 354 height 49
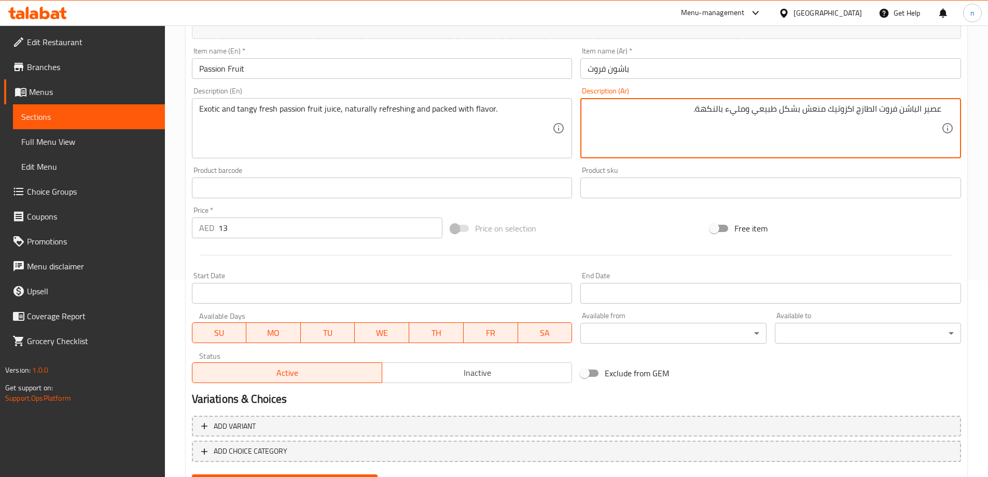
click at [824, 112] on textarea "عصير الباشن فروت الطازج اكزوتيك منعش بشكل طبيعي ومليء بالنكهة." at bounding box center [765, 128] width 354 height 49
click at [804, 110] on textarea "عصير الباشن فروت الطازج اكزوتيك منعش بشكل طبيعي ومليء بالنكهة." at bounding box center [765, 128] width 354 height 49
type textarea "عصير الباشن فروت الطازج اكزوتيك وتانجي، منعش بشكل طبيعي ومليء بالنكهة."
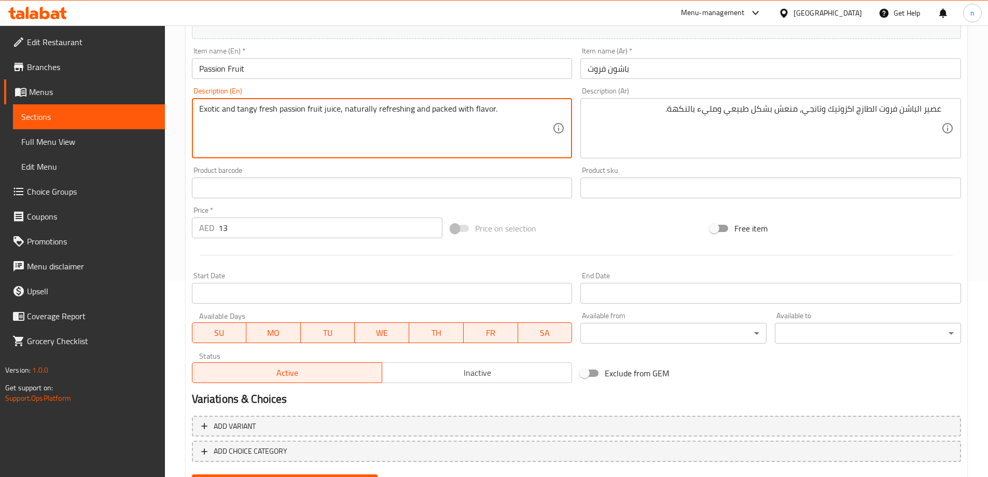
click at [438, 114] on textarea "Exotic and tangy fresh passion fruit juice, naturally refreshing and packed wit…" at bounding box center [376, 128] width 354 height 49
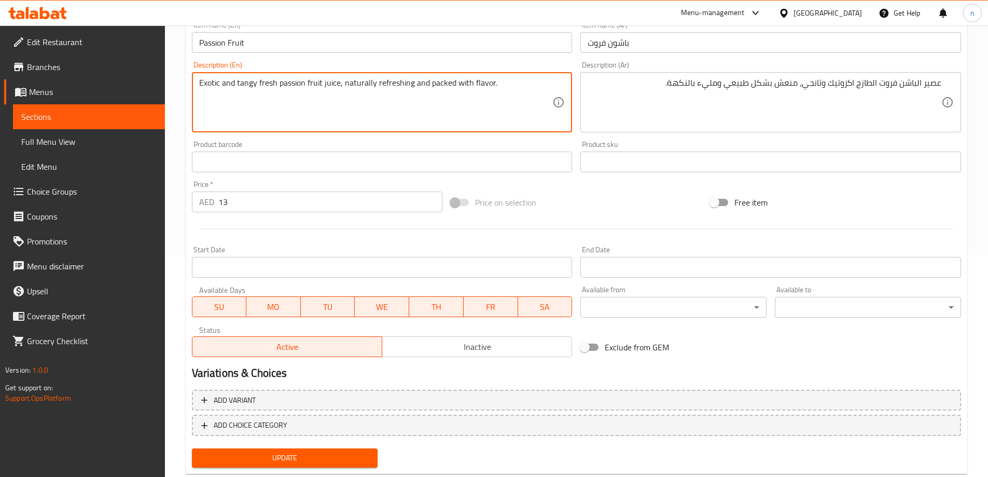
scroll to position [248, 0]
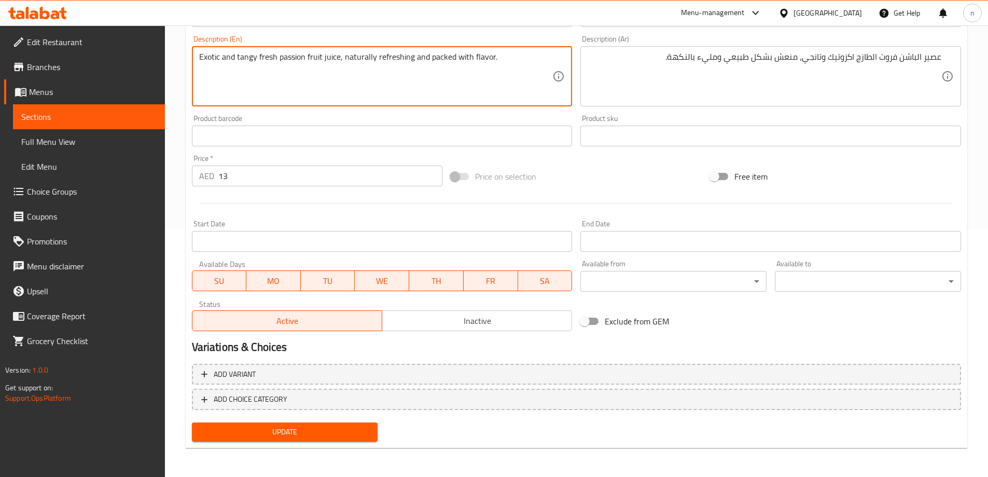
click at [363, 438] on span "Update" at bounding box center [285, 431] width 170 height 13
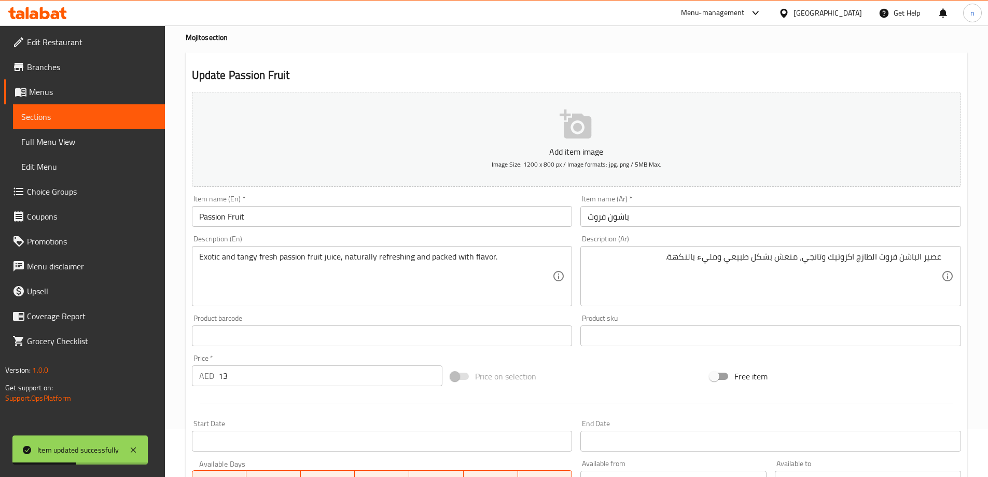
scroll to position [0, 0]
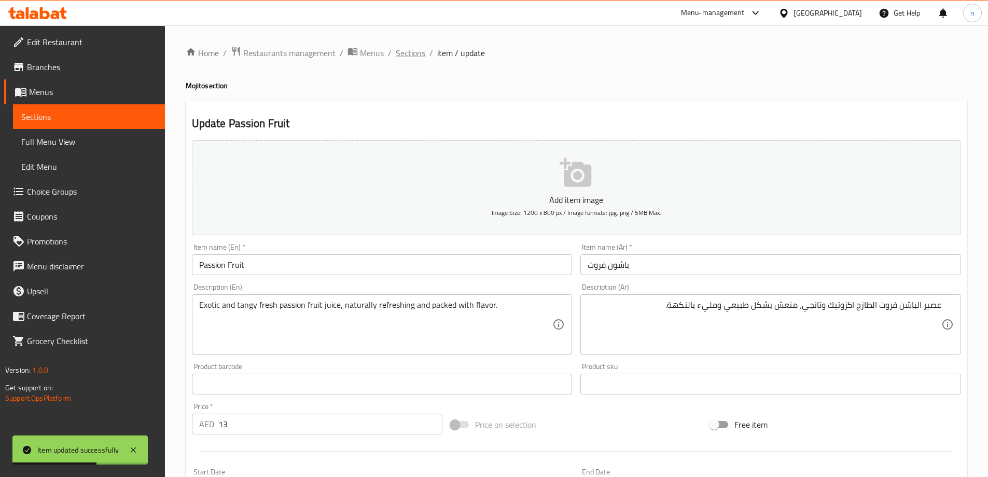
click at [416, 55] on span "Sections" at bounding box center [411, 53] width 30 height 12
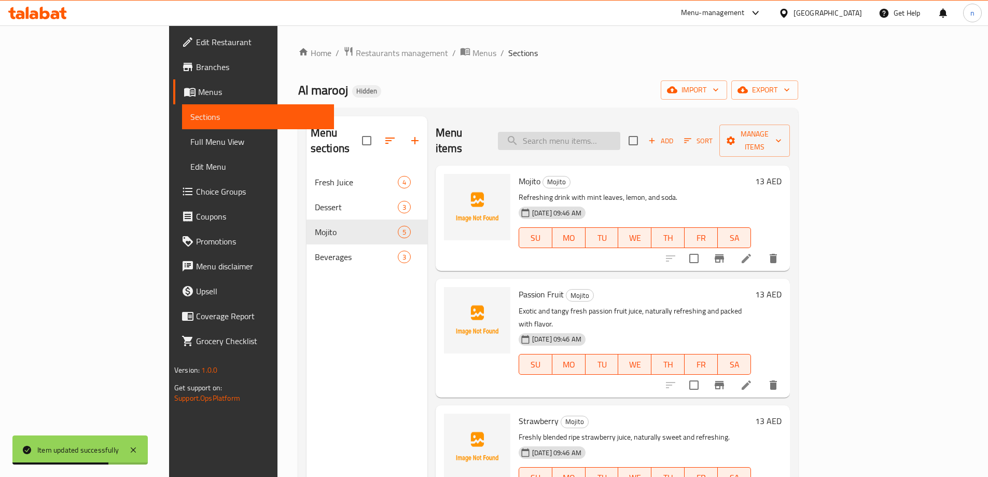
click at [561, 132] on input "search" at bounding box center [559, 141] width 122 height 18
paste input "Strawberry"
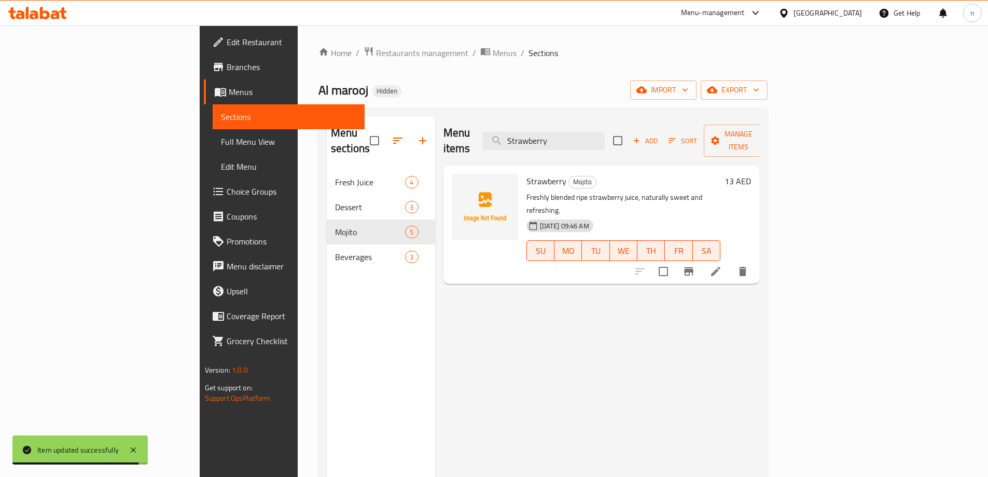
type input "Strawberry"
click at [731, 262] on li at bounding box center [716, 271] width 29 height 19
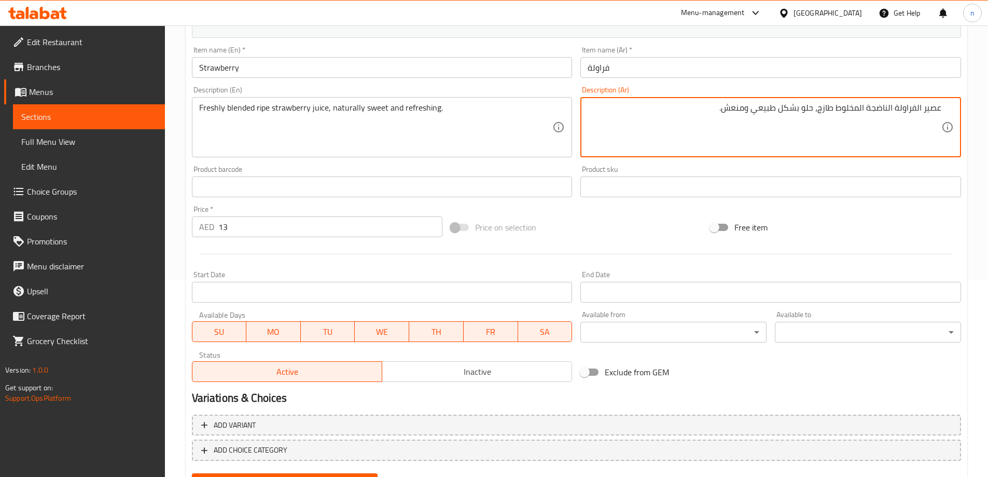
scroll to position [248, 0]
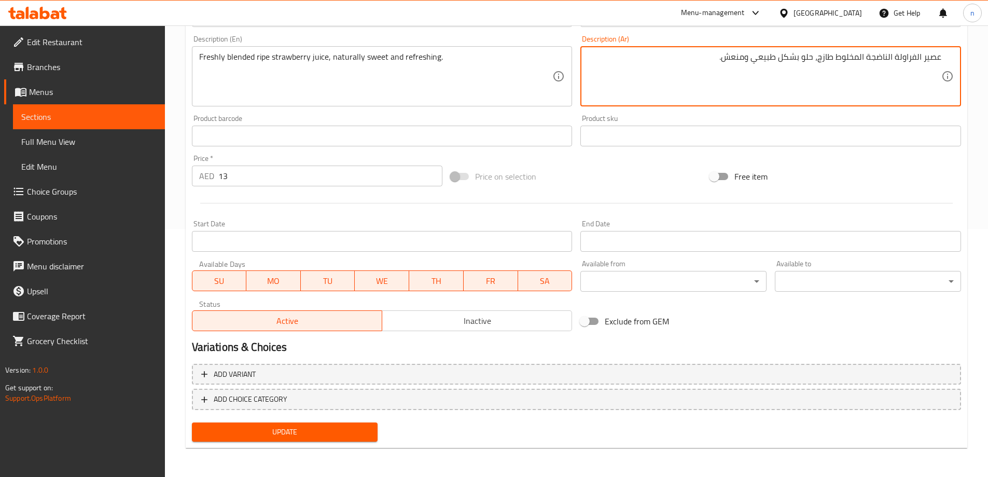
type textarea "عصير الفراولة الناضجة المخلوط طازج، حلو بشكل طبيعي ومنعش."
click at [321, 438] on span "Update" at bounding box center [285, 431] width 170 height 13
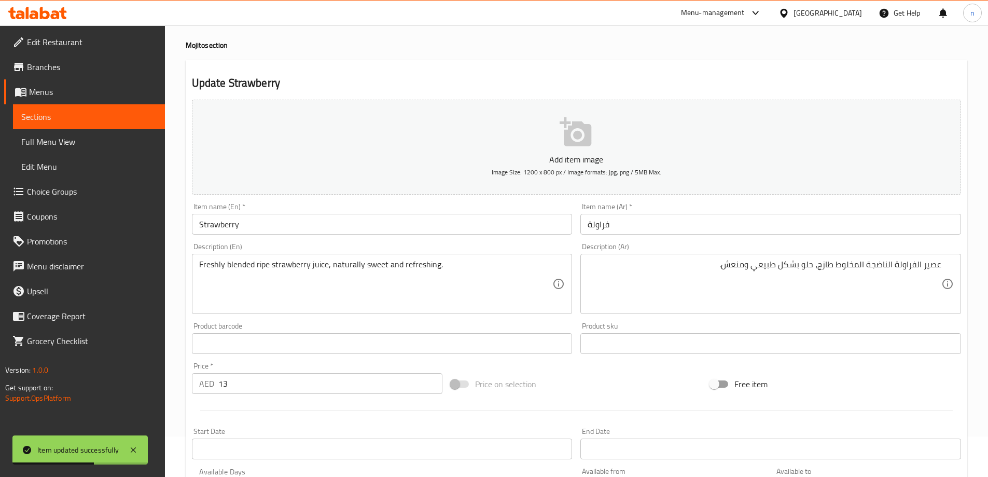
scroll to position [0, 0]
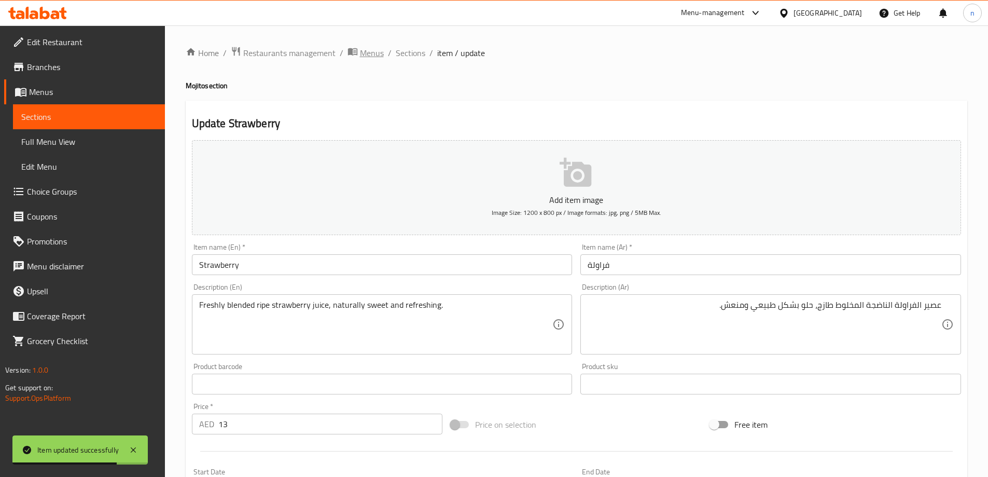
click at [374, 52] on span "Menus" at bounding box center [372, 53] width 24 height 12
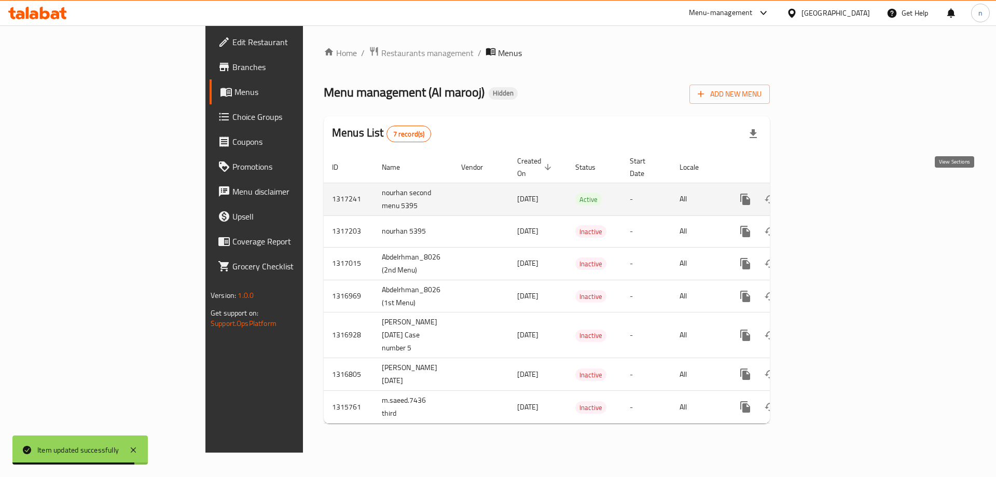
click at [833, 198] on link "enhanced table" at bounding box center [820, 199] width 25 height 25
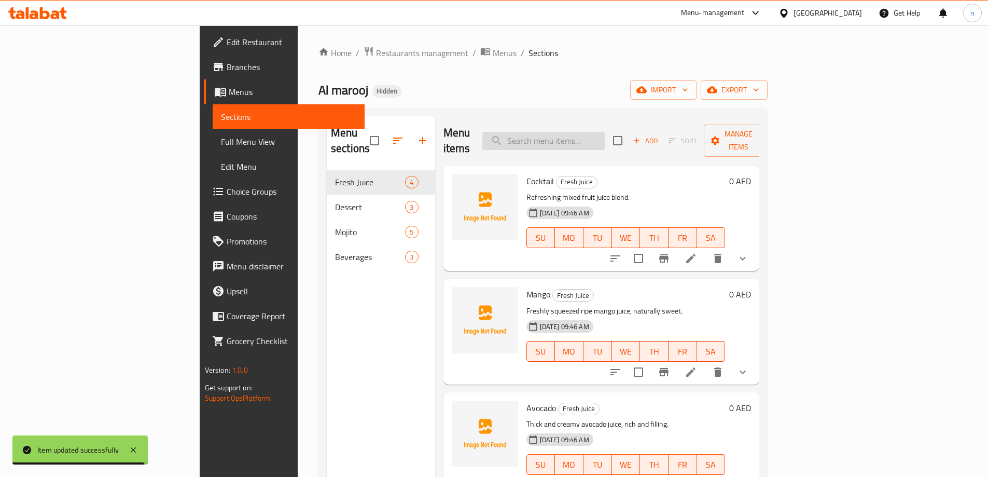
click at [582, 132] on input "search" at bounding box center [544, 141] width 122 height 18
paste input "[GEOGRAPHIC_DATA]"
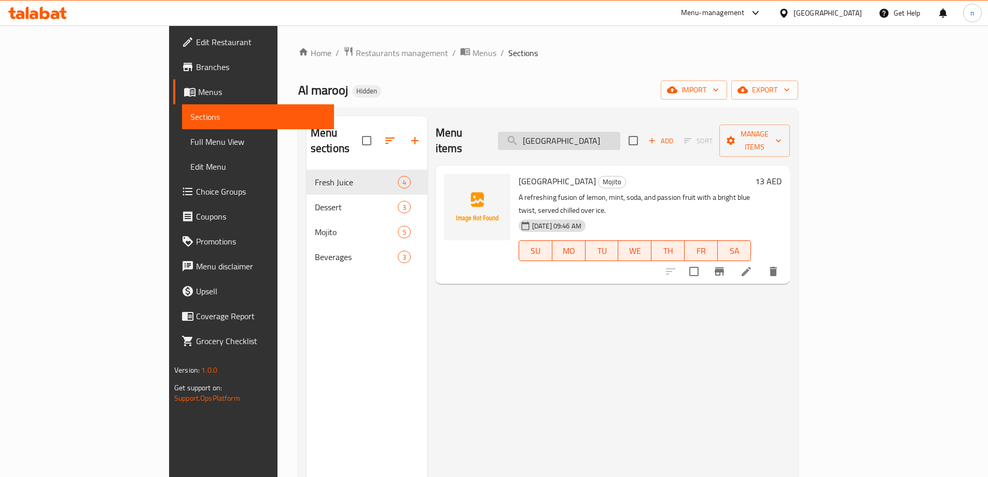
type input "[GEOGRAPHIC_DATA]"
click at [753, 265] on icon at bounding box center [746, 271] width 12 height 12
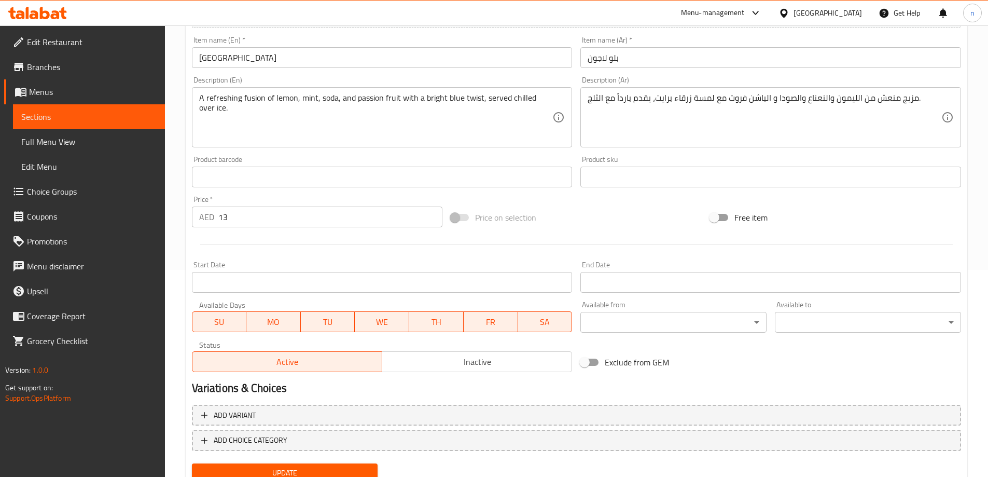
scroll to position [208, 0]
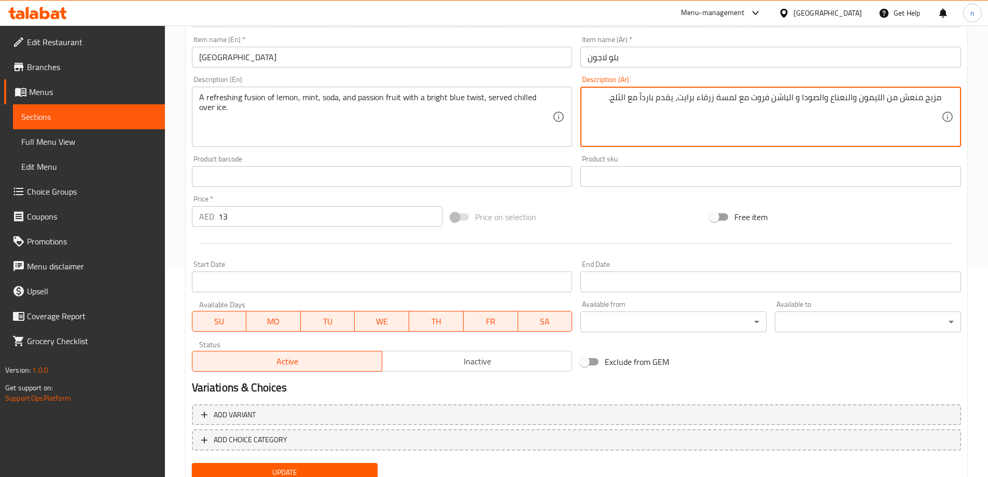
click at [930, 95] on textarea "مزيج منعش من الليمون والنعناع والصودا و الباشن فروت مع لمسة زرقاء برايت، يقدم ب…" at bounding box center [765, 116] width 354 height 49
click at [850, 101] on textarea "فيجين منعش من الليمون والنعناع والصودا و الباشن فروت مع لمسة زرقاء برايت، يقدم …" at bounding box center [765, 116] width 354 height 49
click at [854, 136] on textarea "فيجين منعش من الليمون والنعناع والصودا و الباشن فروت مع لمسة زرقاء برايت، يقدم …" at bounding box center [765, 116] width 354 height 49
click at [921, 99] on textarea "فيجين منعش من الليمون والنعناع والصودا و الباشن فروت مع لمسة زرقاء برايت، يقدم …" at bounding box center [765, 116] width 354 height 49
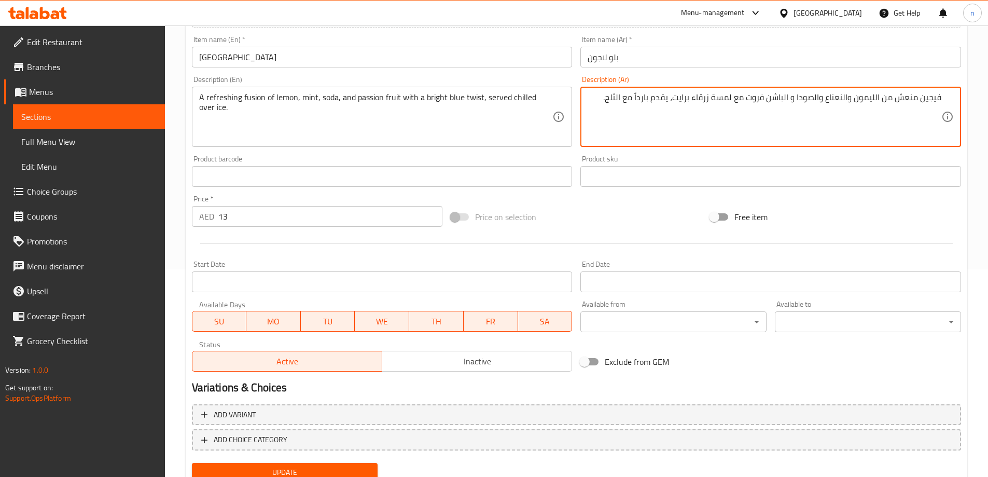
click at [930, 98] on textarea "فيجين منعش من الليمون والنعناع والصودا و الباشن فروت مع لمسة زرقاء برايت، يقدم …" at bounding box center [765, 116] width 354 height 49
click at [922, 101] on textarea "فيوجين منعش من الليمون والنعناع والصودا و الباشن فروت مع لمسة زرقاء برايت، يقدم…" at bounding box center [765, 116] width 354 height 49
click at [710, 99] on textarea "فيوجن منعش من الليمون والنعناع والصودا و الباشن فروت مع لمسة زرقاء برايت، يقدم …" at bounding box center [765, 116] width 354 height 49
click at [677, 102] on textarea "فيوجن منعش من الليمون والنعناع والصودا و الباشن فروت مع لمسة زرقاء برايت، يقدم …" at bounding box center [765, 116] width 354 height 49
click at [697, 99] on textarea "فيوجن منعش من الليمون والنعناع والصودا و الباشن فروت مع لمسة زرقاء برايت، يقدم …" at bounding box center [765, 116] width 354 height 49
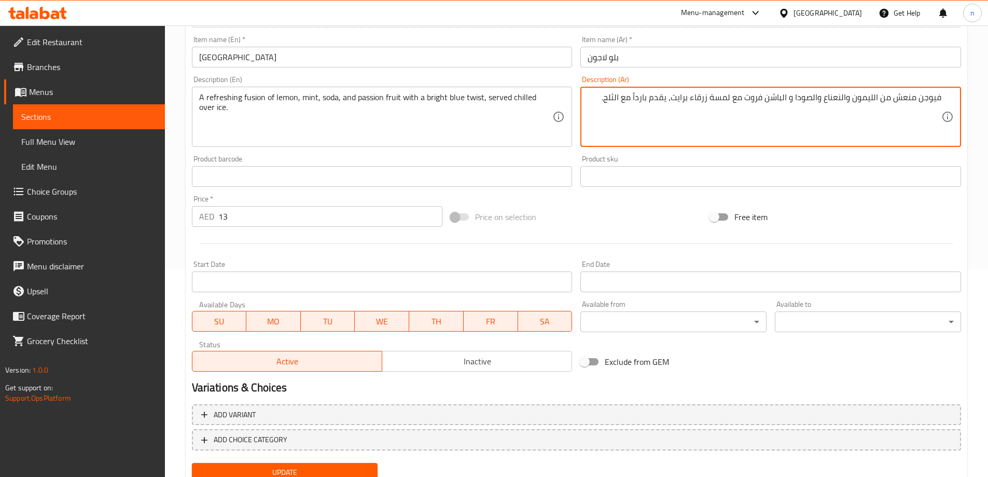
click at [697, 99] on textarea "فيوجن منعش من الليمون والنعناع والصودا و الباشن فروت مع لمسة زرقاء برايت، يقدم …" at bounding box center [765, 116] width 354 height 49
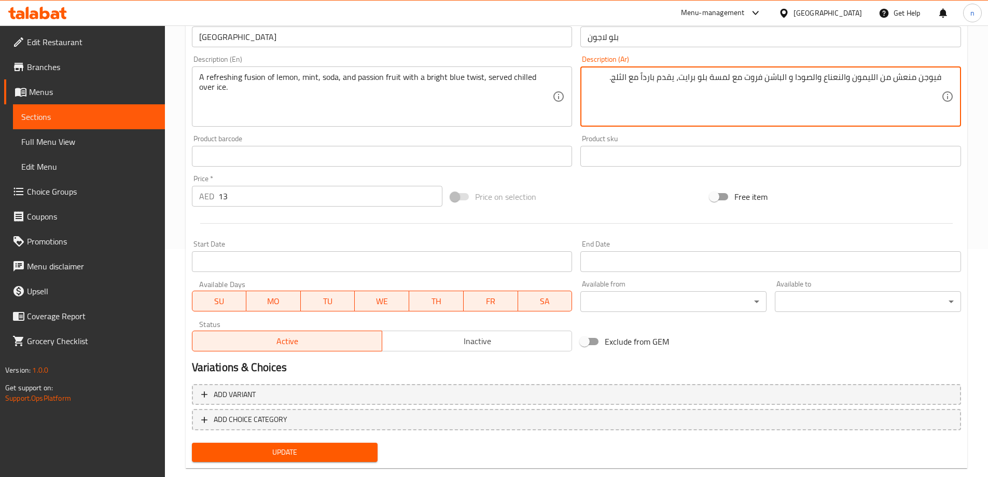
scroll to position [248, 0]
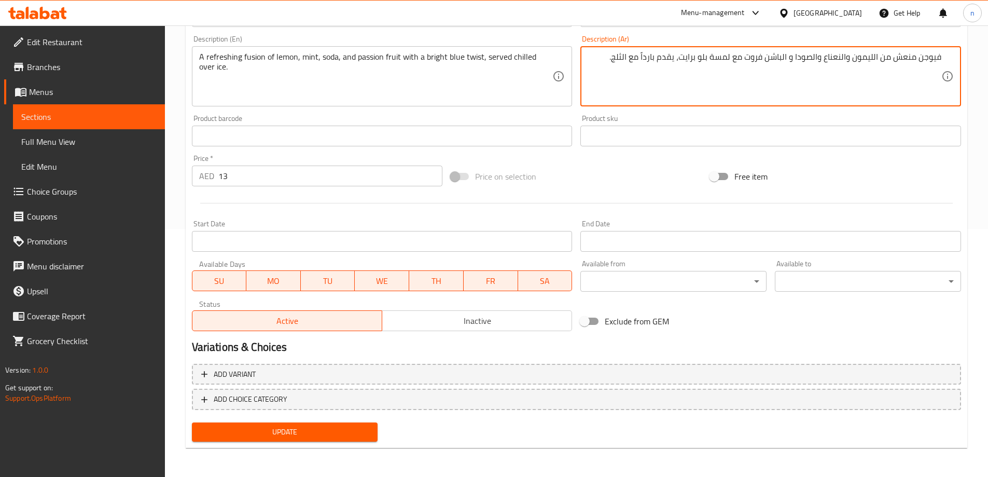
type textarea "فيوجن منعش من الليمون والنعناع والصودا و الباشن فروت مع لمسة بلو برايت، يقدم با…"
click at [351, 436] on span "Update" at bounding box center [285, 431] width 170 height 13
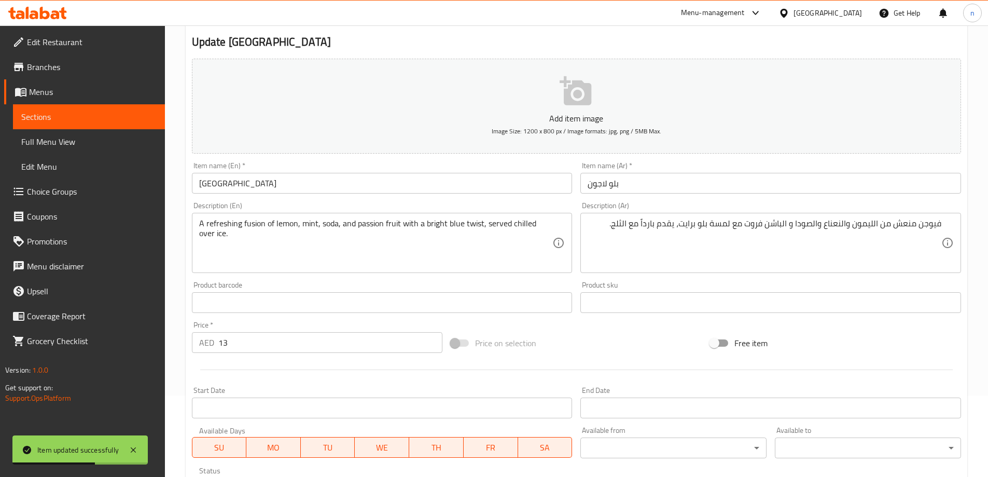
scroll to position [0, 0]
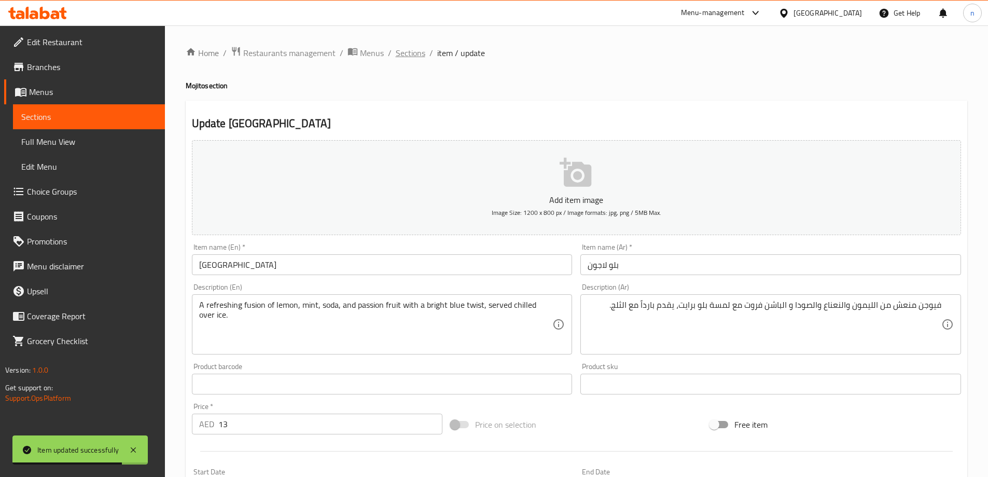
click at [411, 51] on span "Sections" at bounding box center [411, 53] width 30 height 12
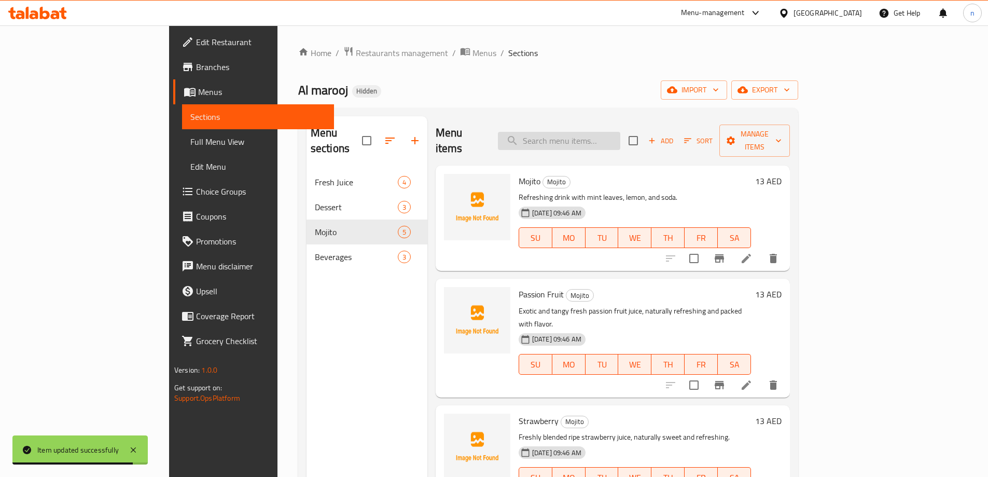
click at [580, 139] on input "search" at bounding box center [559, 141] width 122 height 18
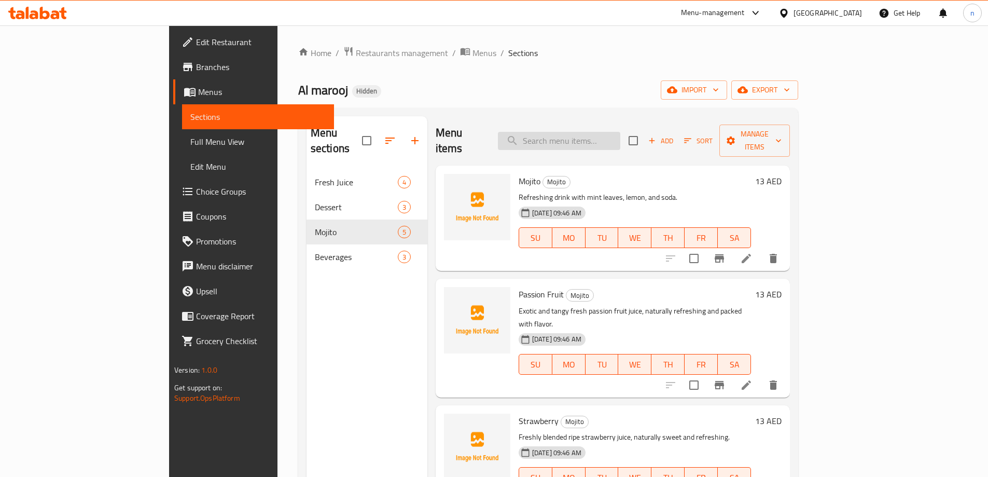
paste input "بيبسي دايت"
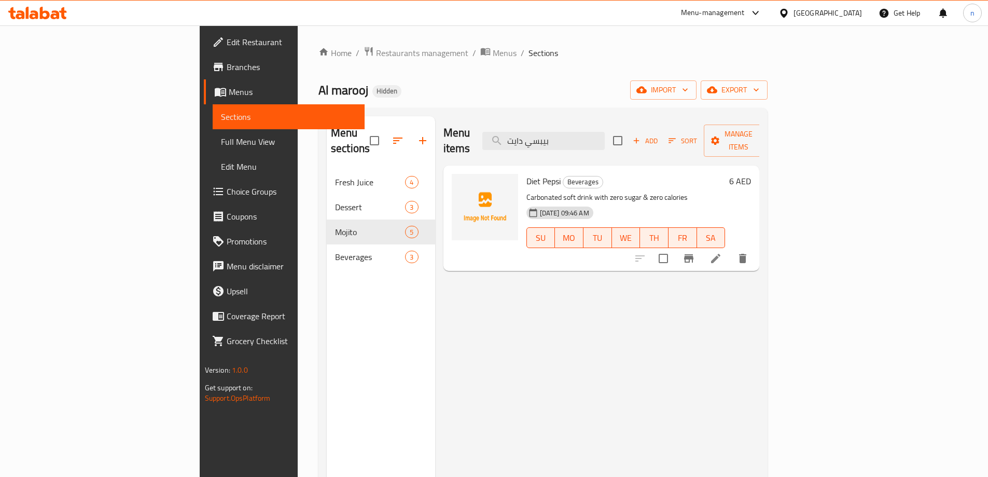
type input "بيبسي دايت"
click at [722, 252] on icon at bounding box center [716, 258] width 12 height 12
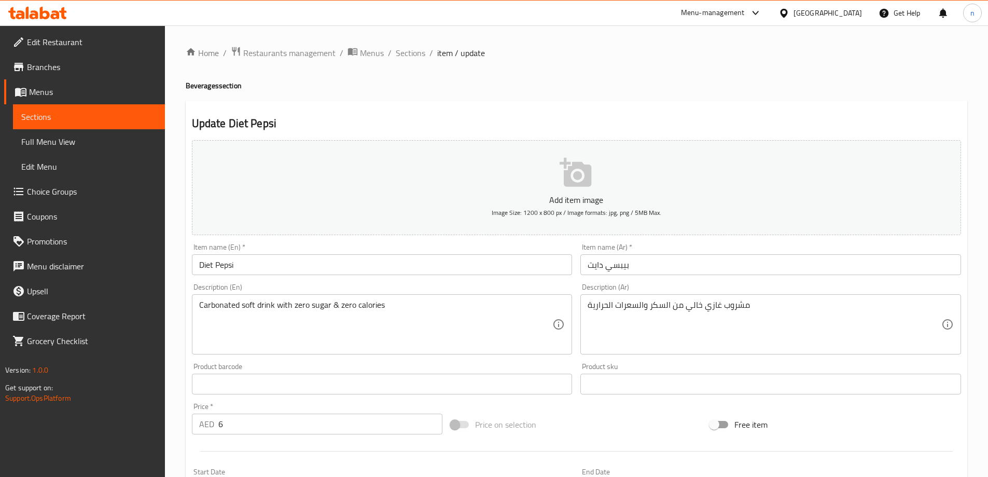
scroll to position [156, 0]
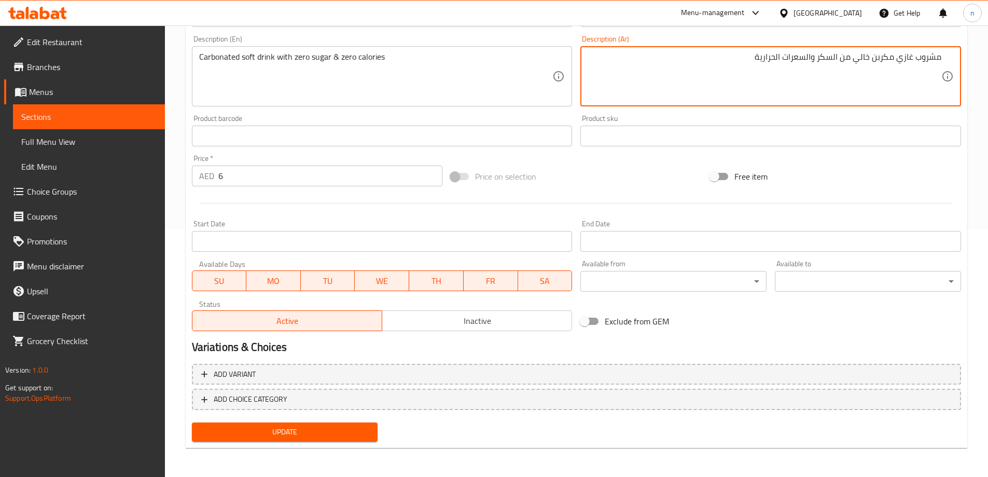
type textarea "مشروب غازي مكربن خالي من السكر والسعرات الحرارية"
click at [275, 427] on span "Update" at bounding box center [285, 431] width 170 height 13
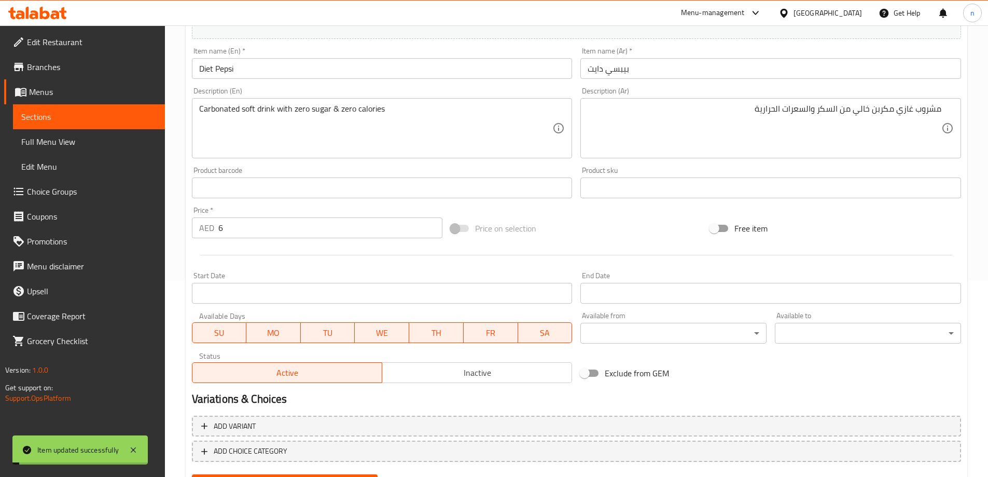
scroll to position [0, 0]
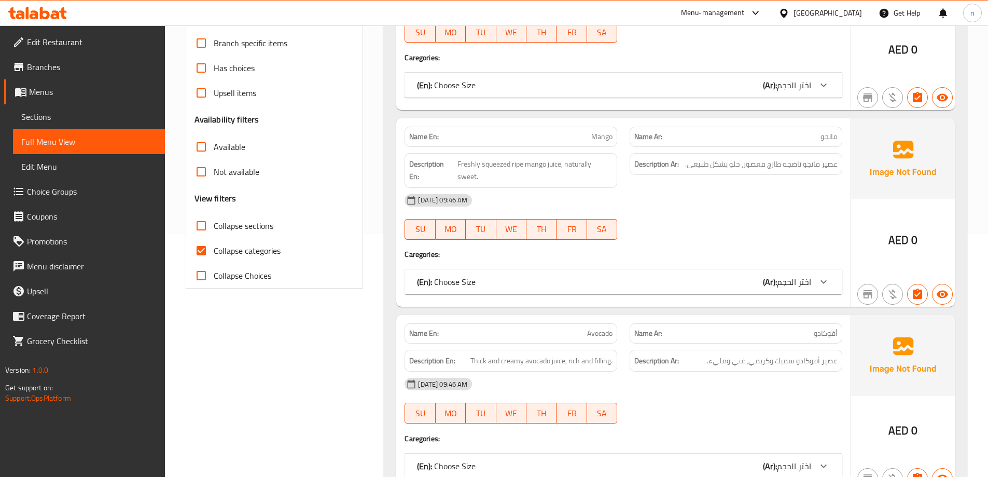
scroll to position [259, 0]
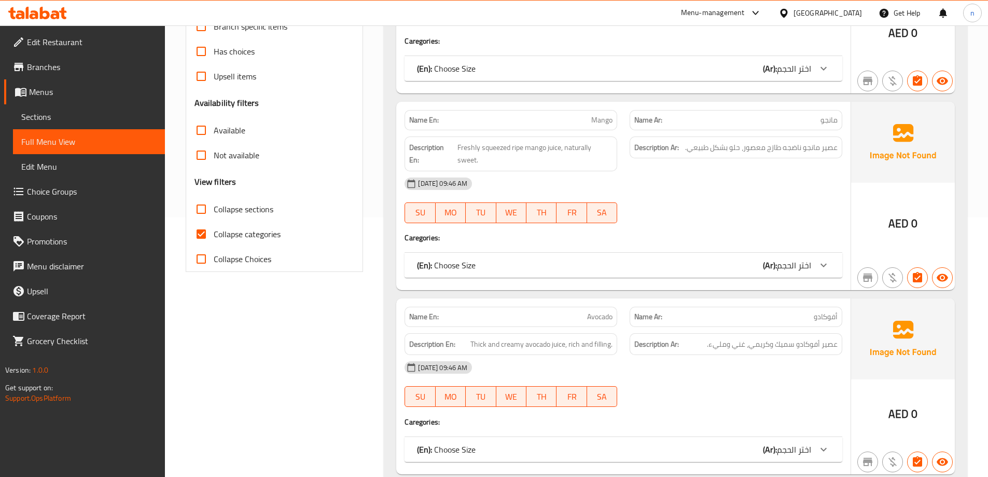
click at [232, 242] on label "Collapse categories" at bounding box center [235, 234] width 92 height 25
click at [214, 242] on input "Collapse categories" at bounding box center [201, 234] width 25 height 25
checkbox input "false"
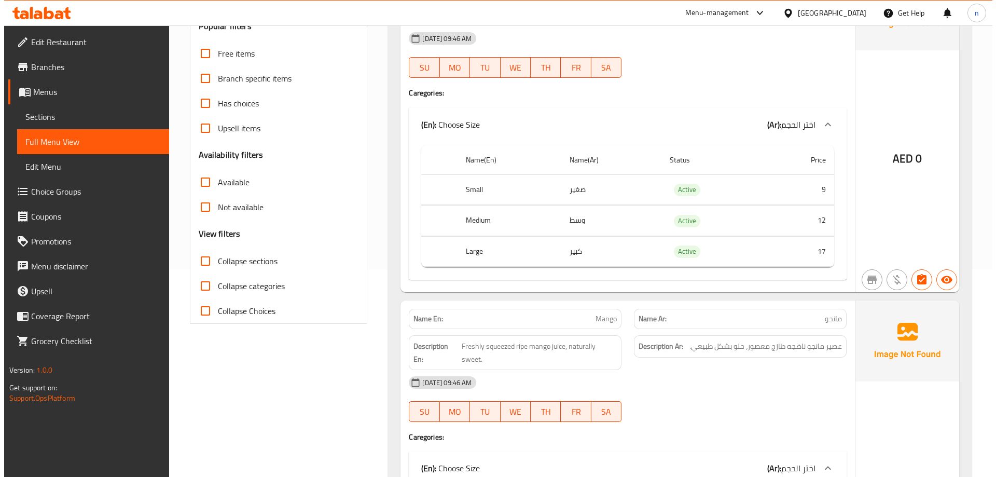
scroll to position [0, 0]
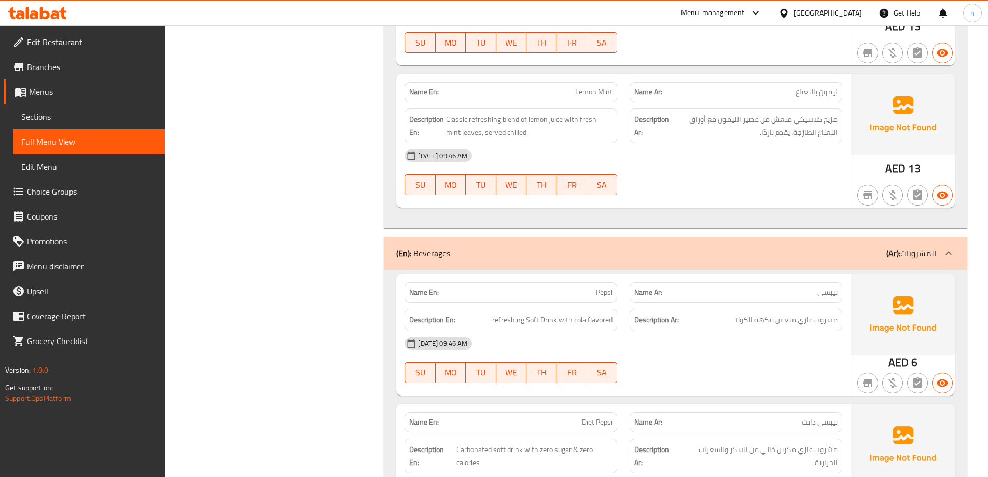
scroll to position [2785, 0]
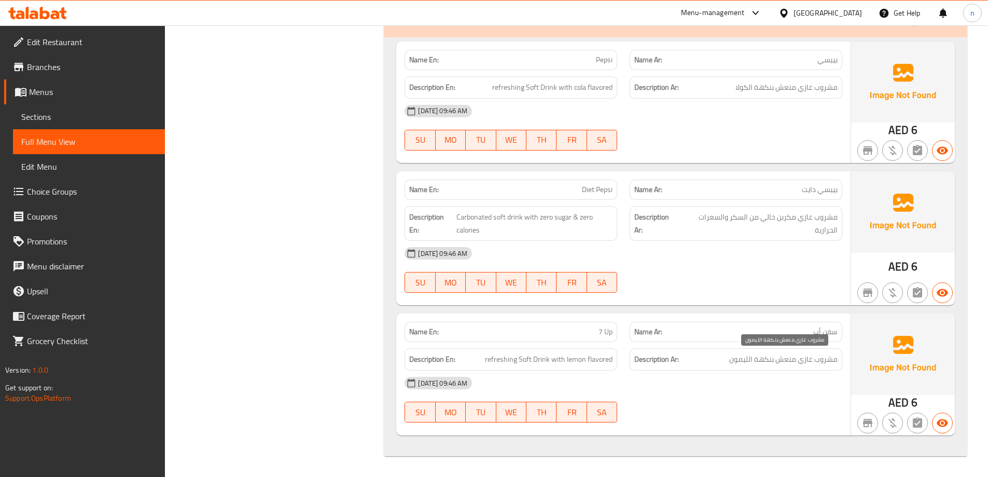
click at [799, 359] on span "مشروب غازي منعش بنكهة الليمون" at bounding box center [784, 359] width 108 height 13
click at [799, 381] on div "[DATE] 09:46 AM" at bounding box center [624, 382] width 450 height 25
click at [816, 364] on span "مشروب غازي منعش بنكهة الليمون" at bounding box center [784, 359] width 108 height 13
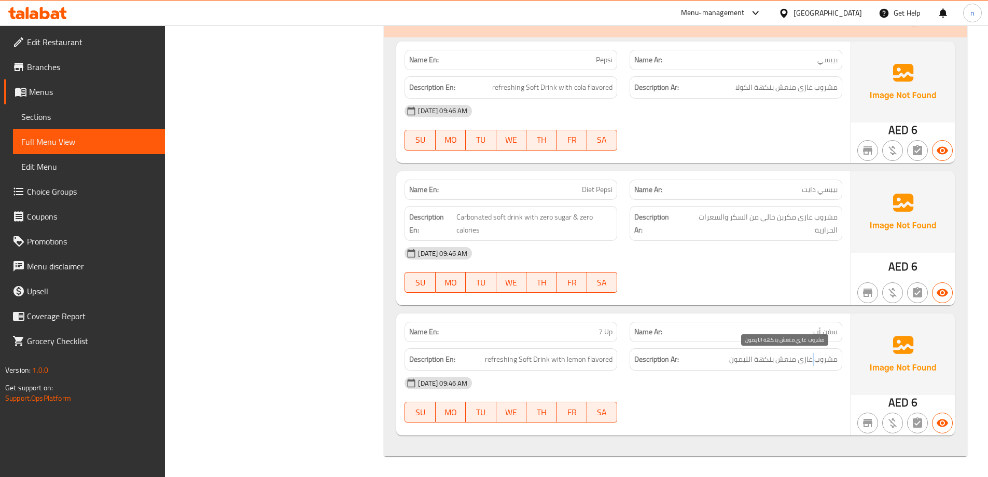
click at [816, 364] on span "مشروب غازي منعش بنكهة الليمون" at bounding box center [784, 359] width 108 height 13
click at [789, 235] on span "مشروب غازي مكربن خالي من السكر والسعرات الحرارية" at bounding box center [759, 223] width 158 height 25
click at [780, 214] on span "مشروب غازي مكربن خالي من السكر والسعرات الحرارية" at bounding box center [759, 223] width 158 height 25
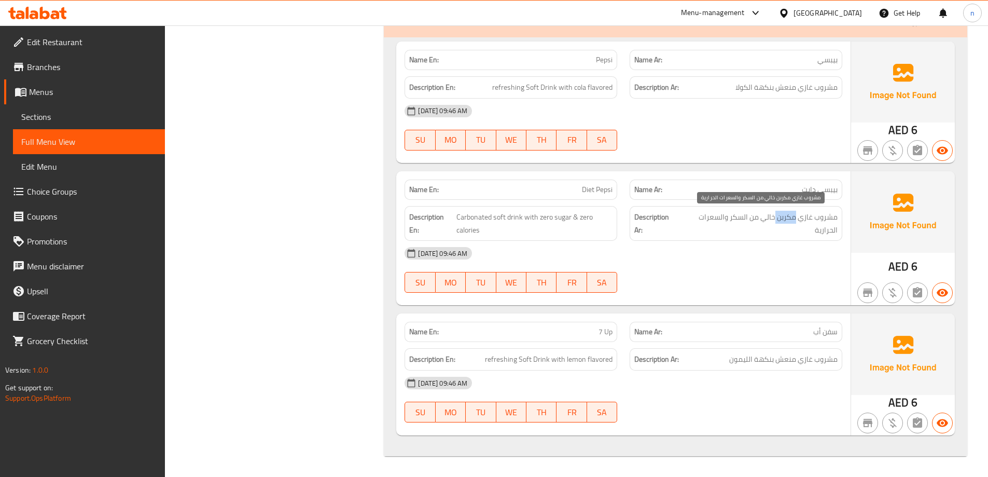
click at [780, 214] on span "مشروب غازي مكربن خالي من السكر والسعرات الحرارية" at bounding box center [759, 223] width 158 height 25
click at [765, 280] on div "[DATE] 09:46 AM SU MO TU WE TH FR SA" at bounding box center [624, 270] width 450 height 58
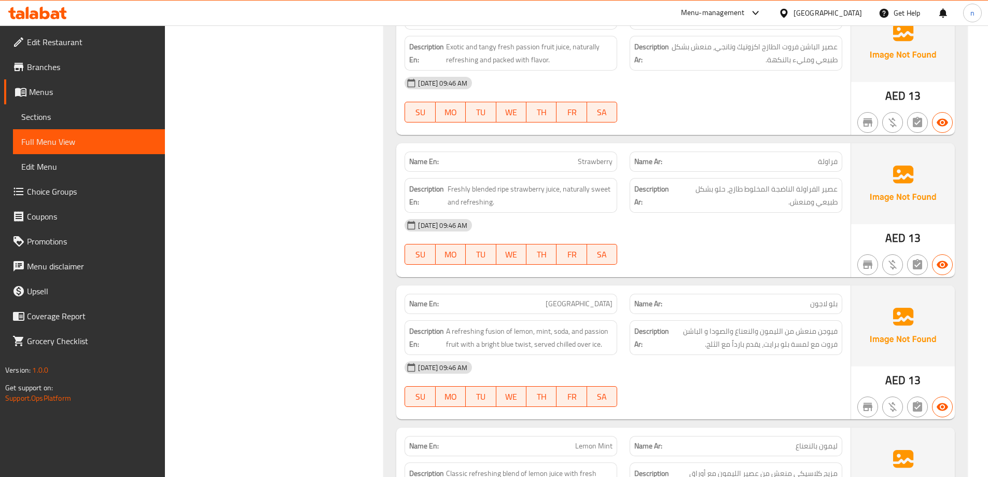
scroll to position [2110, 0]
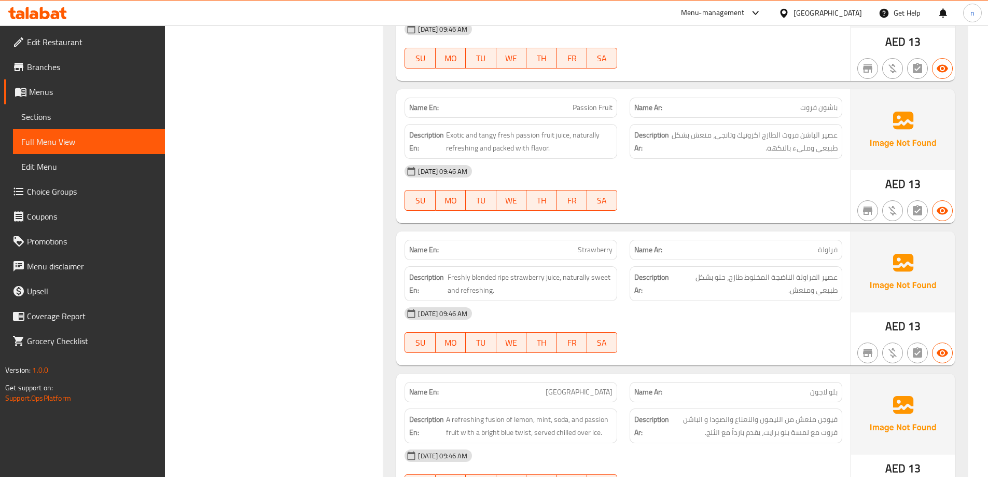
click at [60, 84] on link "Menus" at bounding box center [84, 91] width 161 height 25
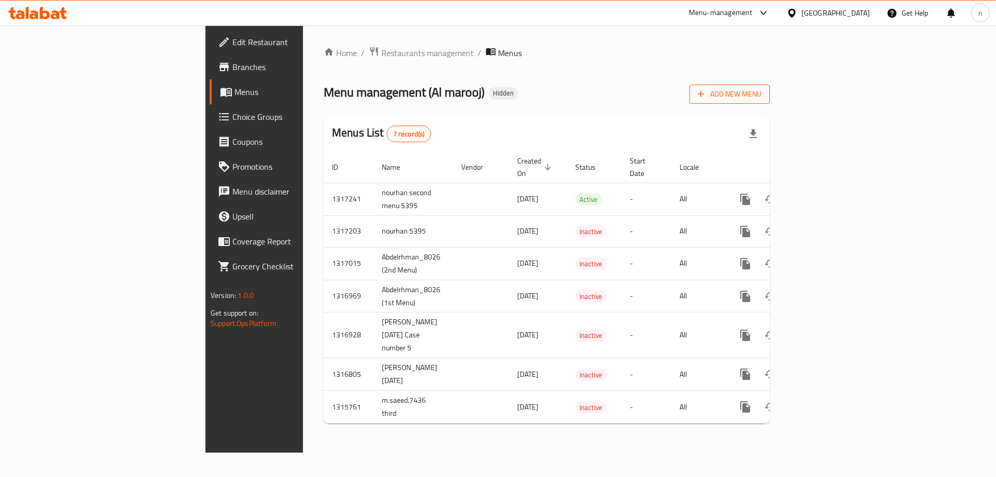
click at [770, 103] on button "Add New Menu" at bounding box center [730, 94] width 80 height 19
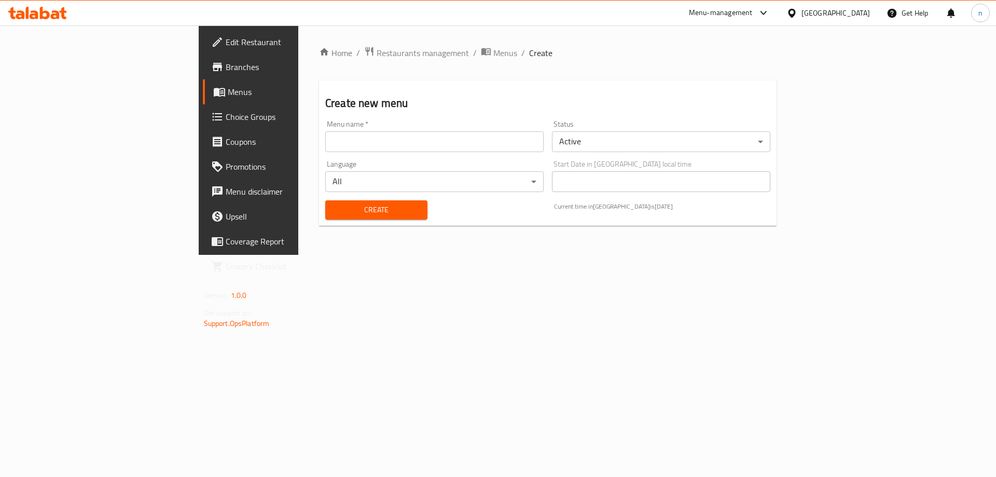
click at [325, 123] on div "Menu name   * Menu name *" at bounding box center [434, 136] width 218 height 32
click at [325, 138] on input "text" at bounding box center [434, 141] width 218 height 21
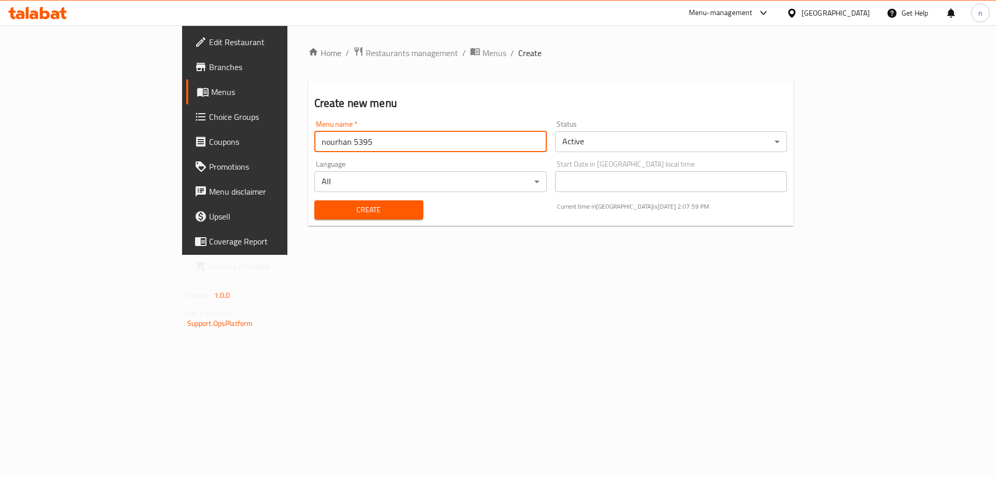
click at [314, 147] on input "nourhan 5395" at bounding box center [430, 141] width 232 height 21
click at [314, 142] on input "nourhan 5395" at bounding box center [430, 141] width 232 height 21
click at [314, 144] on input "nourhan 3 5395" at bounding box center [430, 141] width 232 height 21
type input "nourhan 3 menu 5395"
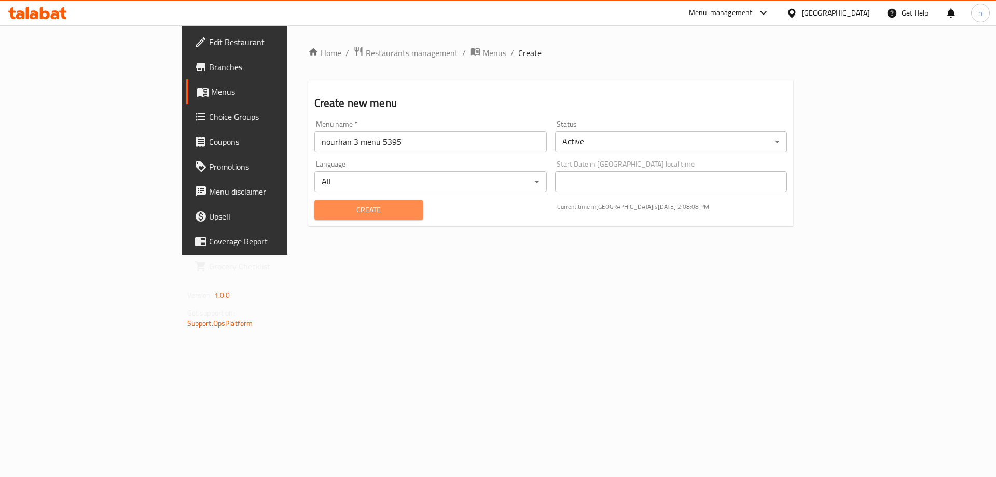
click at [314, 201] on button "Create" at bounding box center [368, 209] width 109 height 19
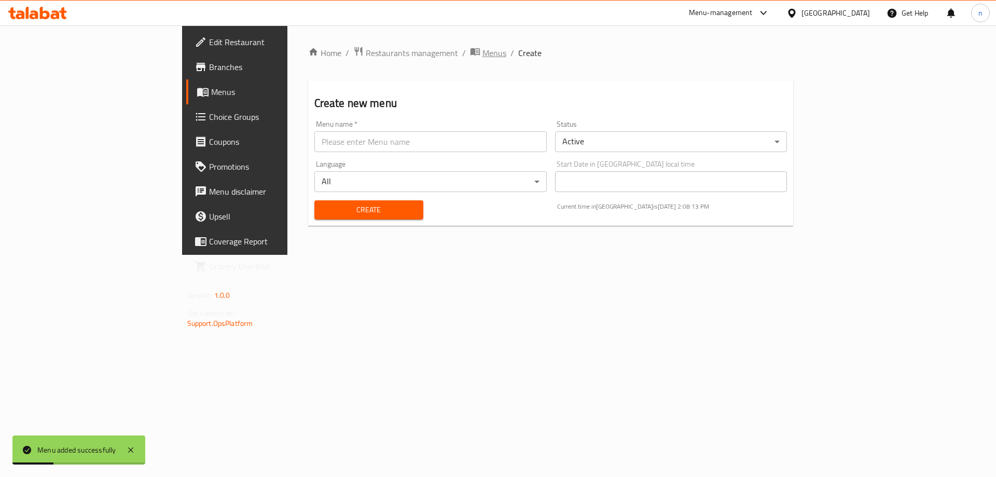
click at [483, 53] on span "Menus" at bounding box center [495, 53] width 24 height 12
